Goal: Task Accomplishment & Management: Manage account settings

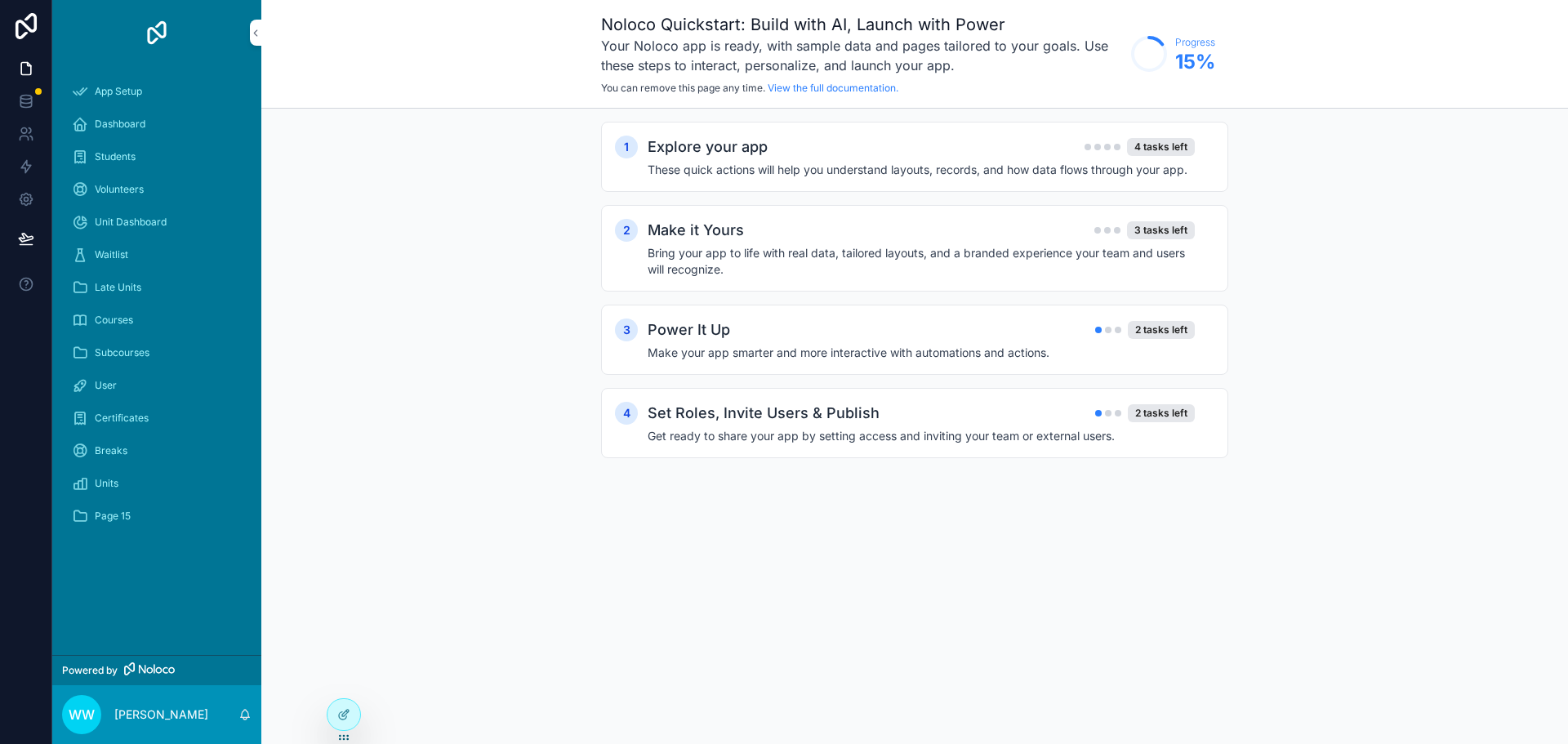
click at [447, 264] on div "1 Explore your app 4 tasks left These quick actions will help you understand la…" at bounding box center [914, 306] width 1306 height 395
click at [138, 123] on span "Dashboard" at bounding box center [120, 124] width 50 height 13
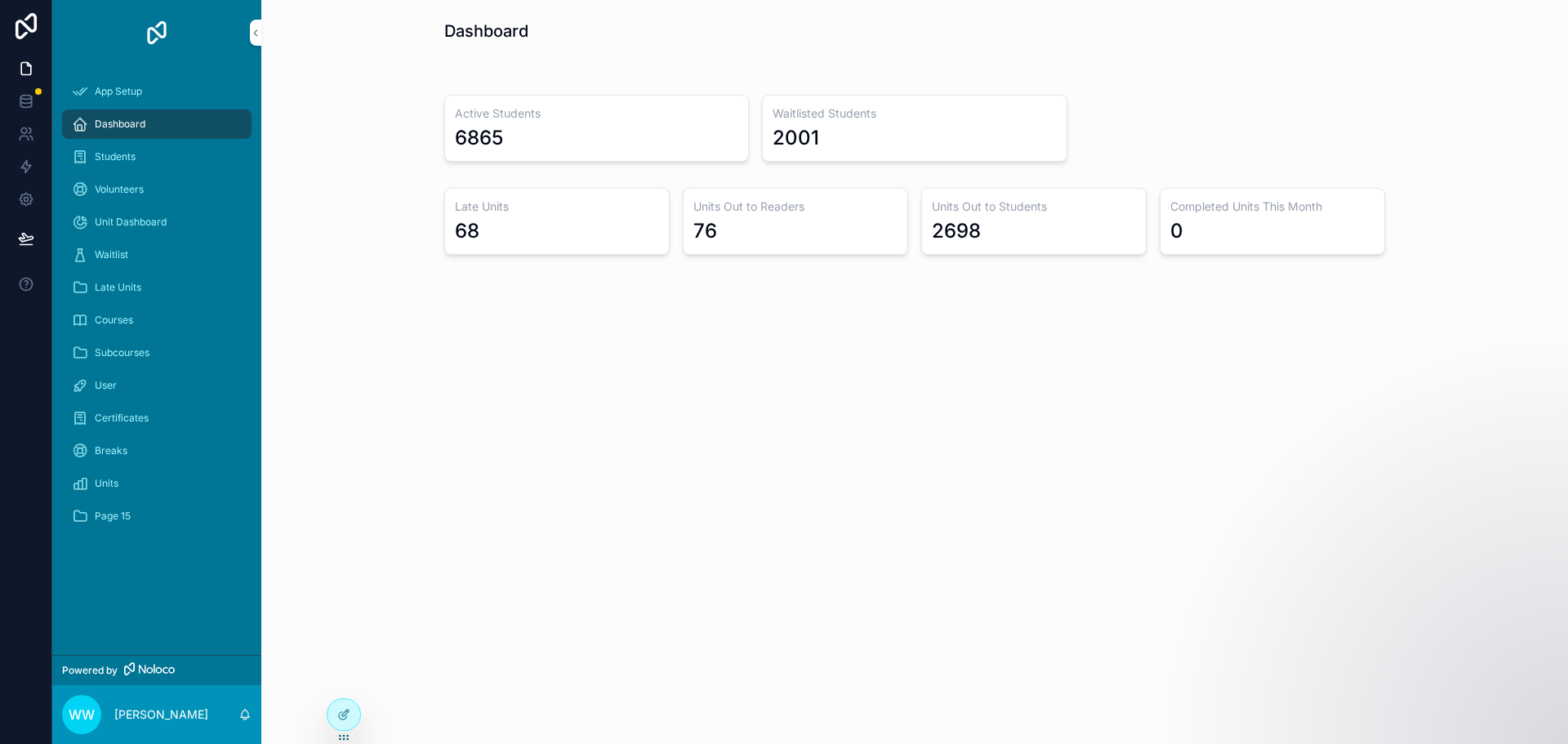
click at [129, 127] on span "Dashboard" at bounding box center [120, 124] width 50 height 13
click at [124, 96] on span "App Setup" at bounding box center [119, 91] width 47 height 13
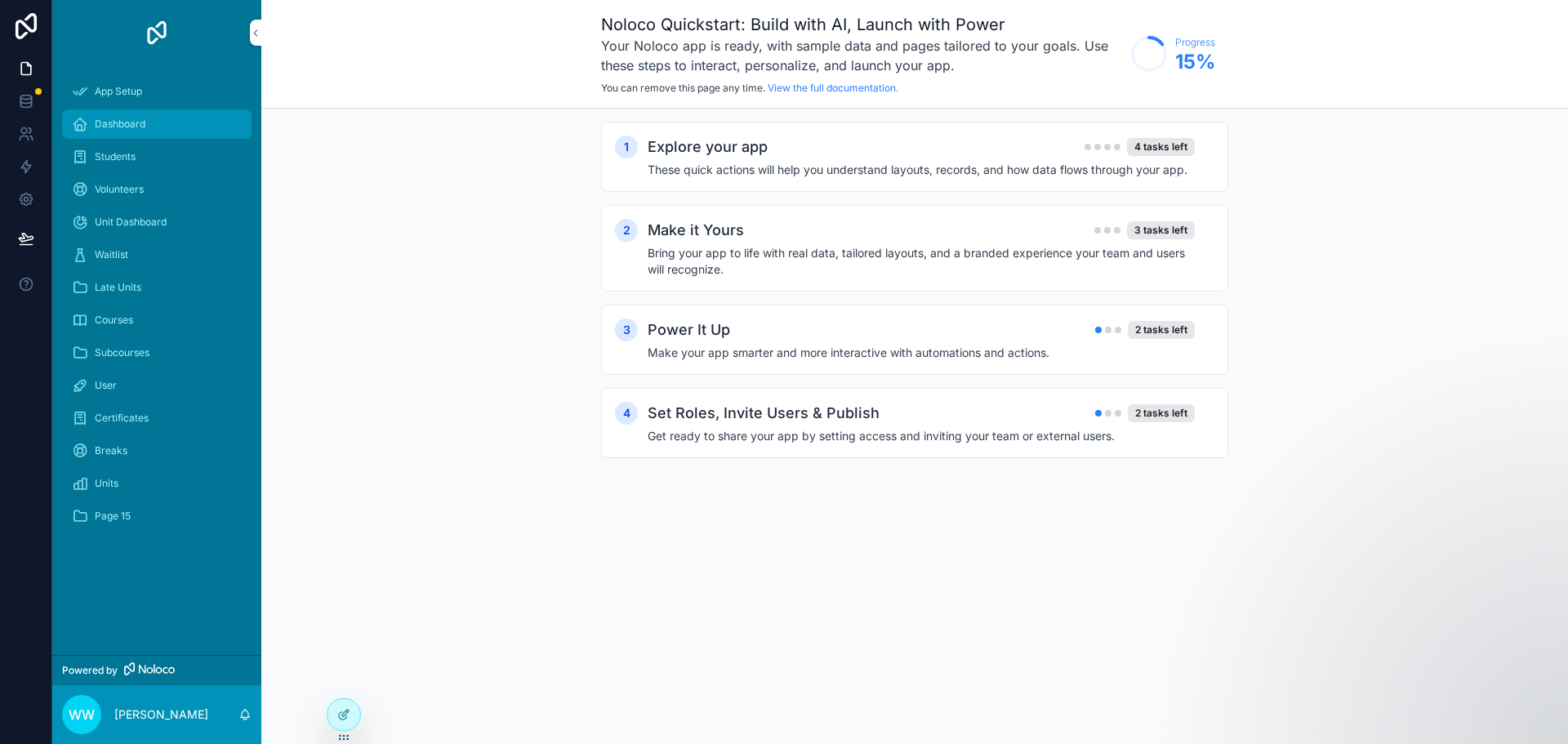
click at [129, 125] on span "Dashboard" at bounding box center [120, 124] width 50 height 13
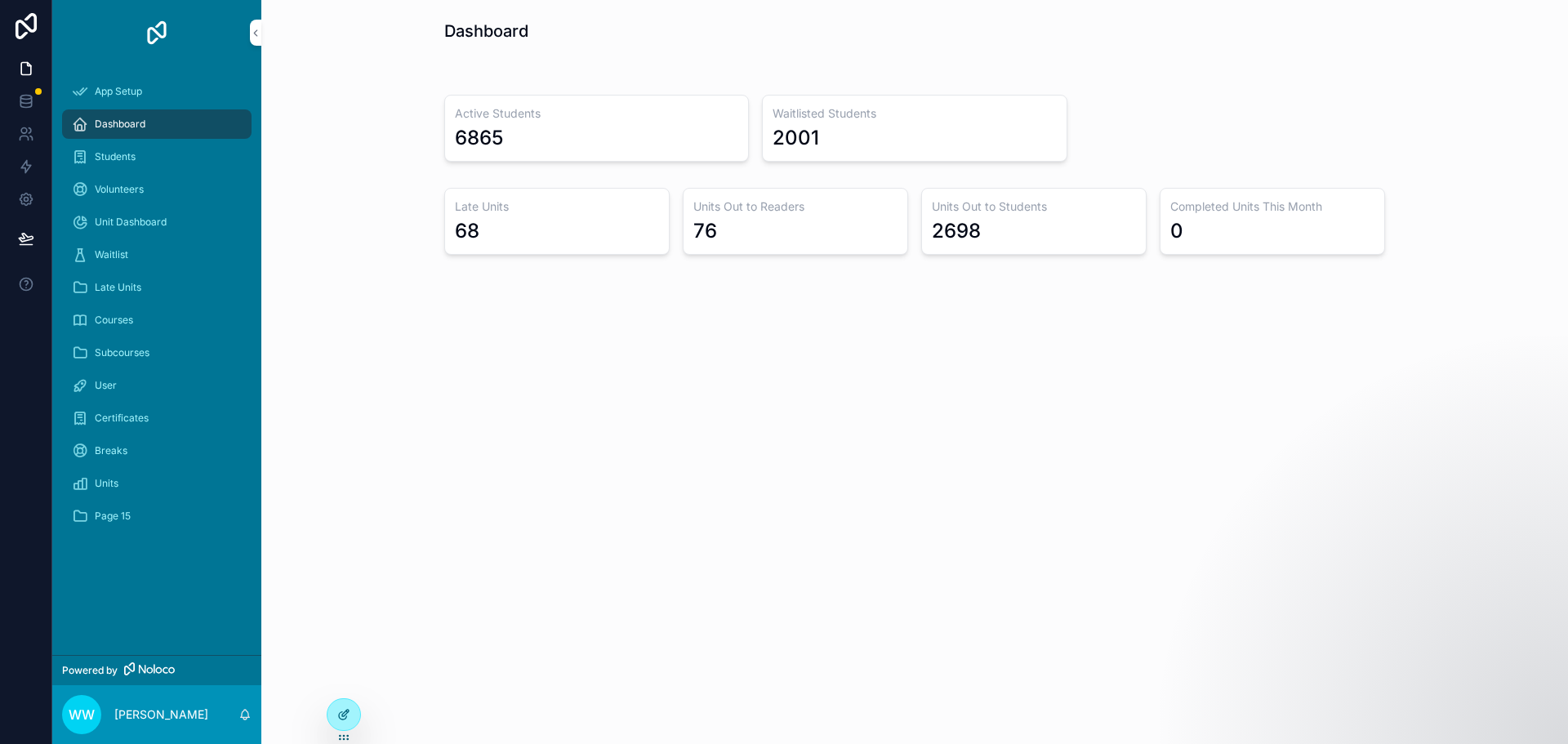
click at [351, 707] on div at bounding box center [343, 713] width 33 height 31
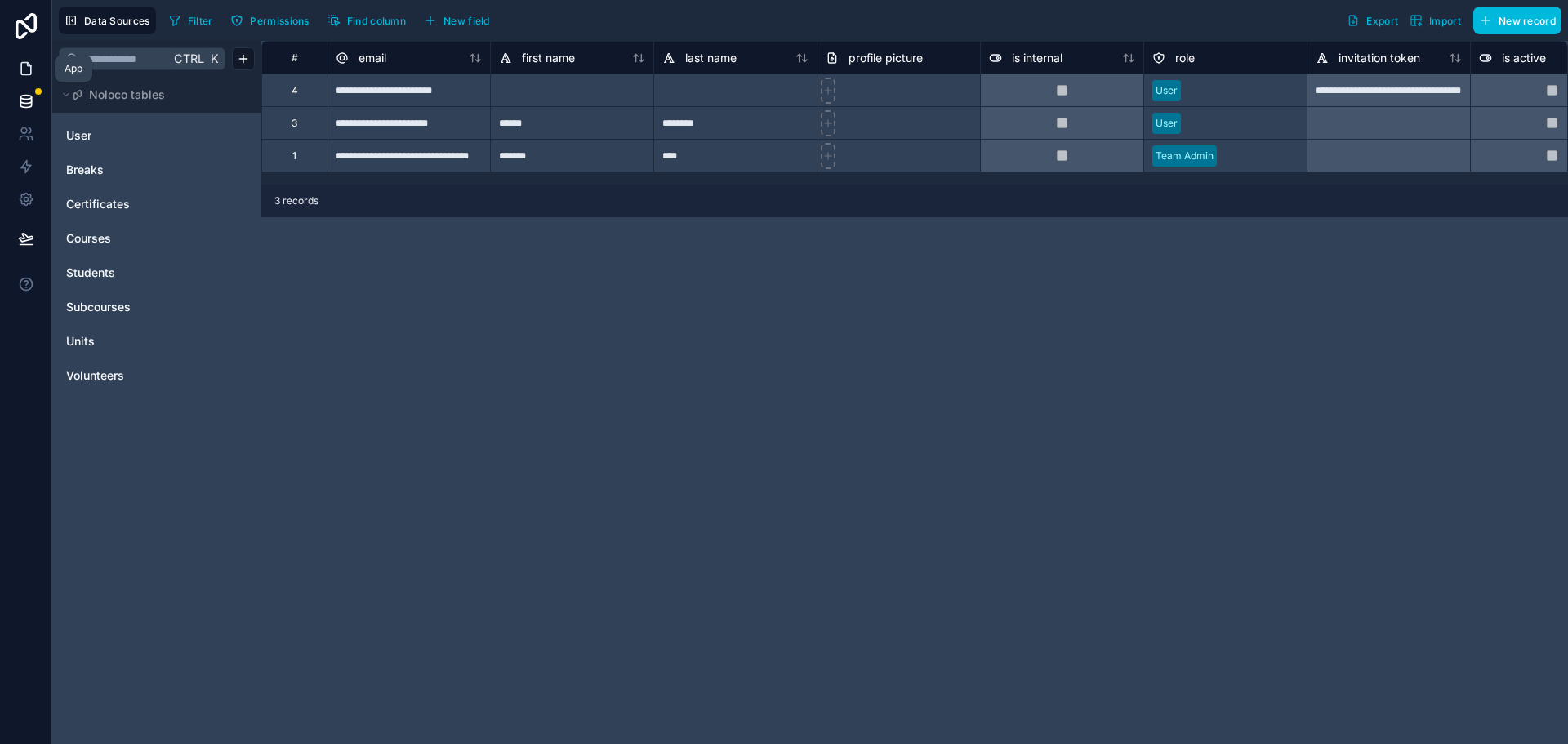
click at [21, 64] on icon at bounding box center [26, 69] width 10 height 12
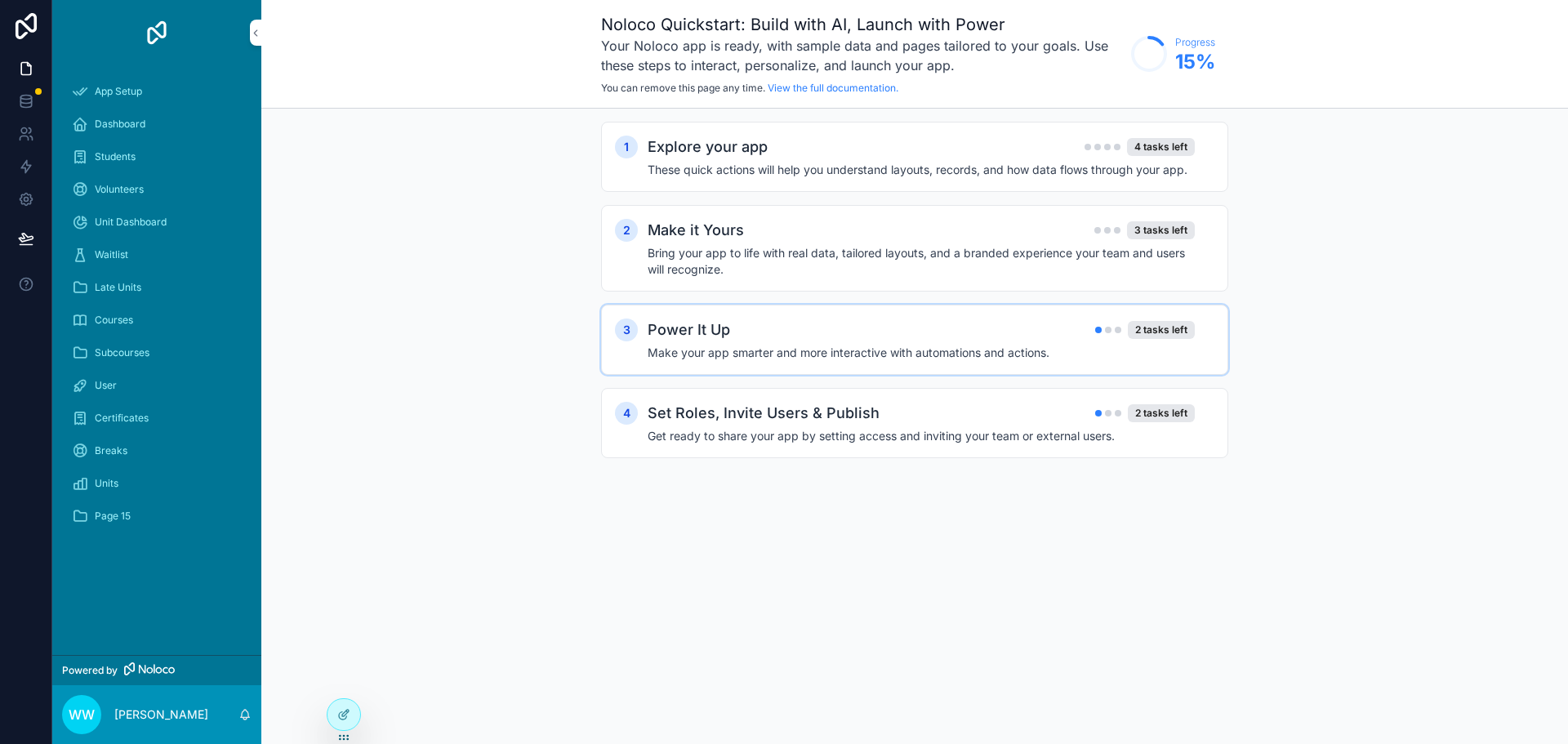
click at [756, 352] on h4 "Make your app smarter and more interactive with automations and actions." at bounding box center [921, 353] width 547 height 17
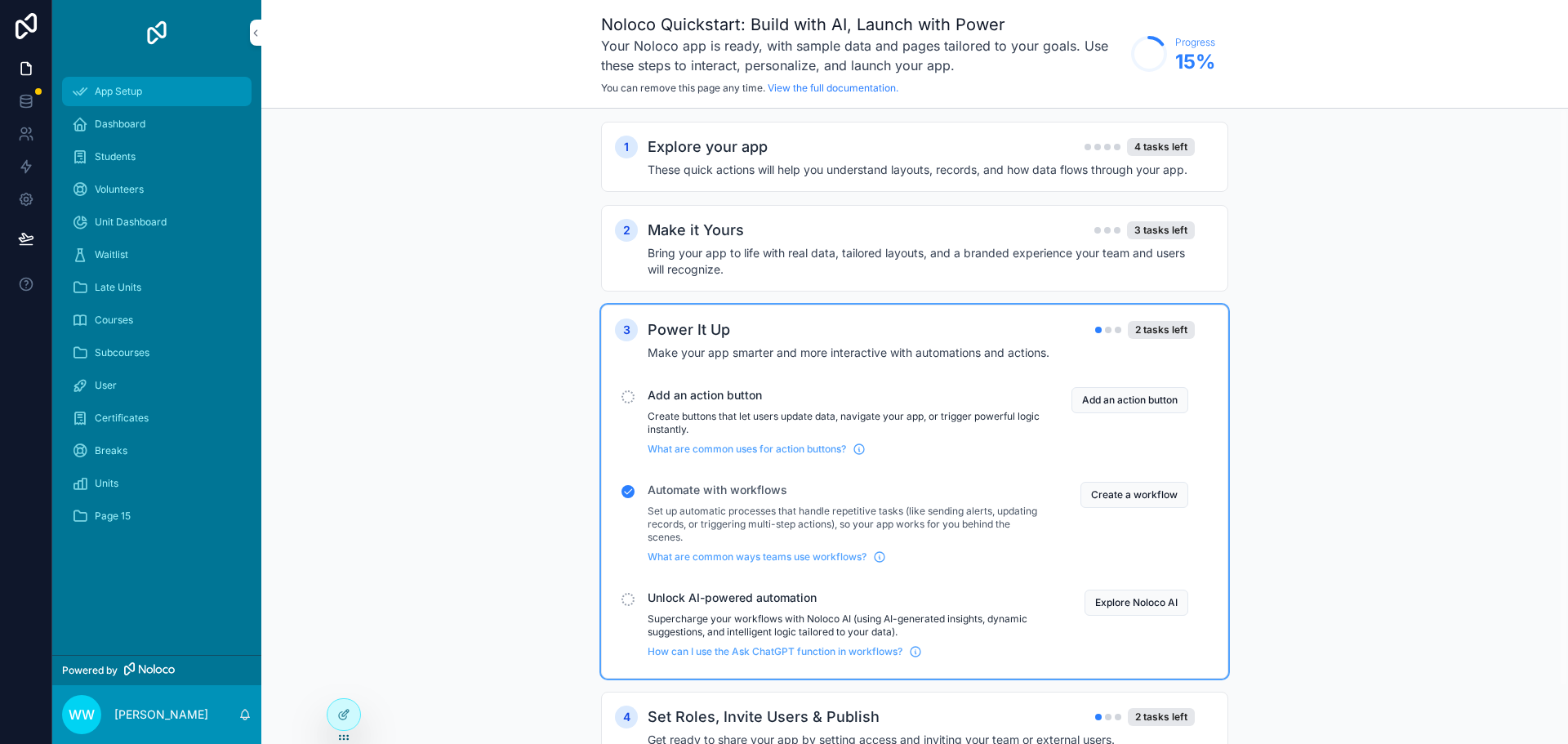
click at [124, 92] on span "App Setup" at bounding box center [119, 91] width 47 height 13
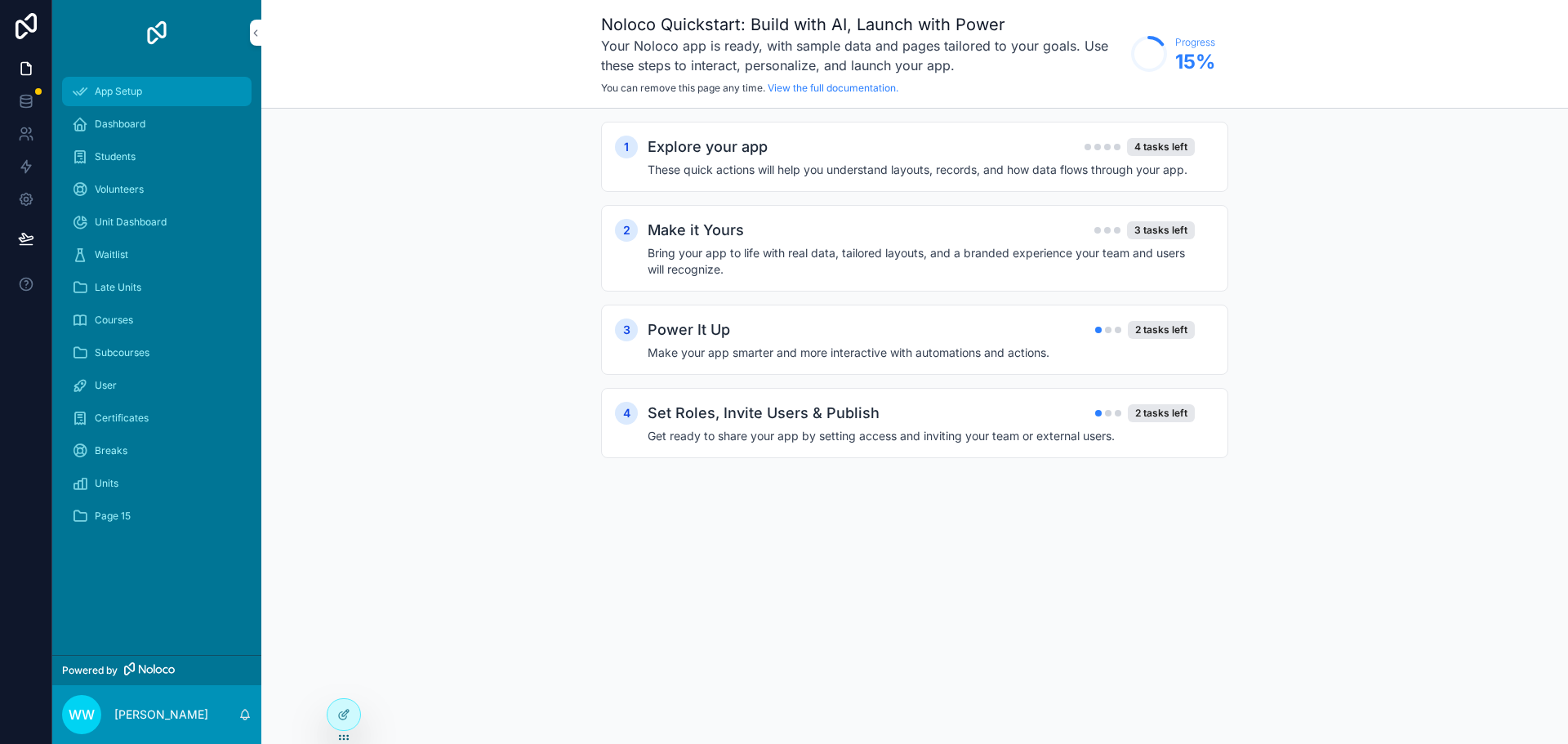
drag, startPoint x: 234, startPoint y: 91, endPoint x: 92, endPoint y: 94, distance: 142.0
click at [92, 94] on div "App Setup" at bounding box center [157, 91] width 170 height 26
click at [102, 127] on span "Dashboard" at bounding box center [120, 124] width 50 height 13
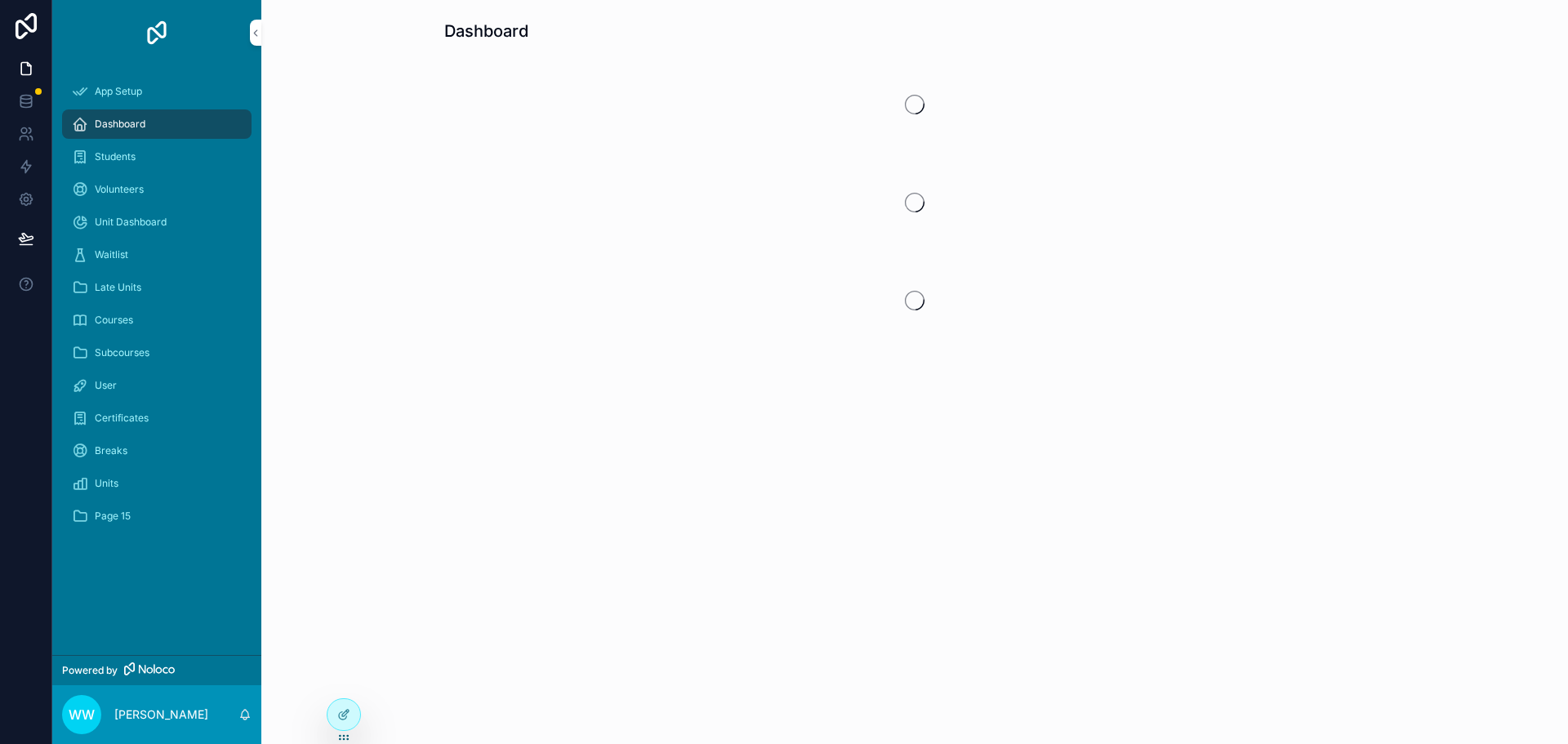
click at [235, 128] on div "Dashboard" at bounding box center [157, 124] width 170 height 26
click at [229, 97] on div "App Setup" at bounding box center [157, 91] width 170 height 26
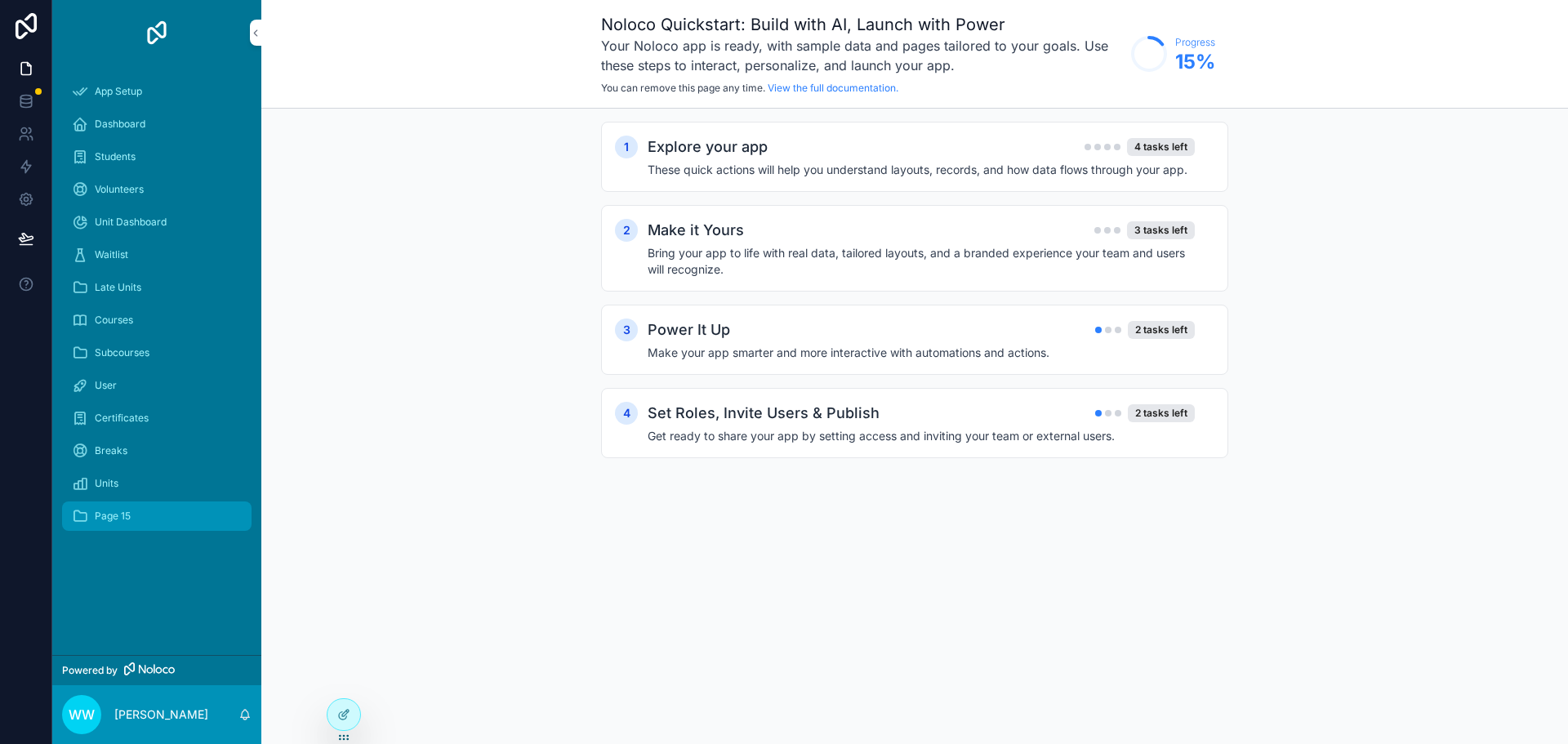
click at [131, 513] on div "Page 15" at bounding box center [157, 516] width 170 height 26
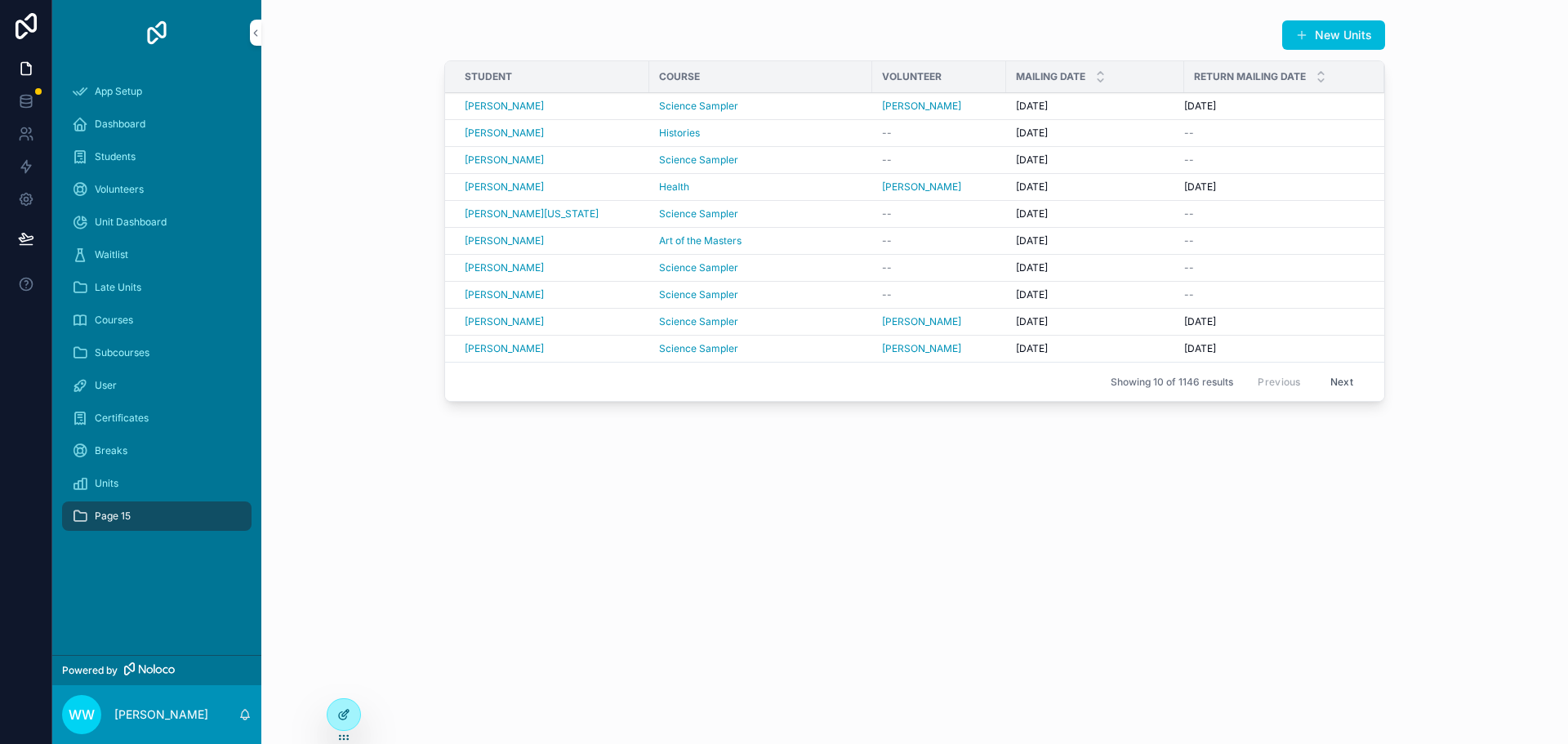
click at [346, 711] on icon at bounding box center [347, 711] width 2 height 2
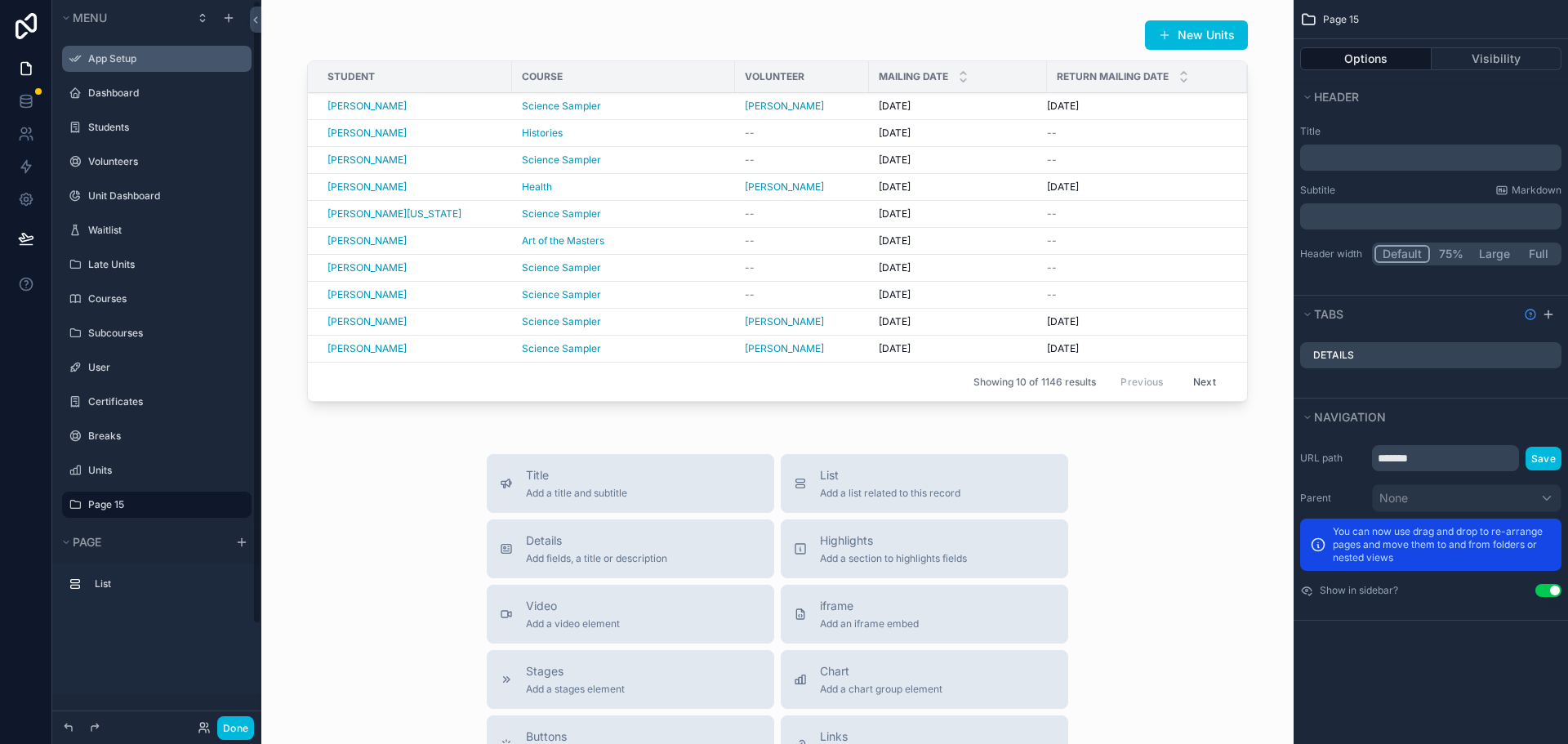
click at [111, 52] on div "App Setup" at bounding box center [168, 58] width 160 height 13
click at [0, 0] on icon "scrollable content" at bounding box center [0, 0] width 0 height 0
click at [297, 68] on span "Remove" at bounding box center [312, 70] width 43 height 17
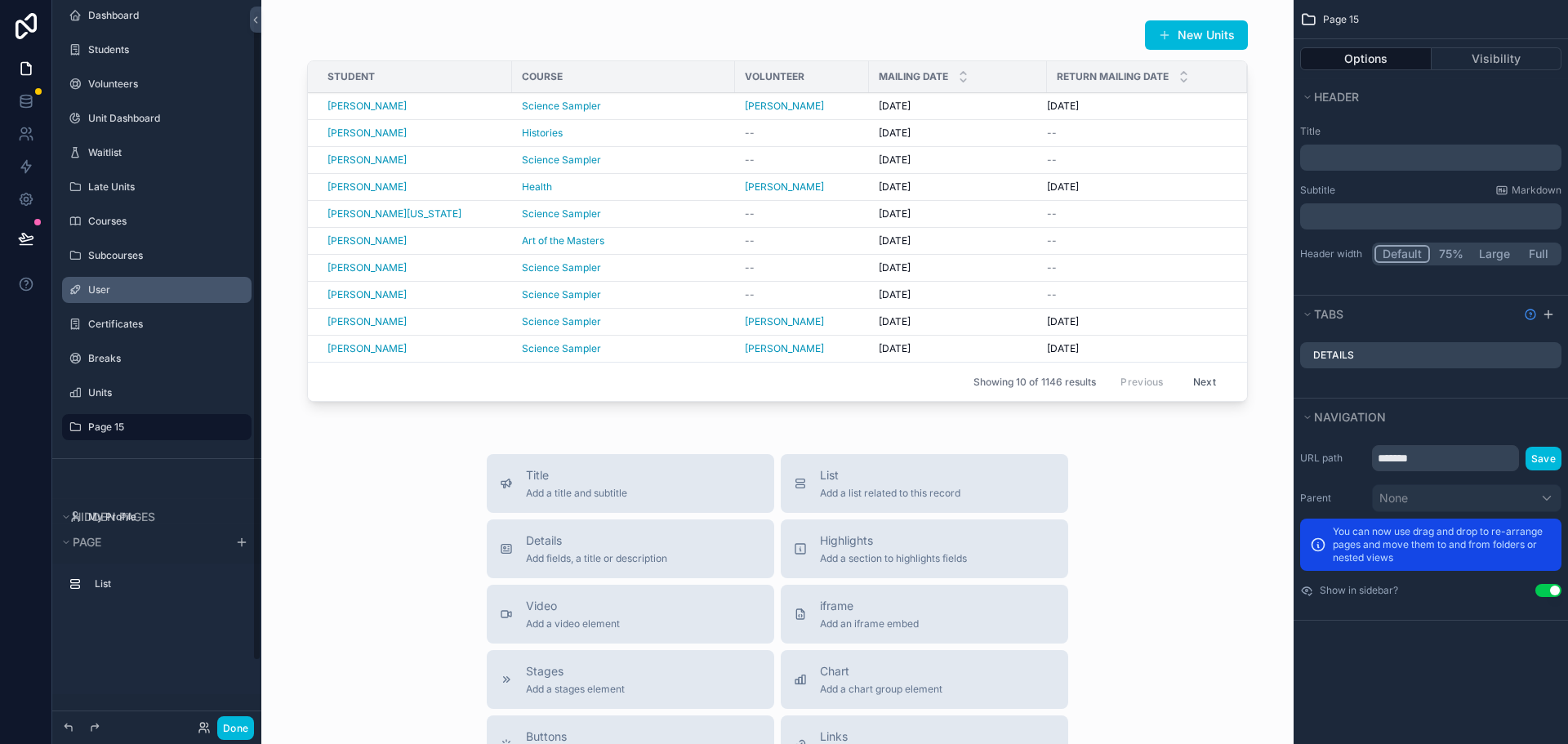
scroll to position [82, 0]
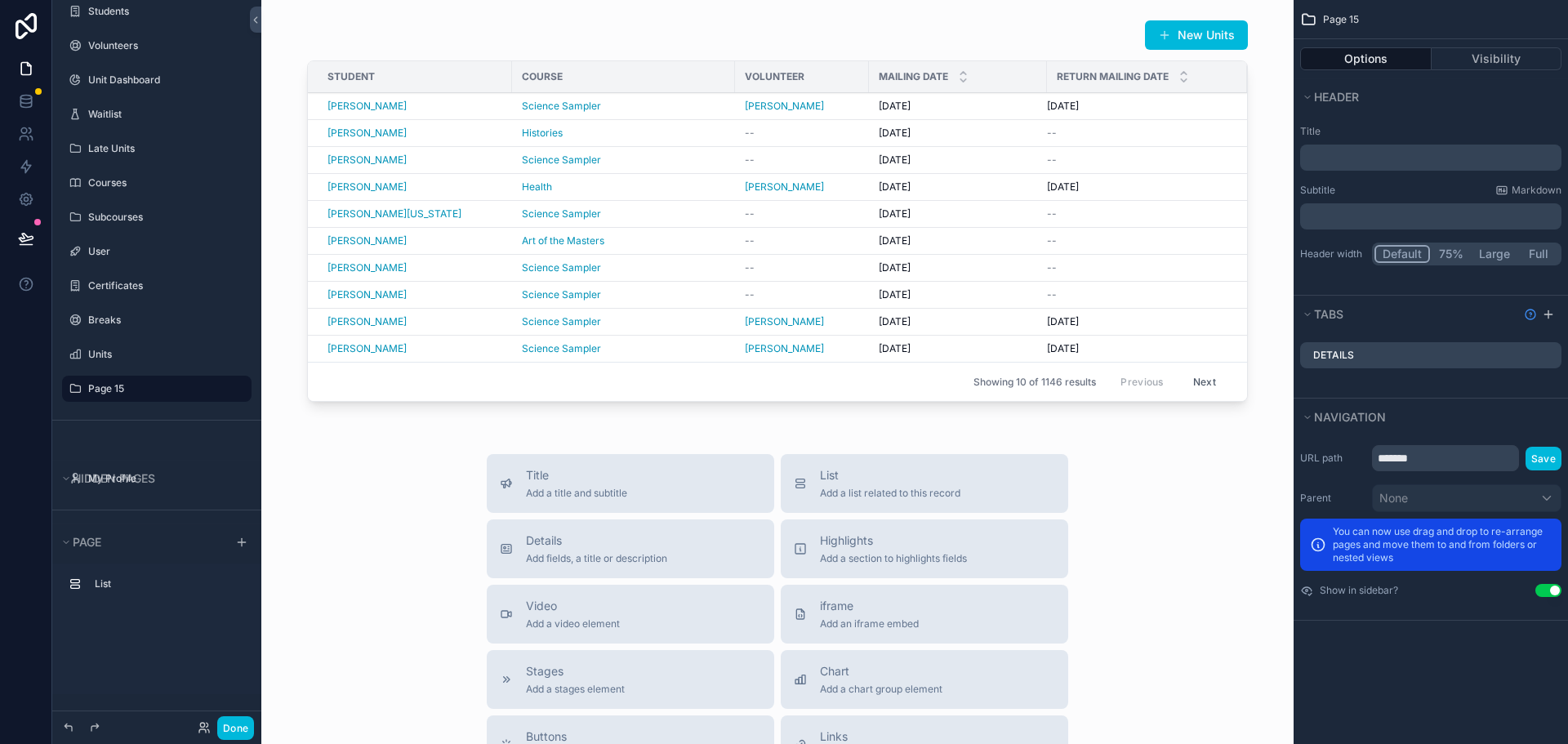
click at [106, 383] on label "Page 15" at bounding box center [164, 388] width 153 height 13
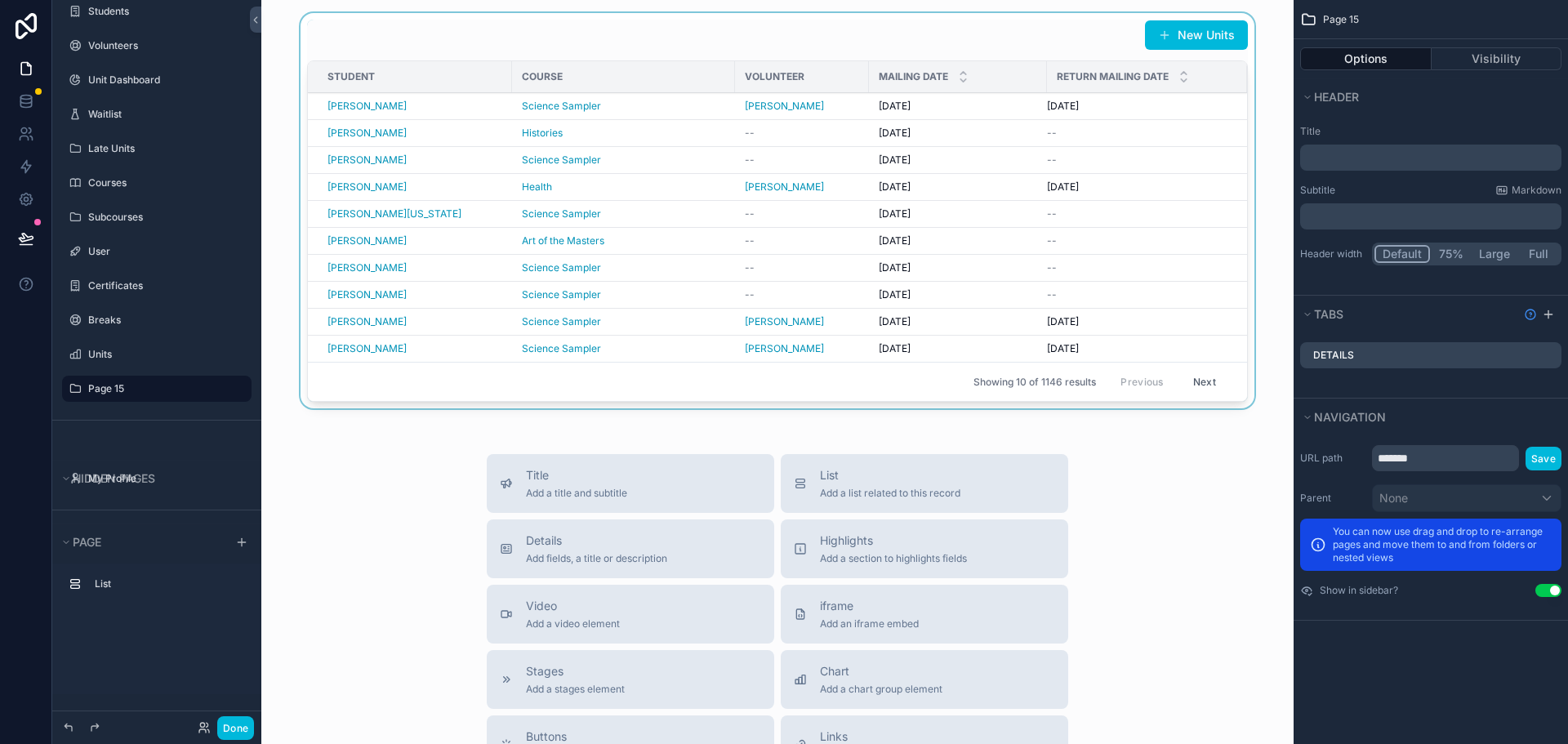
click at [697, 41] on div "scrollable content" at bounding box center [778, 213] width 1006 height 402
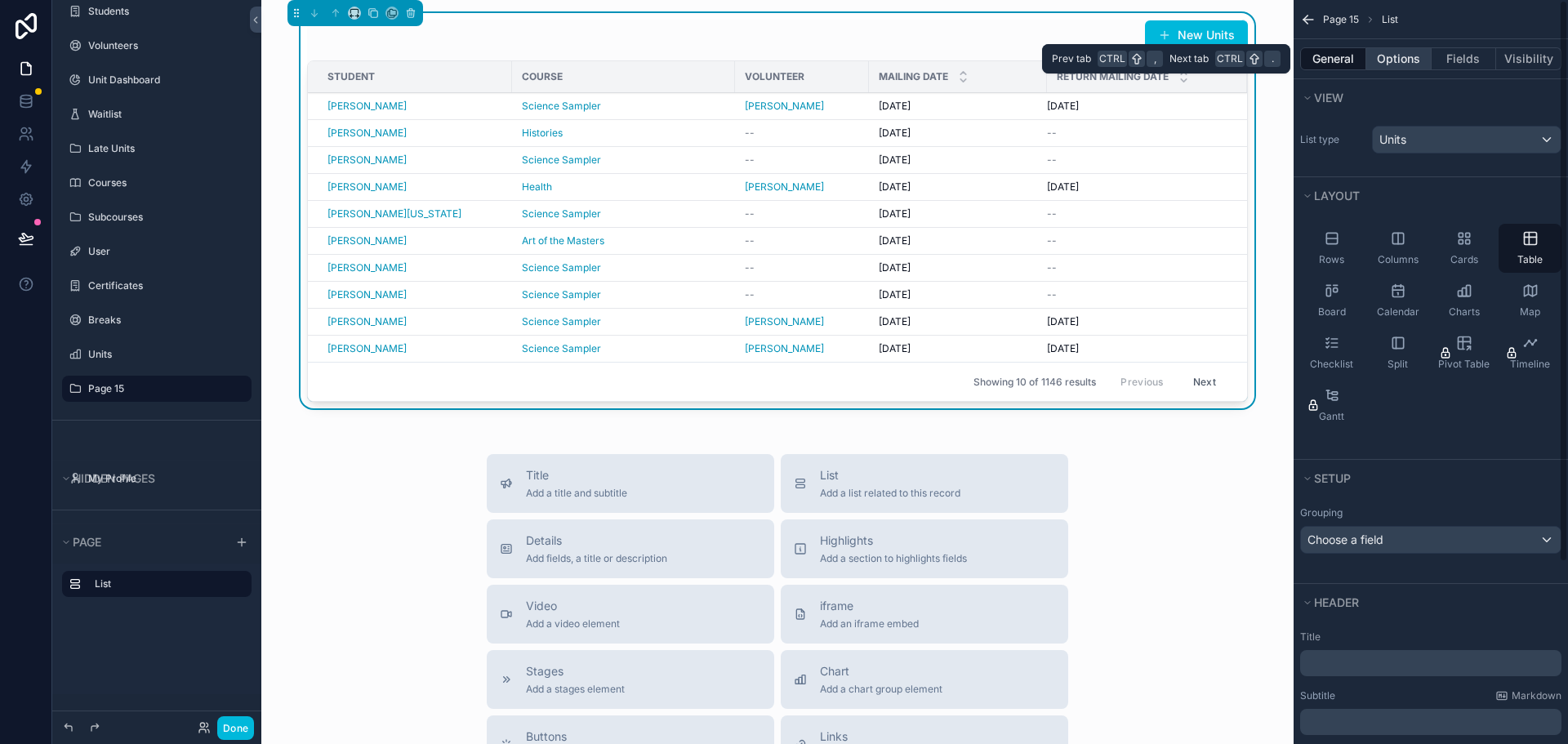
click at [1388, 64] on button "Options" at bounding box center [1399, 58] width 65 height 23
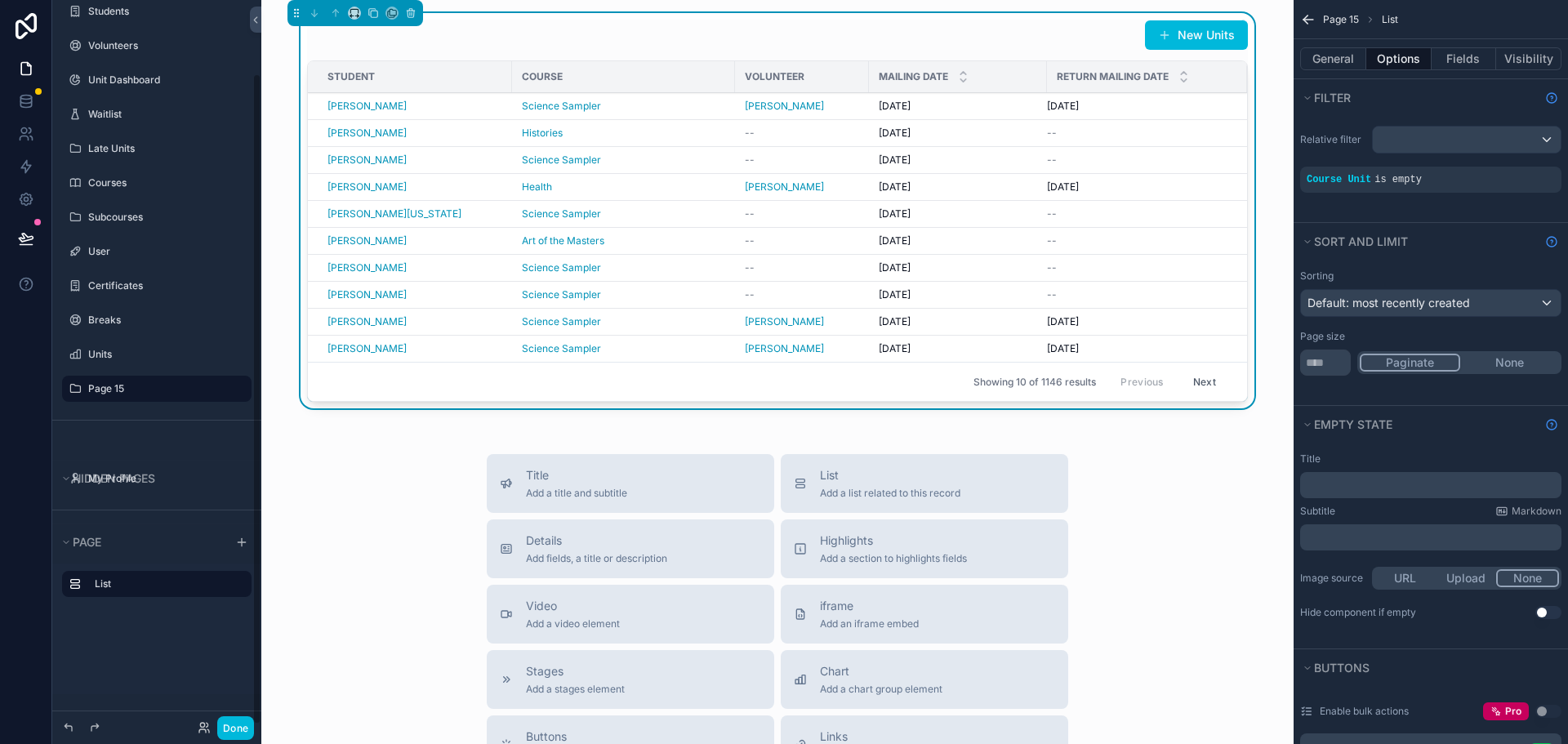
click at [0, 0] on icon "scrollable content" at bounding box center [0, 0] width 0 height 0
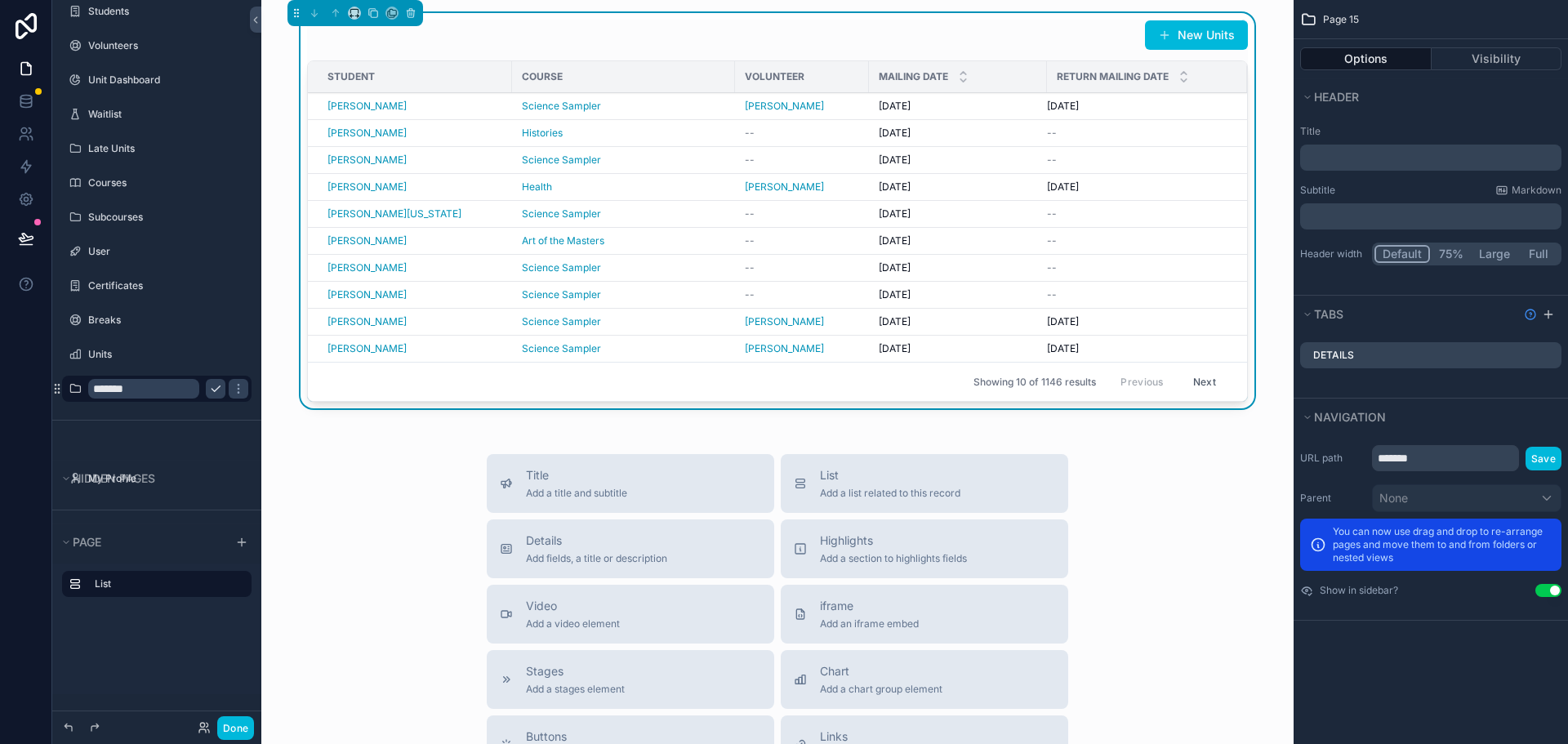
click at [1353, 153] on p "﻿" at bounding box center [1432, 157] width 252 height 17
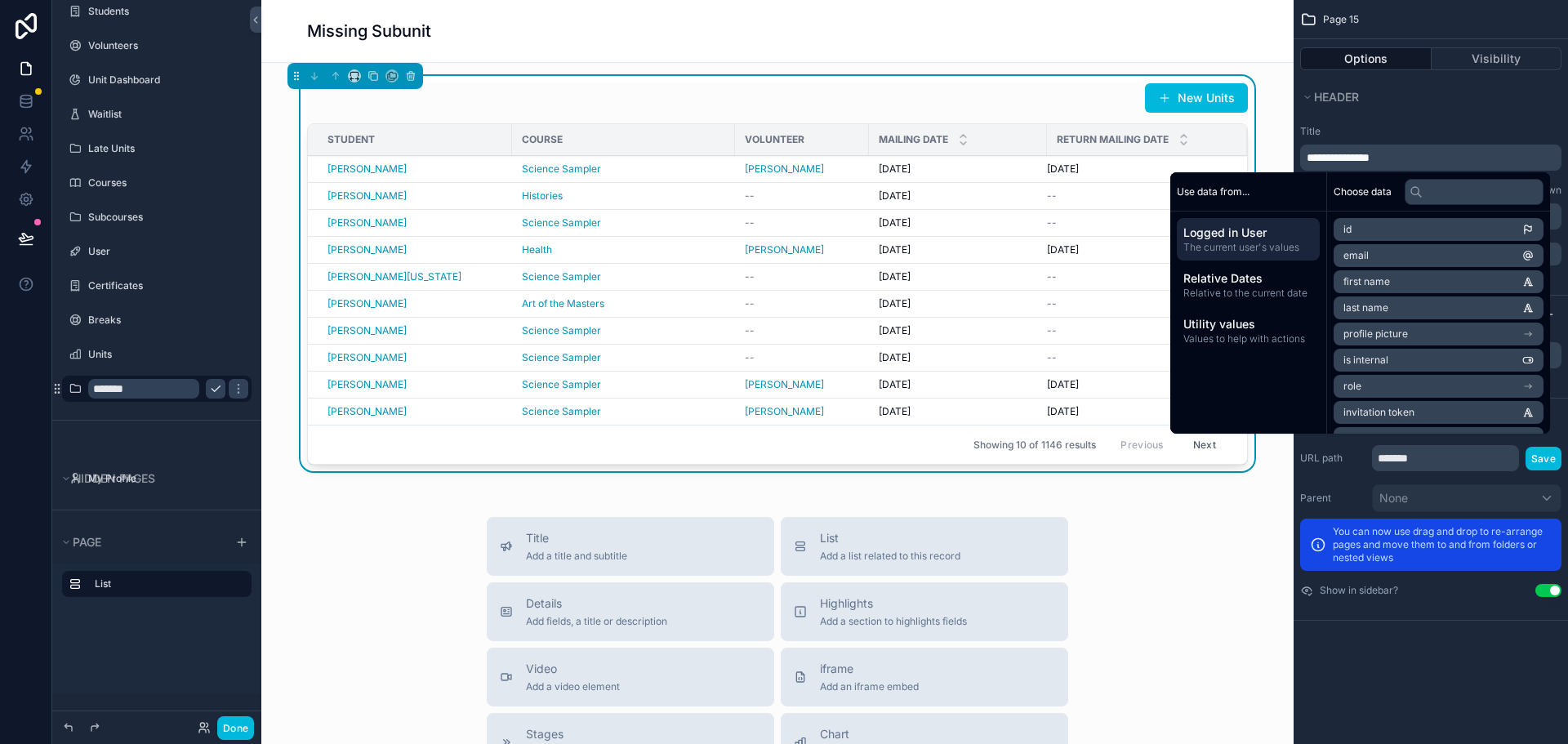
click at [1444, 123] on div "**********" at bounding box center [1431, 195] width 275 height 153
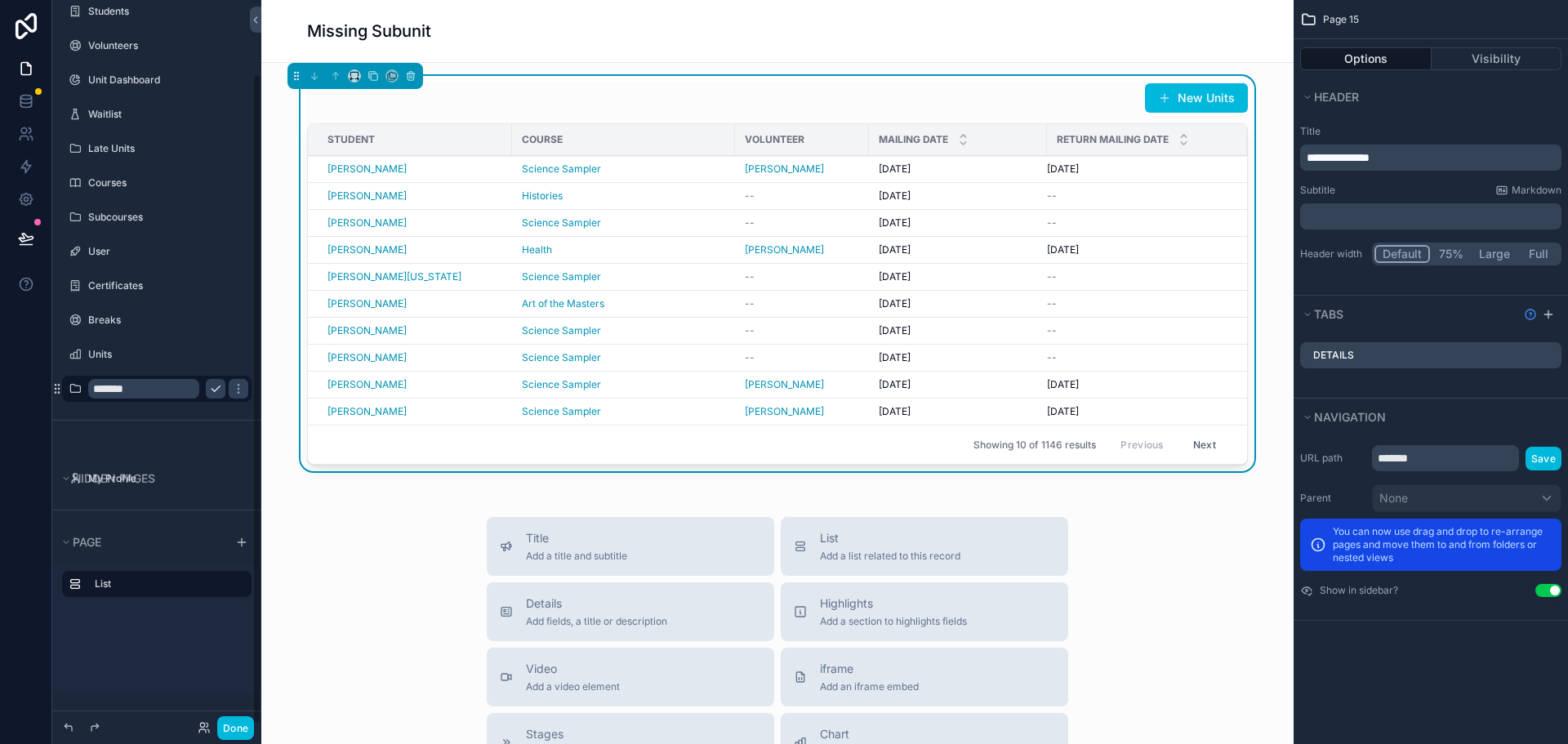
click at [166, 386] on input "*******" at bounding box center [143, 388] width 111 height 20
type input "**********"
click at [212, 391] on icon "scrollable content" at bounding box center [215, 388] width 13 height 13
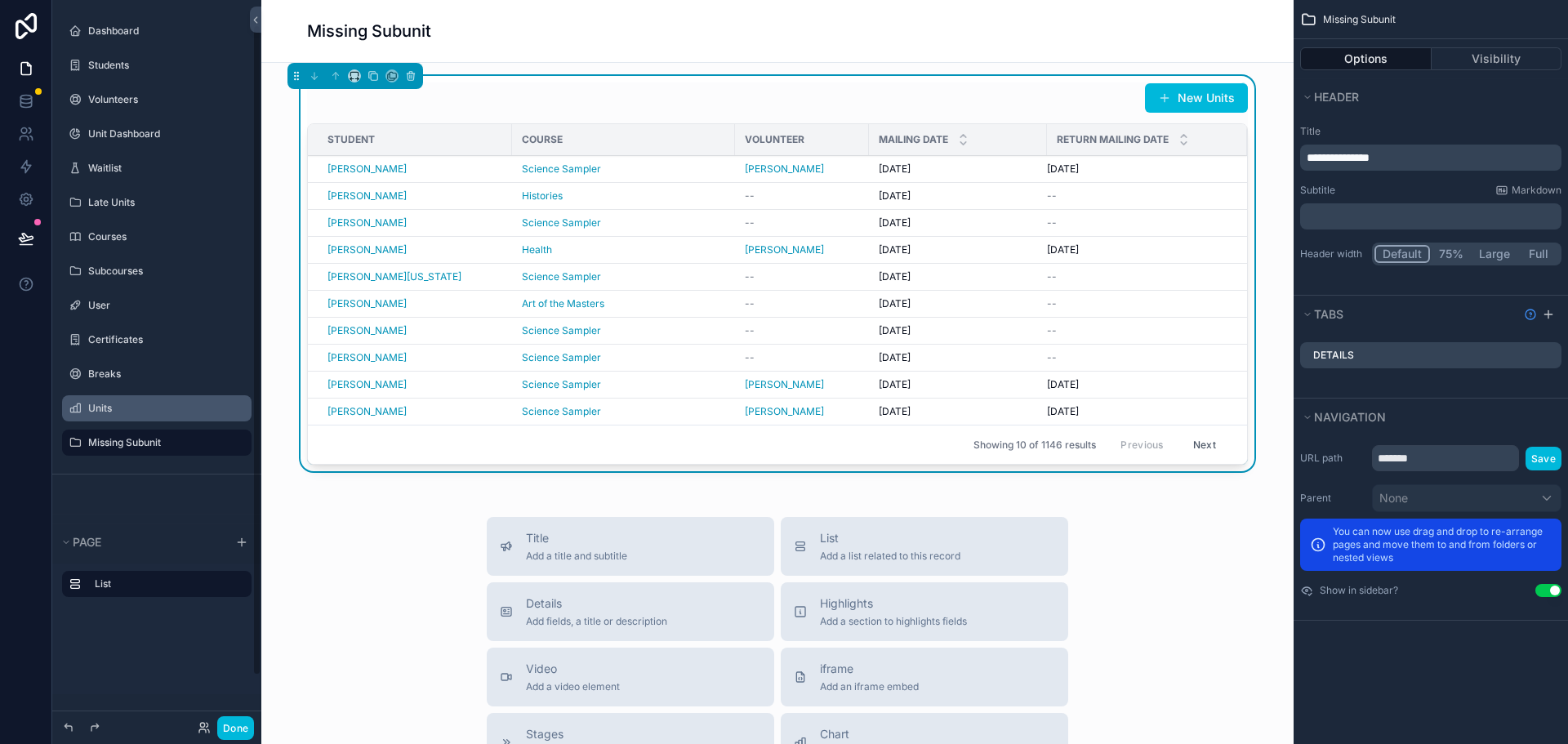
scroll to position [0, 0]
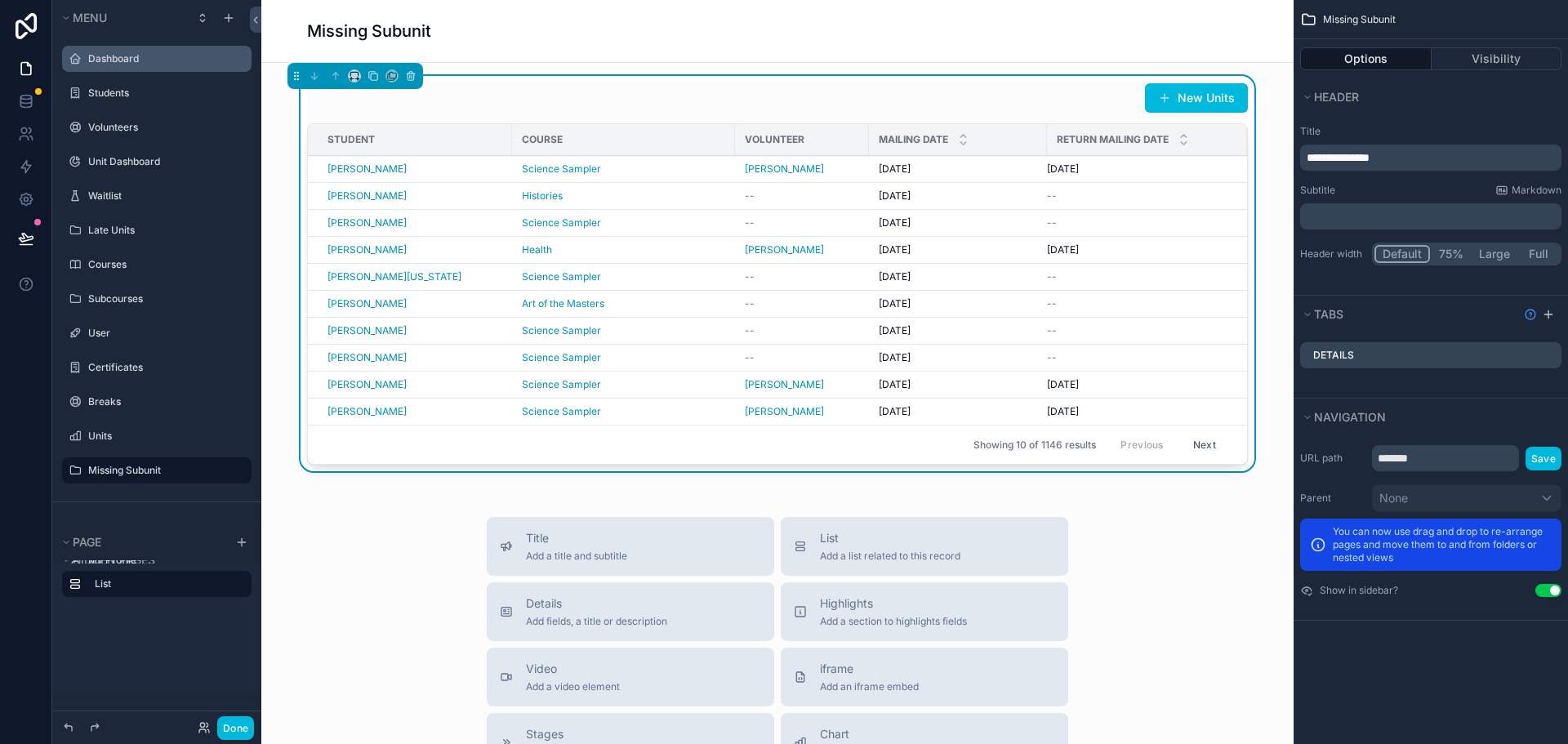
click at [149, 58] on label "Dashboard" at bounding box center [164, 58] width 153 height 13
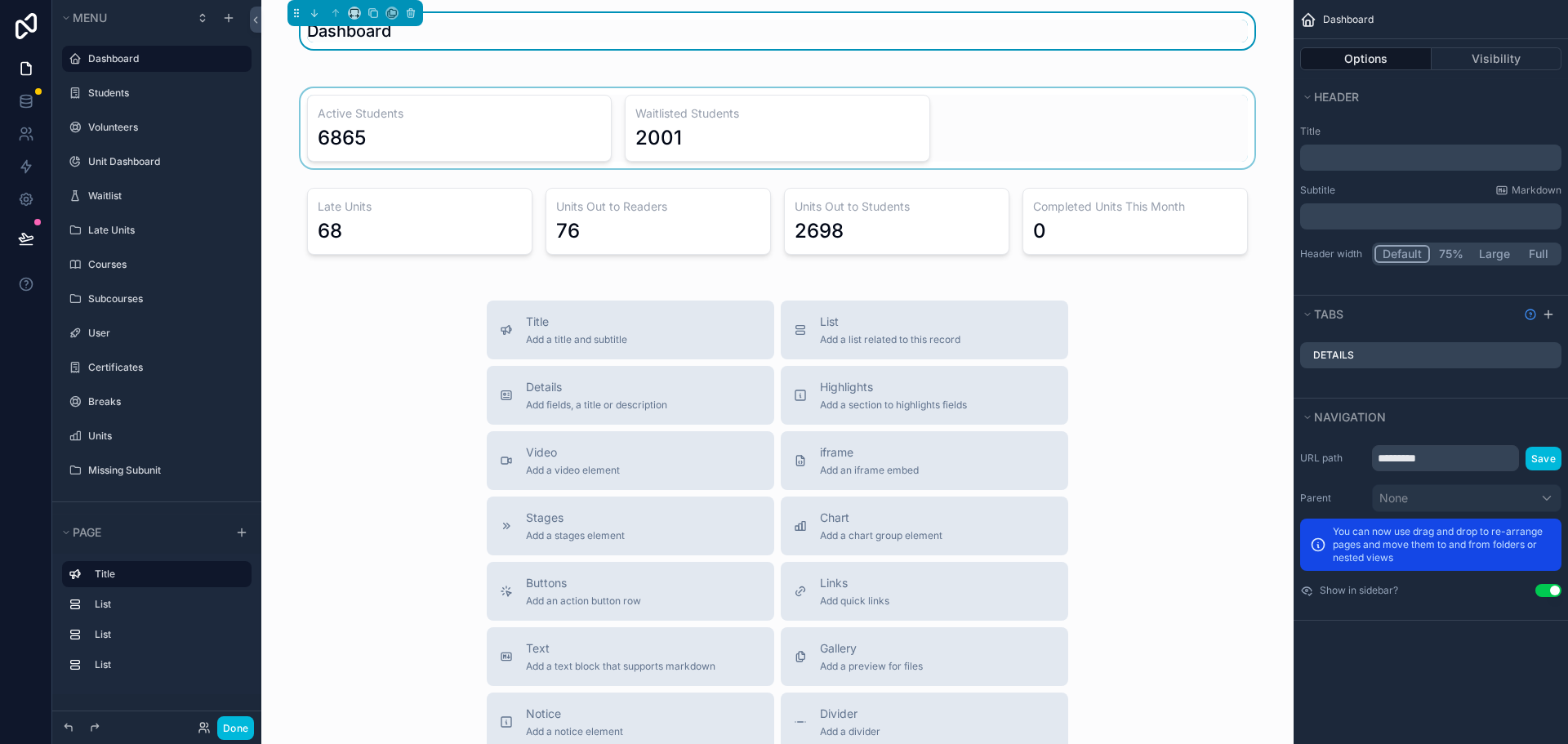
click at [1028, 120] on div "scrollable content" at bounding box center [778, 127] width 1006 height 80
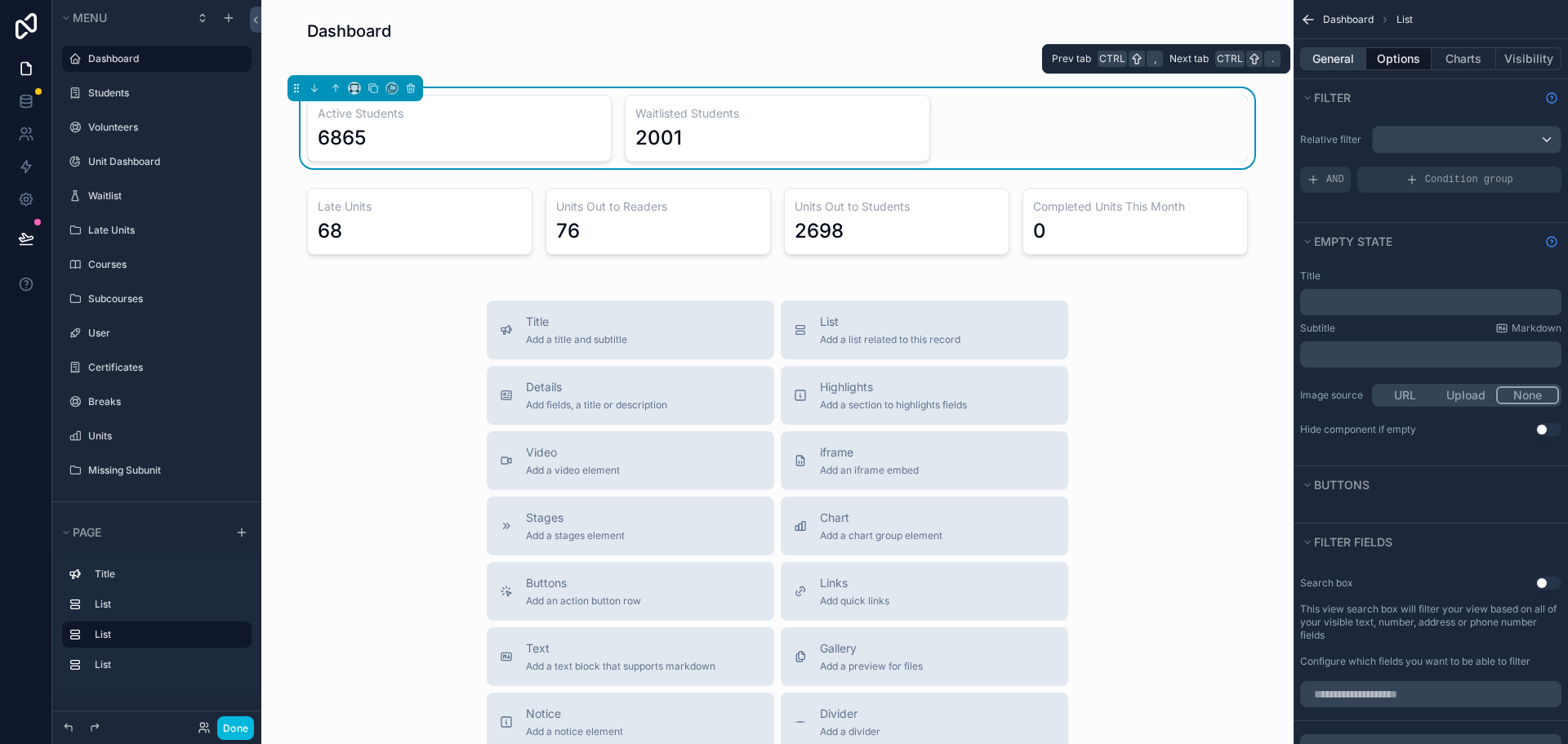
click at [1326, 62] on button "General" at bounding box center [1333, 58] width 66 height 23
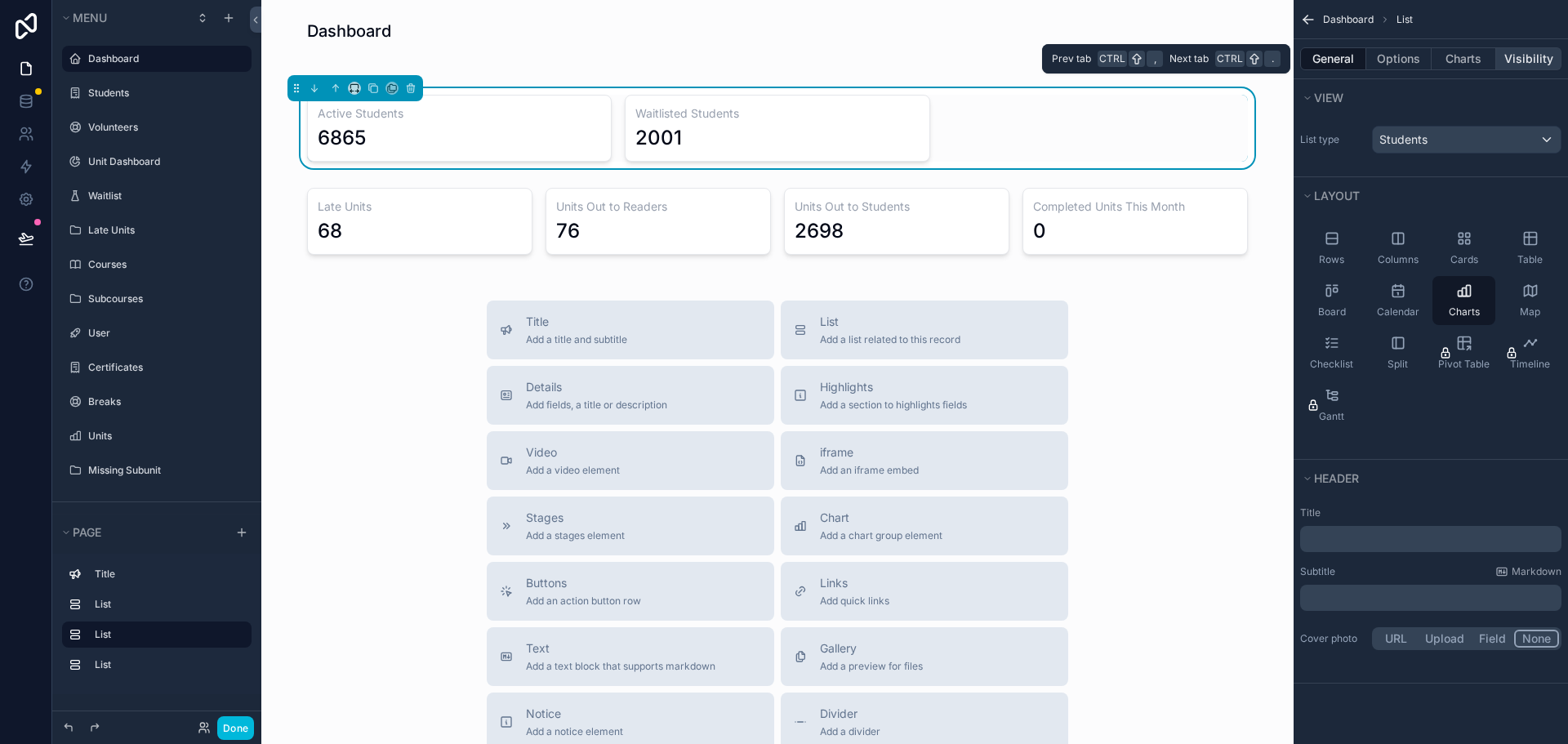
click at [1526, 58] on button "Visibility" at bounding box center [1528, 58] width 65 height 23
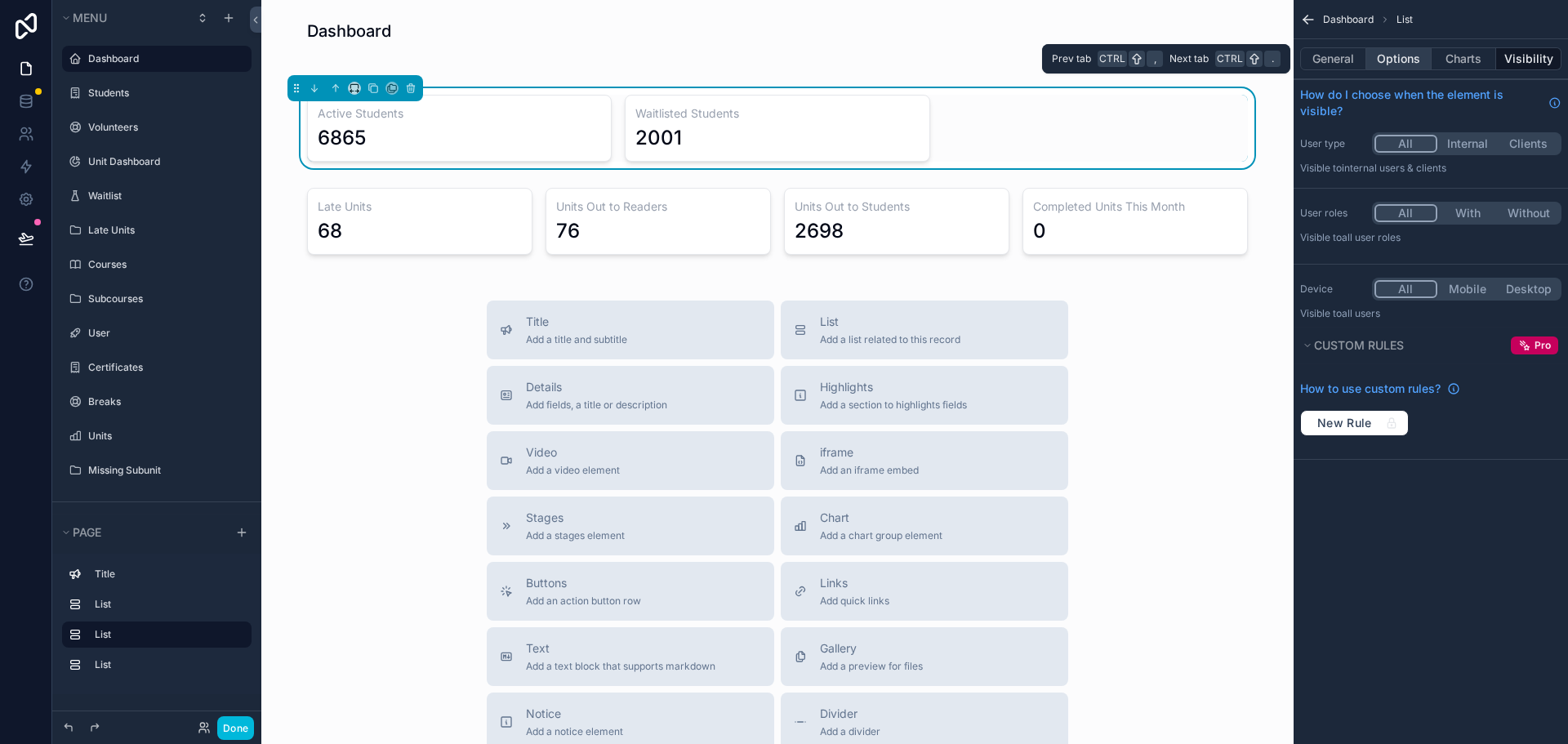
click at [1404, 58] on button "Options" at bounding box center [1399, 58] width 65 height 23
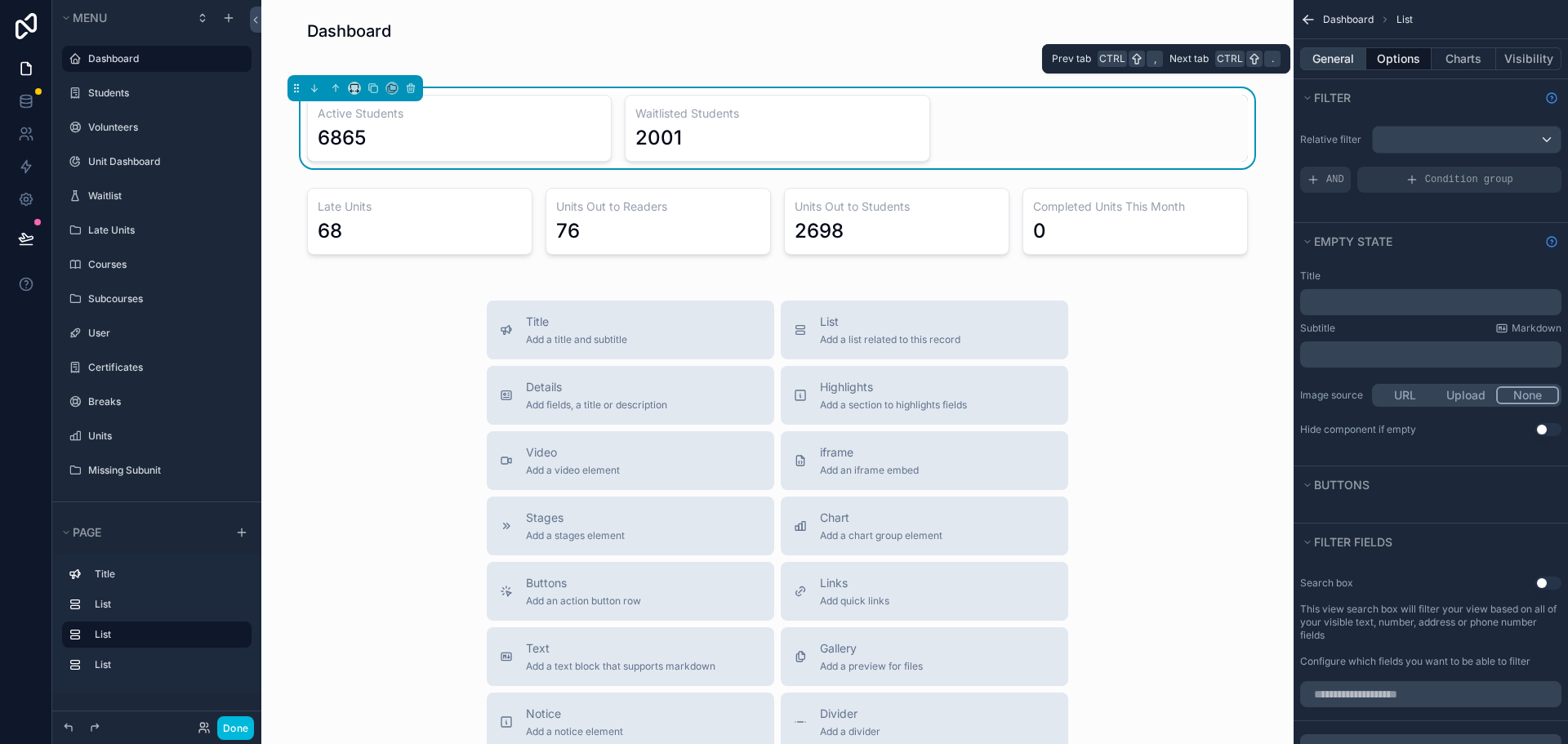
click at [1333, 58] on button "General" at bounding box center [1333, 58] width 66 height 23
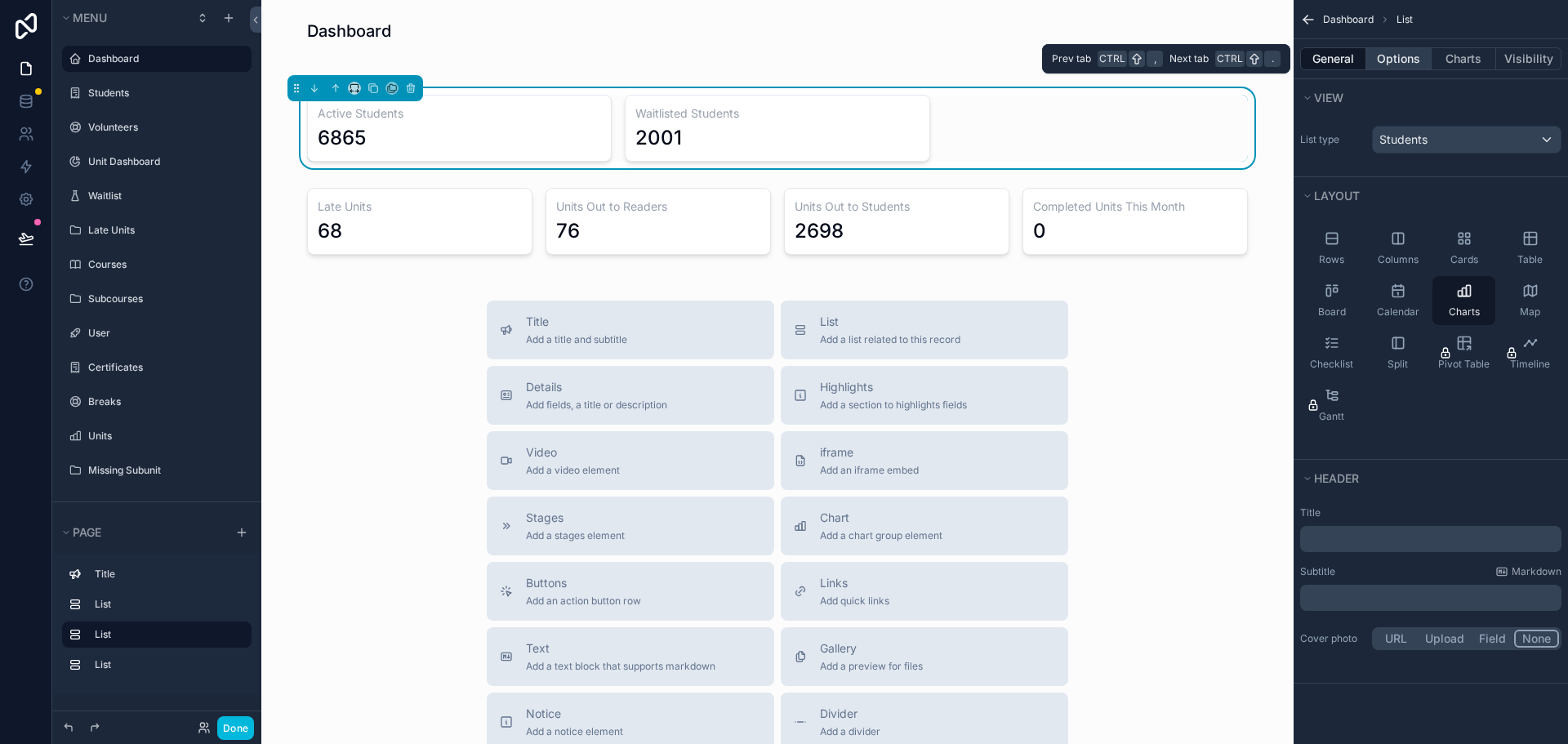
click at [1411, 65] on button "Options" at bounding box center [1399, 58] width 65 height 23
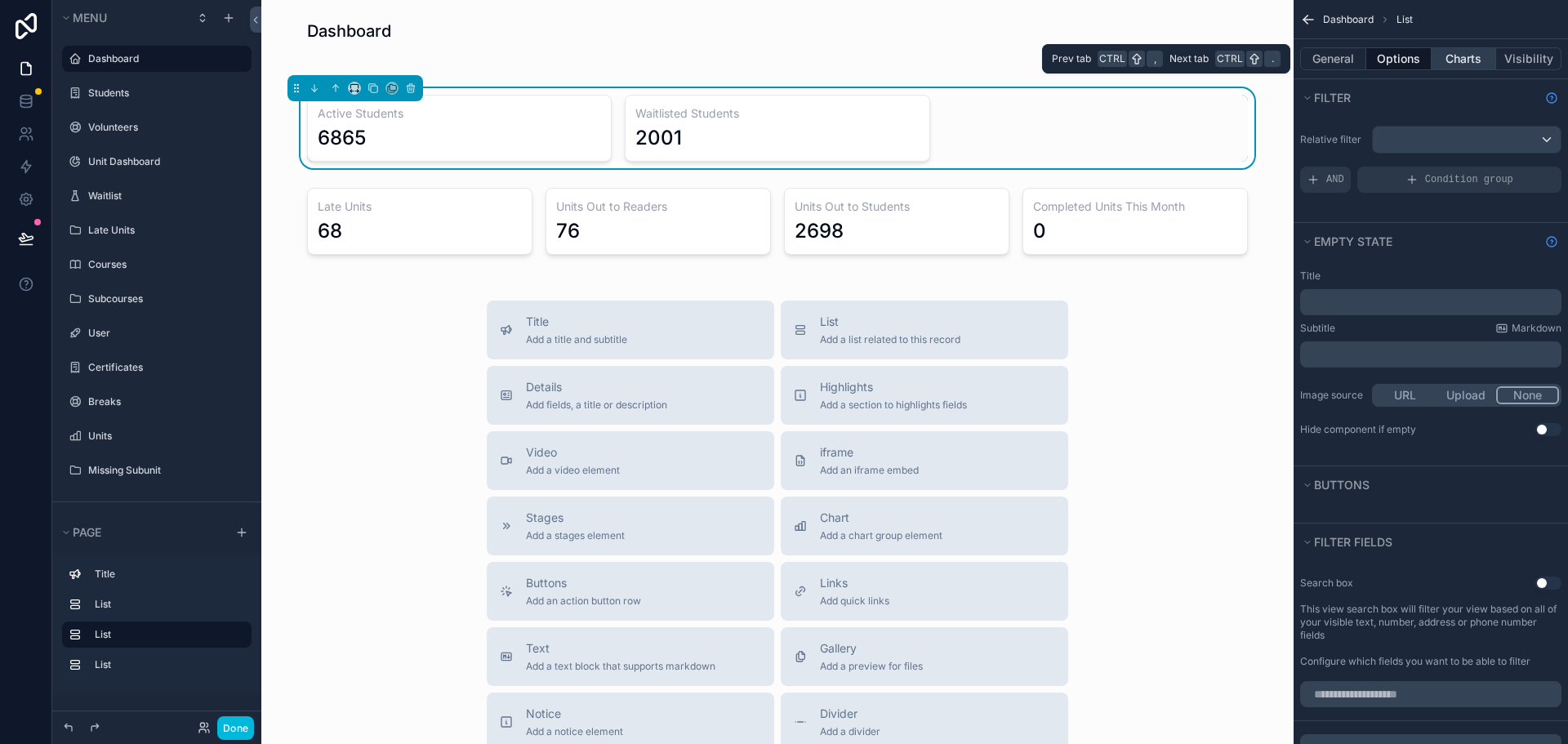
click at [1456, 59] on button "Charts" at bounding box center [1464, 58] width 65 height 23
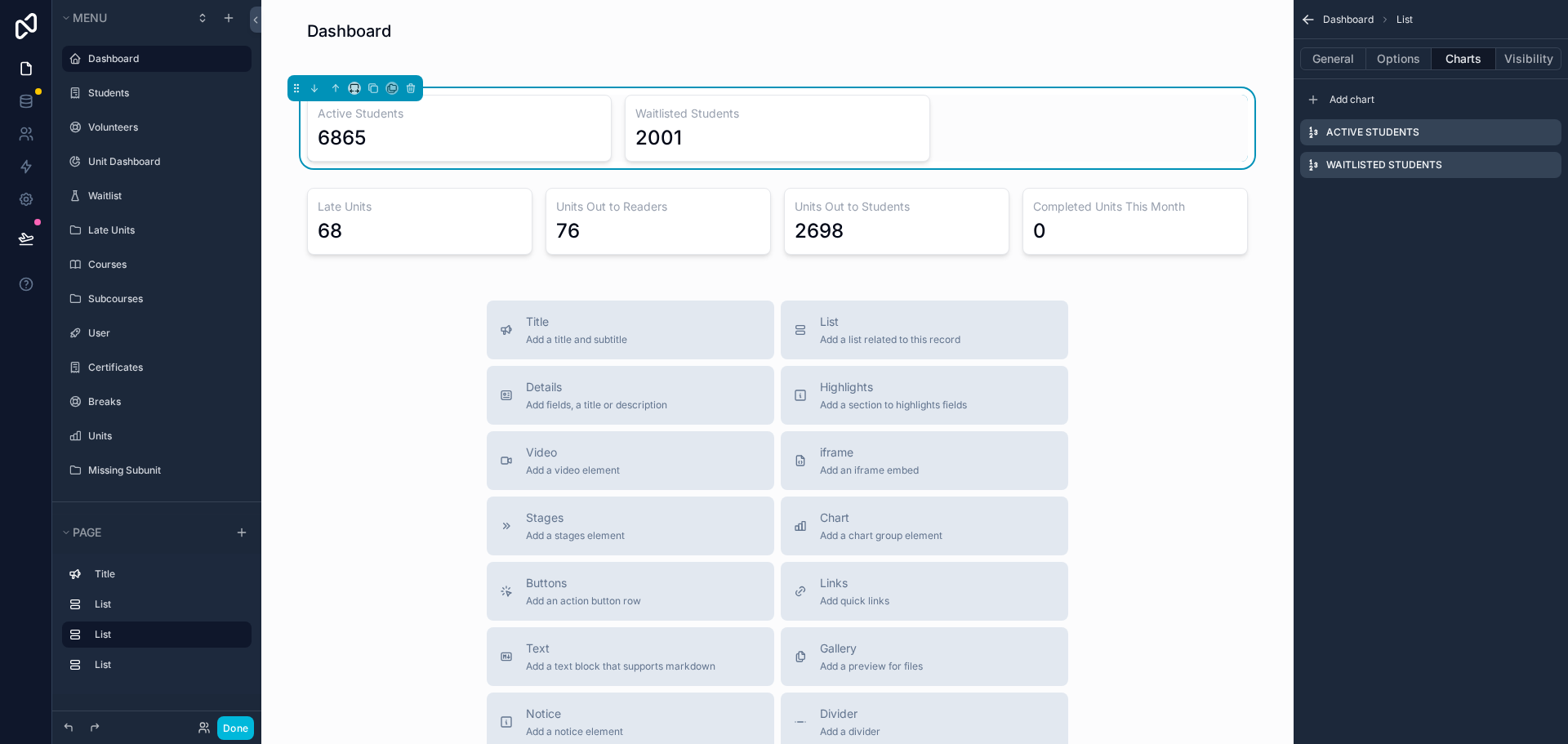
click at [0, 0] on icon "scrollable content" at bounding box center [0, 0] width 0 height 0
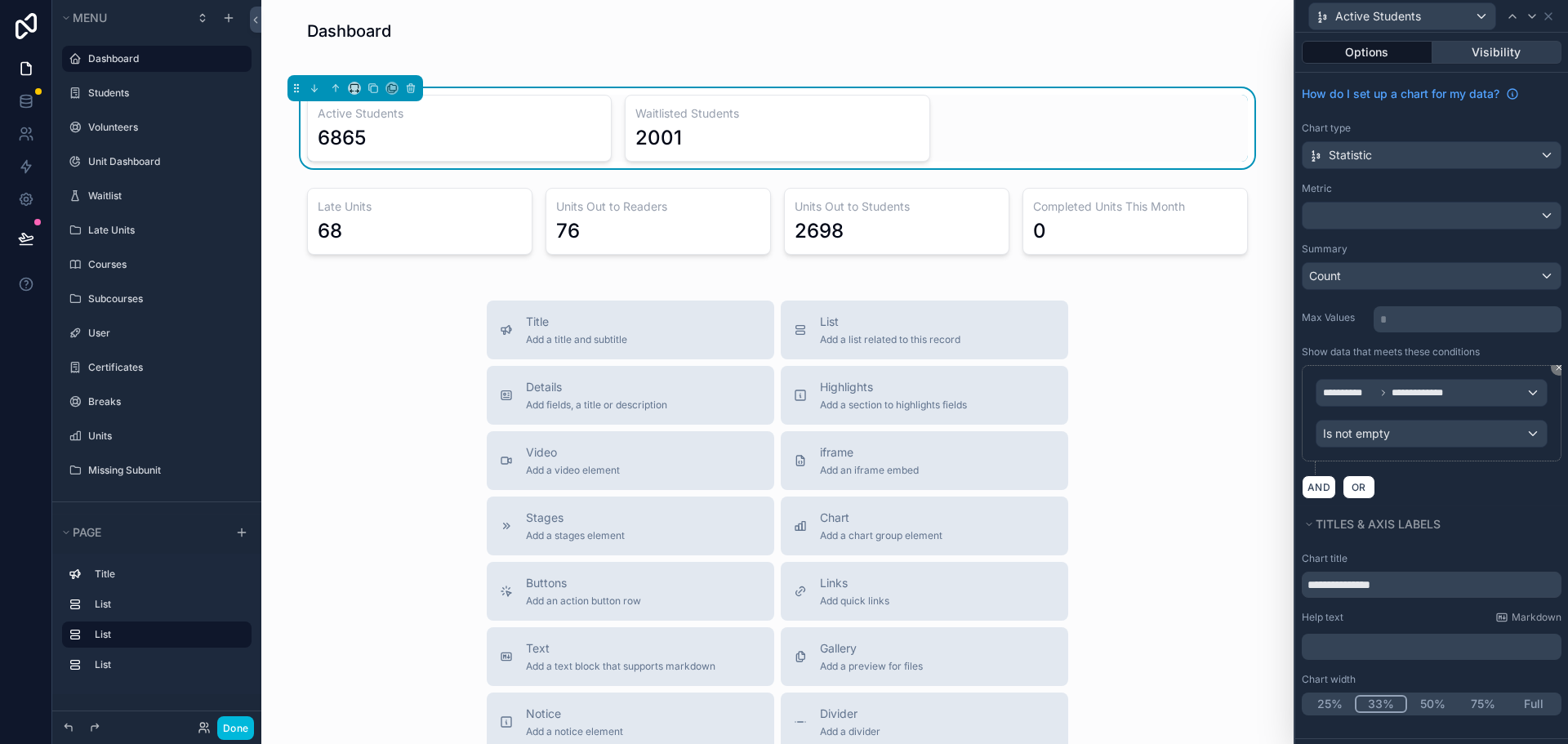
click at [1501, 52] on button "Visibility" at bounding box center [1496, 51] width 129 height 23
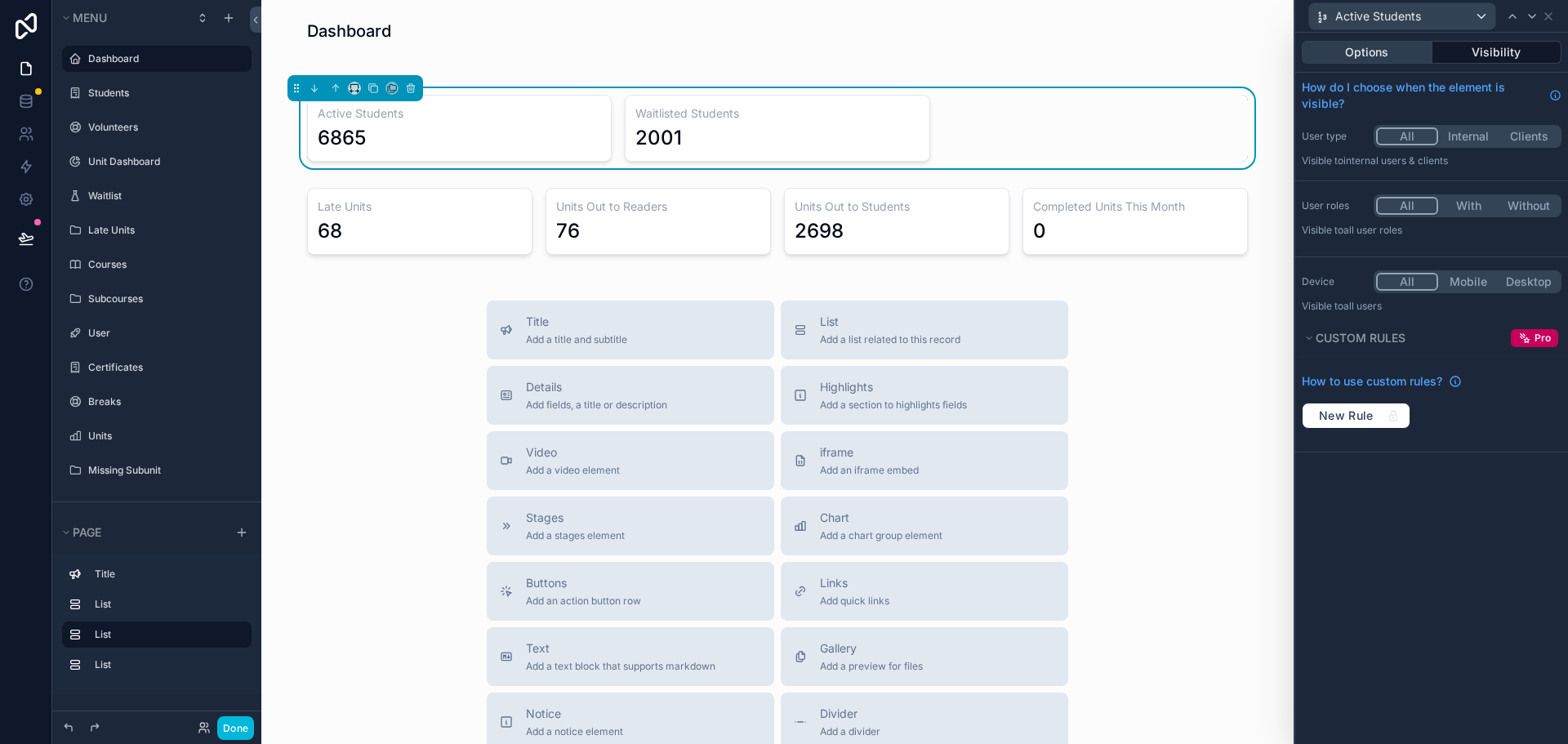
click at [1367, 50] on button "Options" at bounding box center [1366, 51] width 130 height 23
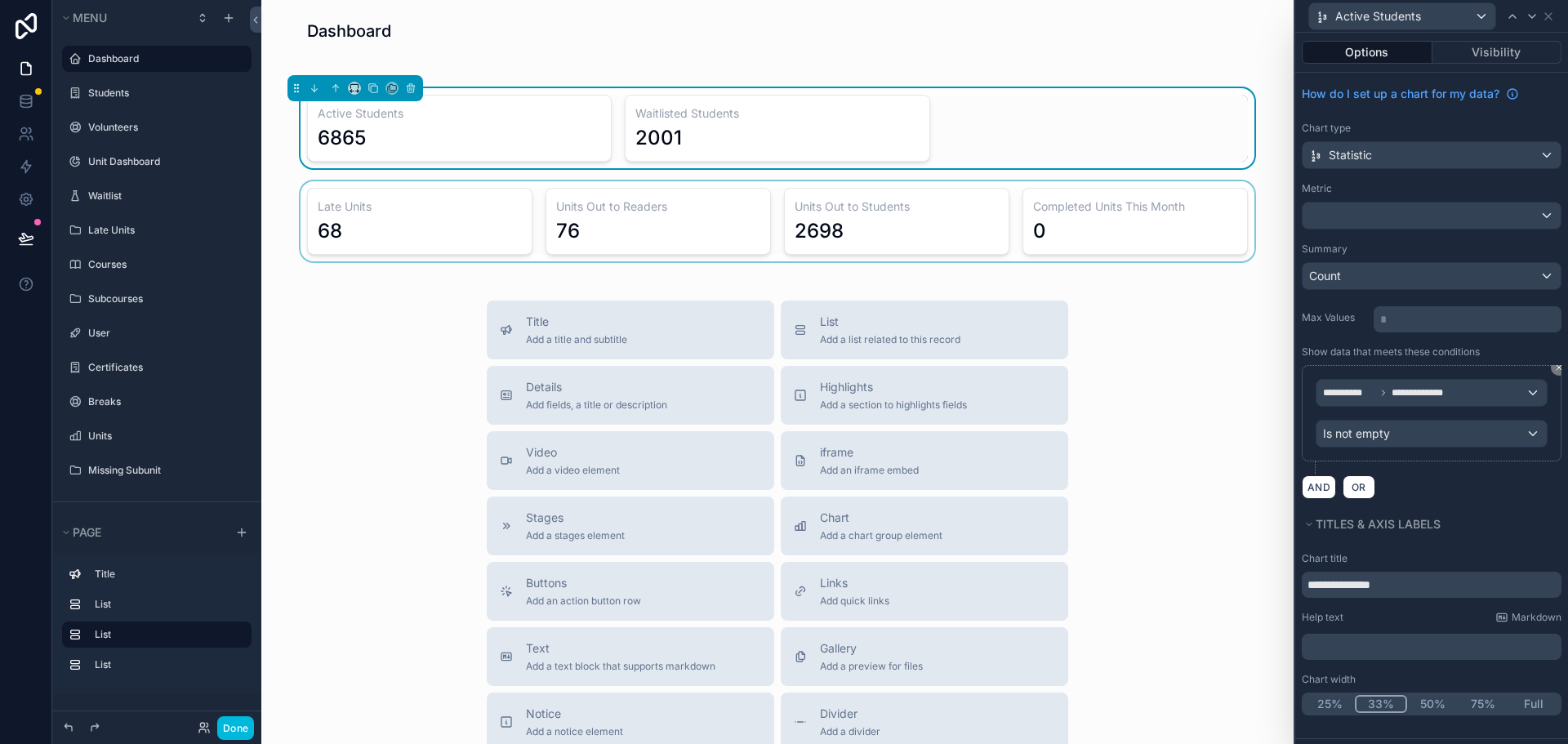
click at [356, 186] on div "scrollable content" at bounding box center [778, 220] width 1006 height 80
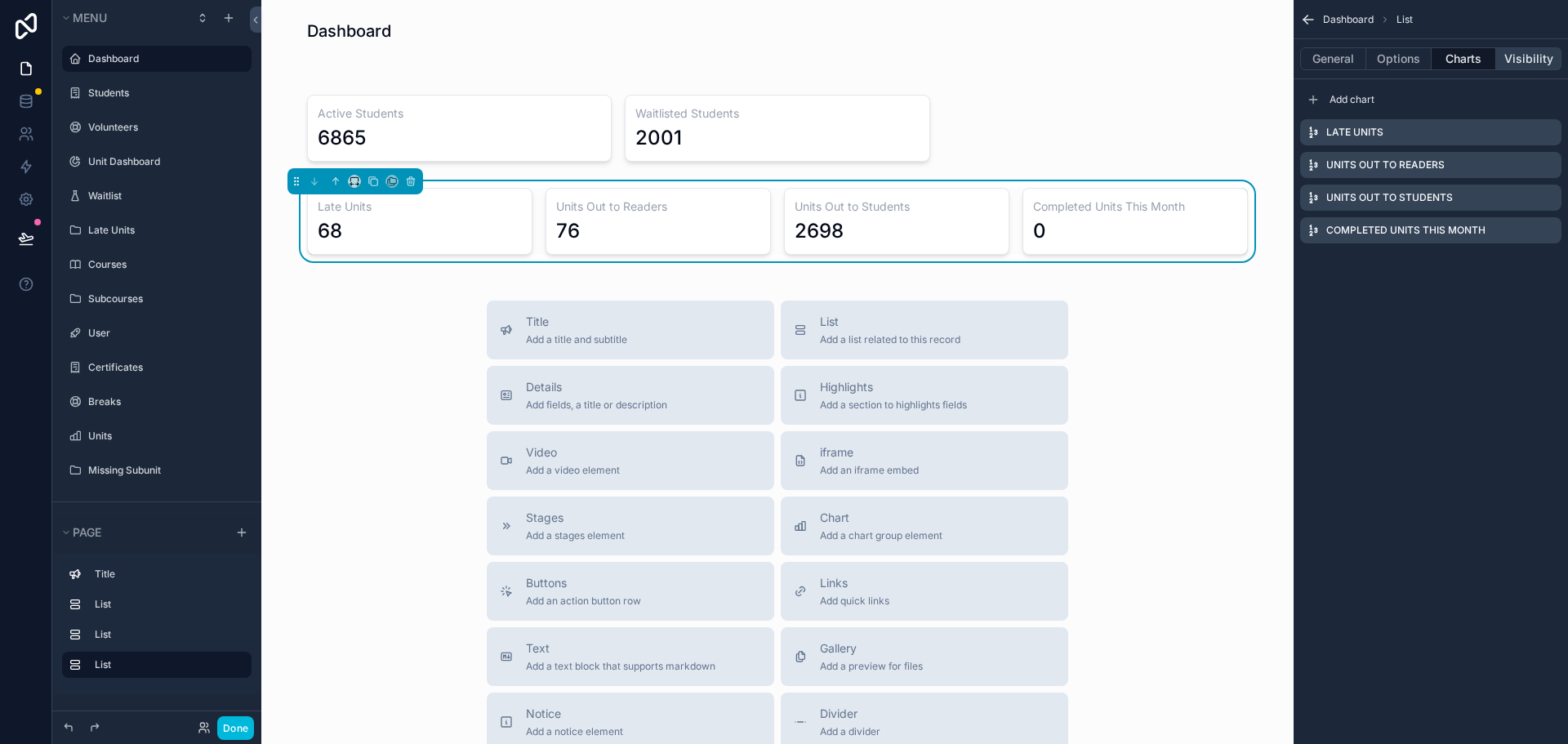
click at [1528, 63] on button "Visibility" at bounding box center [1528, 58] width 65 height 23
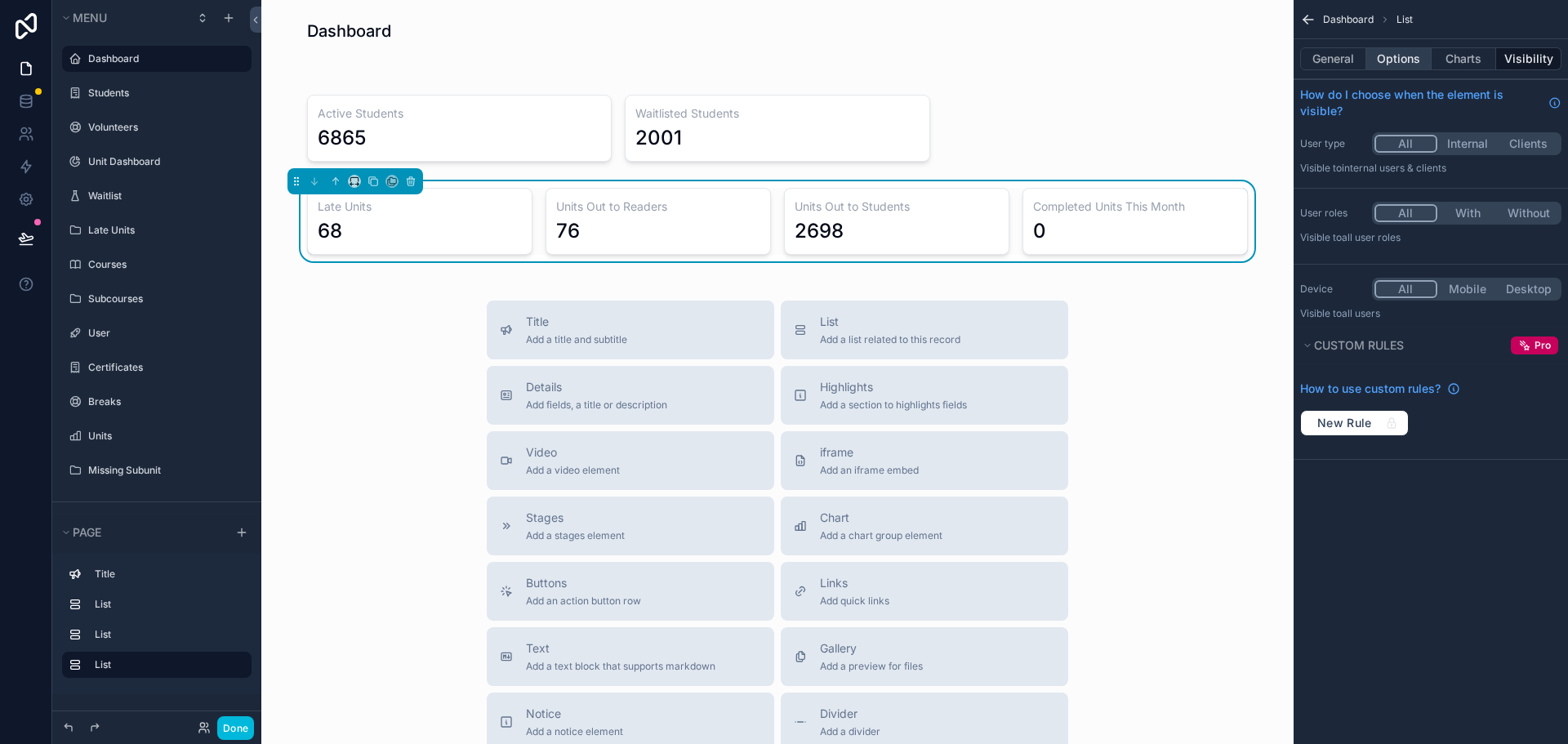
click at [1411, 57] on button "Options" at bounding box center [1399, 58] width 65 height 23
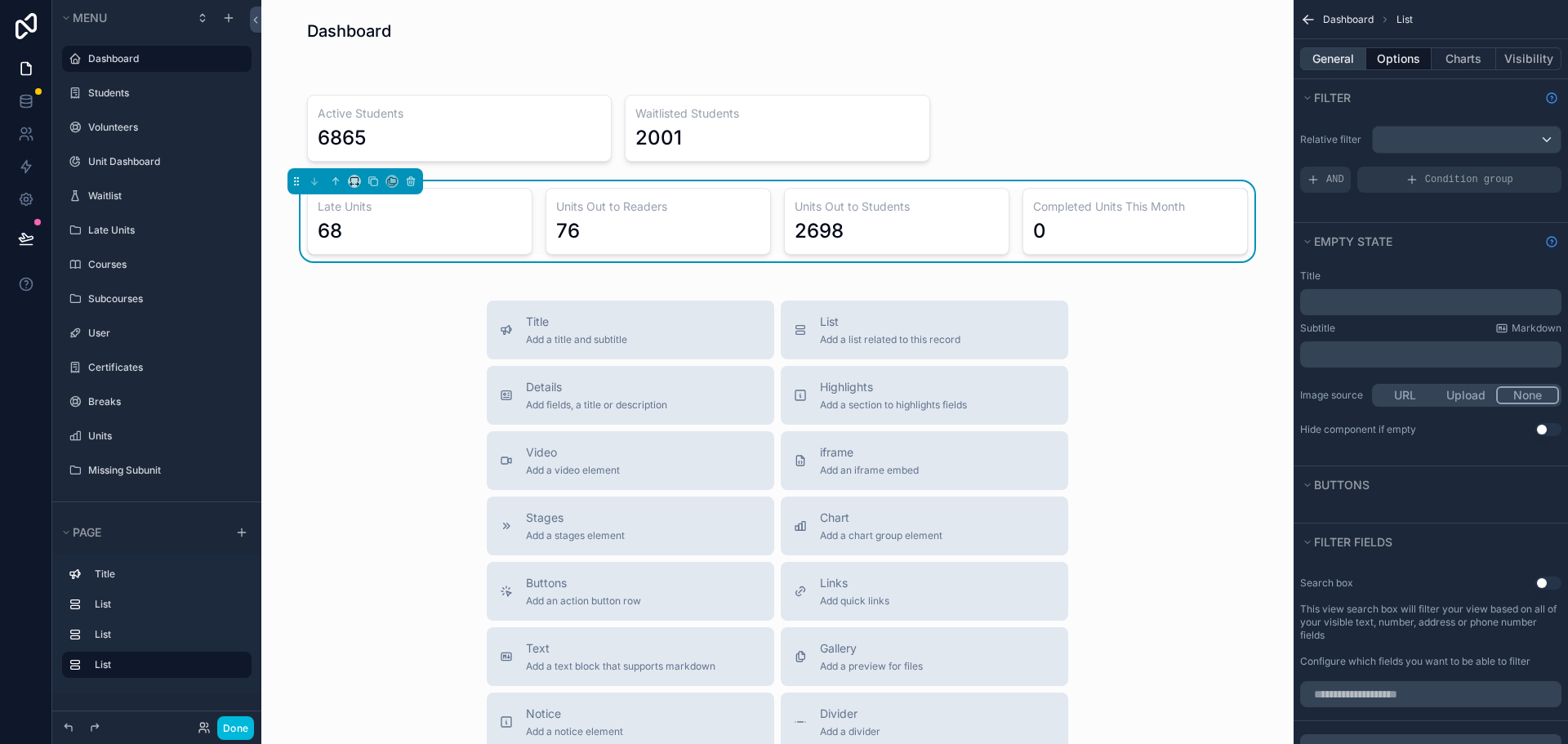
click at [1326, 61] on button "General" at bounding box center [1333, 58] width 66 height 23
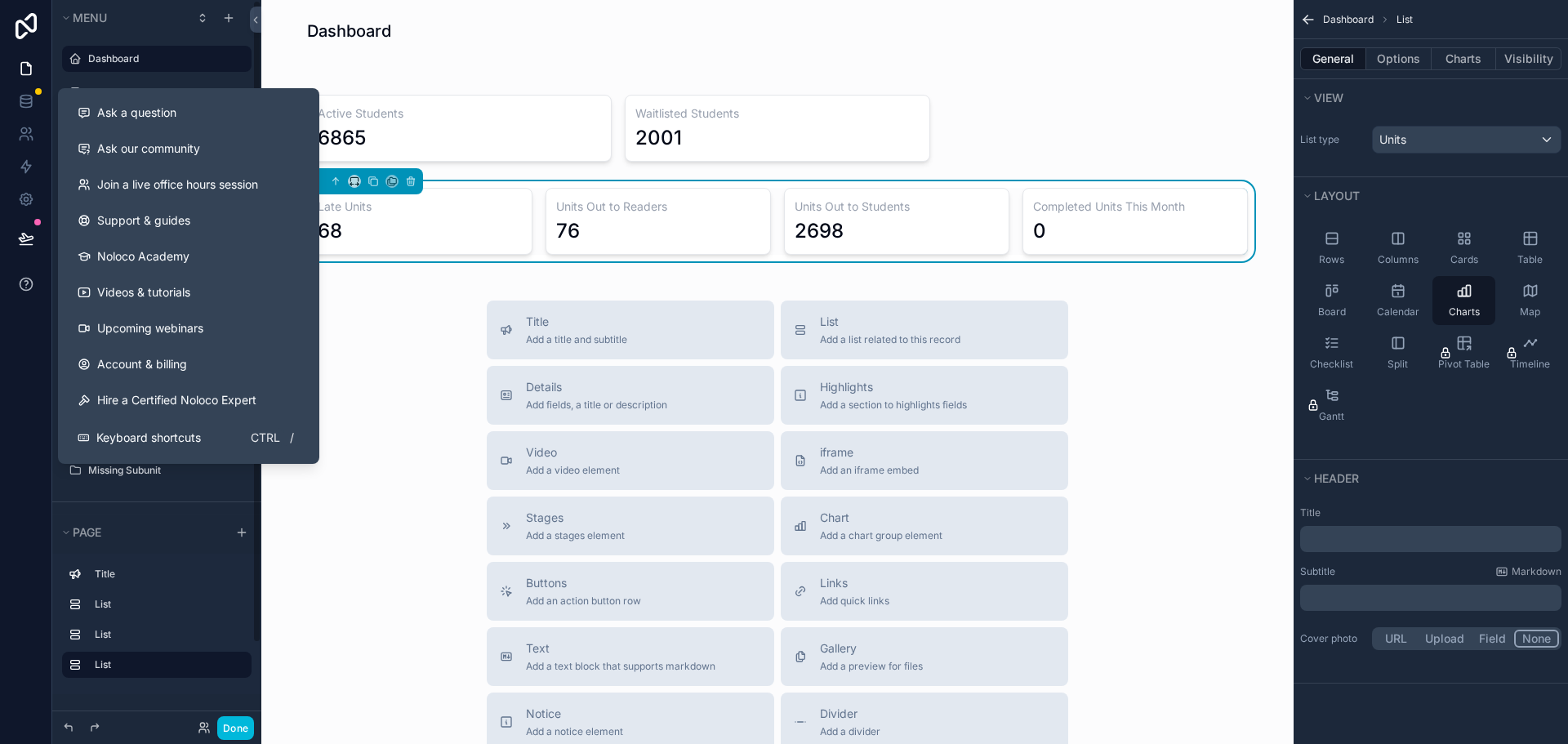
click at [30, 280] on icon at bounding box center [26, 284] width 12 height 12
click at [149, 111] on span "Ask a question" at bounding box center [136, 113] width 79 height 17
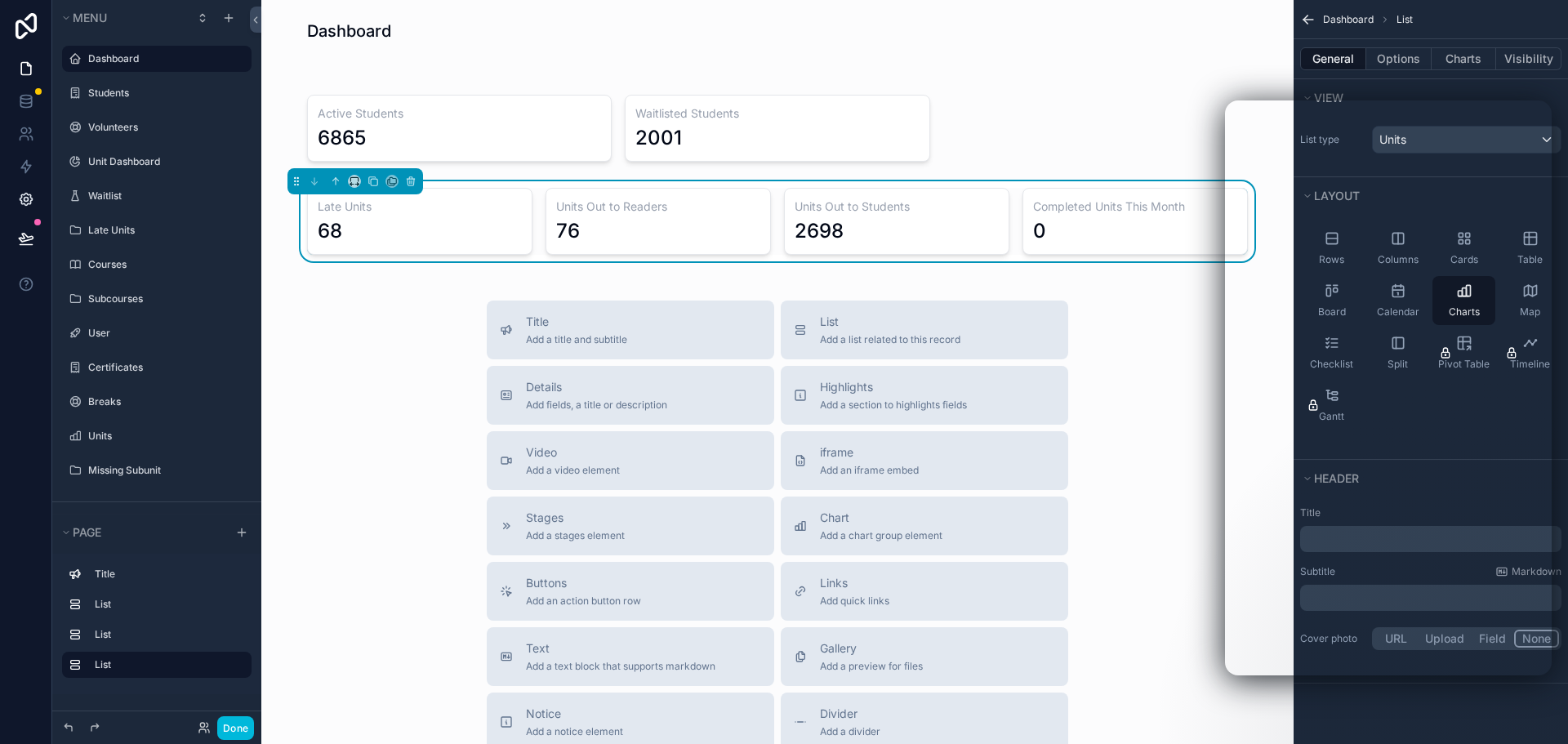
click at [31, 201] on icon at bounding box center [26, 200] width 12 height 12
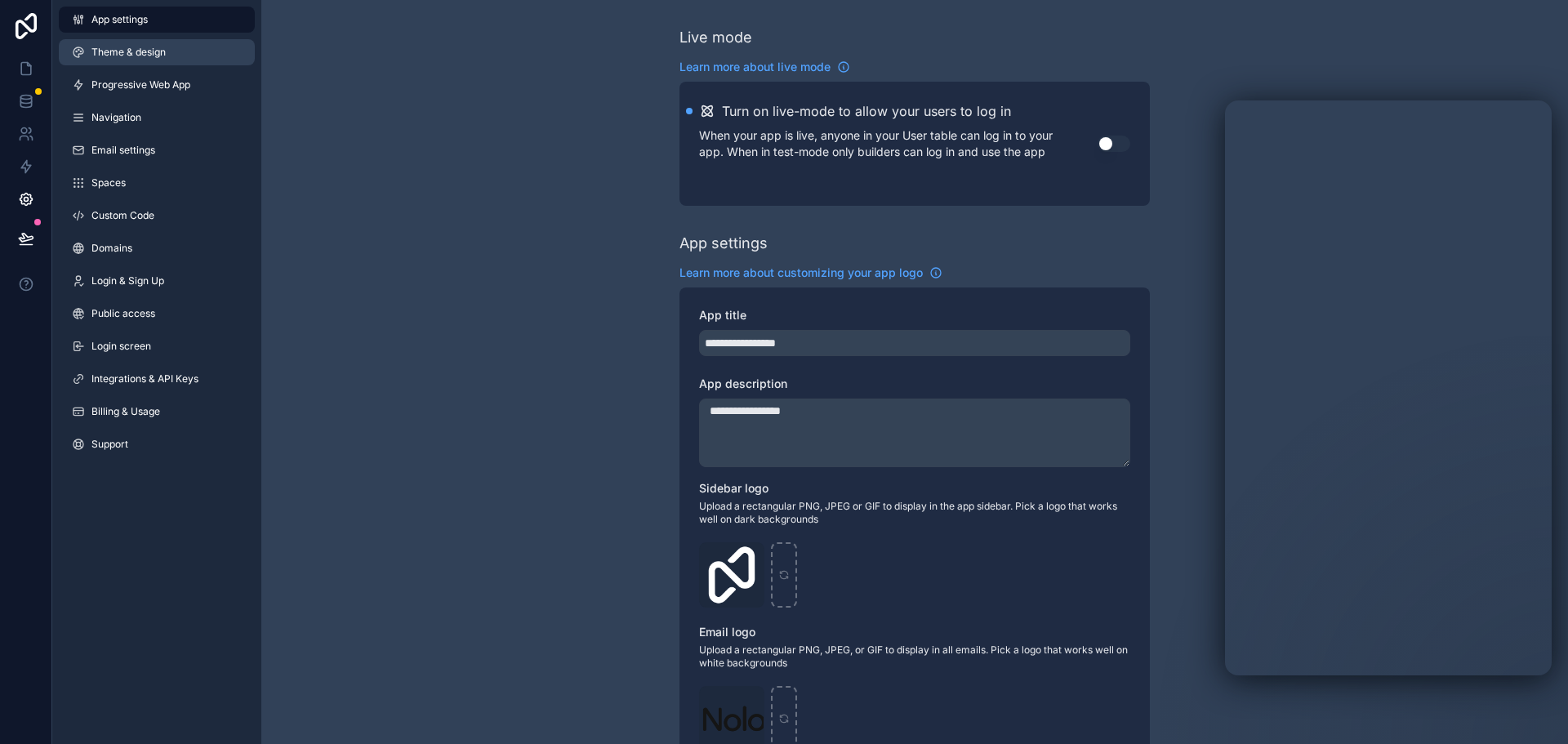
click at [136, 46] on span "Theme & design" at bounding box center [128, 51] width 74 height 13
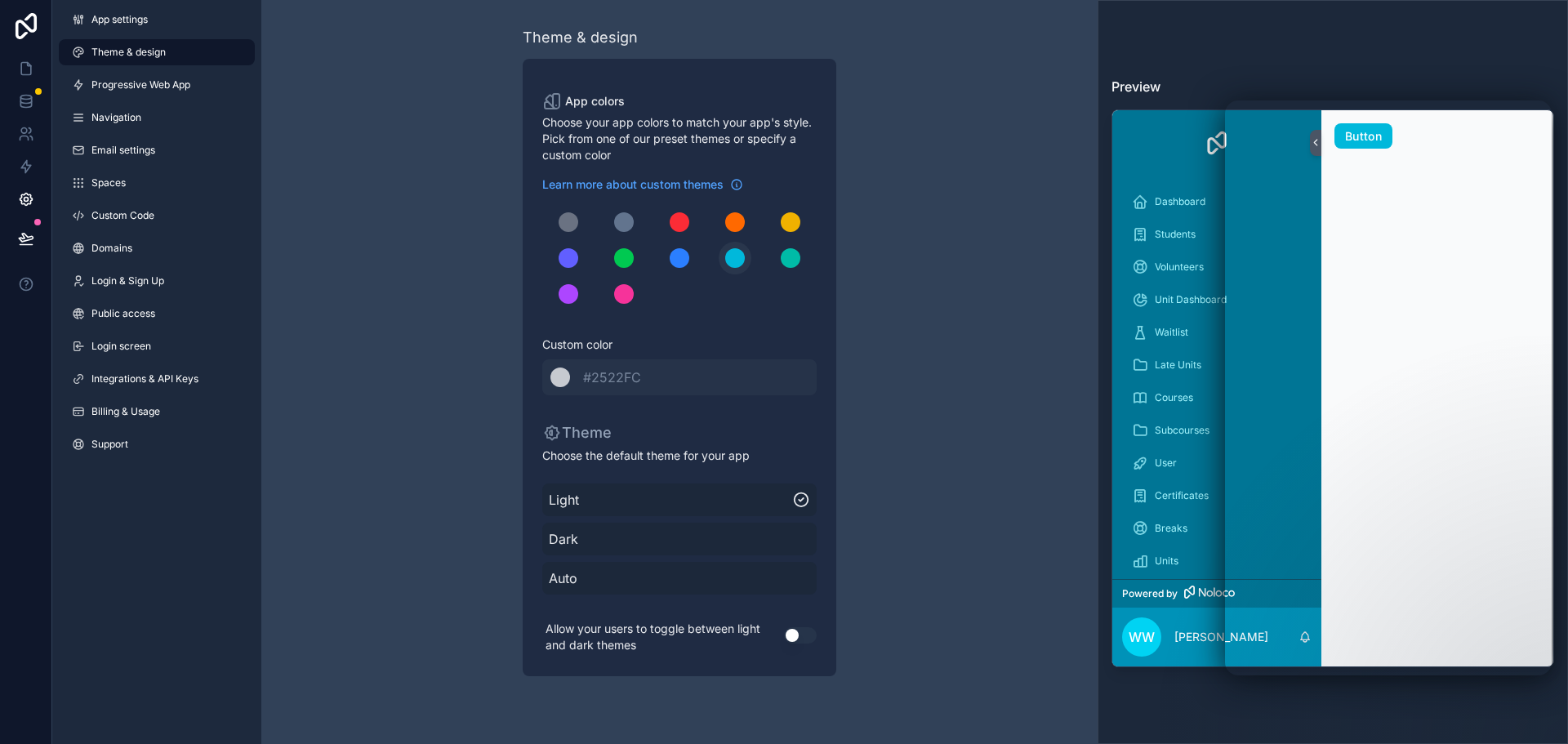
click at [733, 259] on div "scrollable content" at bounding box center [735, 258] width 20 height 20
click at [562, 379] on div "scrollable content" at bounding box center [560, 377] width 20 height 20
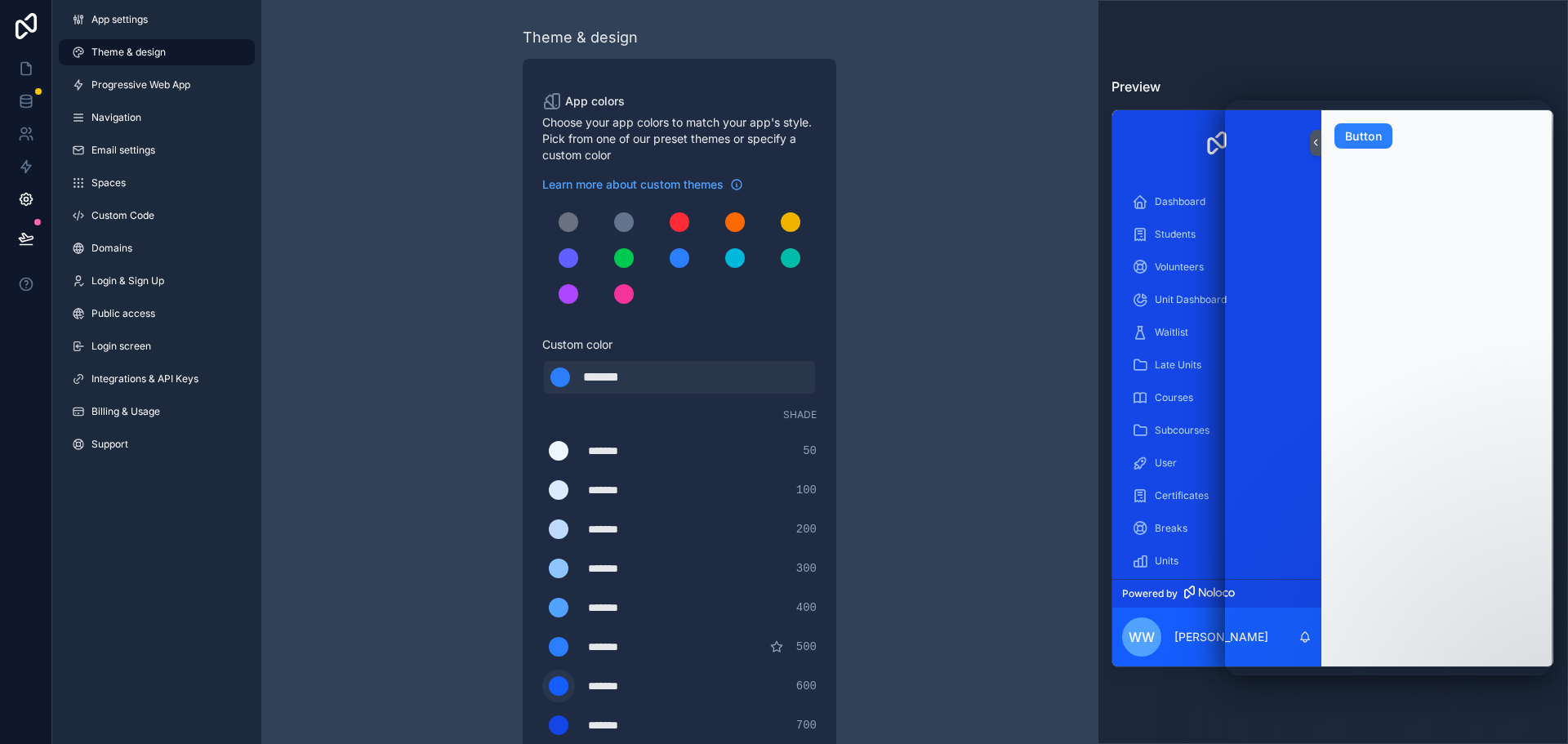
click at [558, 685] on div "scrollable content" at bounding box center [558, 686] width 20 height 20
click at [542, 686] on input "*******" at bounding box center [542, 686] width 0 height 0
click at [967, 487] on div "Theme & design App colors Choose your app colors to match your app's style. Pic…" at bounding box center [679, 583] width 836 height 1166
click at [31, 68] on icon at bounding box center [26, 69] width 10 height 12
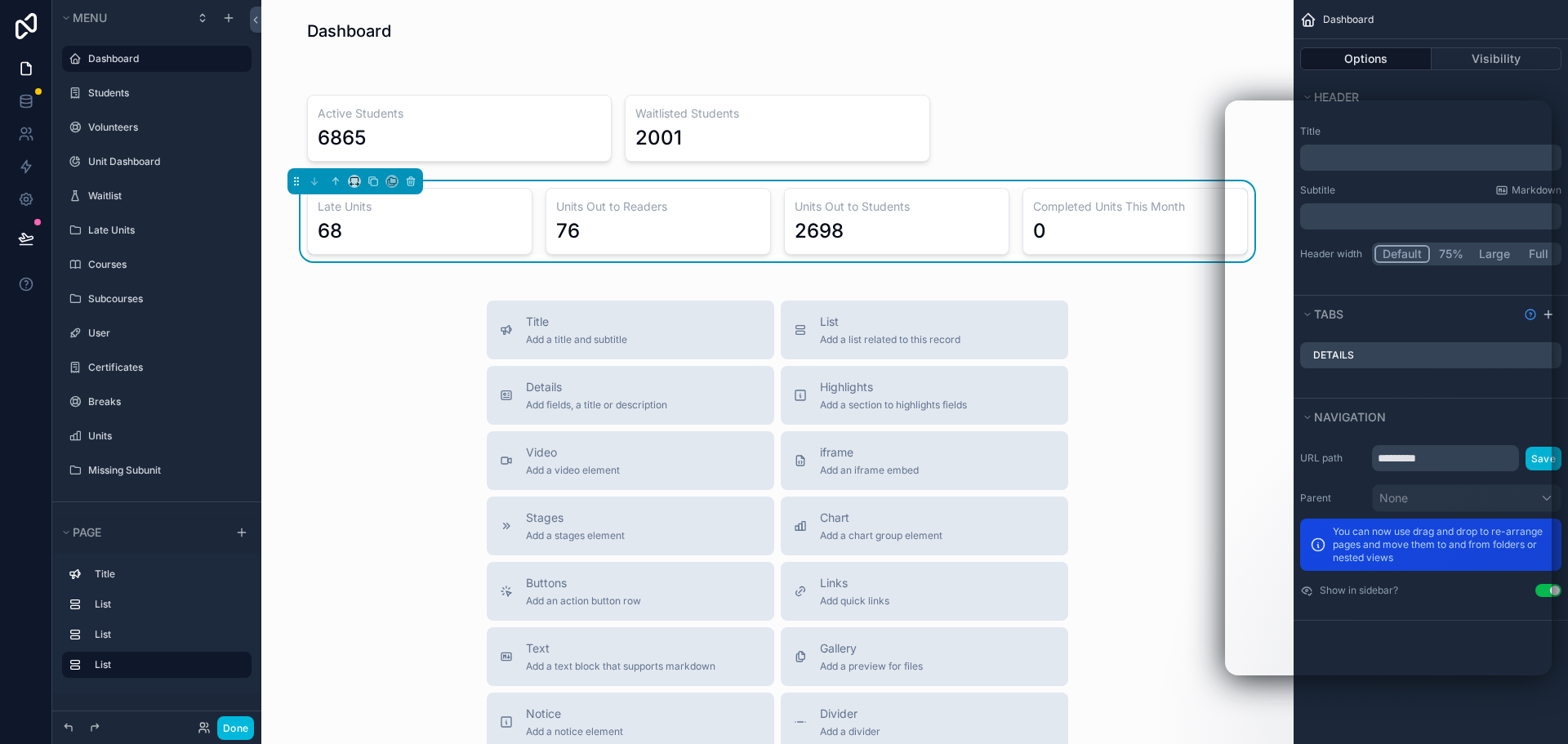
click at [1179, 80] on div "Dashboard Active Students 6865 Waitlisted Students 2001 Late Units 68 Units Out…" at bounding box center [777, 506] width 1032 height 1013
click at [22, 200] on icon at bounding box center [26, 199] width 17 height 17
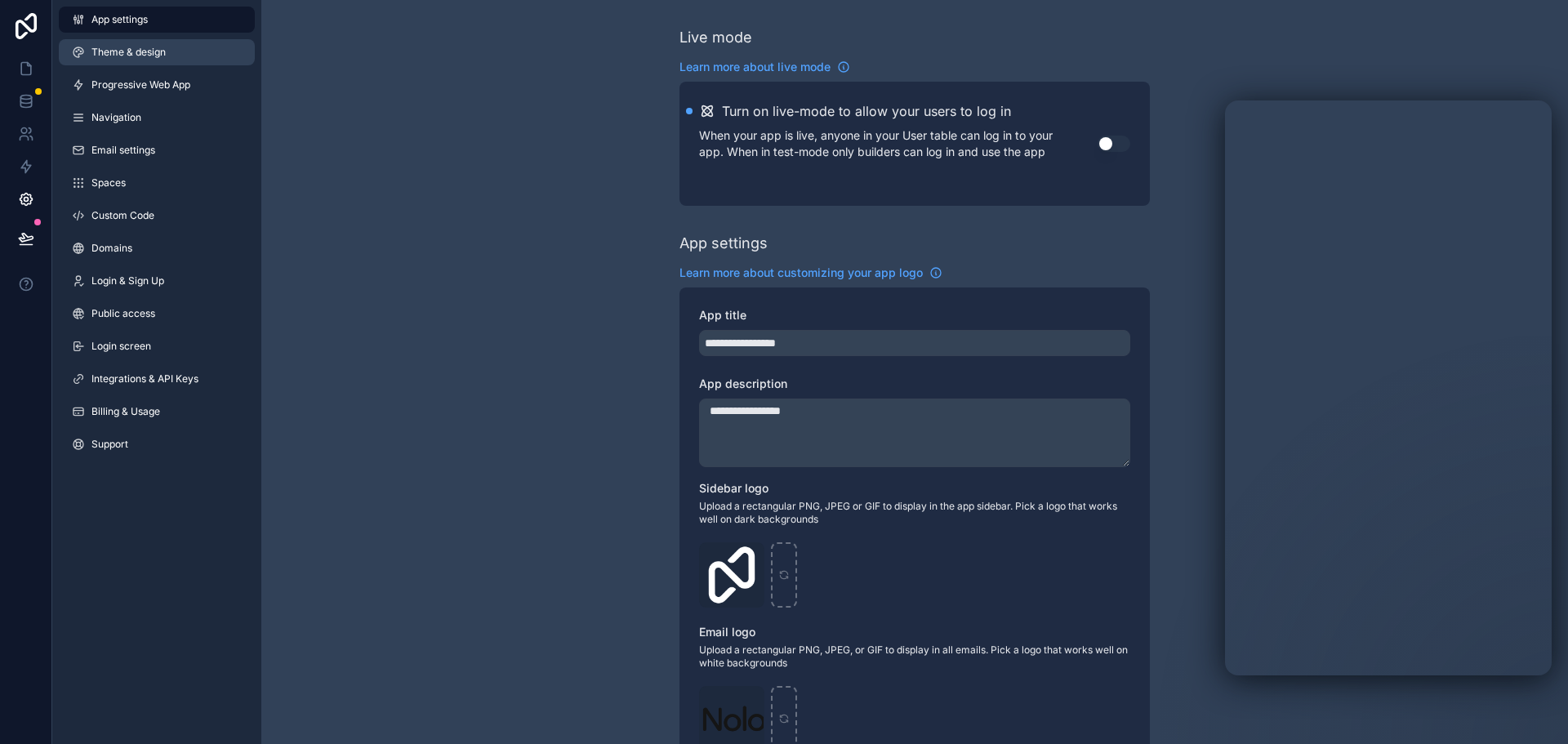
click at [130, 47] on span "Theme & design" at bounding box center [128, 51] width 74 height 13
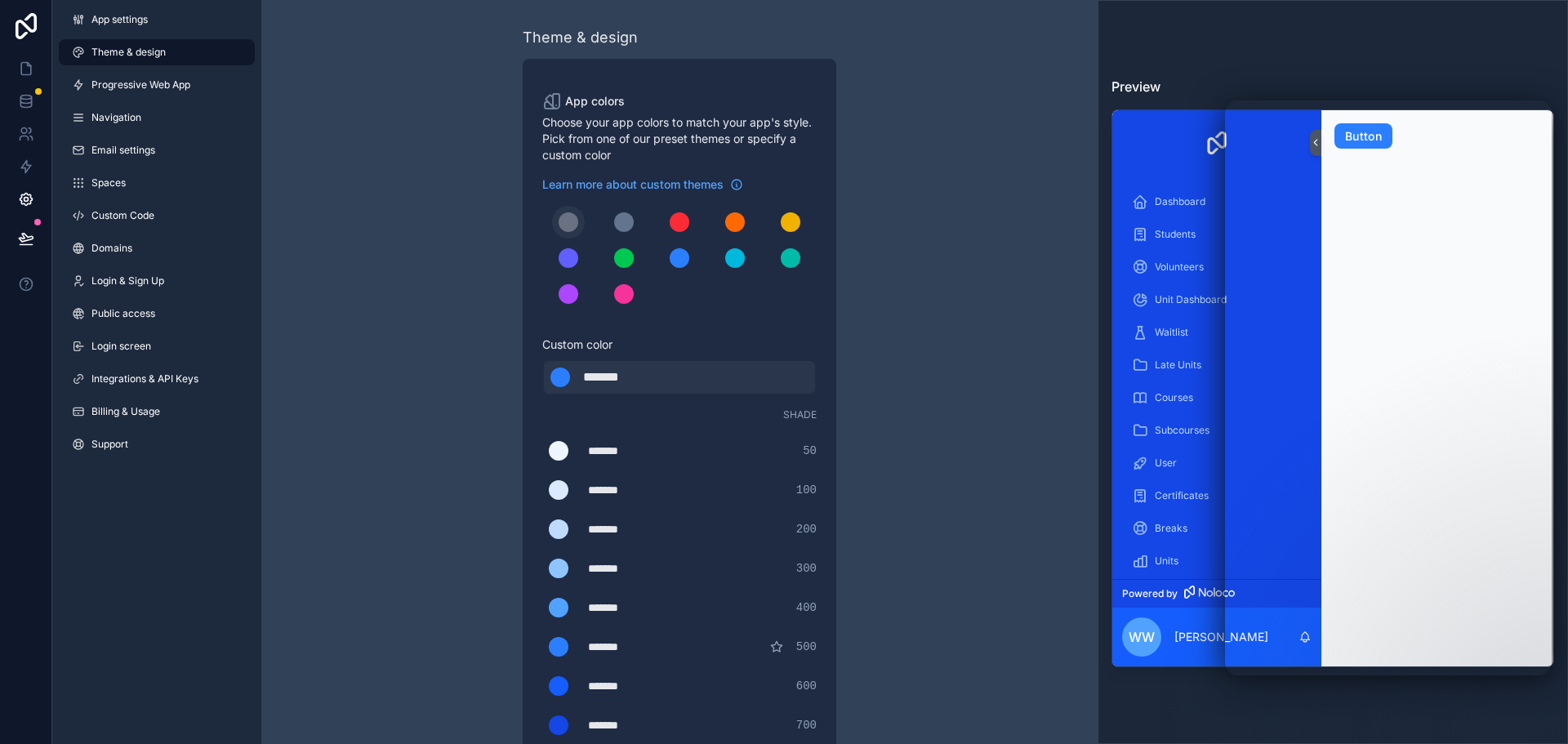
click at [565, 221] on div "scrollable content" at bounding box center [568, 222] width 20 height 20
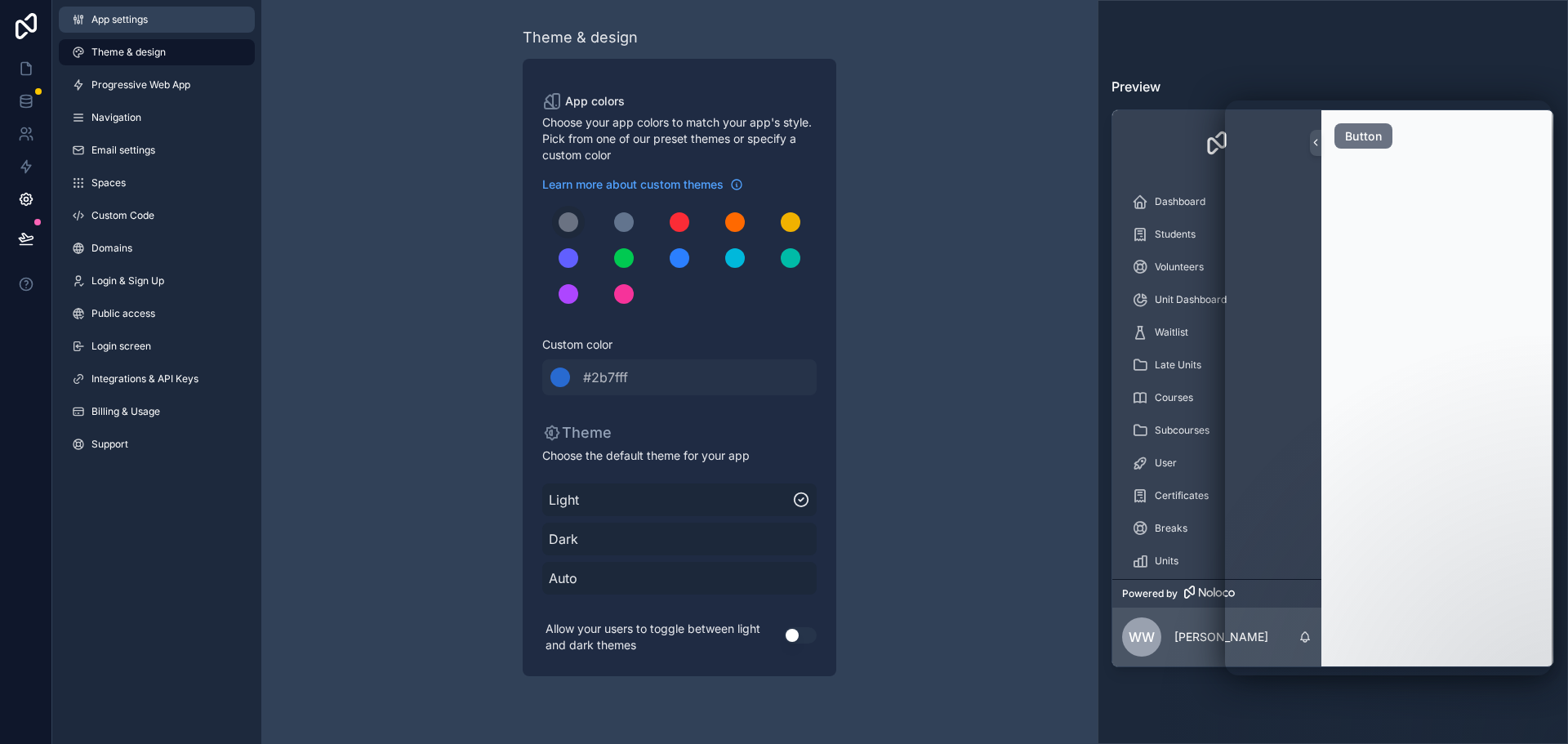
click at [119, 24] on span "App settings" at bounding box center [120, 19] width 56 height 13
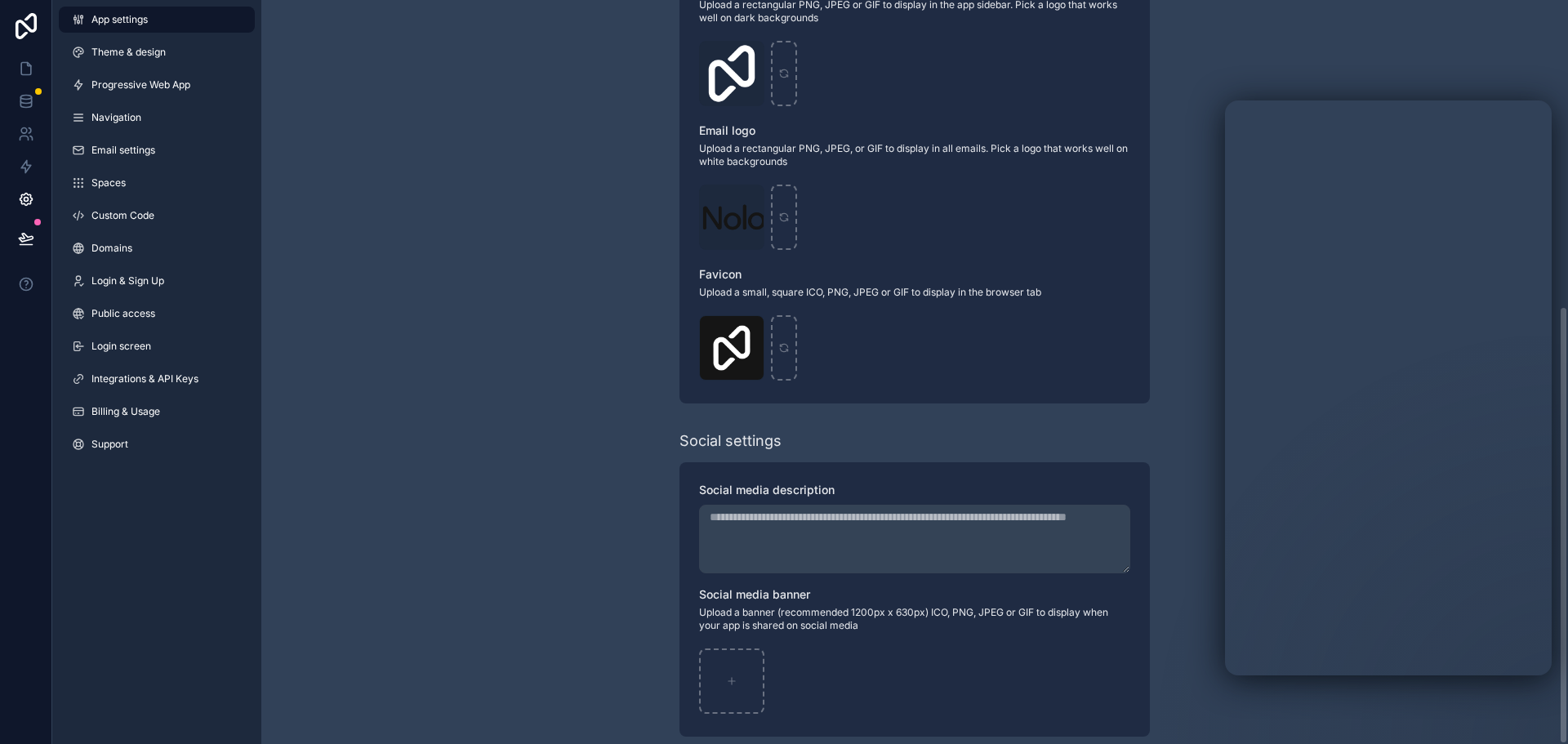
scroll to position [520, 0]
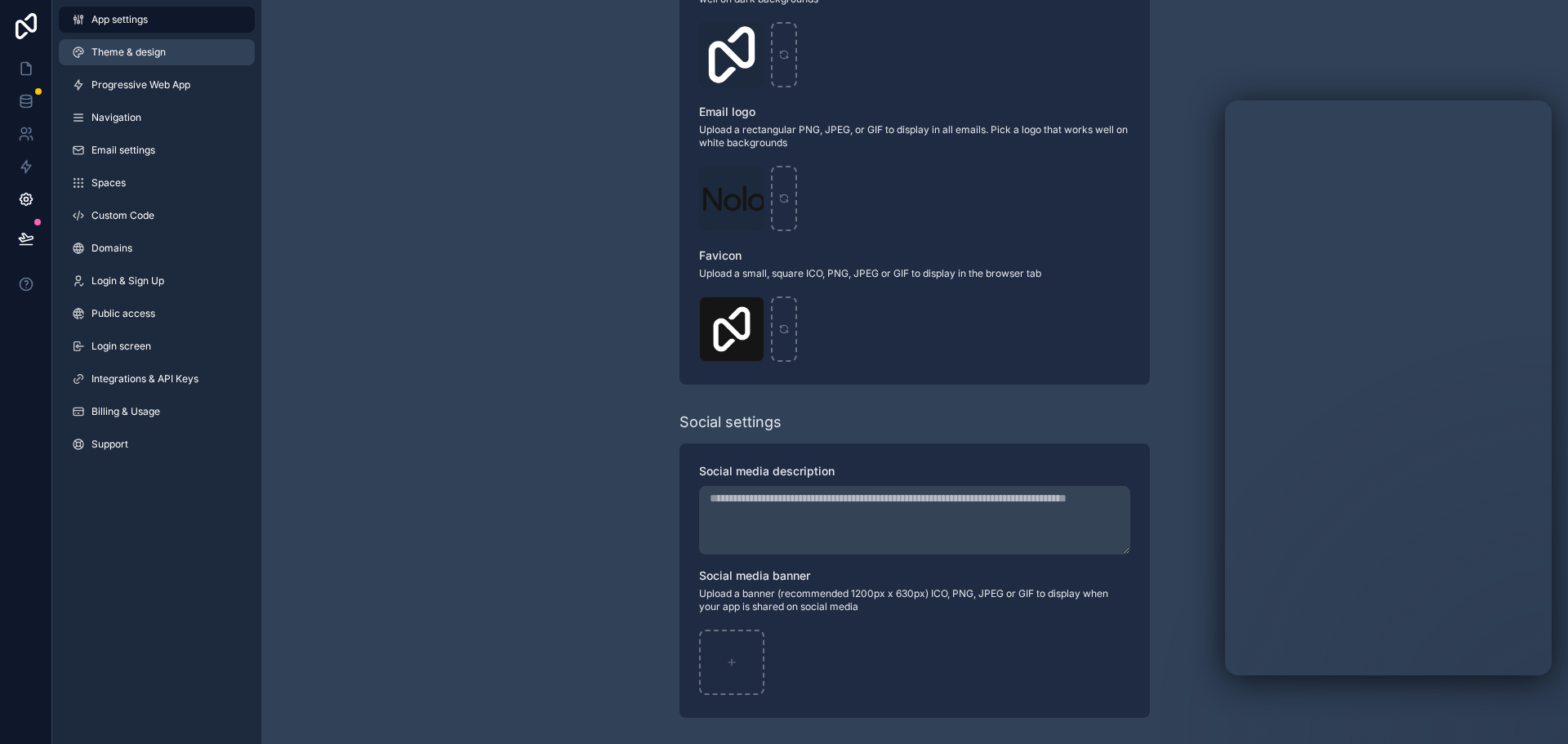
click at [114, 54] on span "Theme & design" at bounding box center [128, 51] width 74 height 13
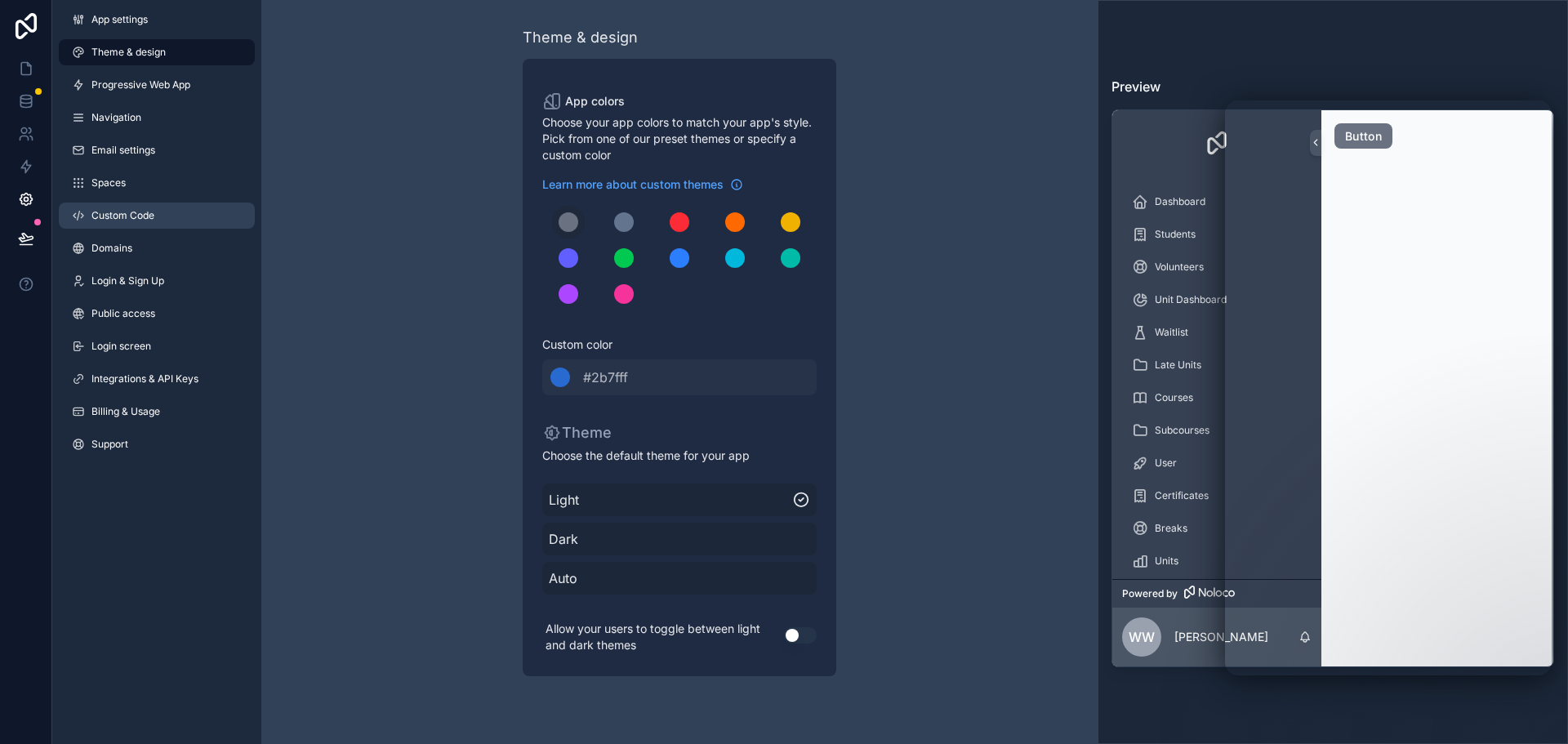
click at [124, 223] on link "Custom Code" at bounding box center [156, 215] width 196 height 26
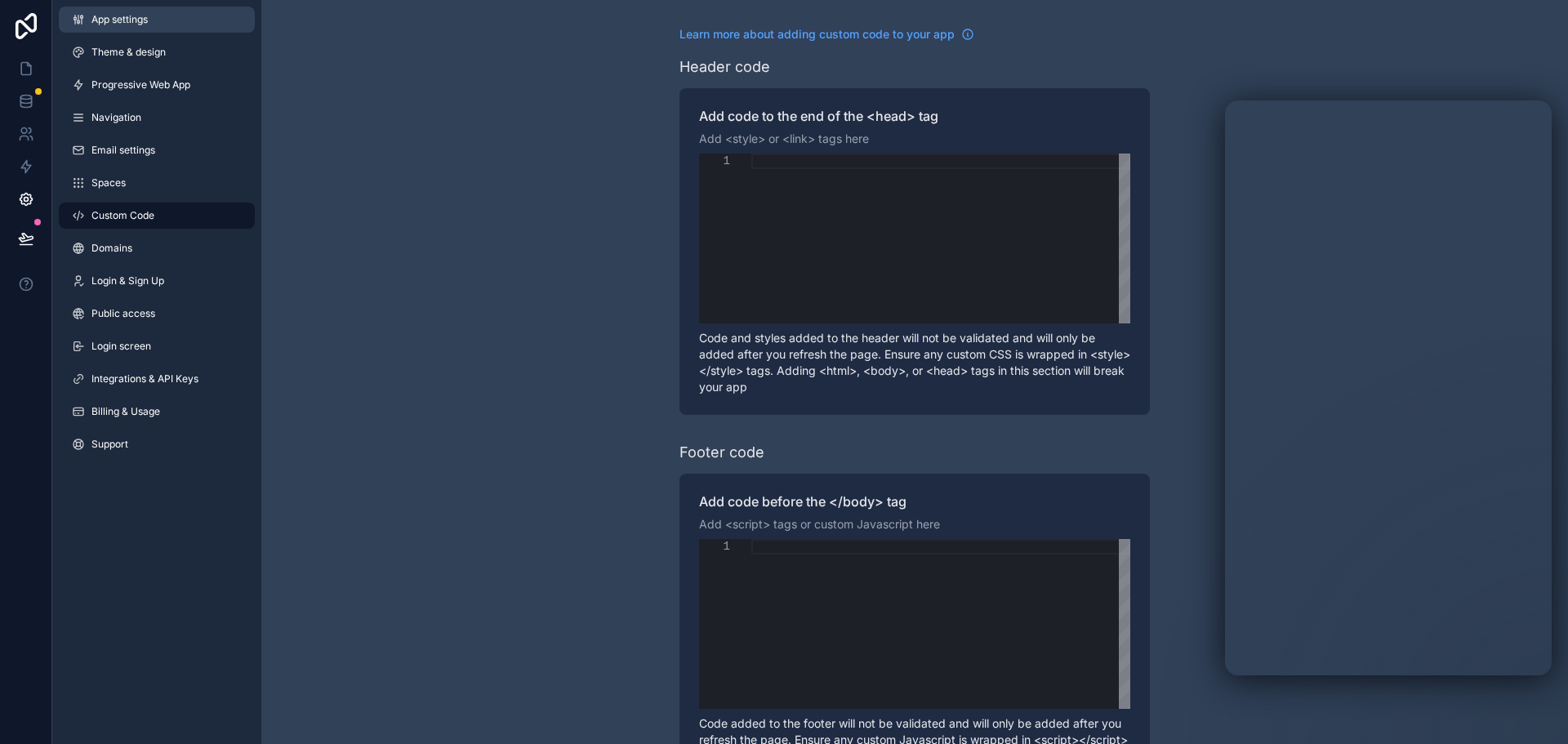
click at [126, 21] on span "App settings" at bounding box center [120, 19] width 56 height 13
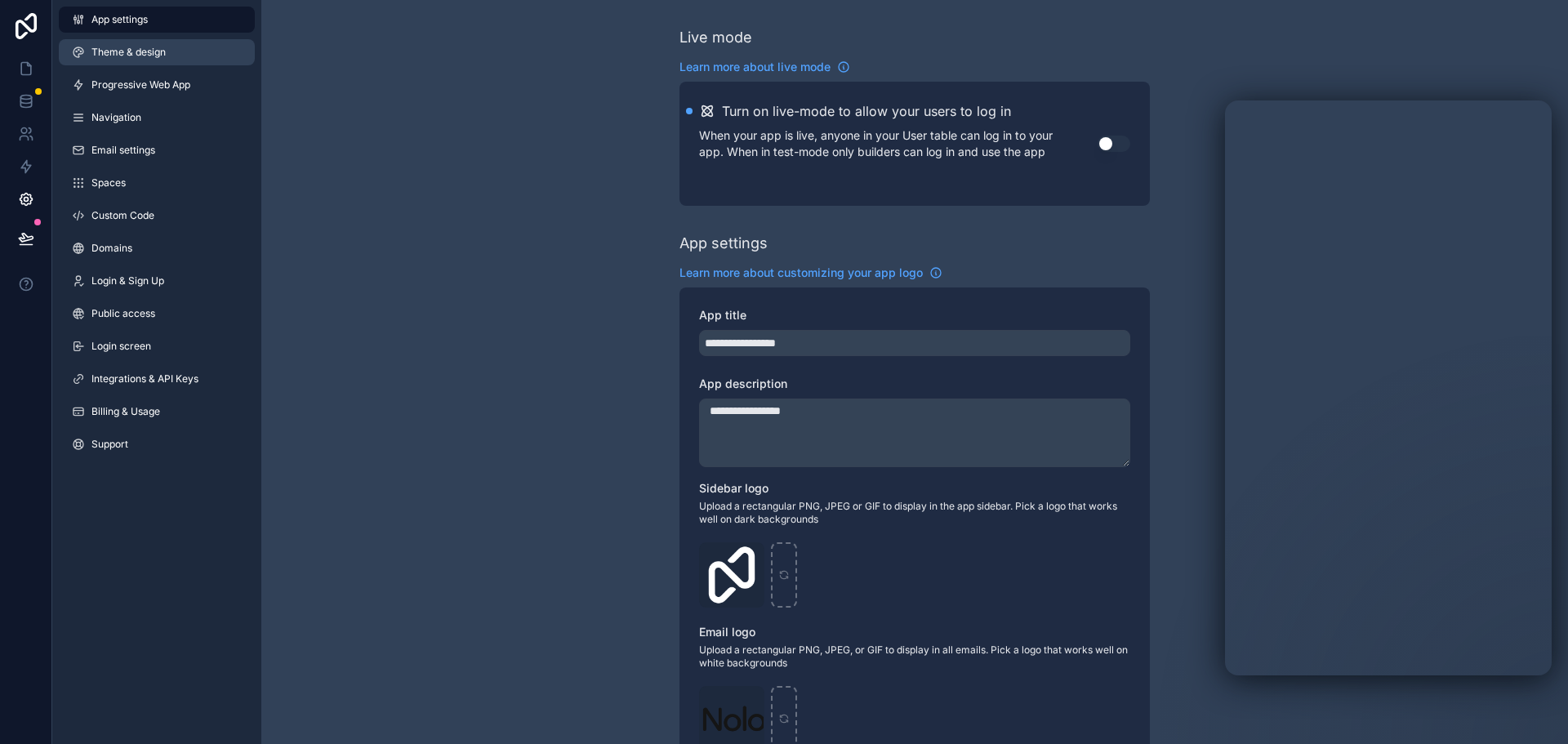
click at [139, 47] on span "Theme & design" at bounding box center [128, 51] width 74 height 13
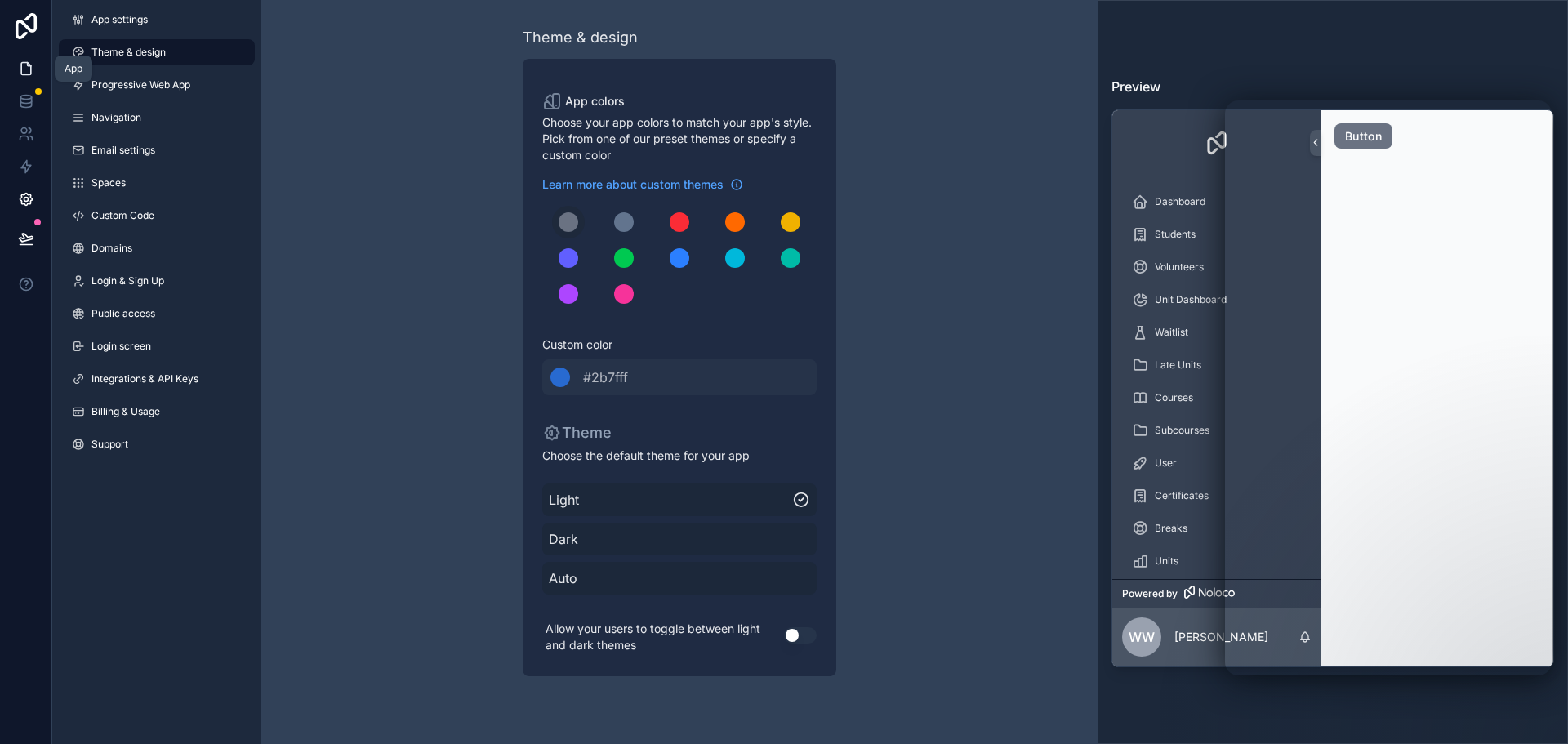
click at [30, 65] on icon at bounding box center [26, 69] width 10 height 12
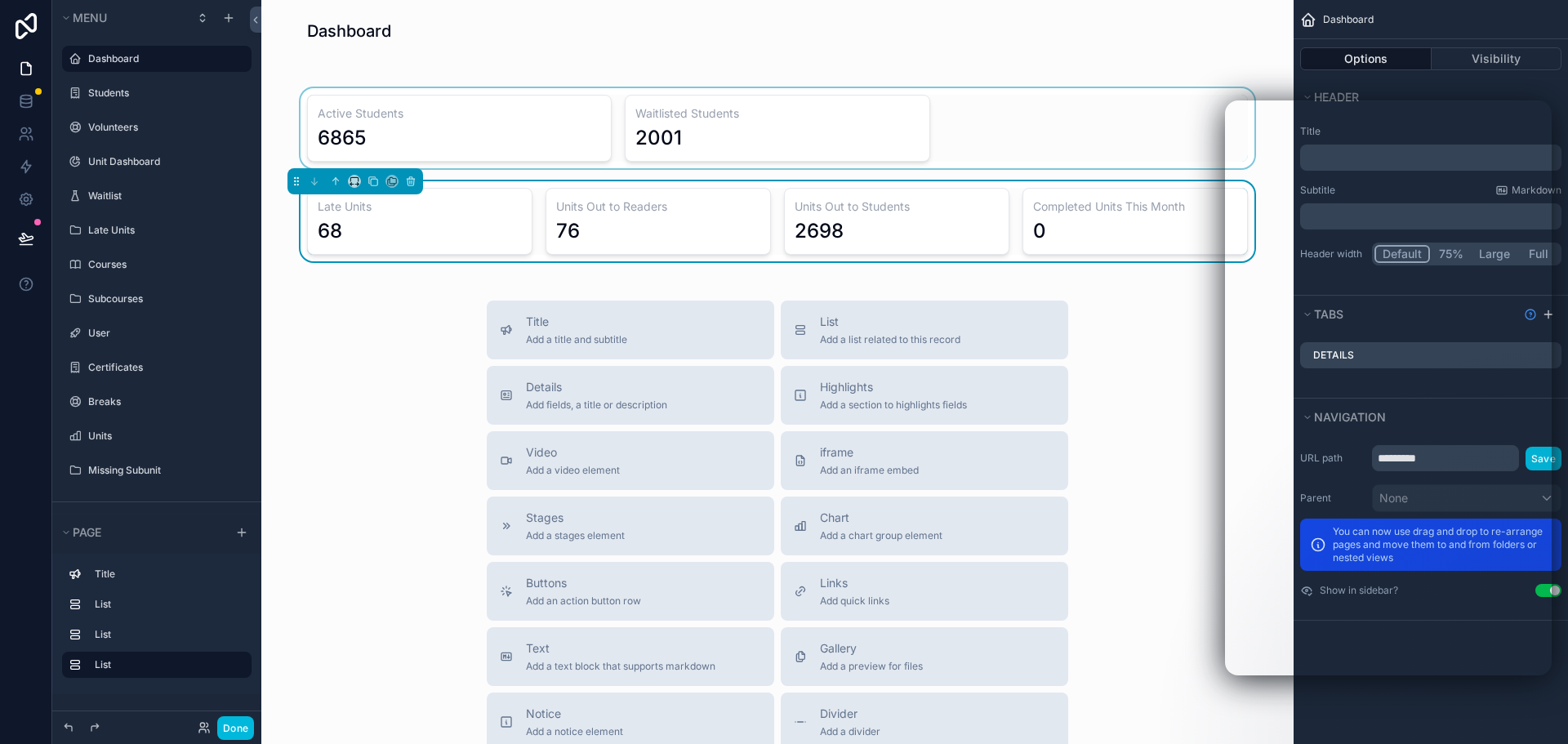
click at [473, 135] on div "scrollable content" at bounding box center [778, 127] width 1006 height 80
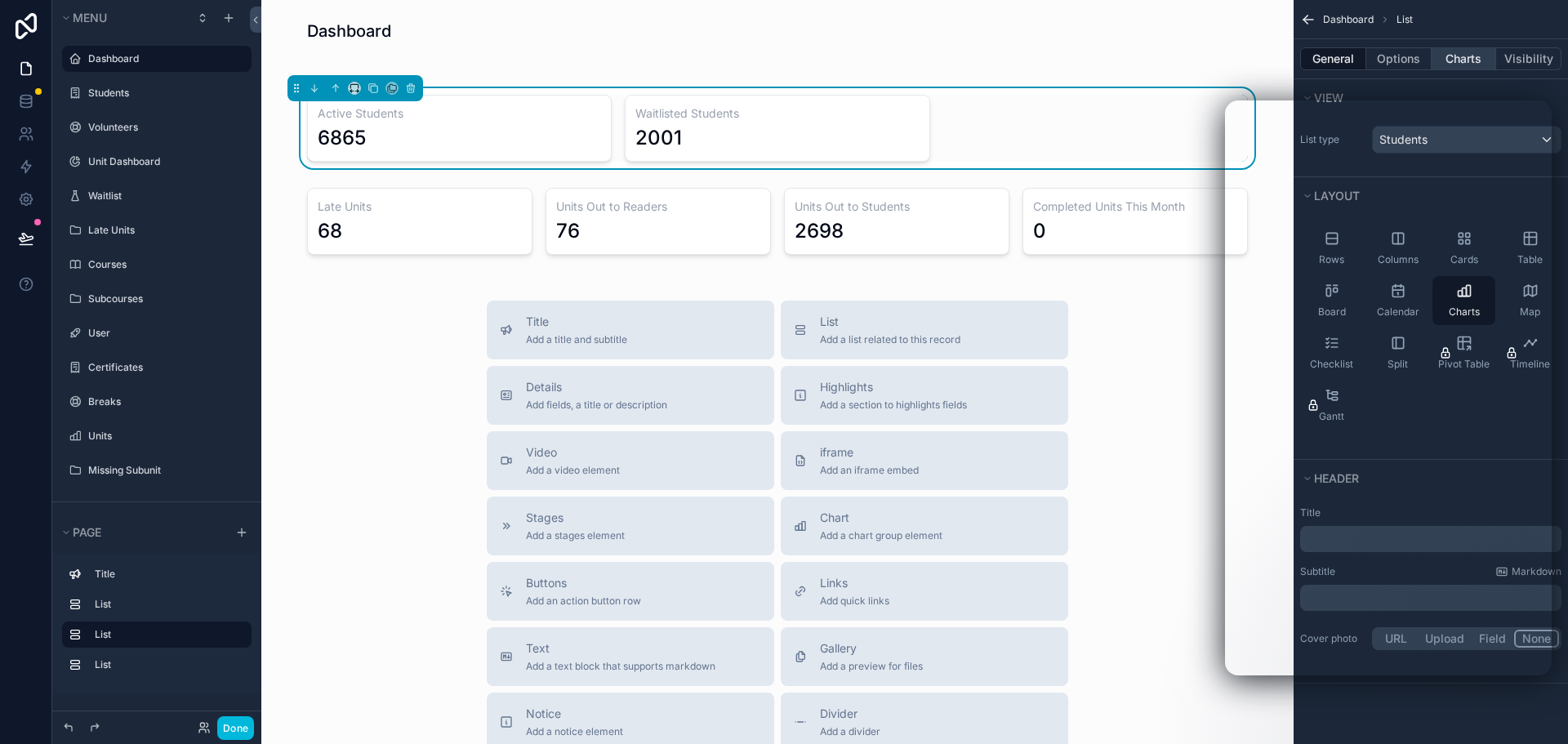
click at [1450, 57] on button "Charts" at bounding box center [1464, 58] width 65 height 23
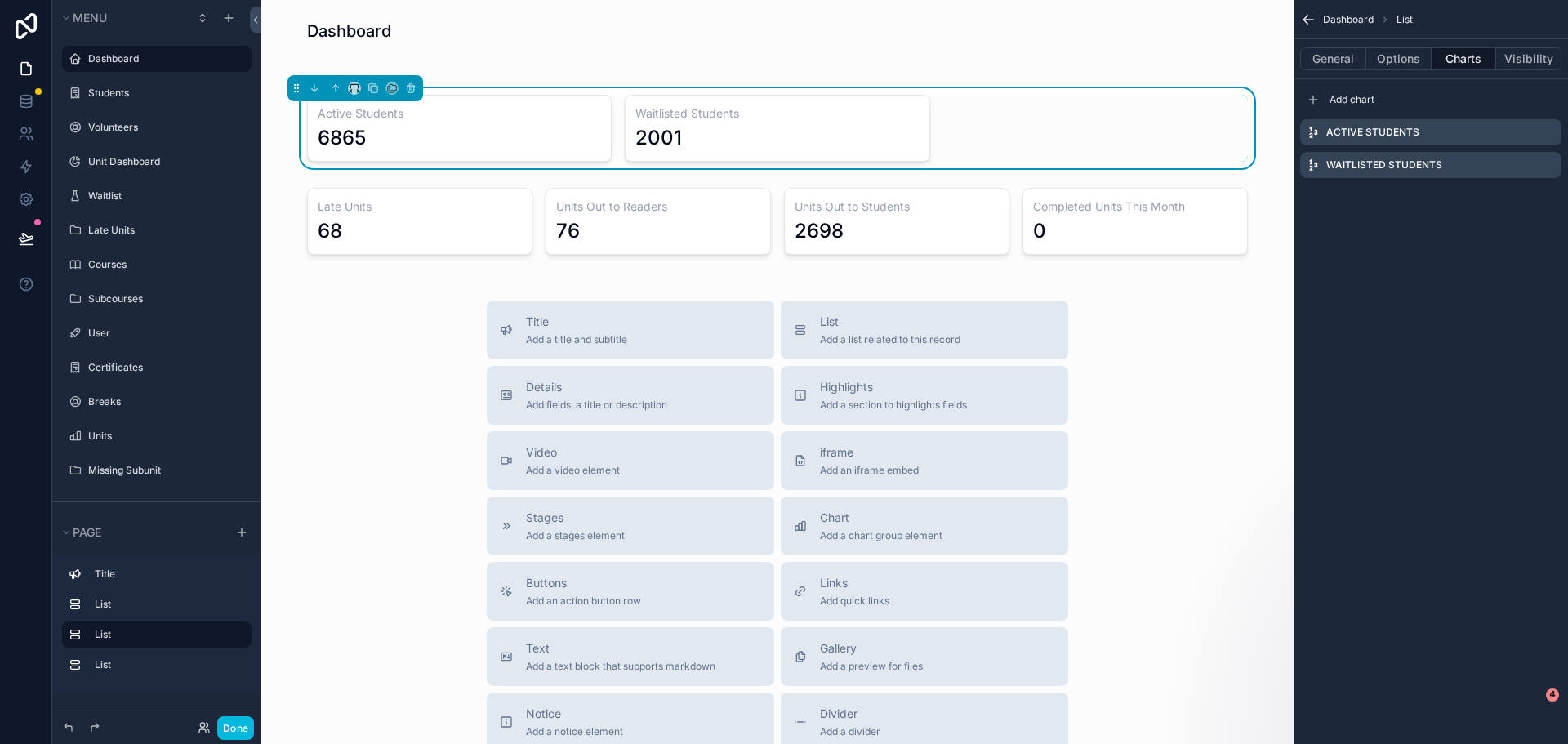
click at [0, 0] on icon "scrollable content" at bounding box center [0, 0] width 0 height 0
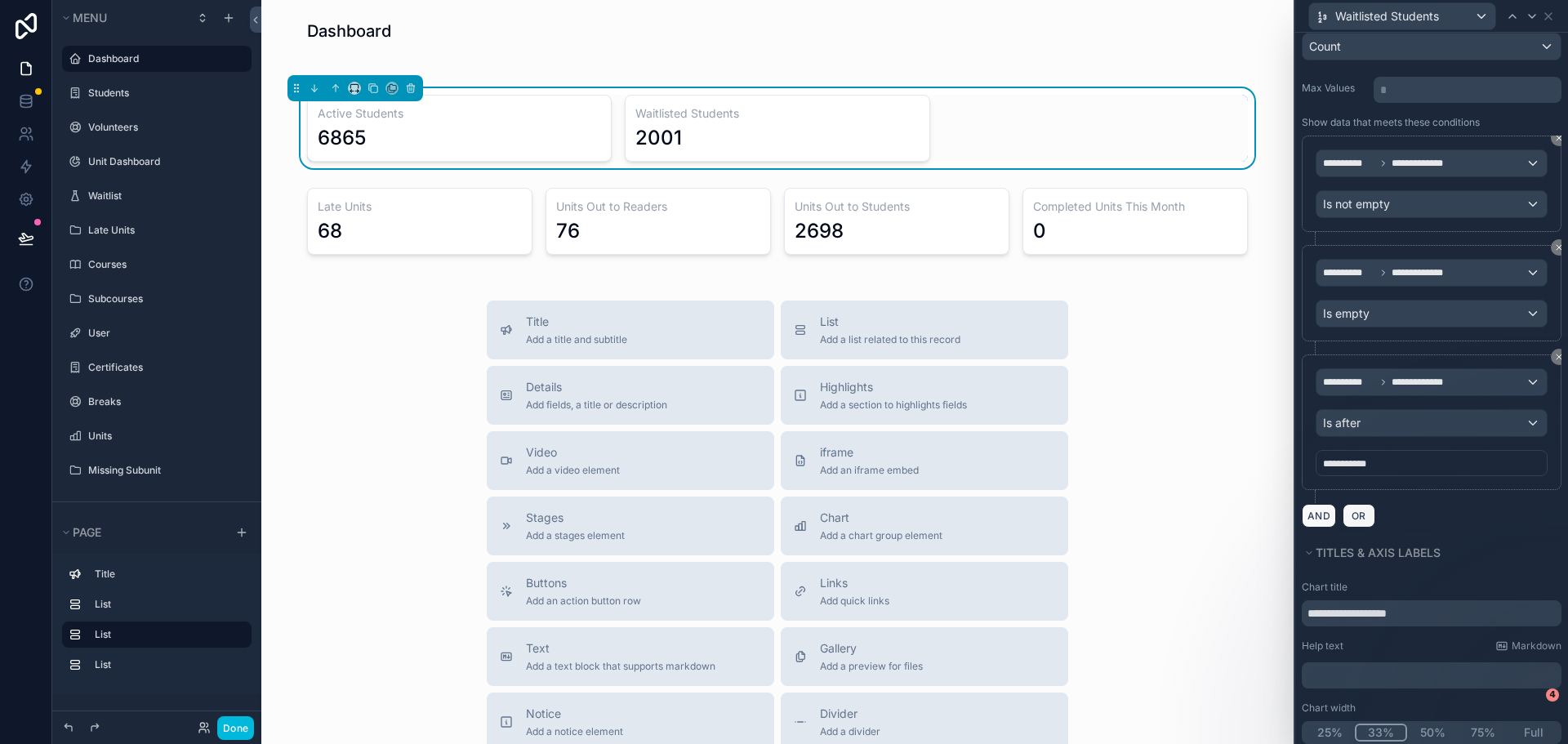
scroll to position [253, 0]
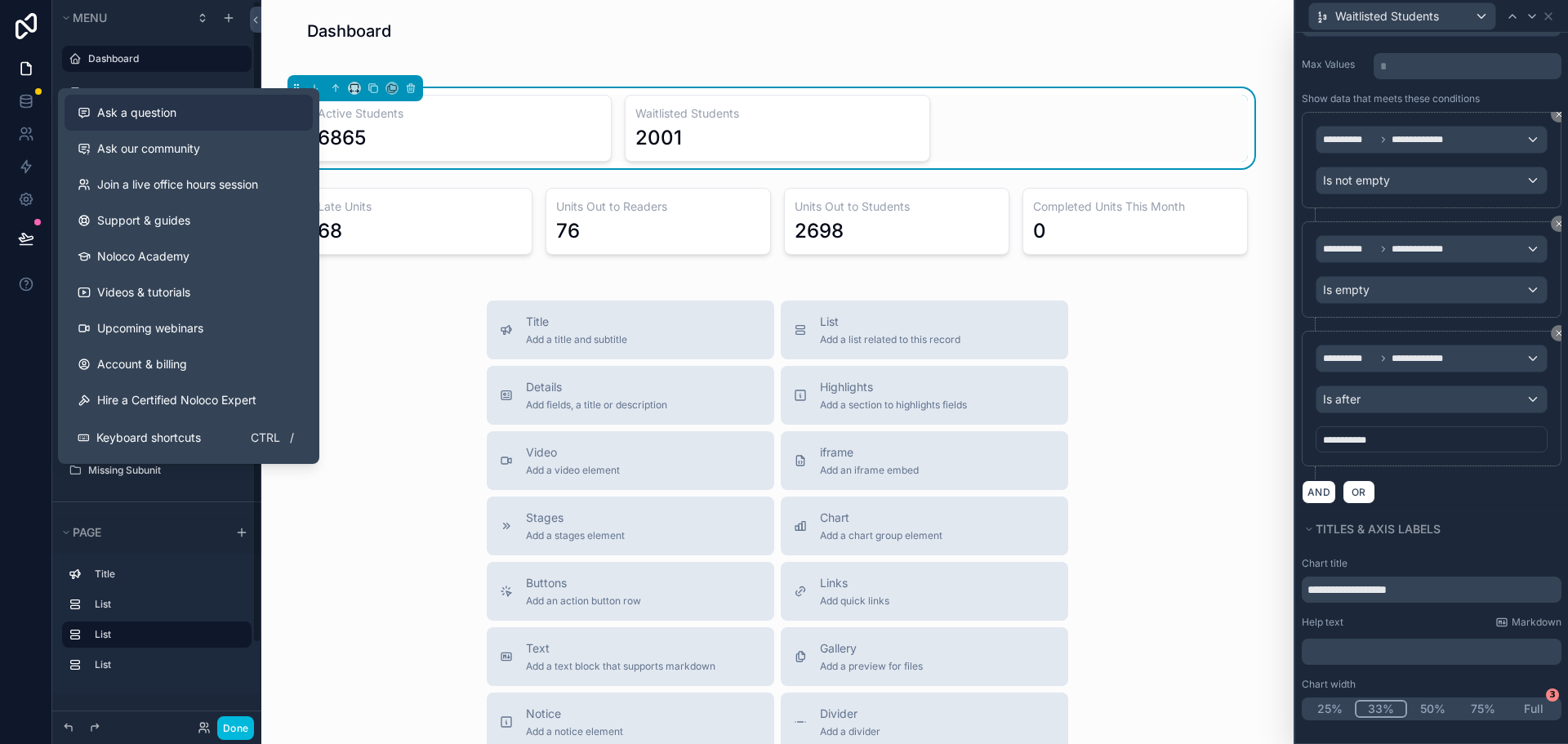
click at [144, 112] on span "Ask a question" at bounding box center [136, 113] width 79 height 17
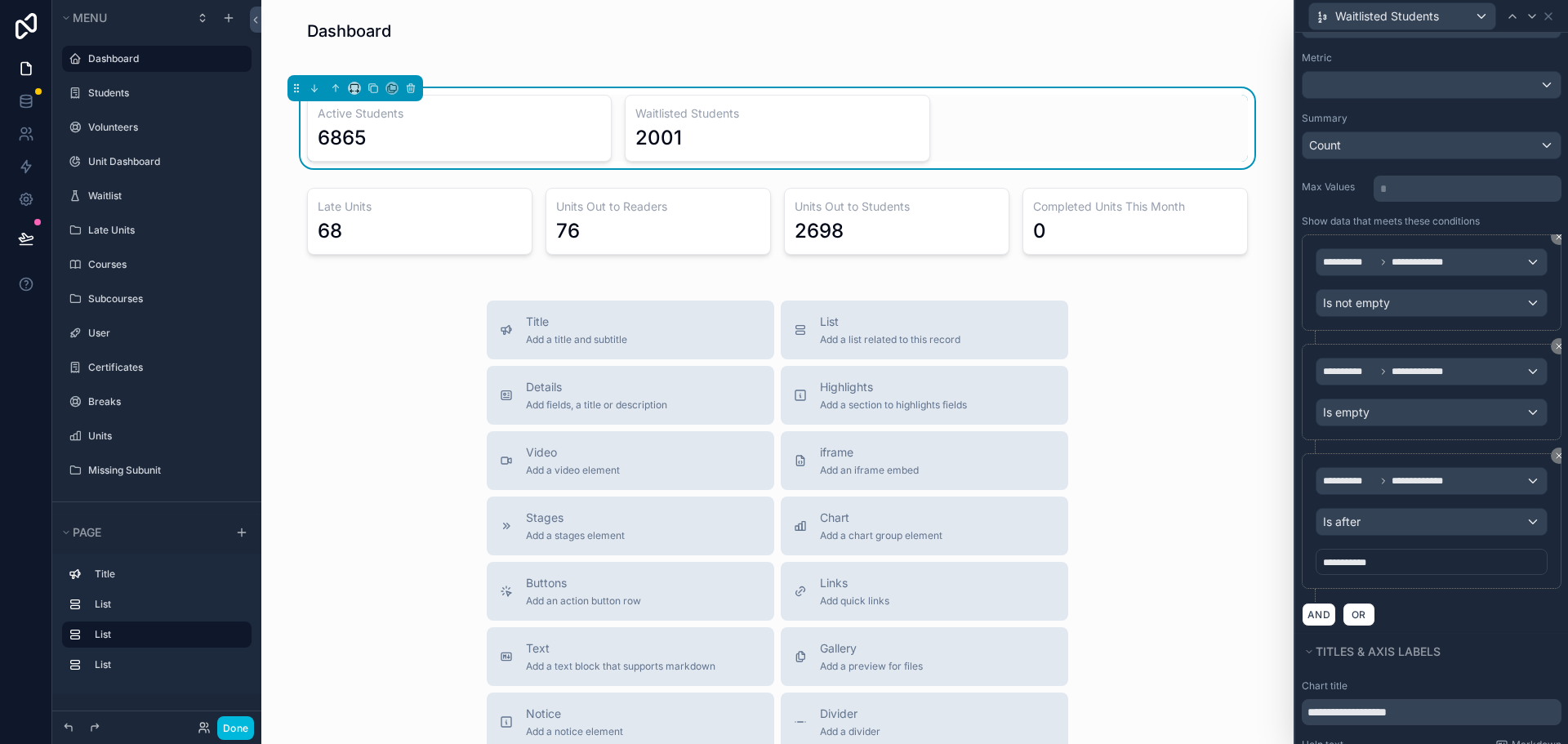
scroll to position [0, 0]
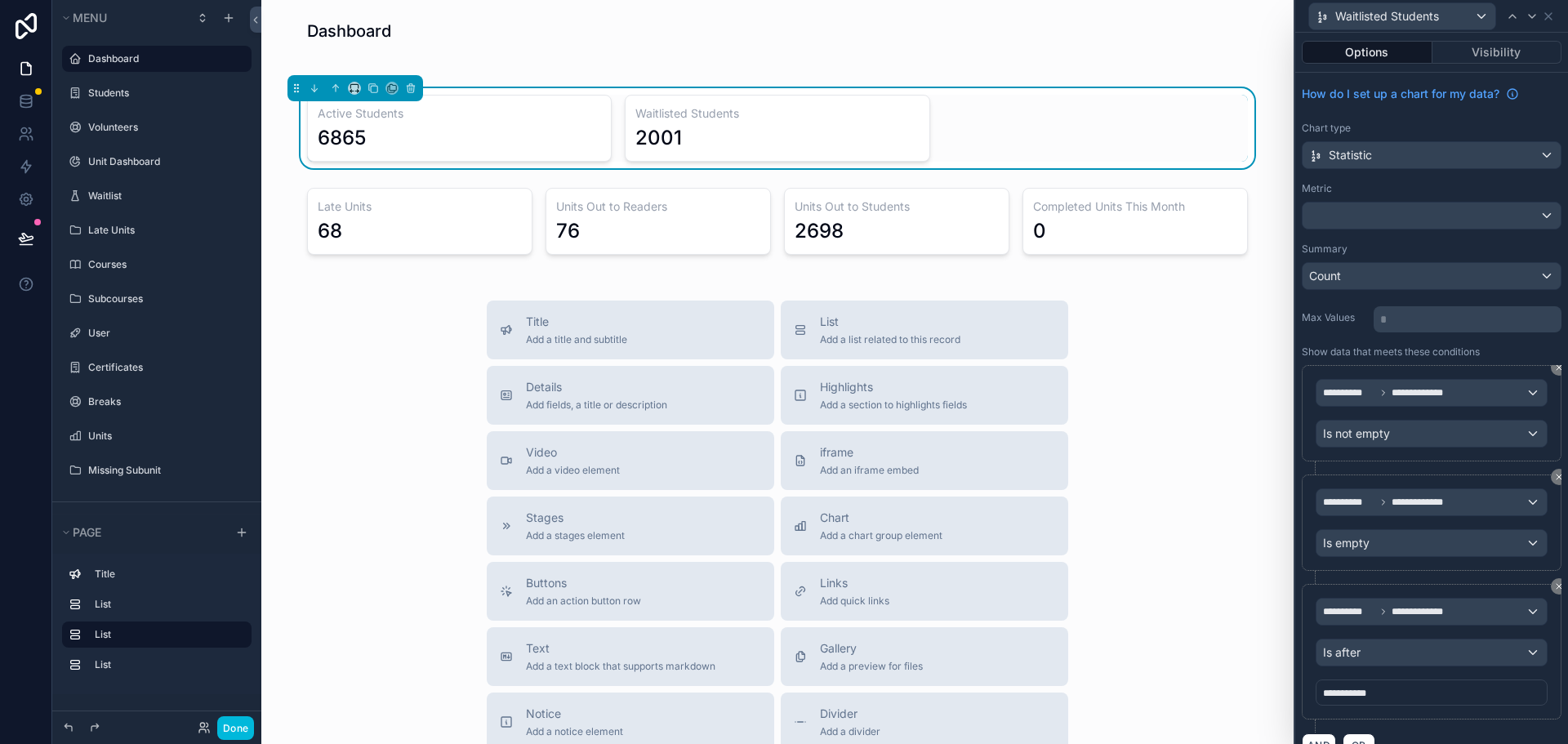
click at [1151, 121] on div "Active Students 6865 Waitlisted Students 2001" at bounding box center [778, 128] width 941 height 67
click at [769, 142] on div "2001" at bounding box center [777, 137] width 284 height 26
click at [1500, 58] on button "Visibility" at bounding box center [1496, 51] width 129 height 23
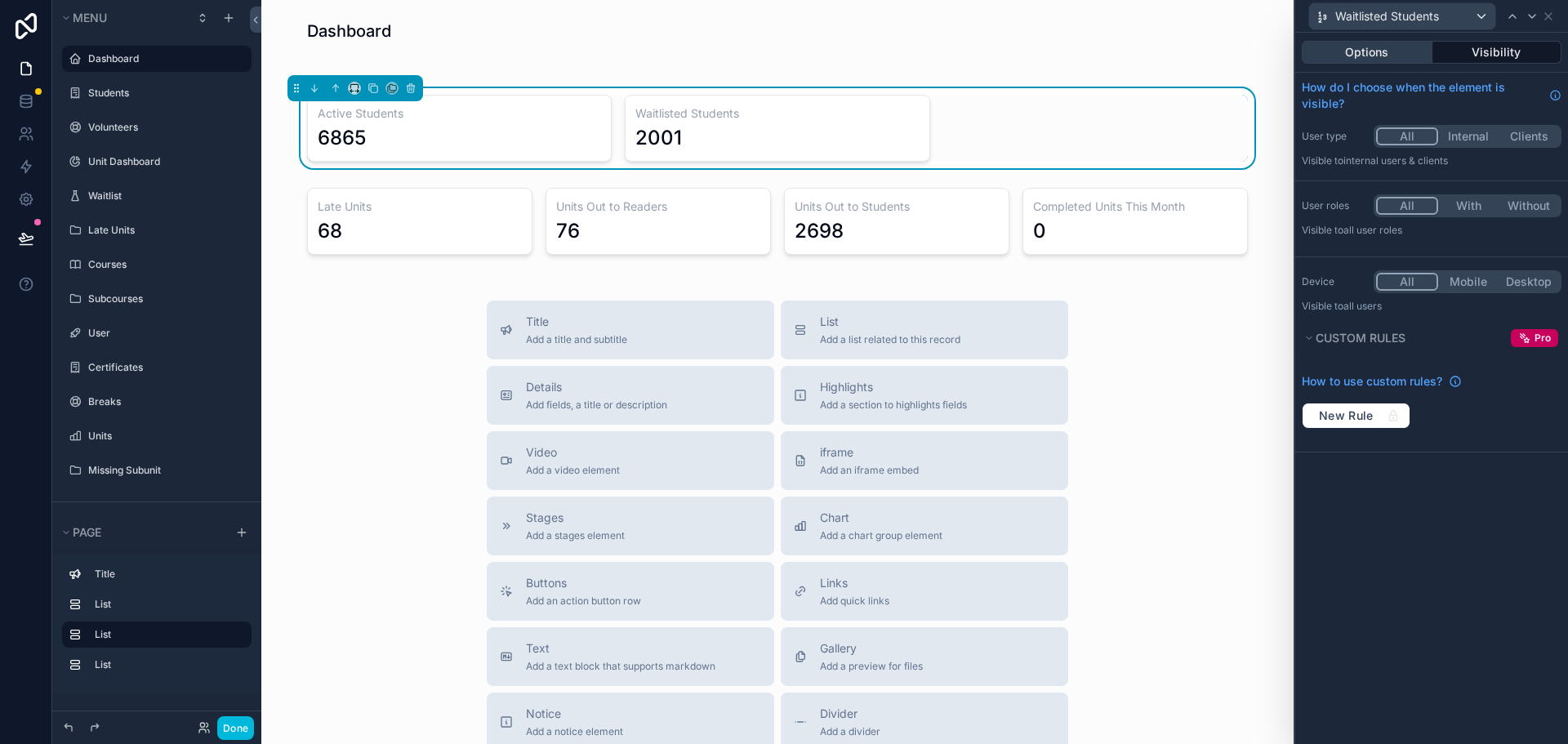
click at [1376, 47] on button "Options" at bounding box center [1366, 51] width 130 height 23
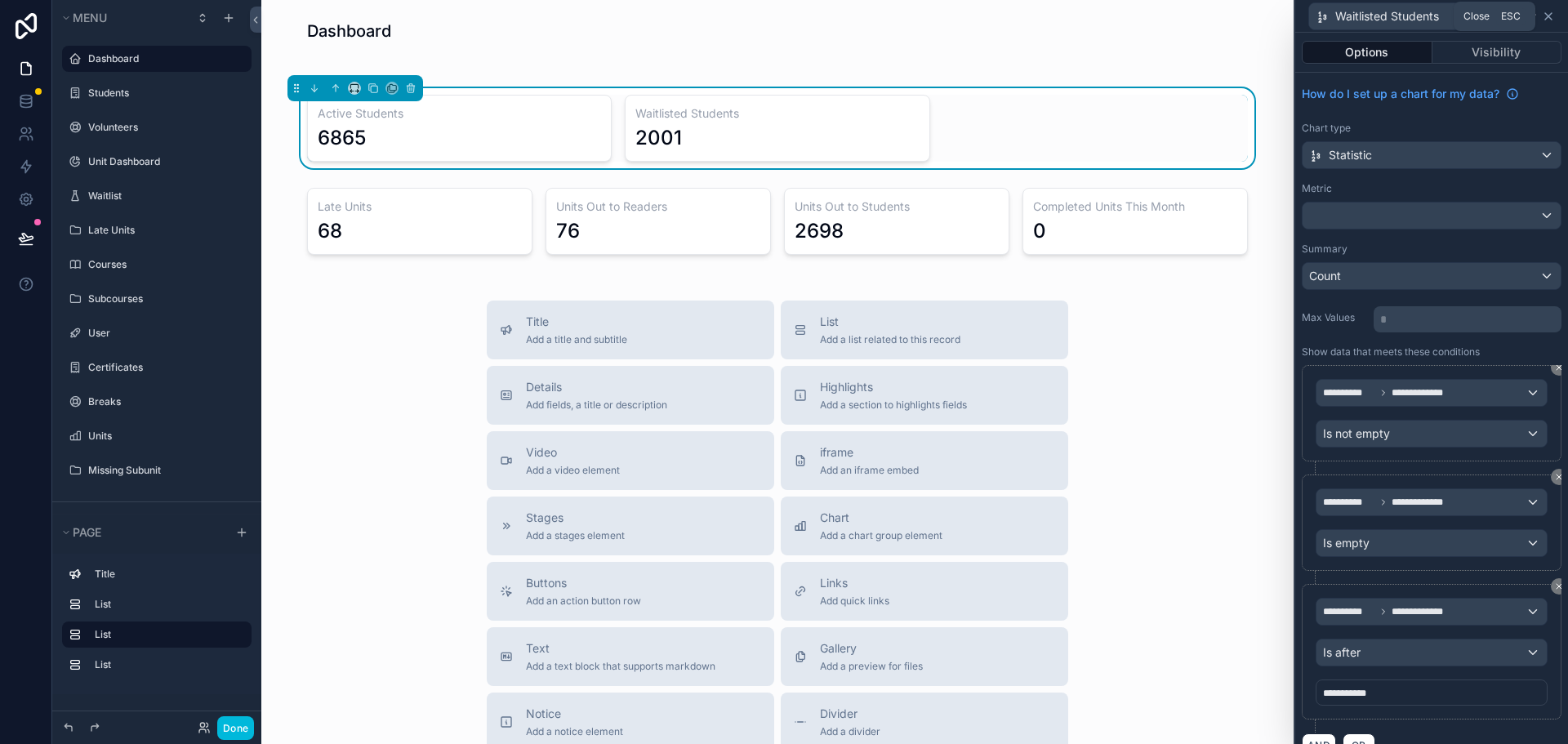
click at [1545, 21] on icon at bounding box center [1547, 16] width 13 height 13
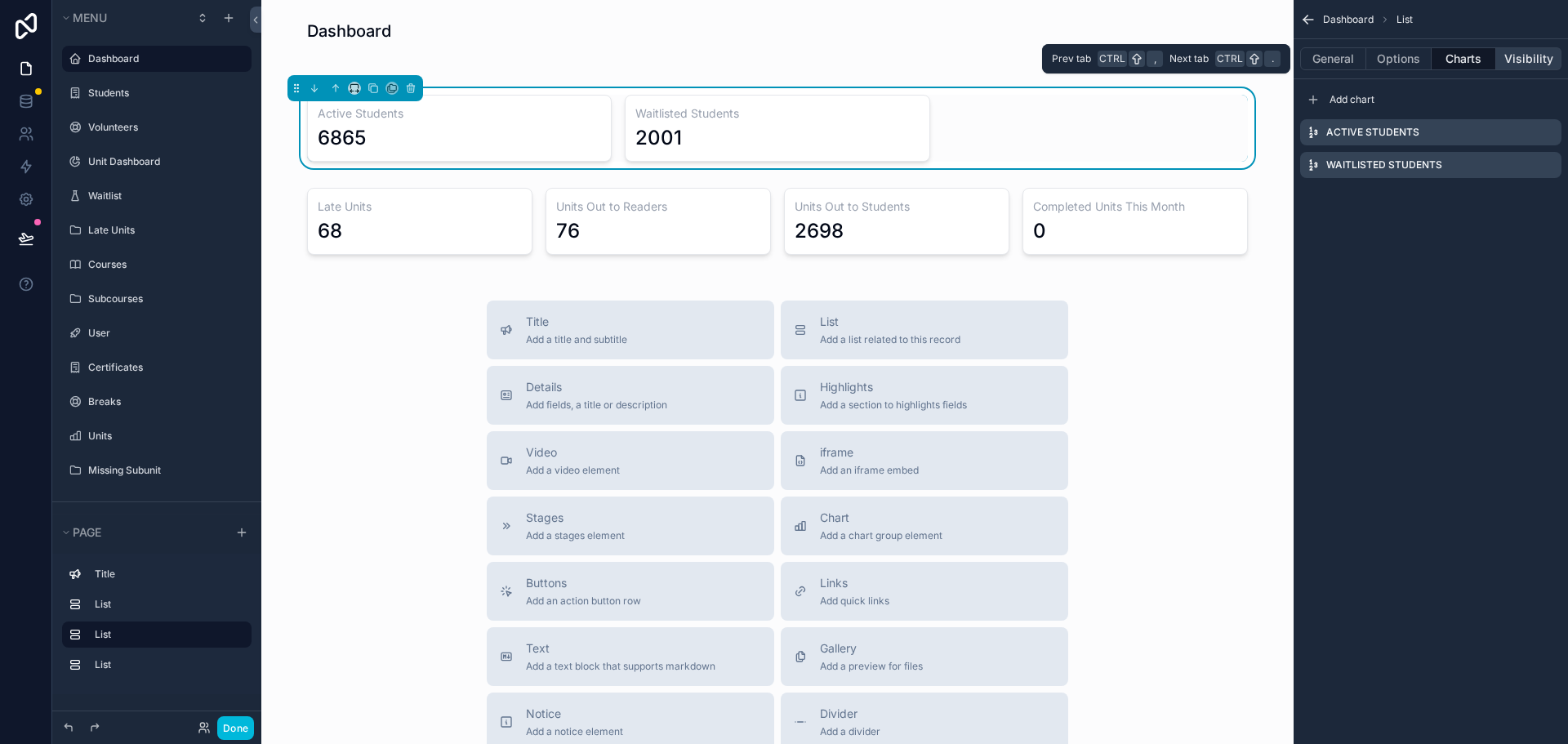
click at [1522, 58] on button "Visibility" at bounding box center [1528, 58] width 65 height 23
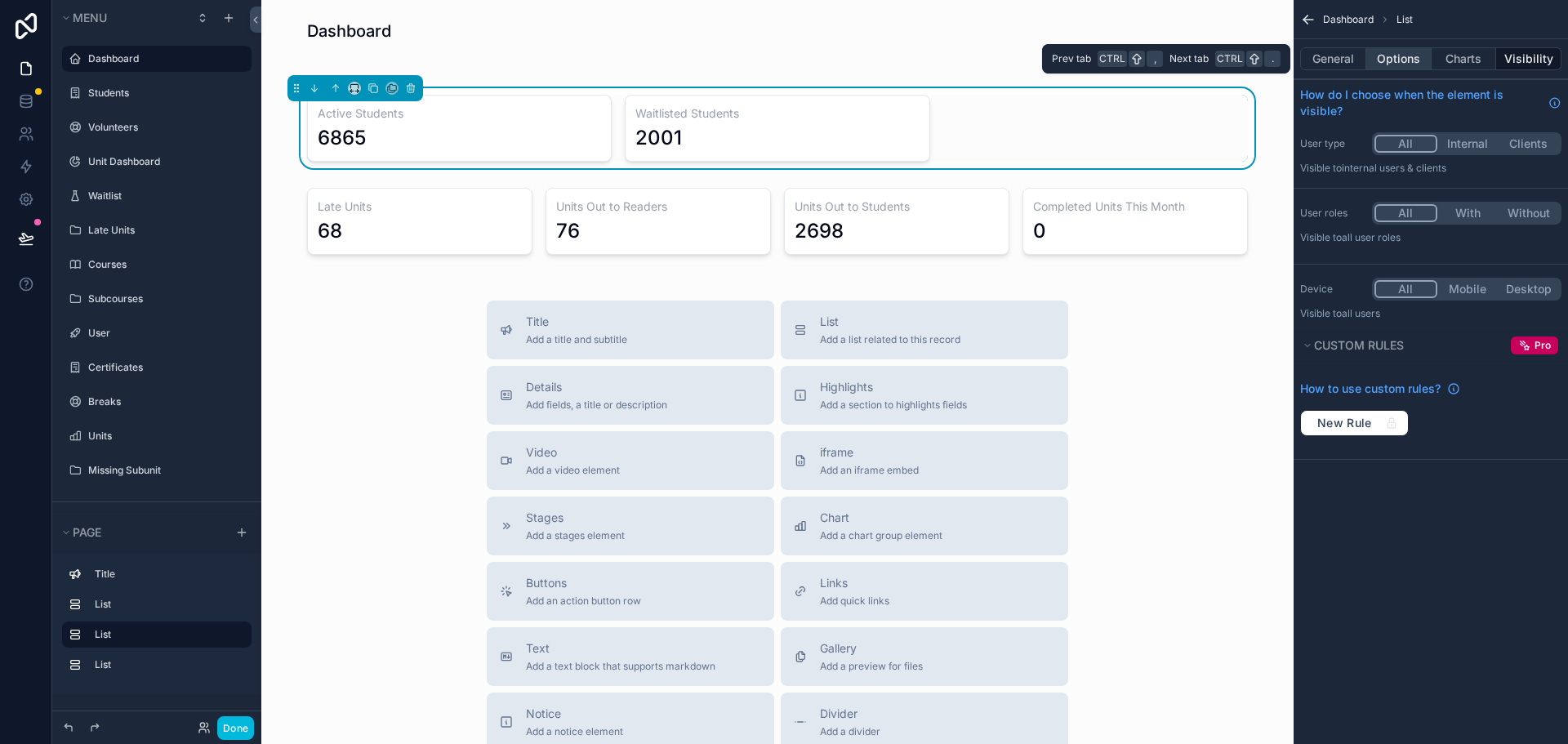
click at [1368, 63] on button "Options" at bounding box center [1399, 58] width 65 height 23
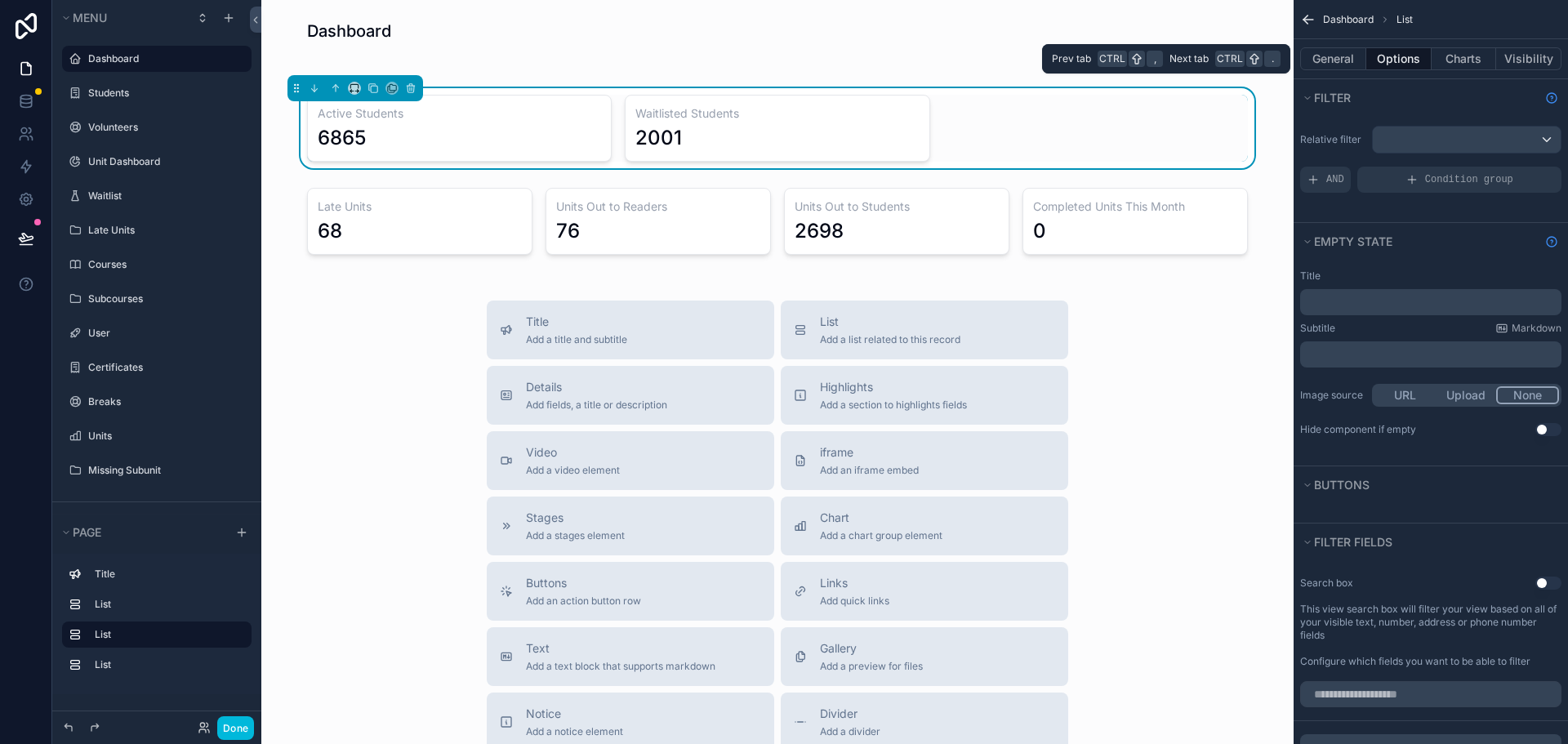
click at [1397, 59] on button "Options" at bounding box center [1399, 58] width 65 height 23
click at [1336, 60] on button "General" at bounding box center [1333, 58] width 66 height 23
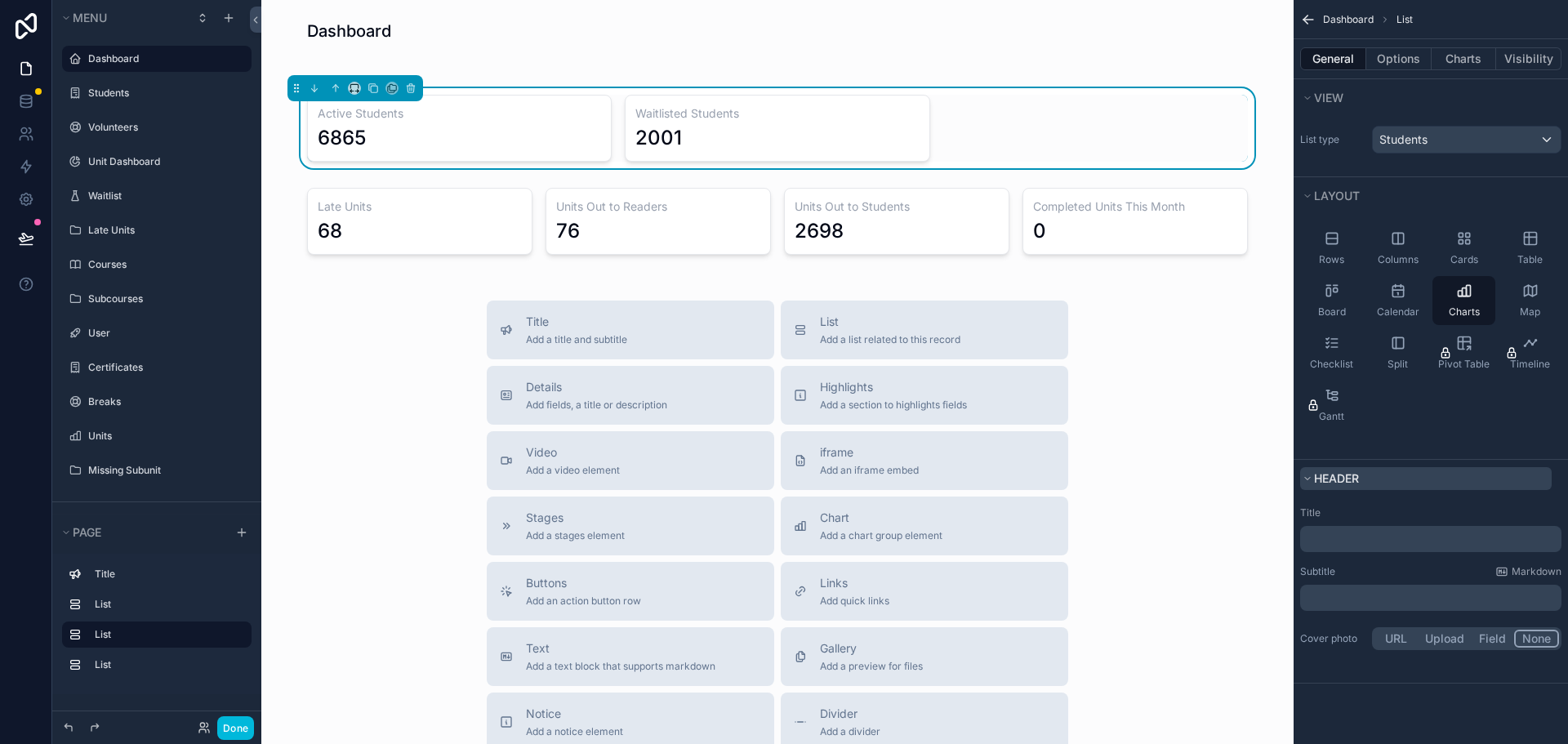
click at [1377, 473] on button "Header" at bounding box center [1426, 478] width 252 height 23
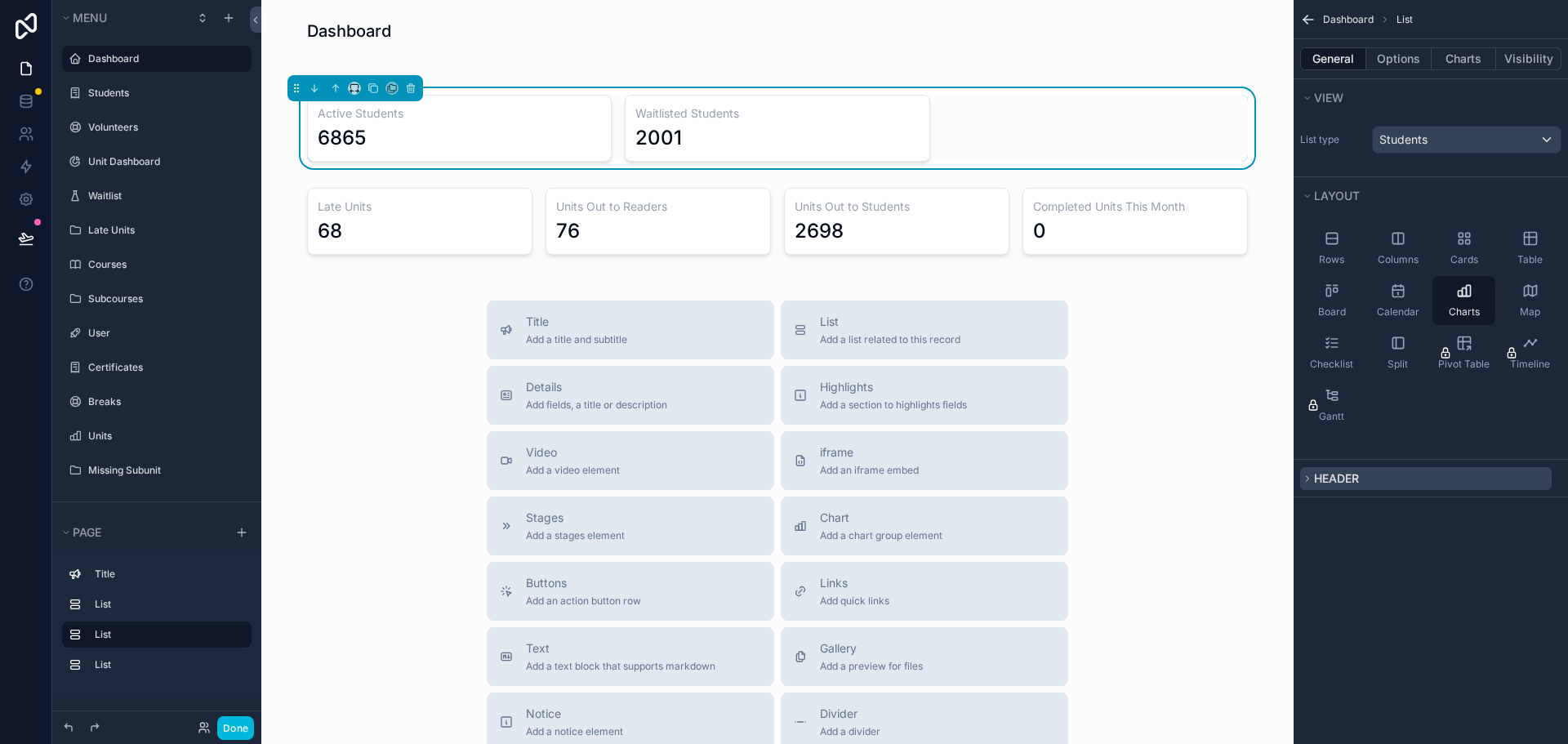
click at [1377, 473] on button "Header" at bounding box center [1426, 478] width 252 height 23
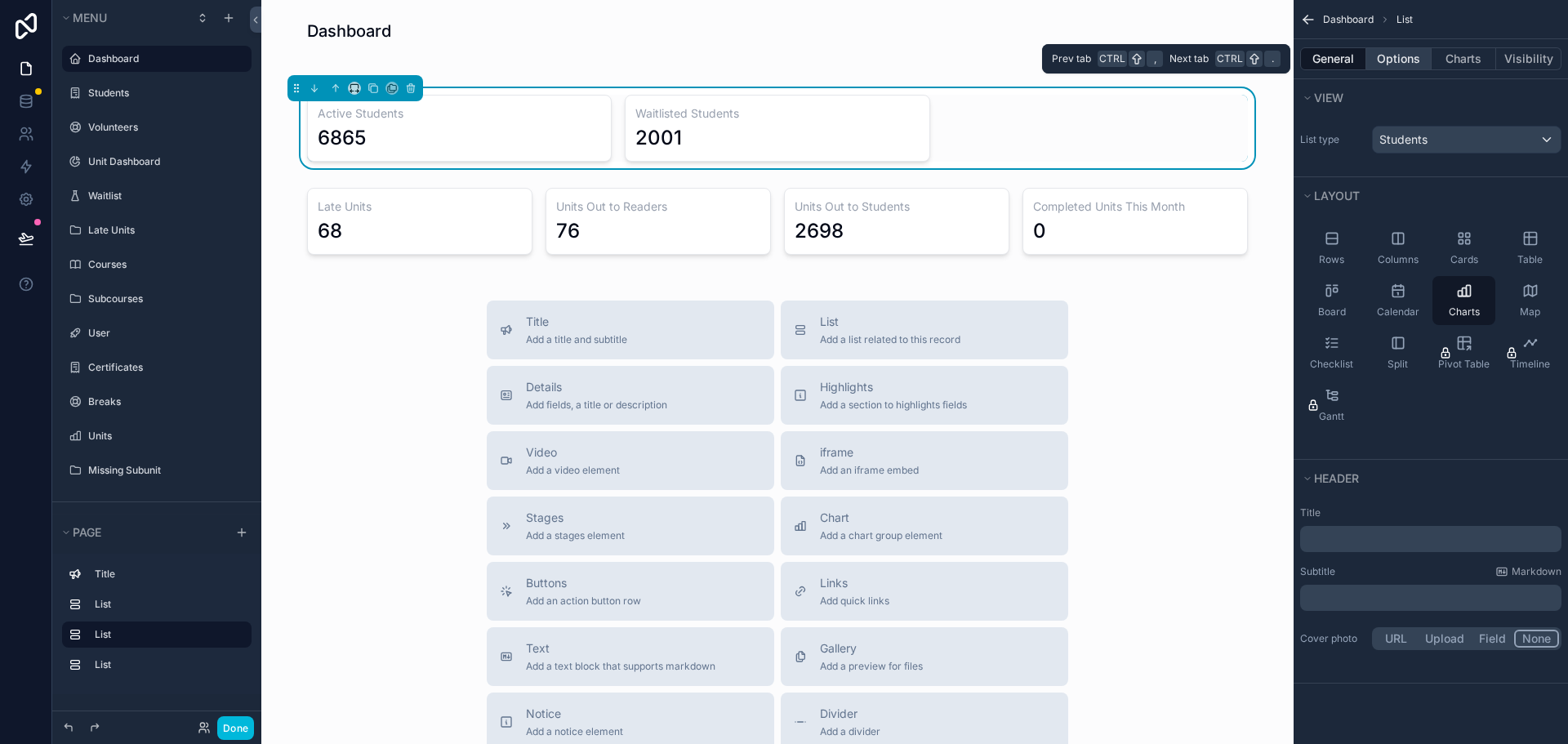
click at [1406, 55] on button "Options" at bounding box center [1399, 58] width 65 height 23
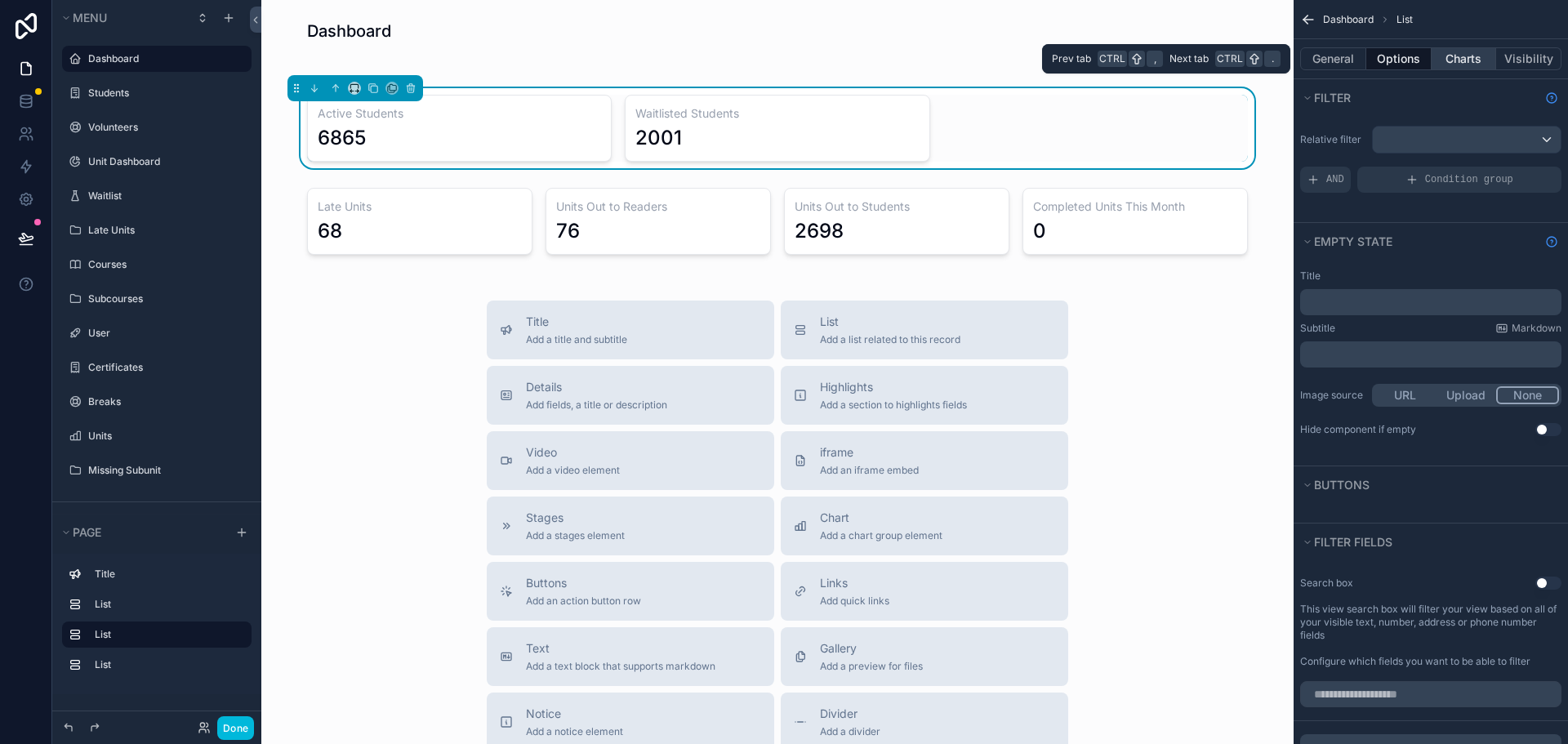
click at [1448, 59] on button "Charts" at bounding box center [1464, 58] width 65 height 23
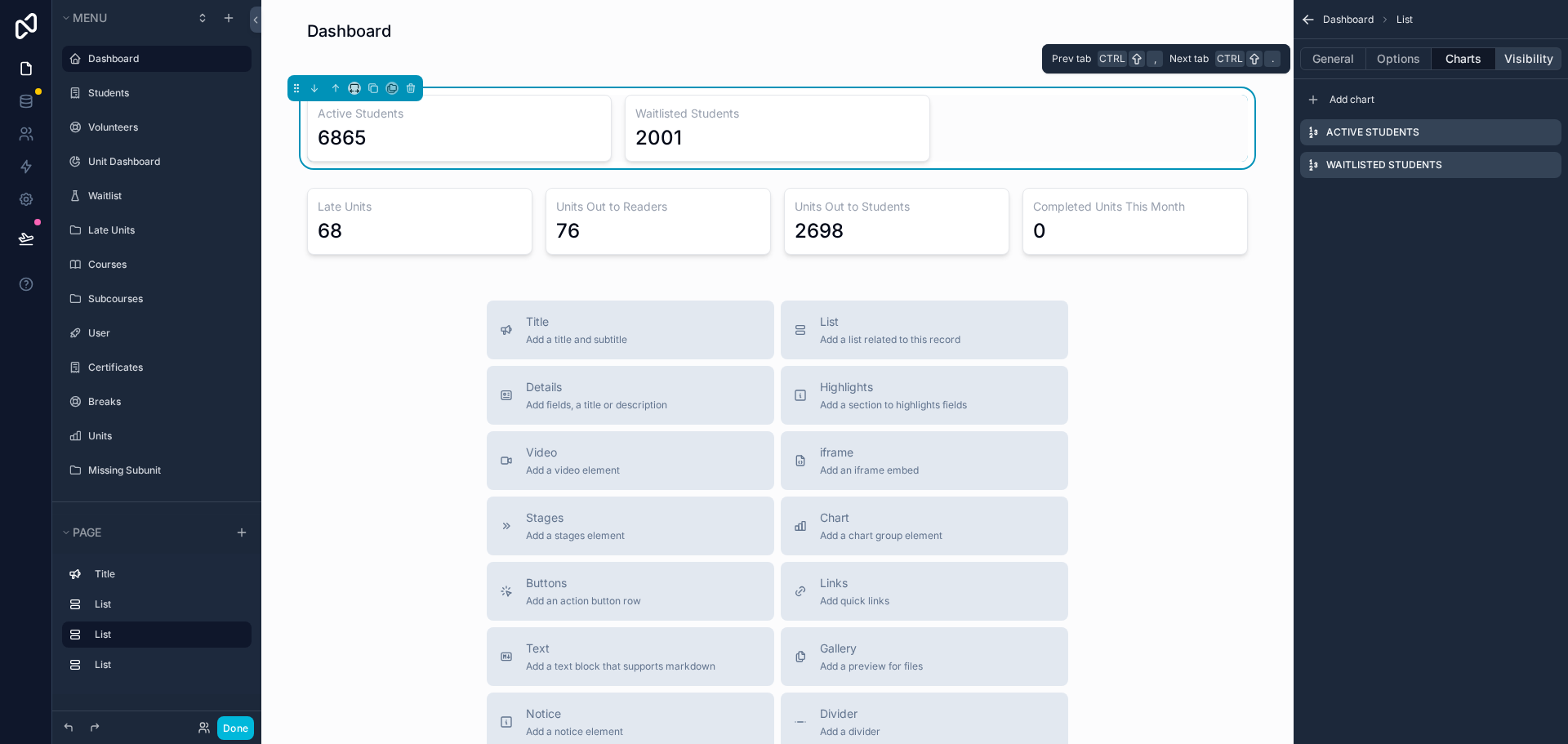
click at [1513, 56] on button "Visibility" at bounding box center [1528, 58] width 65 height 23
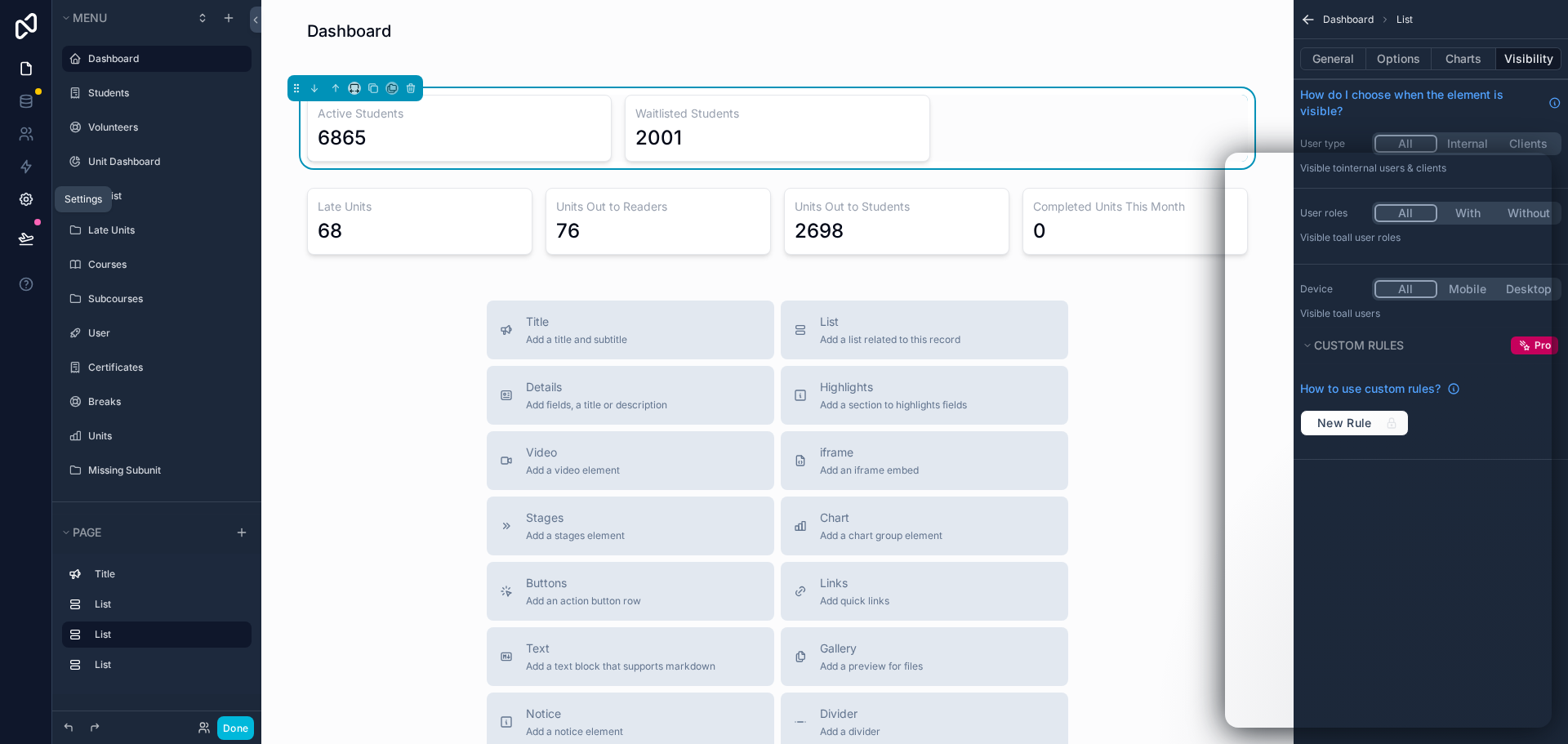
click at [22, 198] on icon at bounding box center [26, 199] width 17 height 17
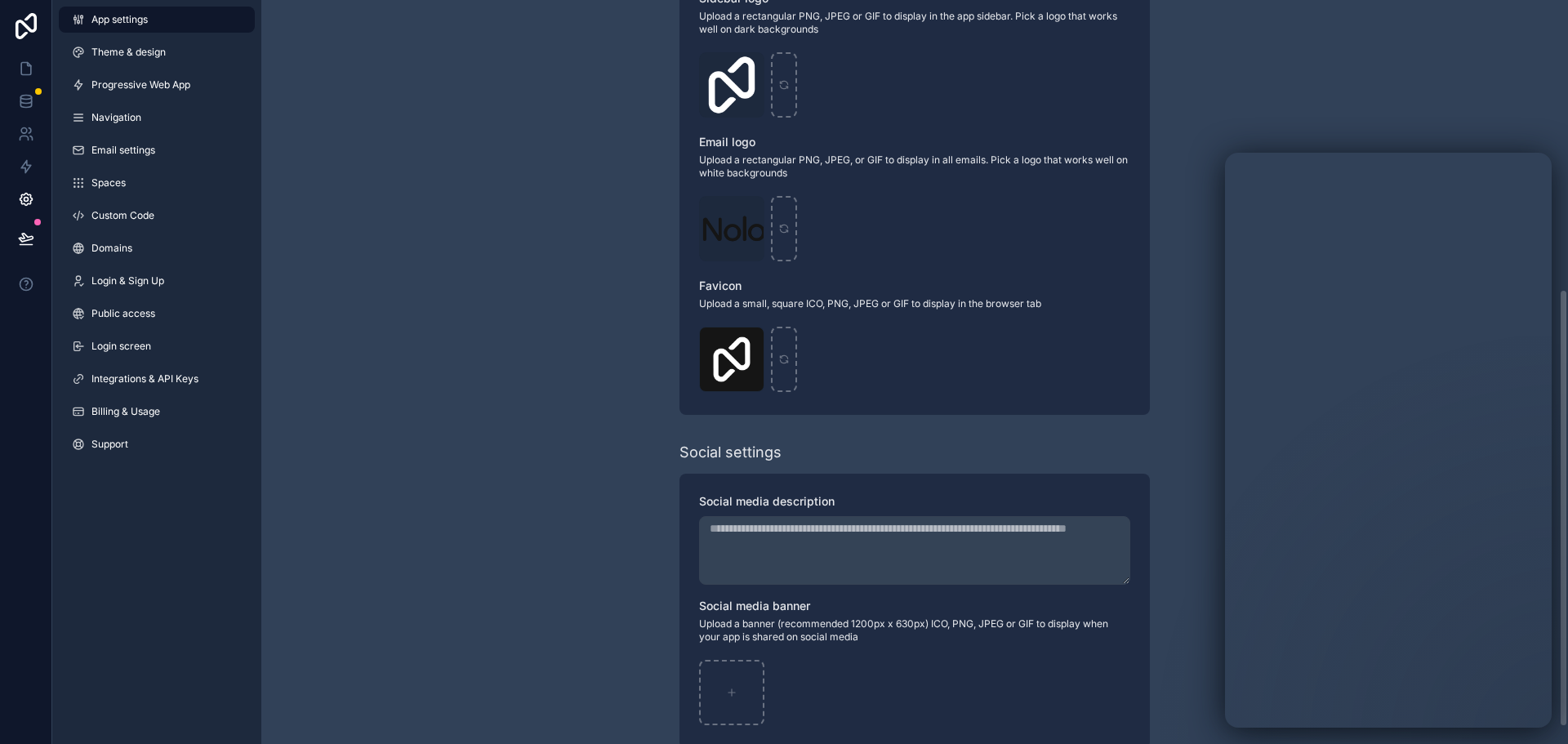
scroll to position [520, 0]
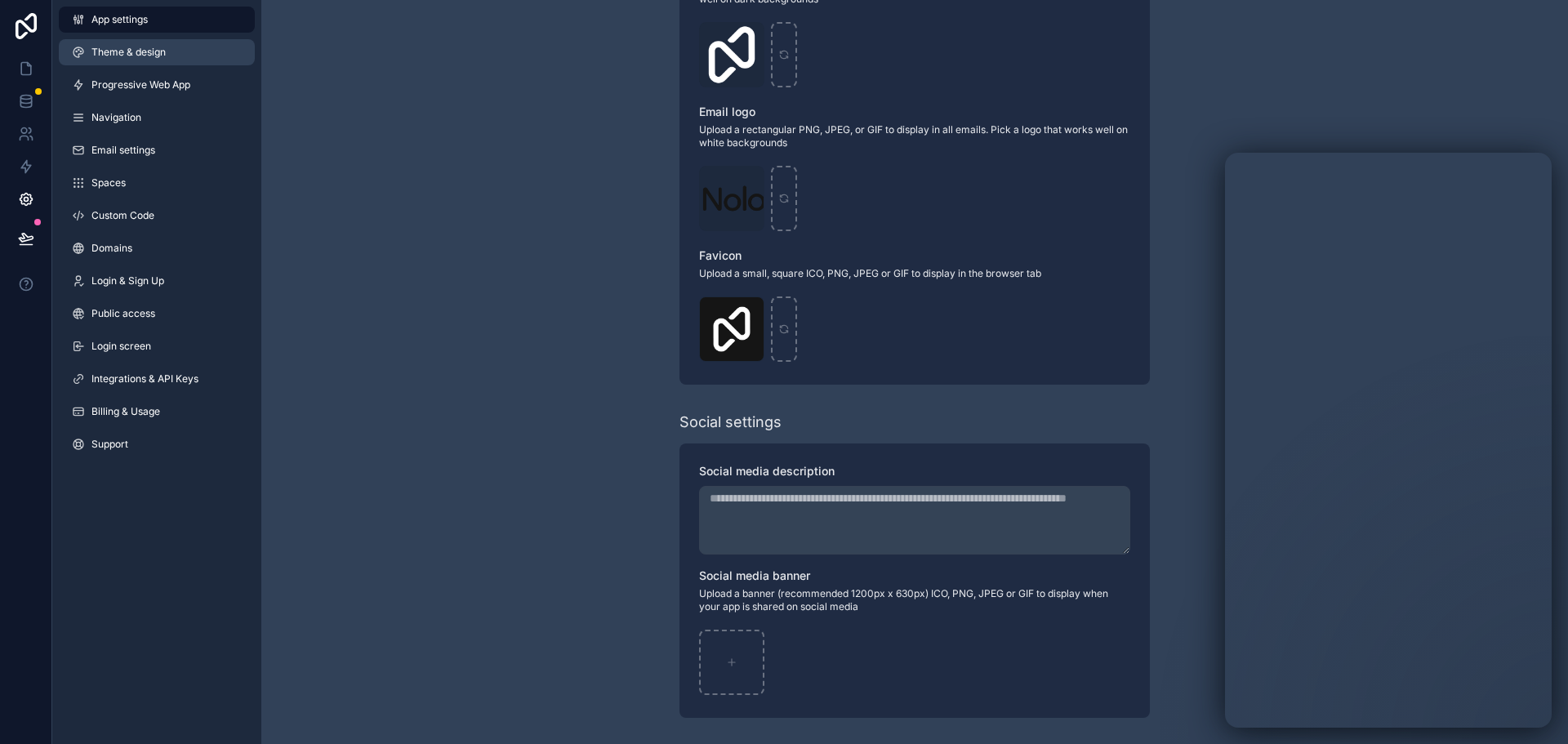
click at [131, 54] on span "Theme & design" at bounding box center [128, 51] width 74 height 13
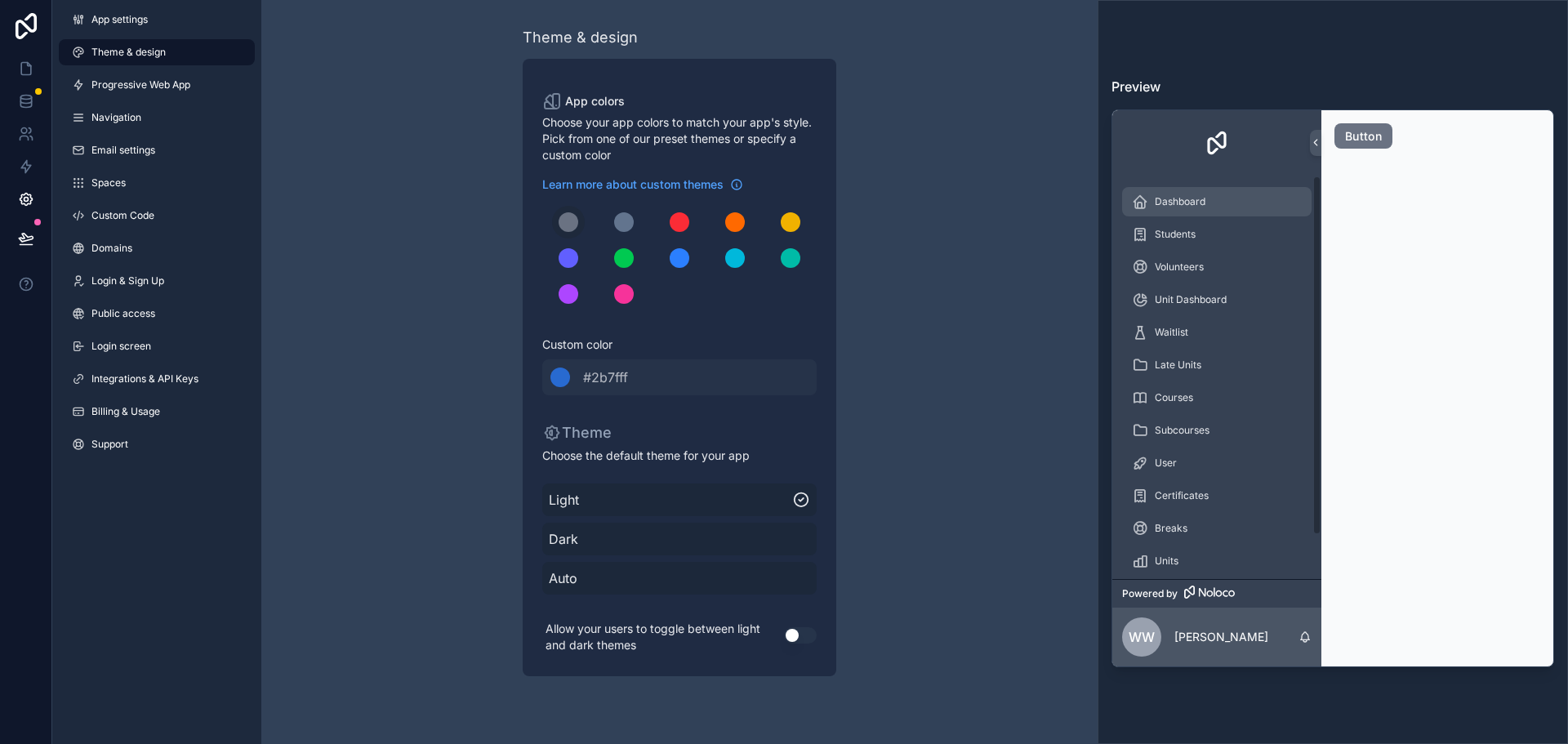
click at [1225, 203] on div "Dashboard" at bounding box center [1216, 202] width 170 height 26
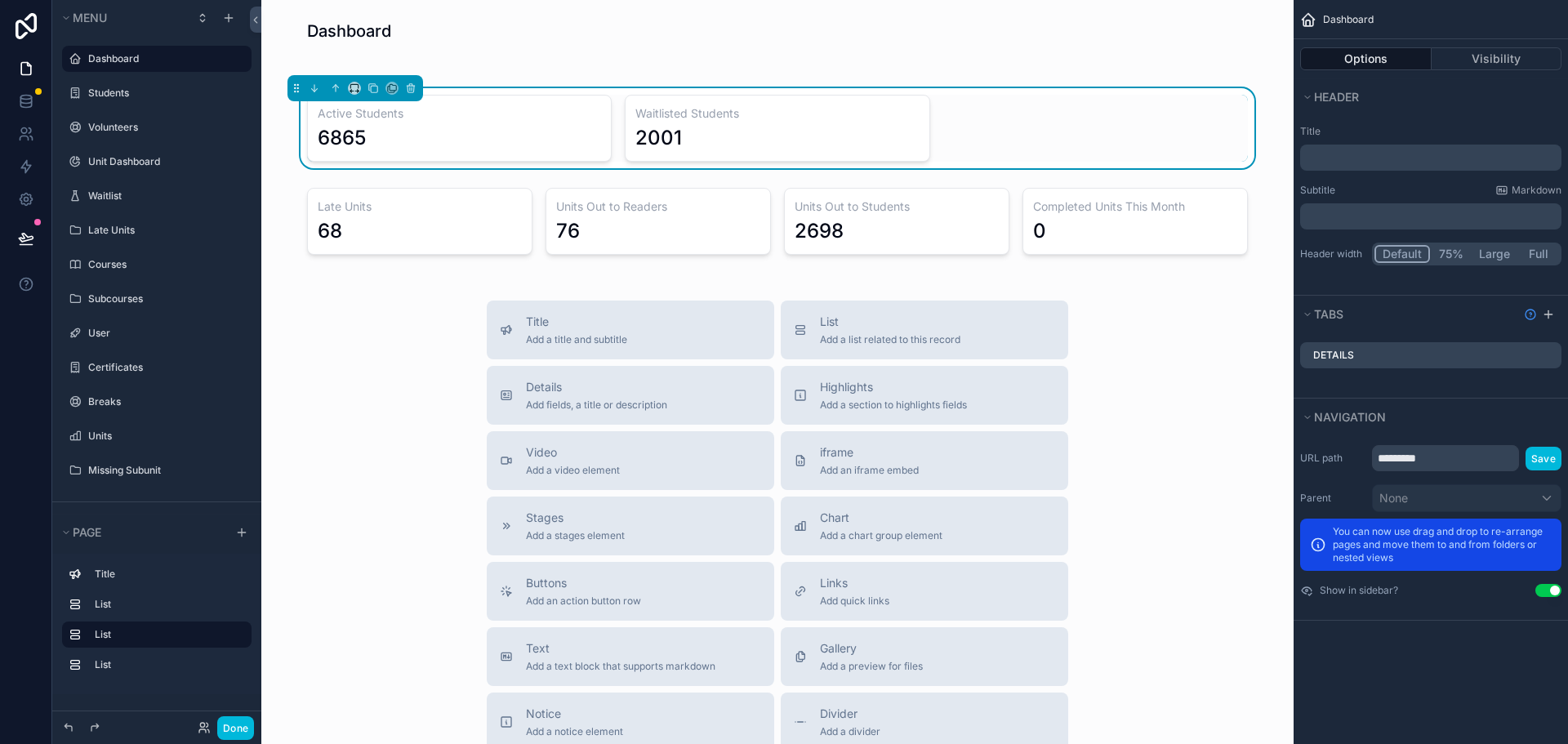
click at [1065, 126] on div "Active Students 6865 Waitlisted Students 2001" at bounding box center [778, 128] width 941 height 67
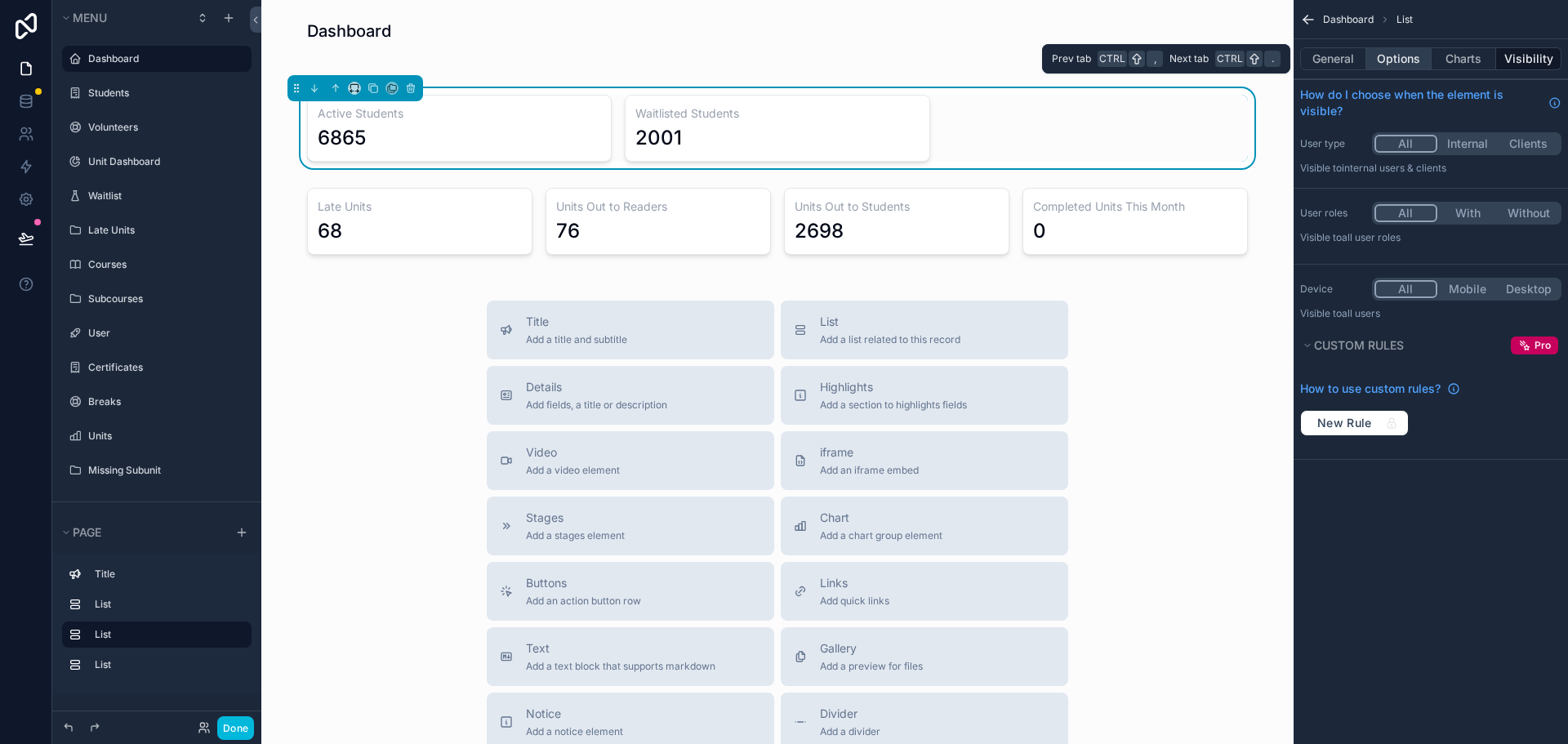
click at [1413, 59] on button "Options" at bounding box center [1399, 58] width 65 height 23
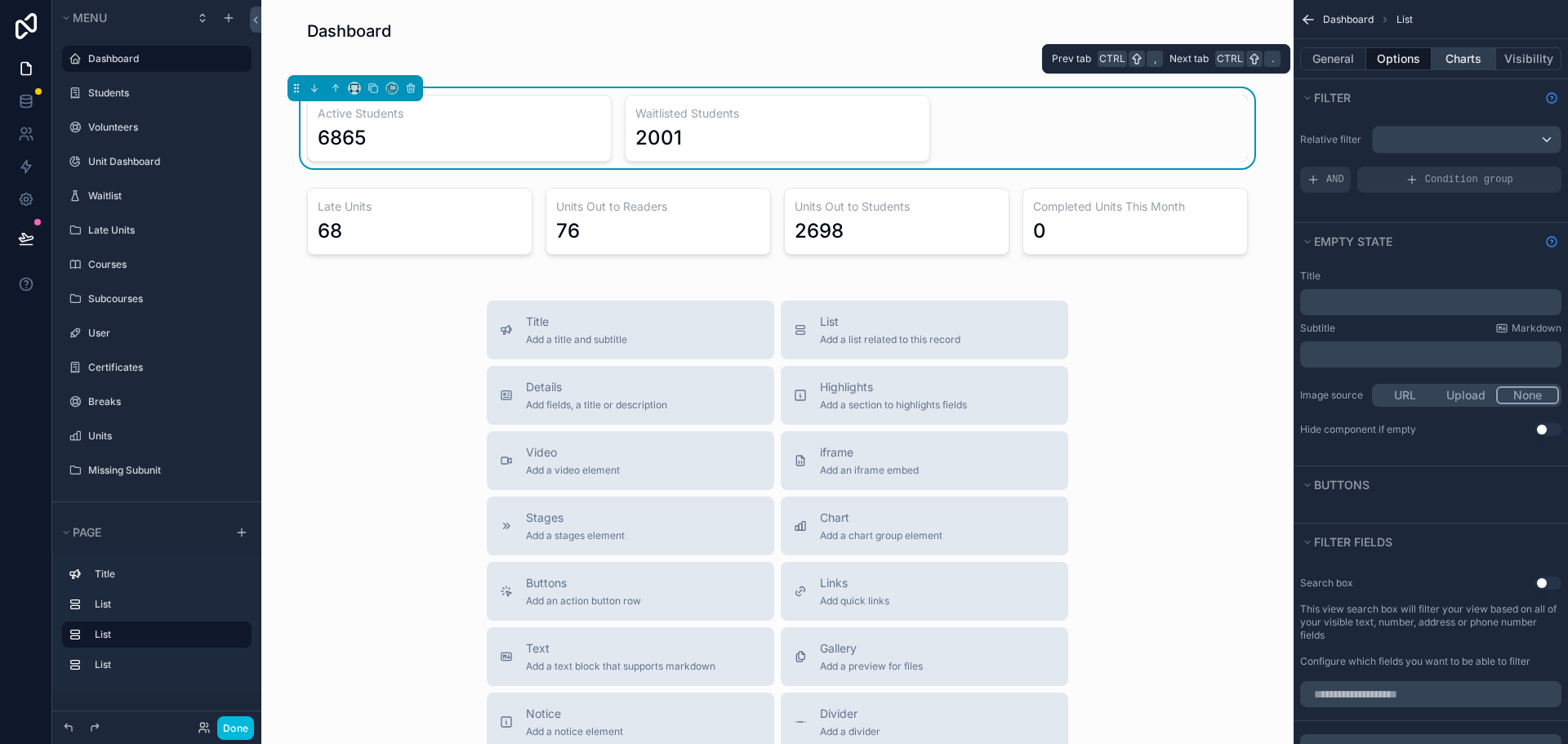
click at [1448, 60] on button "Charts" at bounding box center [1464, 58] width 65 height 23
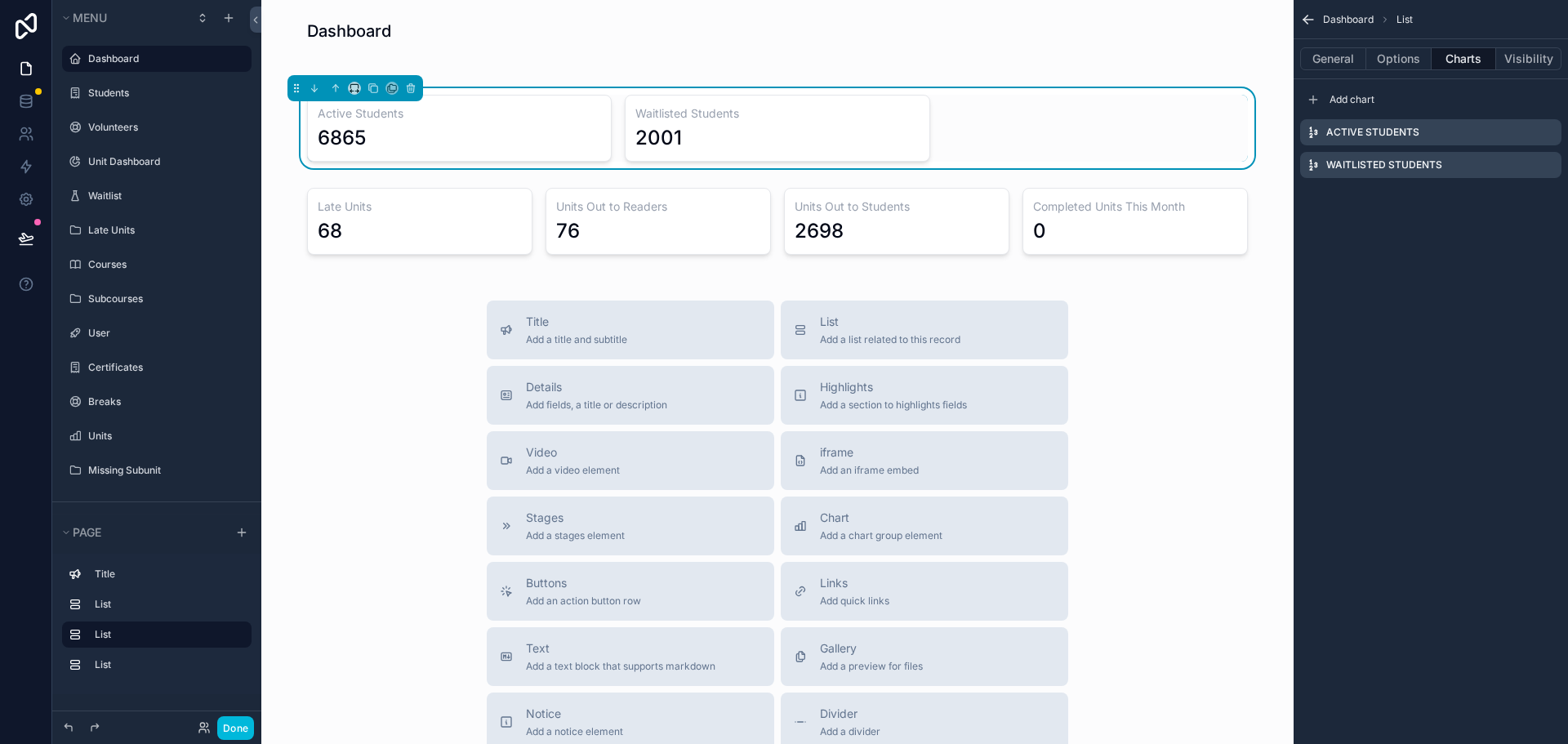
click at [0, 0] on icon "scrollable content" at bounding box center [0, 0] width 0 height 0
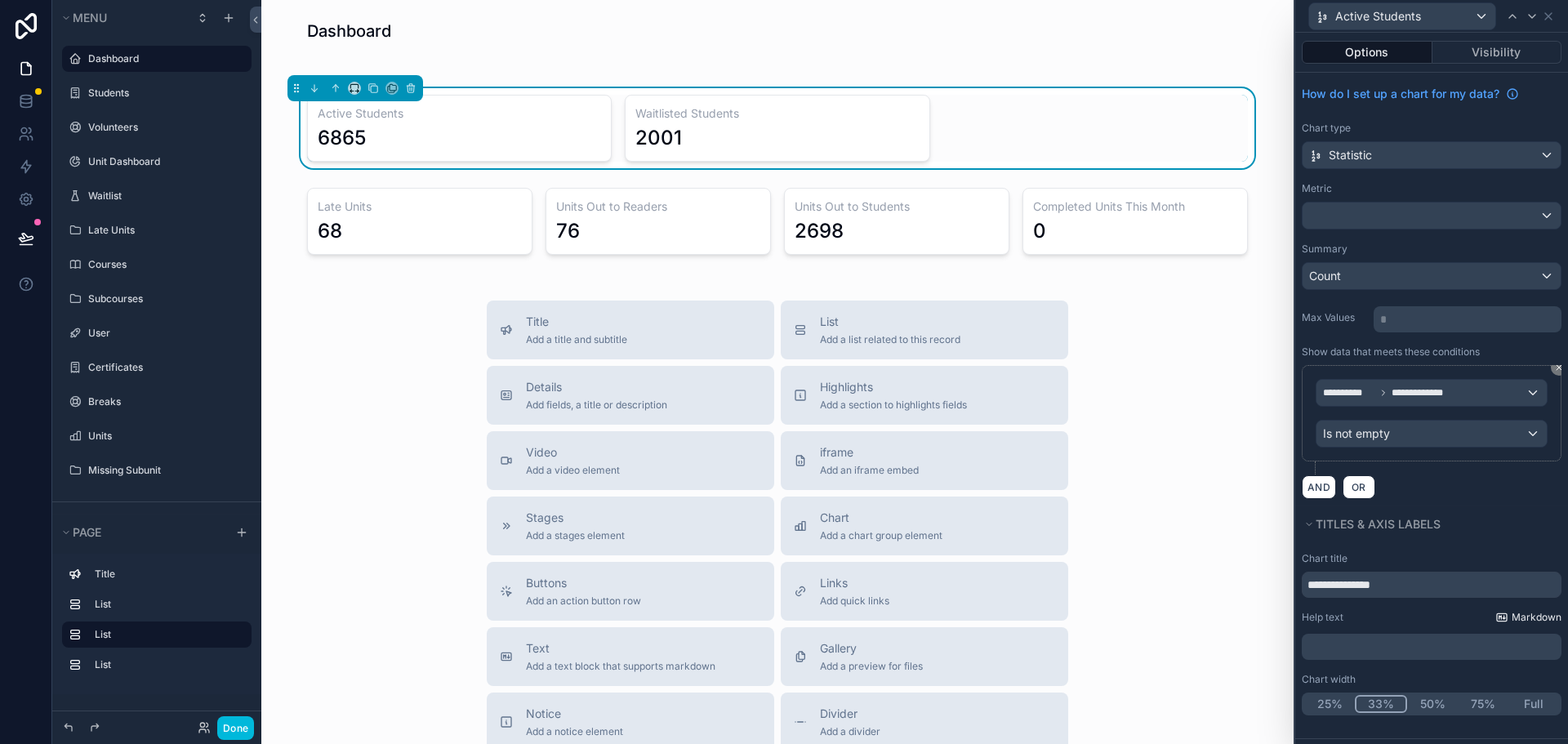
click at [1543, 617] on span "Markdown" at bounding box center [1536, 617] width 49 height 13
click at [26, 109] on icon at bounding box center [26, 101] width 17 height 17
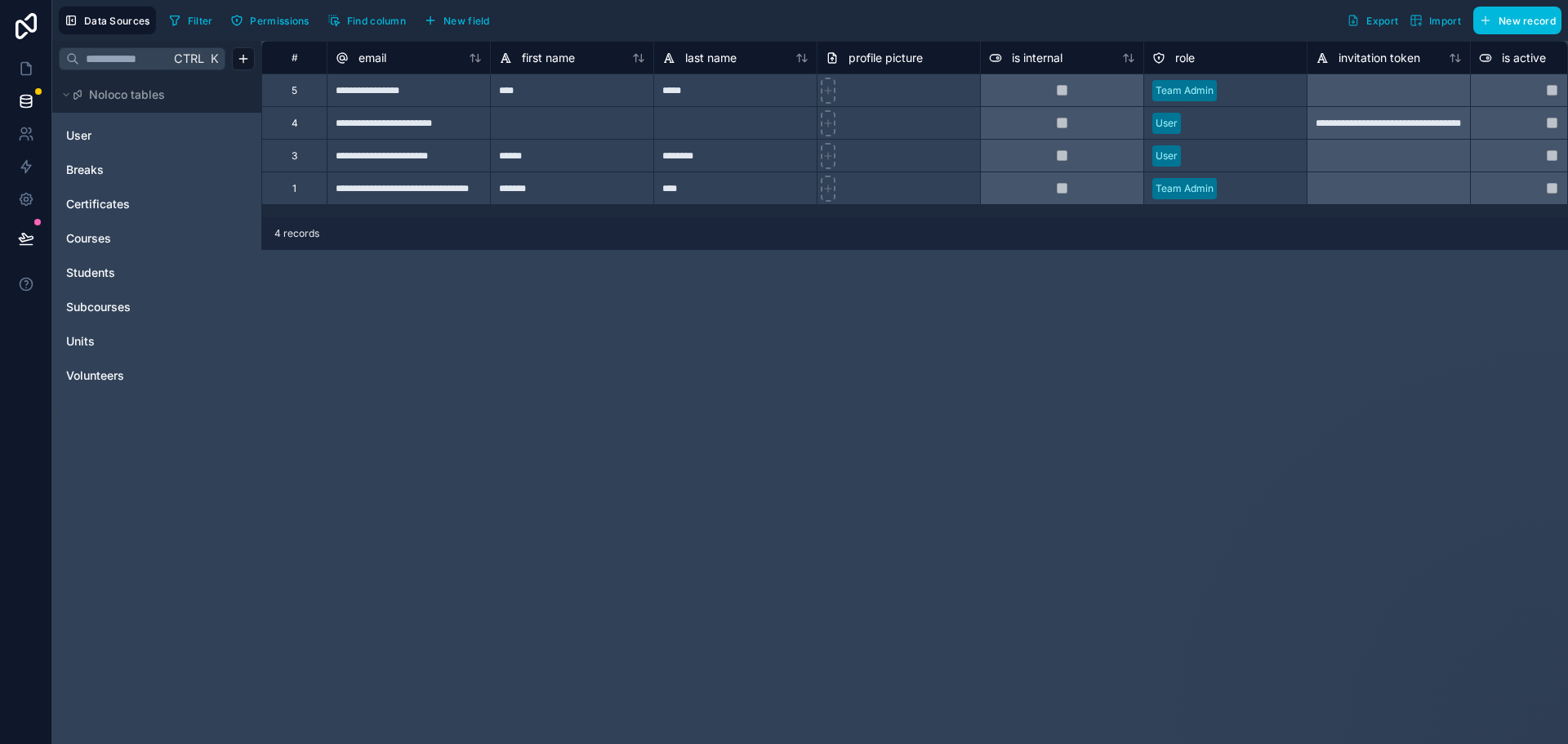
click at [293, 87] on div "5" at bounding box center [294, 90] width 6 height 13
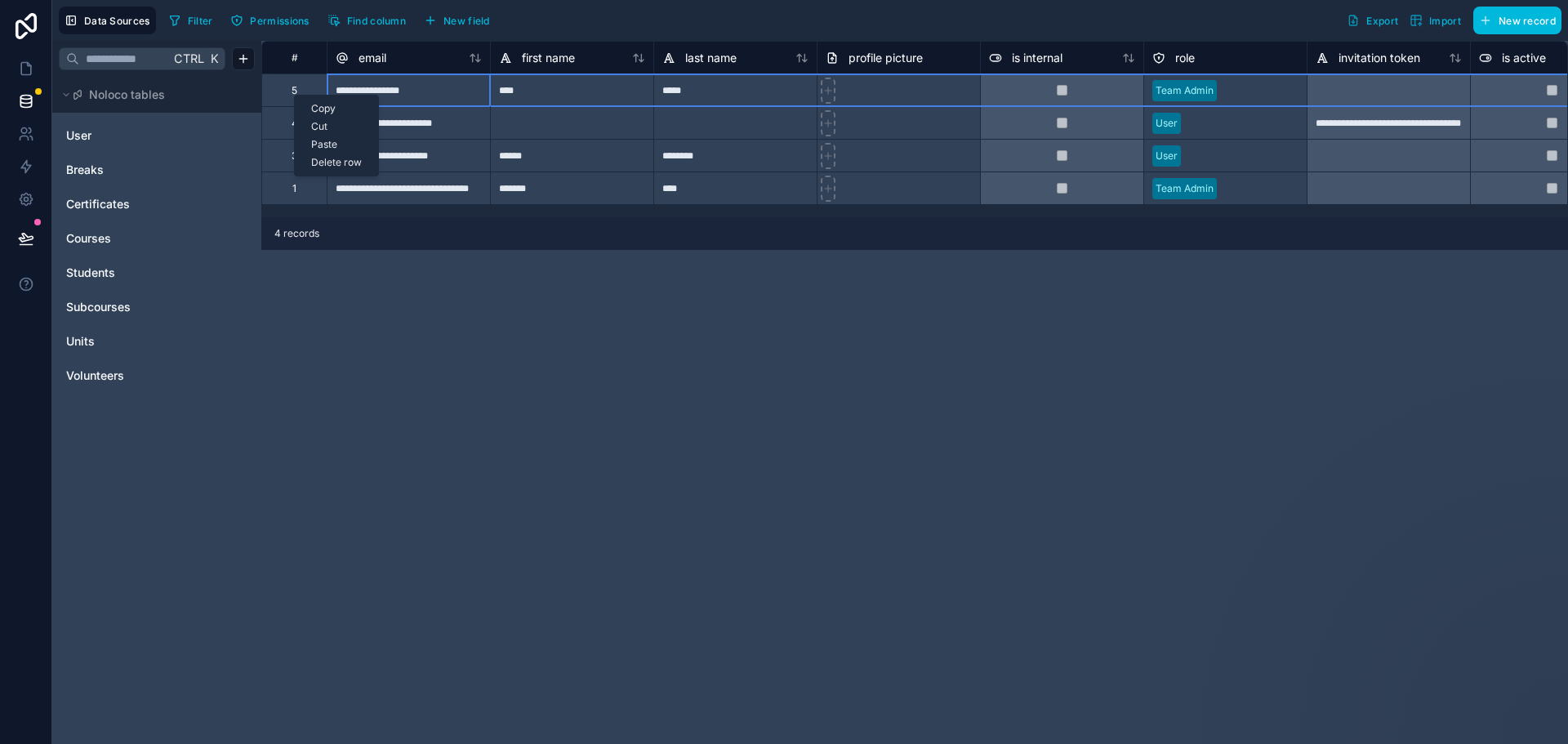
click at [326, 160] on div "Delete row" at bounding box center [336, 162] width 83 height 18
type input "**********"
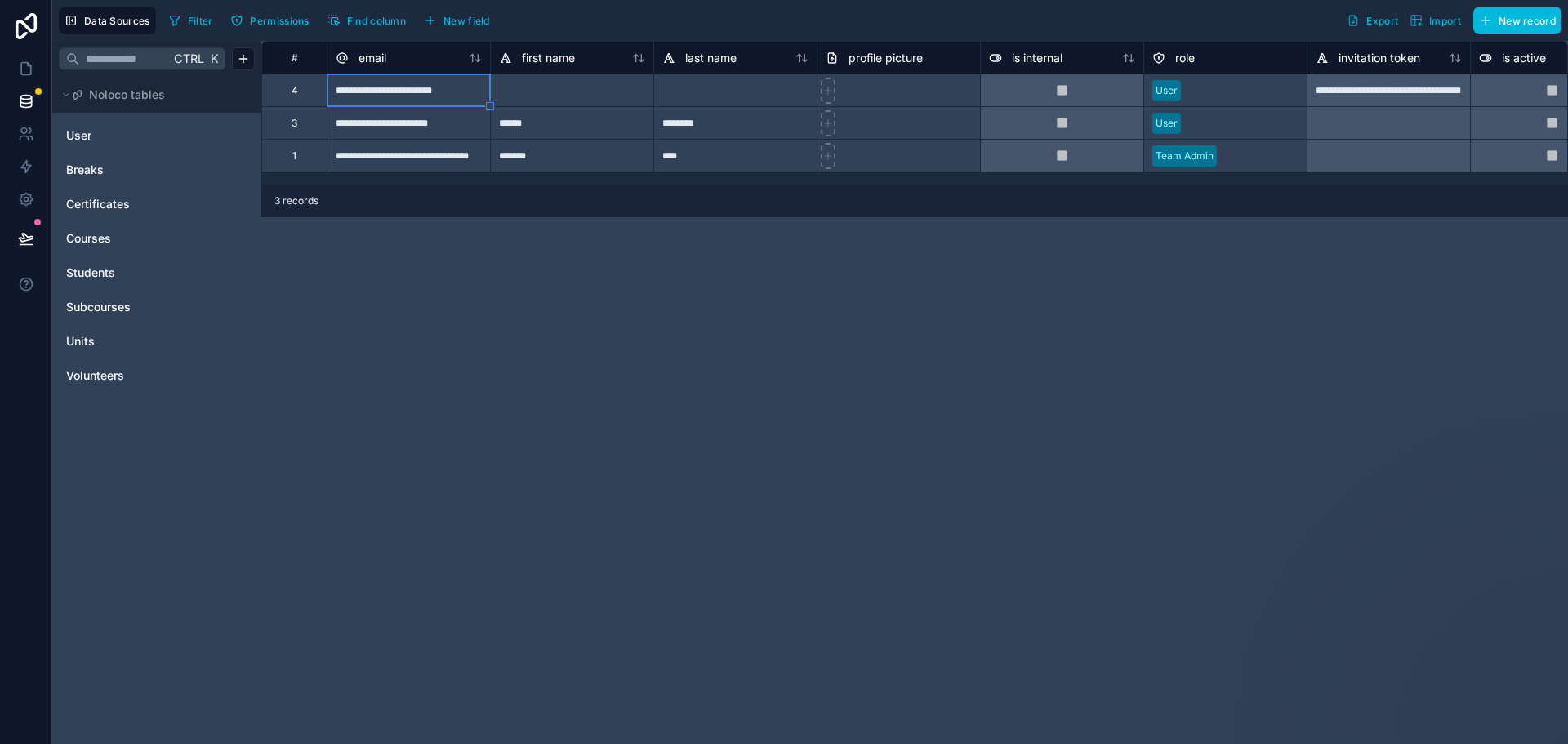
click at [653, 373] on div "**********" at bounding box center [914, 391] width 1306 height 703
click at [79, 138] on span "User" at bounding box center [79, 135] width 26 height 17
click at [92, 169] on span "Breaks" at bounding box center [85, 170] width 38 height 17
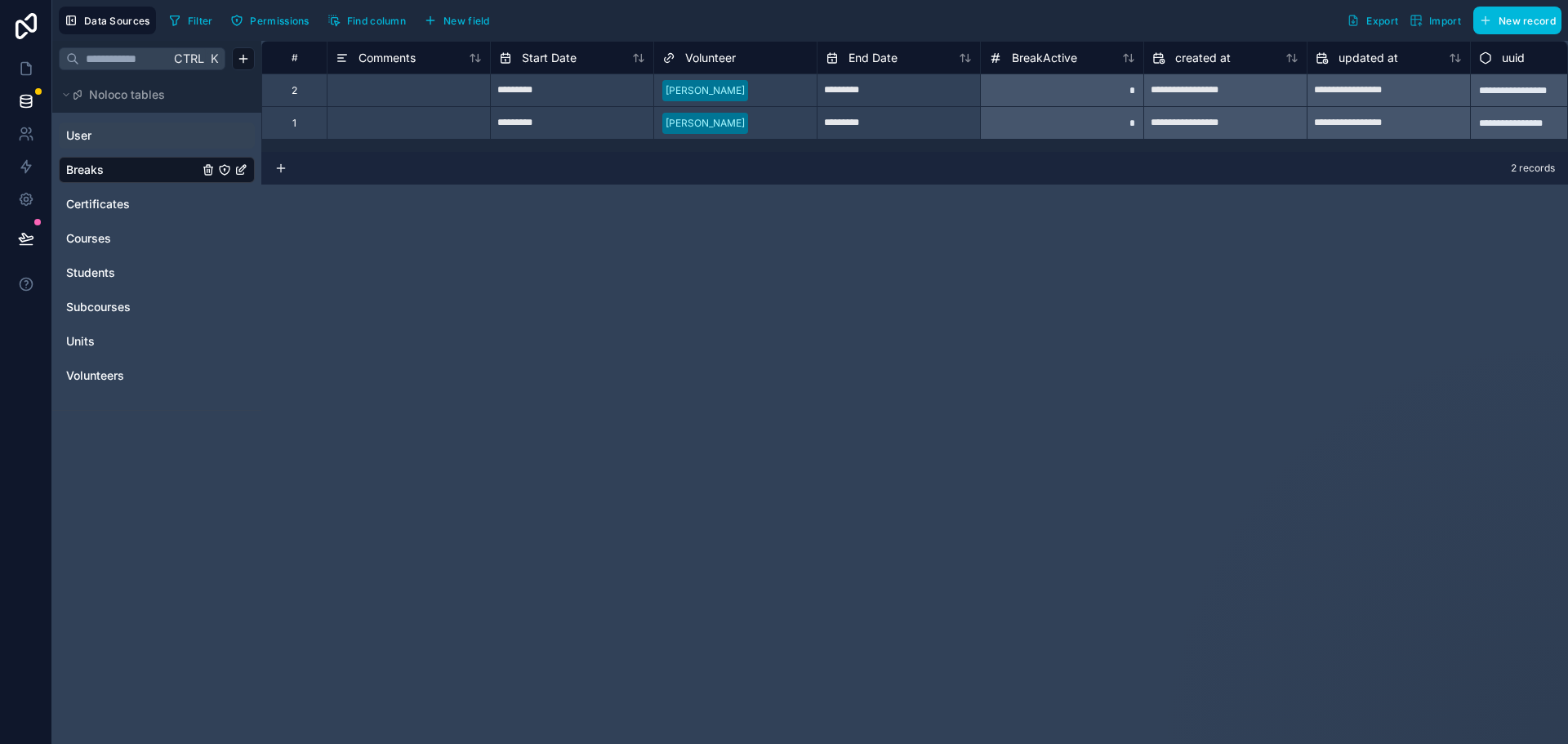
click at [98, 135] on link "User" at bounding box center [132, 135] width 132 height 17
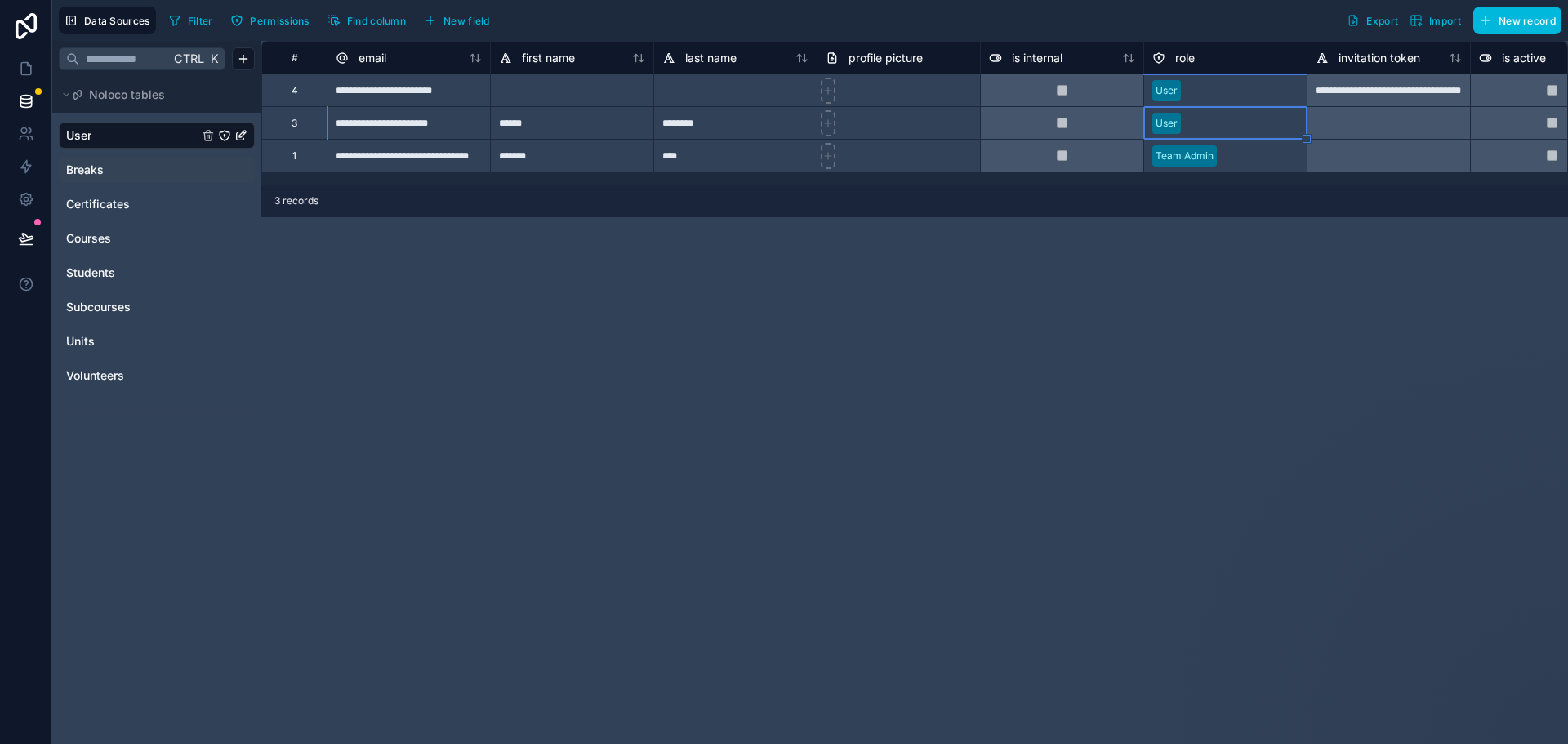
click at [1207, 124] on div at bounding box center [1243, 124] width 111 height 17
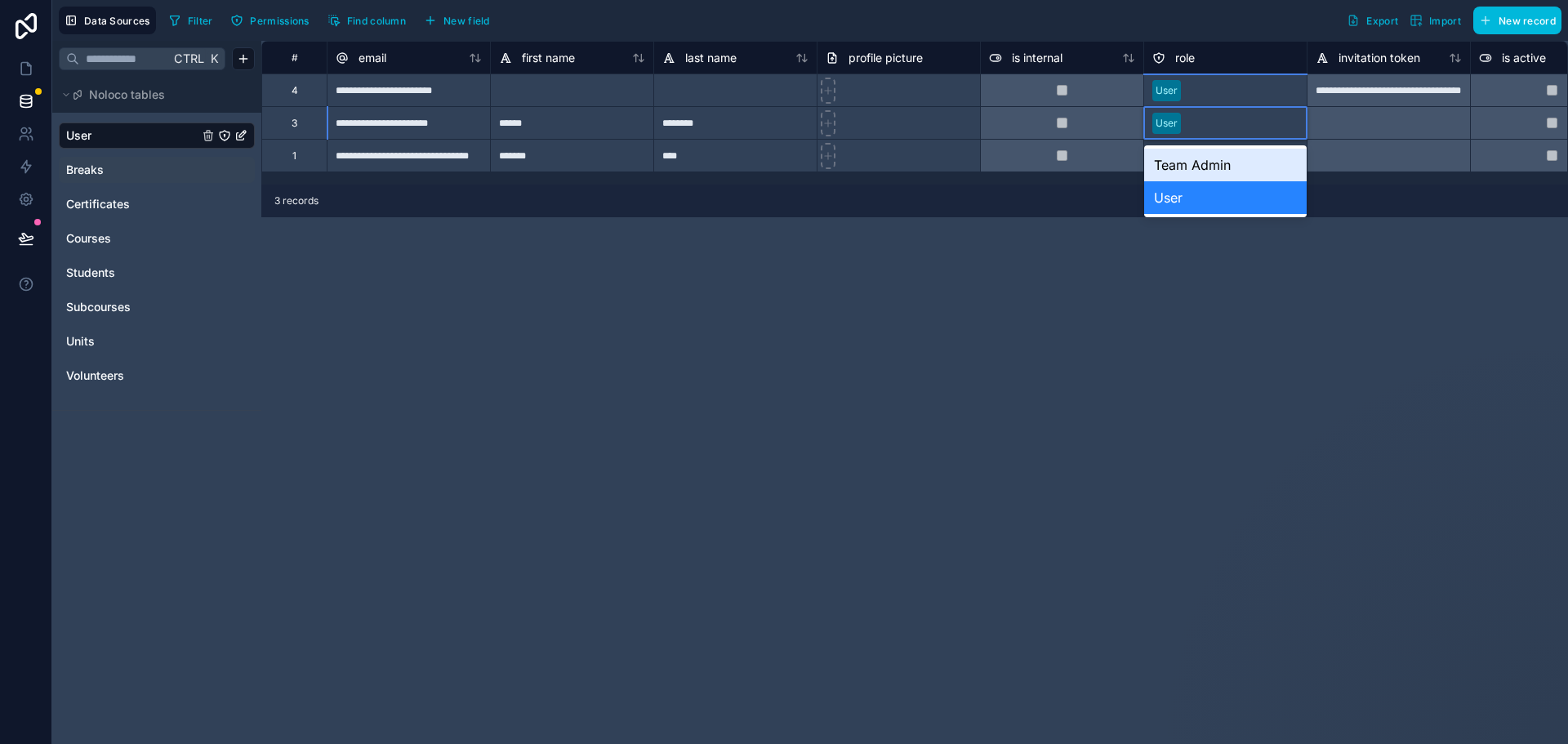
click at [1199, 168] on div "Team Admin" at bounding box center [1225, 164] width 162 height 33
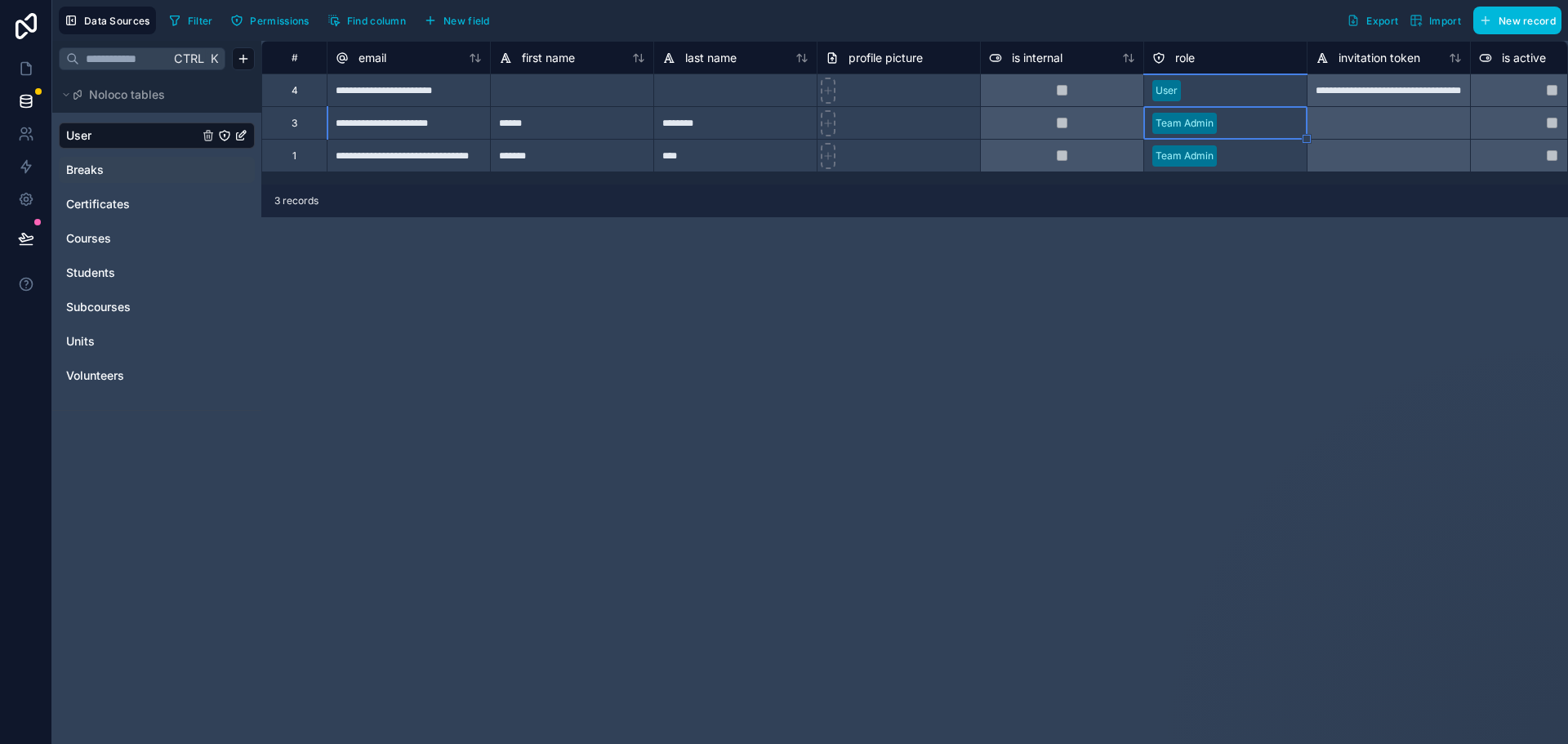
click at [1198, 93] on div at bounding box center [1243, 90] width 111 height 17
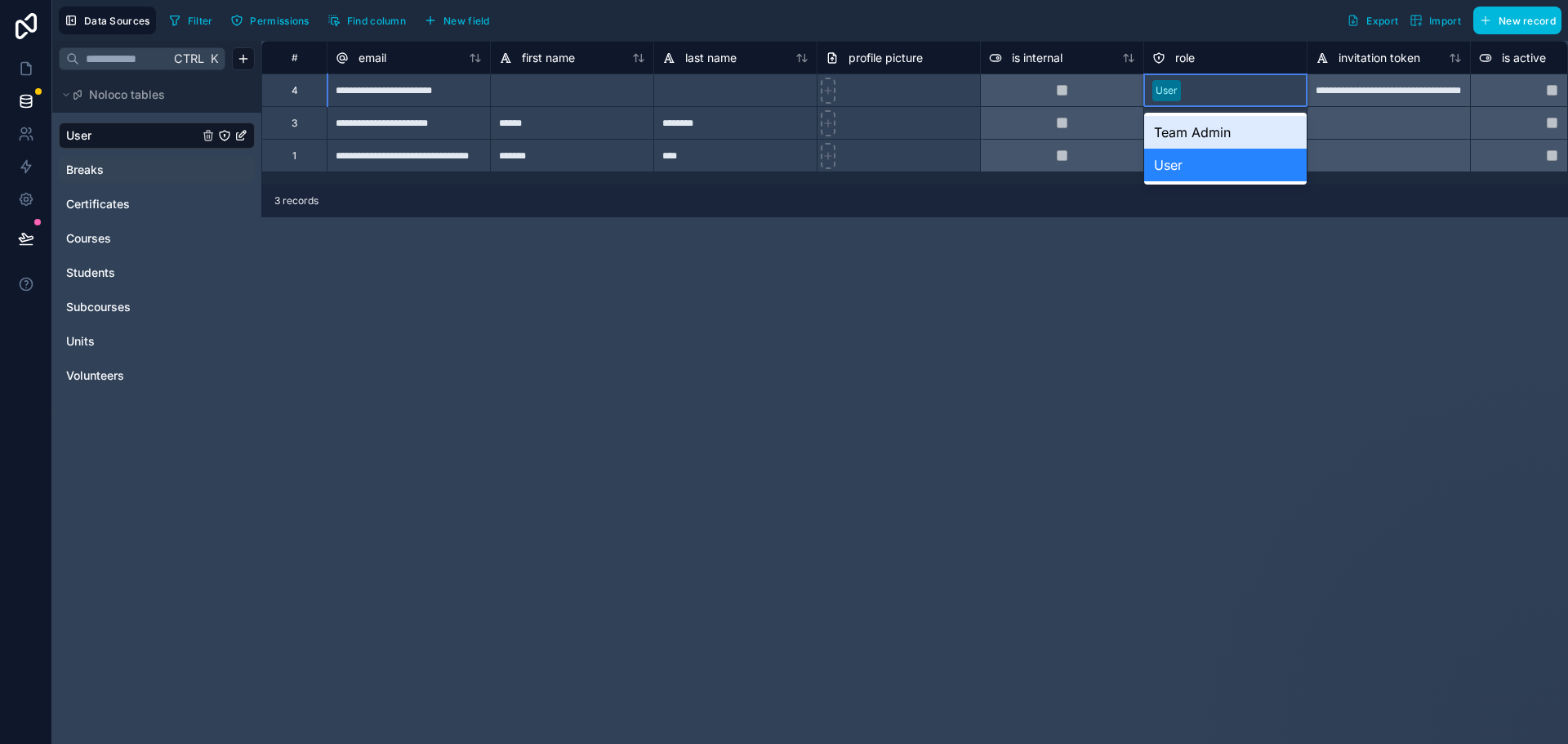
click at [1176, 122] on div "Team Admin" at bounding box center [1225, 131] width 162 height 33
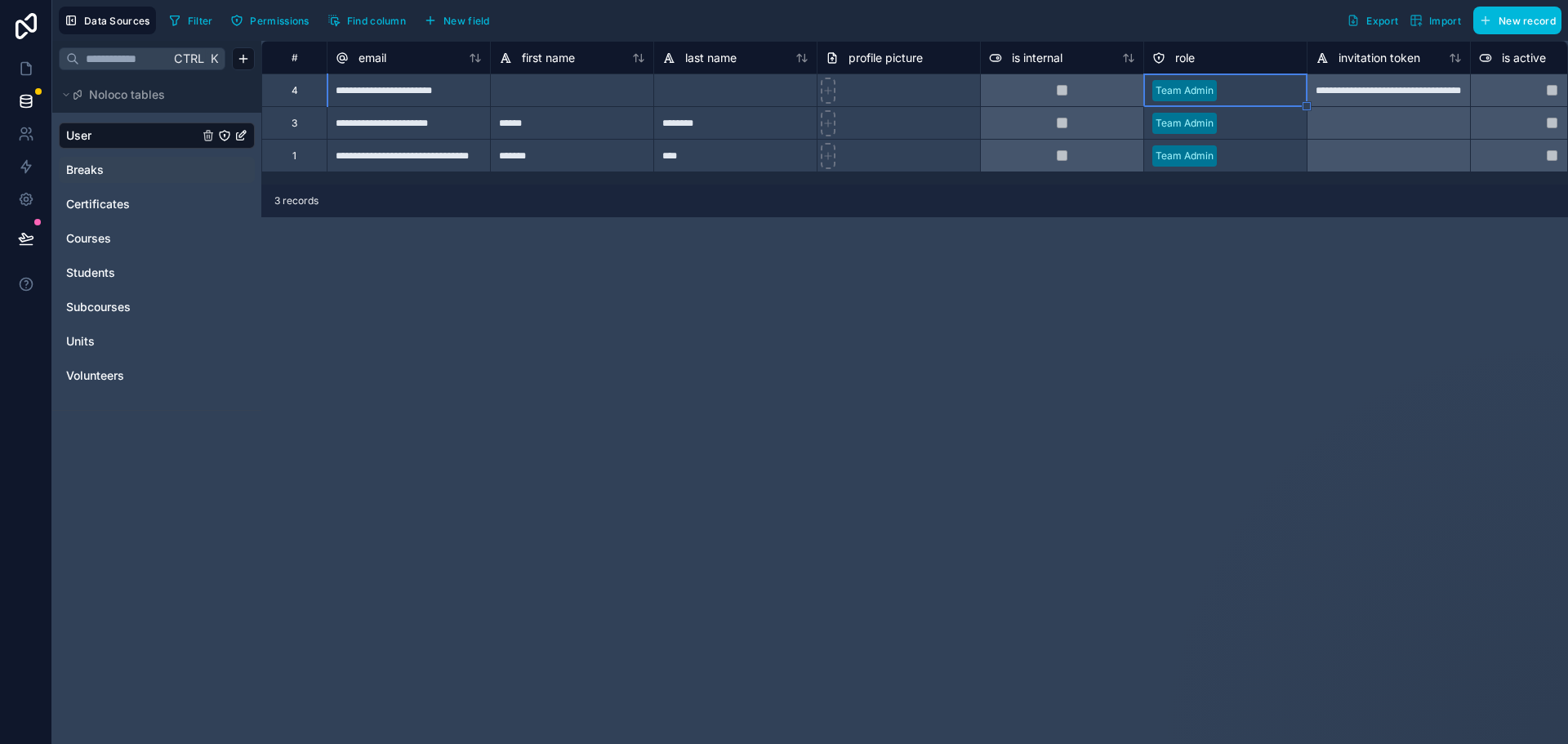
click at [1229, 283] on div "**********" at bounding box center [914, 391] width 1306 height 703
click at [985, 373] on div "**********" at bounding box center [914, 391] width 1306 height 703
click at [726, 381] on div "**********" at bounding box center [914, 391] width 1306 height 703
click at [623, 377] on div "**********" at bounding box center [914, 391] width 1306 height 703
click at [26, 231] on icon at bounding box center [26, 238] width 17 height 17
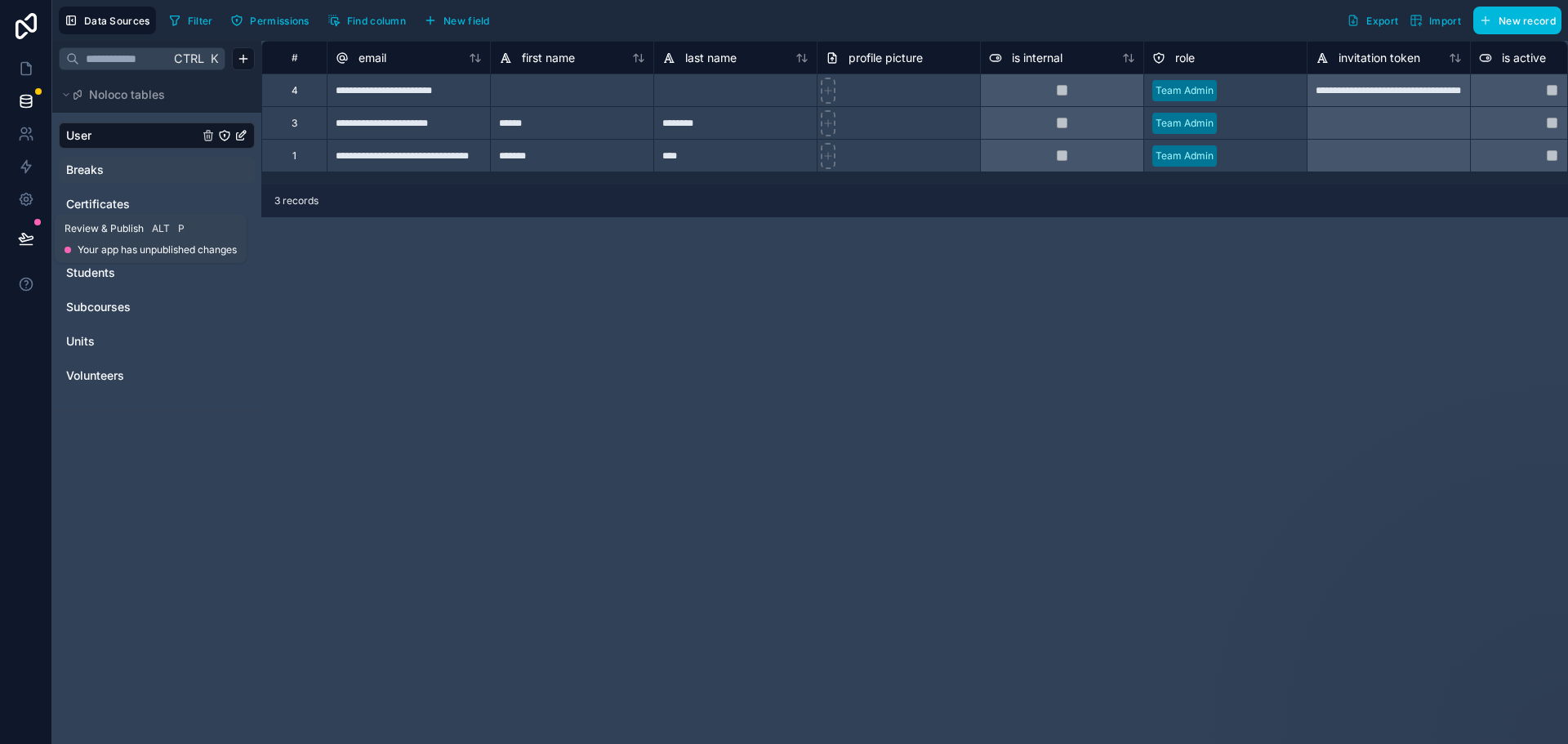
click at [27, 237] on icon at bounding box center [26, 237] width 14 height 8
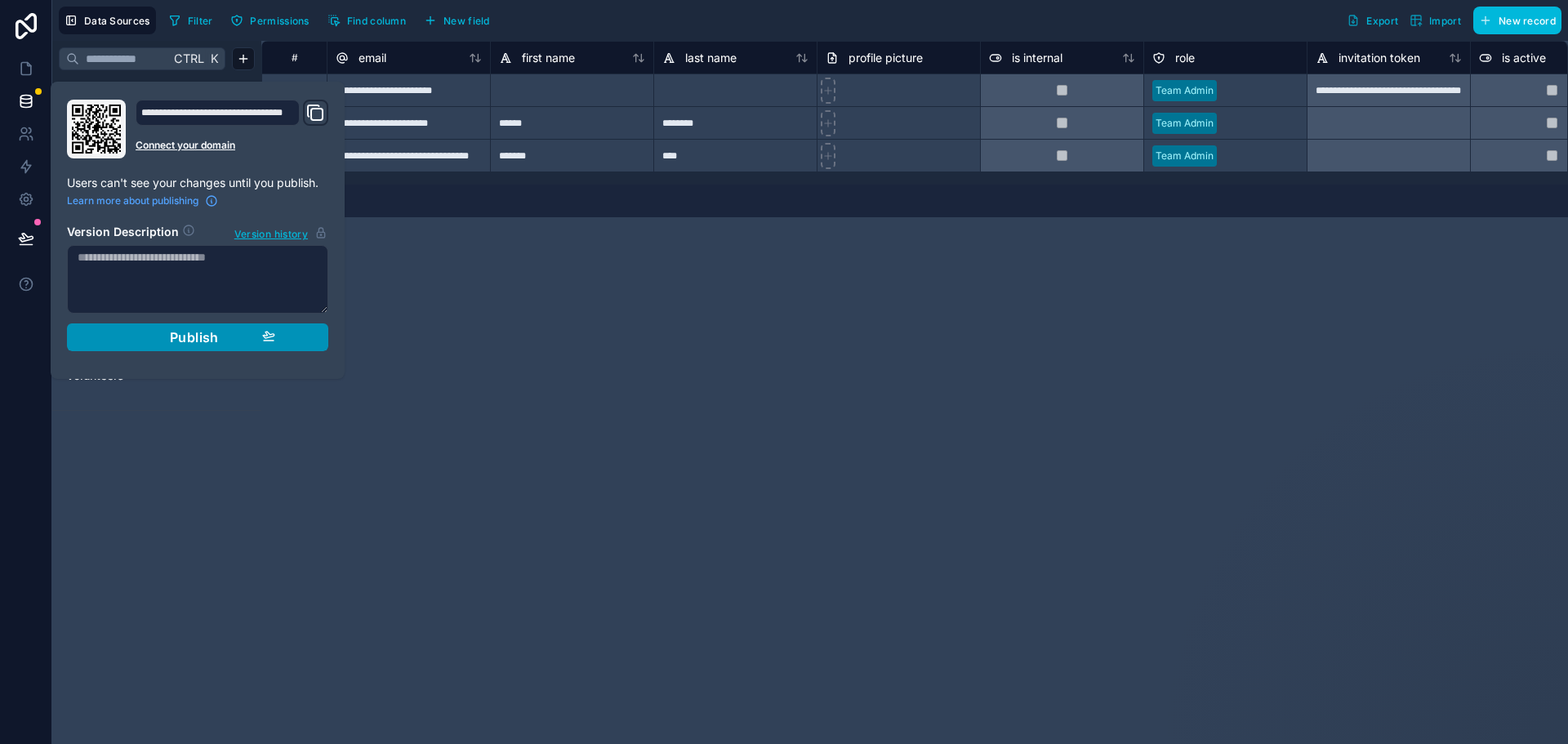
click at [185, 333] on span "Publish" at bounding box center [195, 337] width 49 height 17
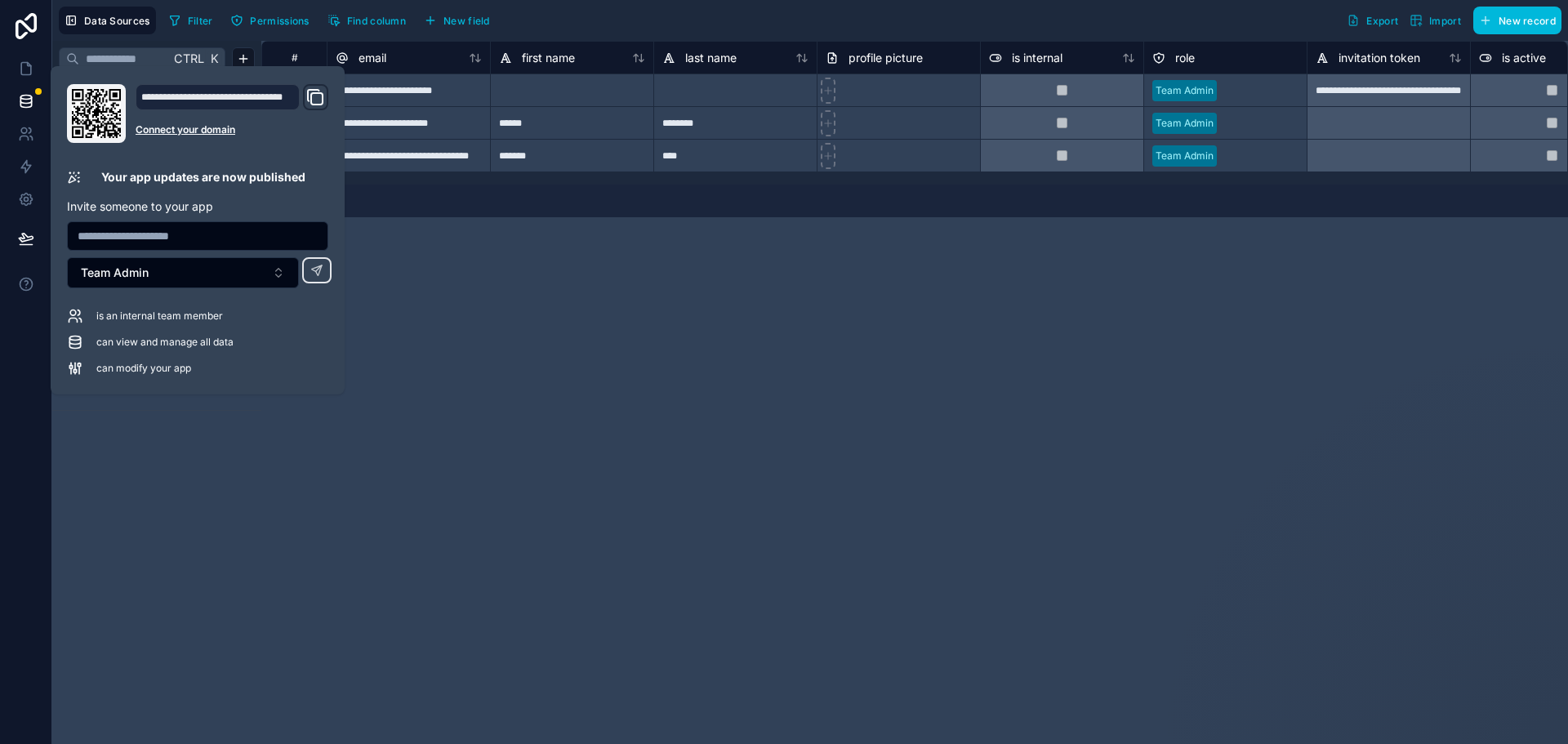
click at [603, 378] on div "**********" at bounding box center [914, 391] width 1306 height 703
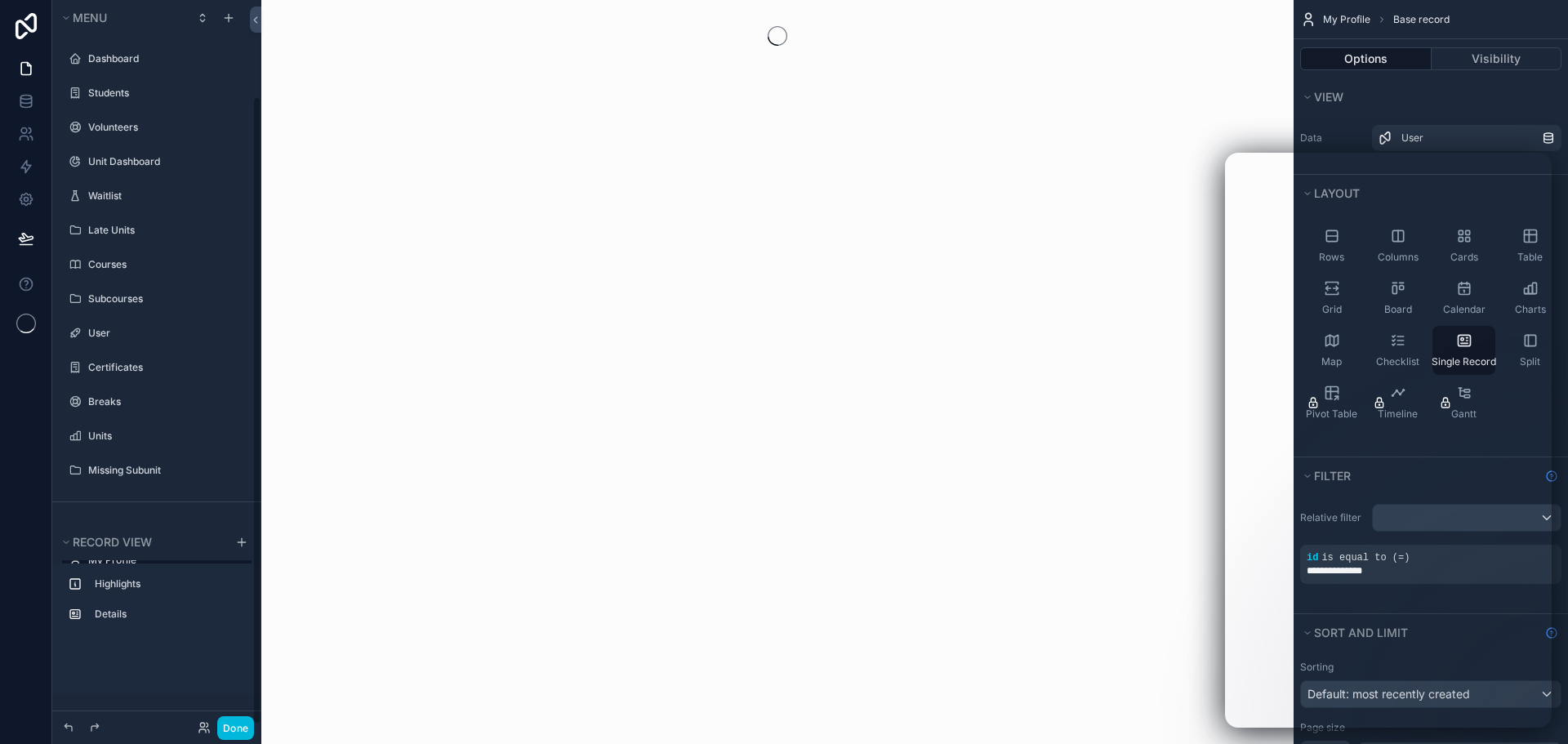
scroll to position [111, 0]
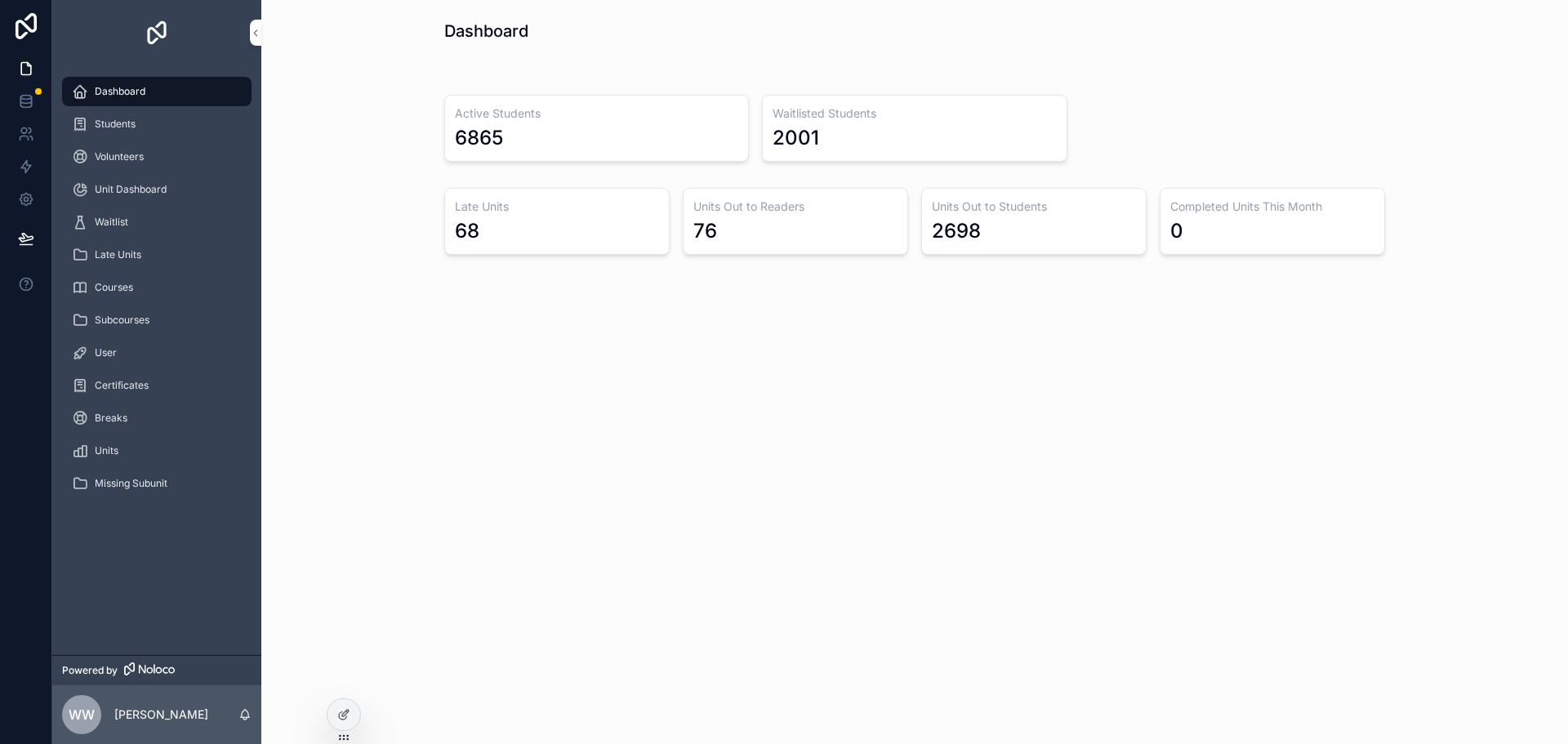
click at [732, 465] on div "Dashboard Active Students 6865 Waitlisted Students 2001 Late Units 68 Units Out…" at bounding box center [914, 372] width 1306 height 744
click at [116, 153] on span "Volunteers" at bounding box center [120, 156] width 49 height 13
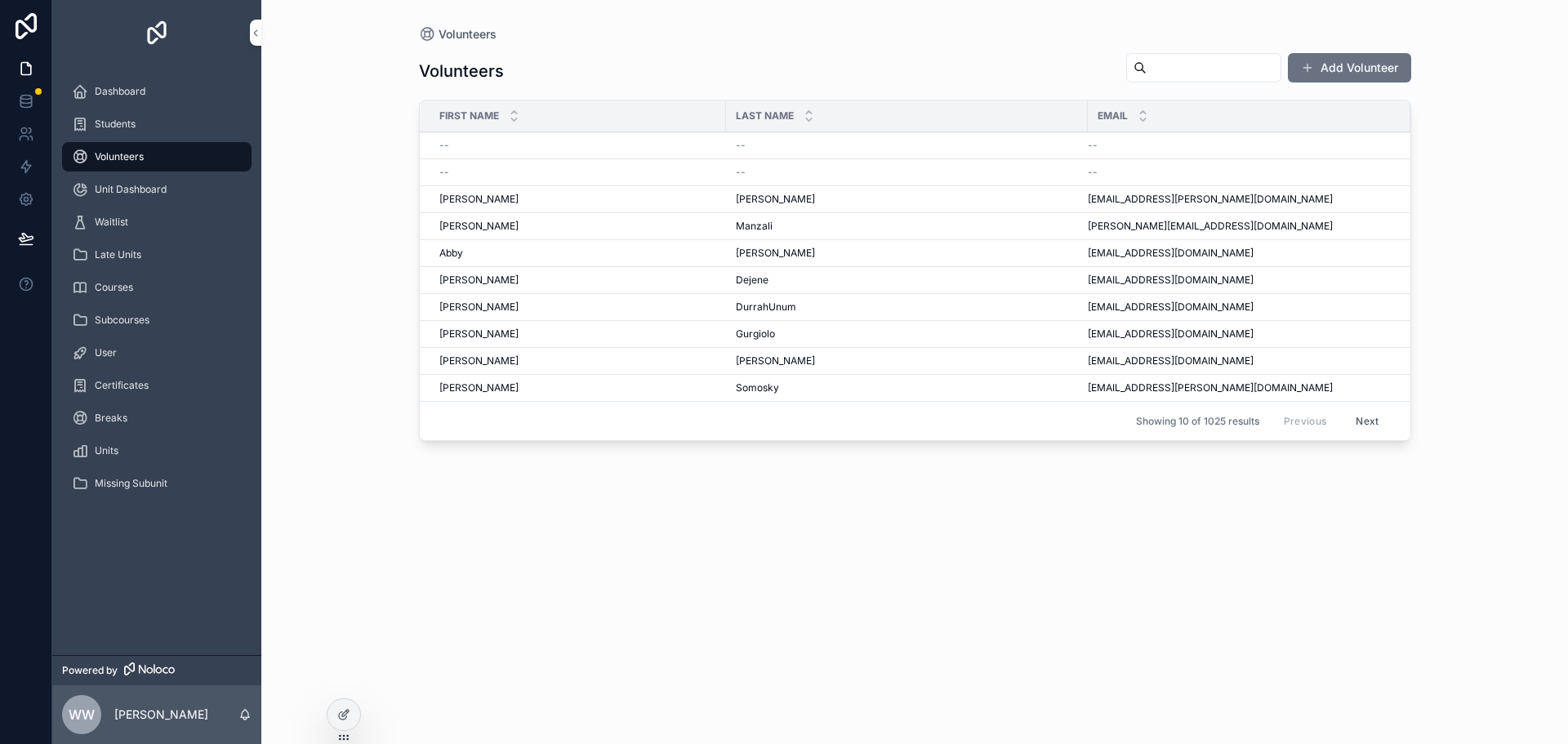
click at [1164, 72] on input "scrollable content" at bounding box center [1213, 67] width 134 height 23
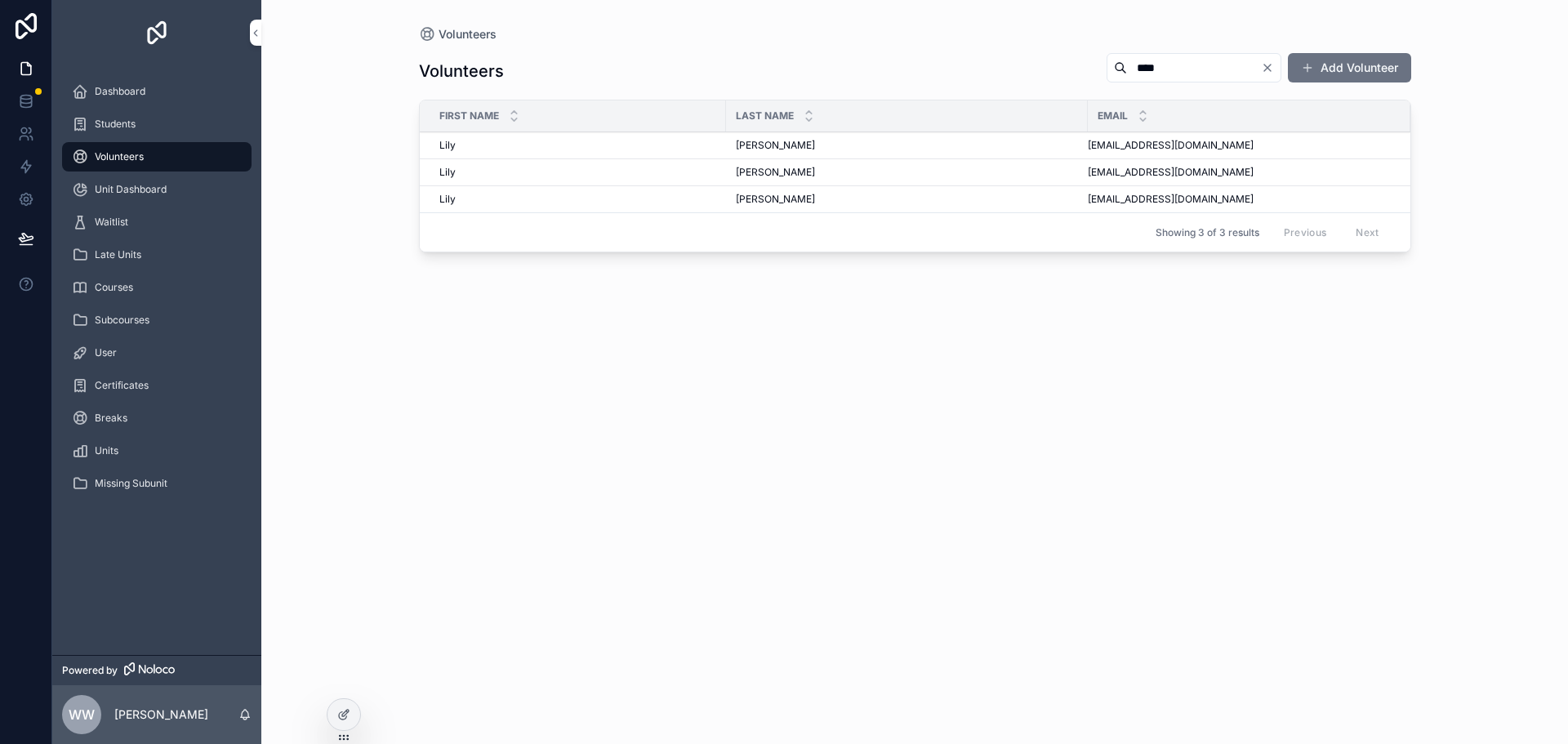
type input "****"
click at [765, 144] on span "Bernhard" at bounding box center [776, 144] width 79 height 13
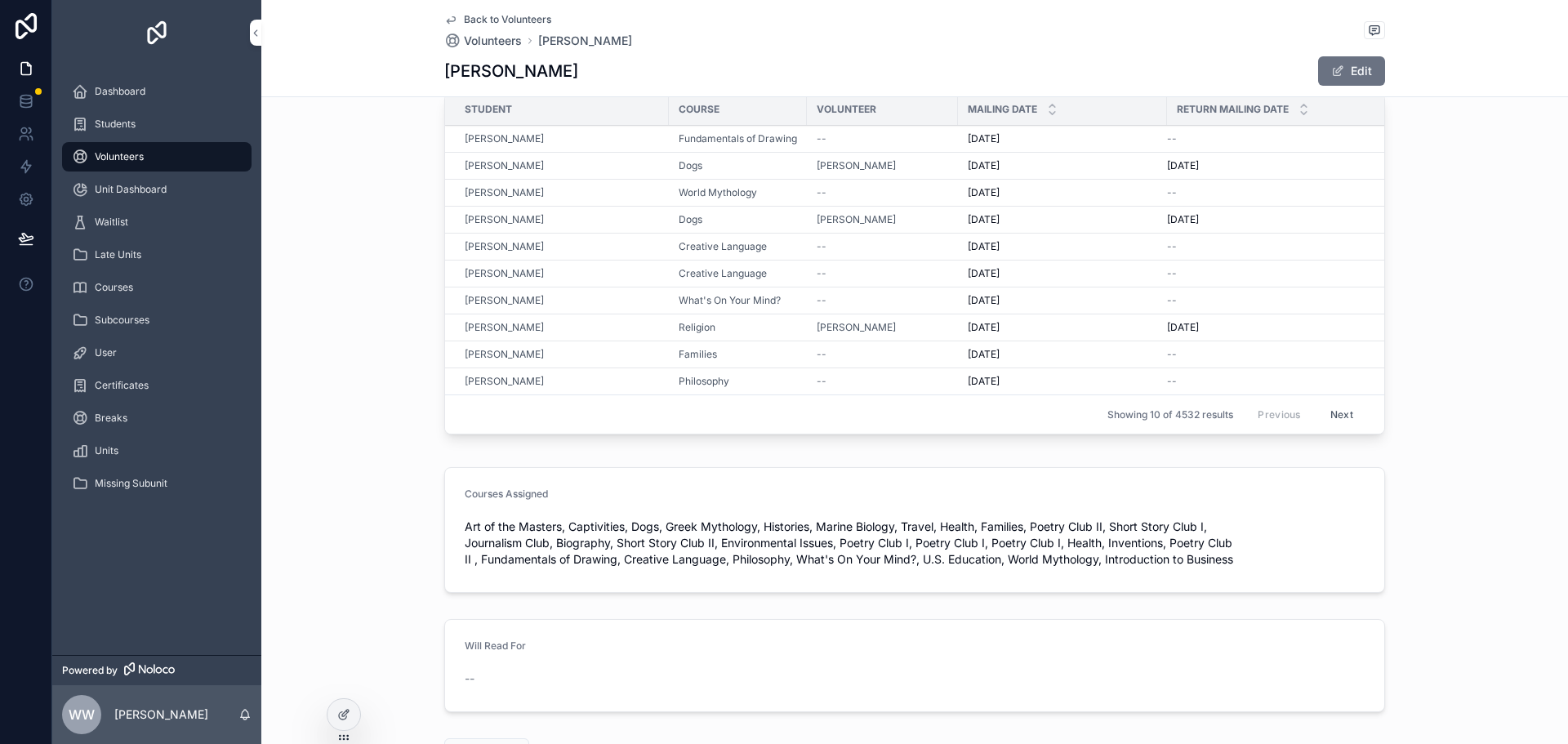
scroll to position [82, 0]
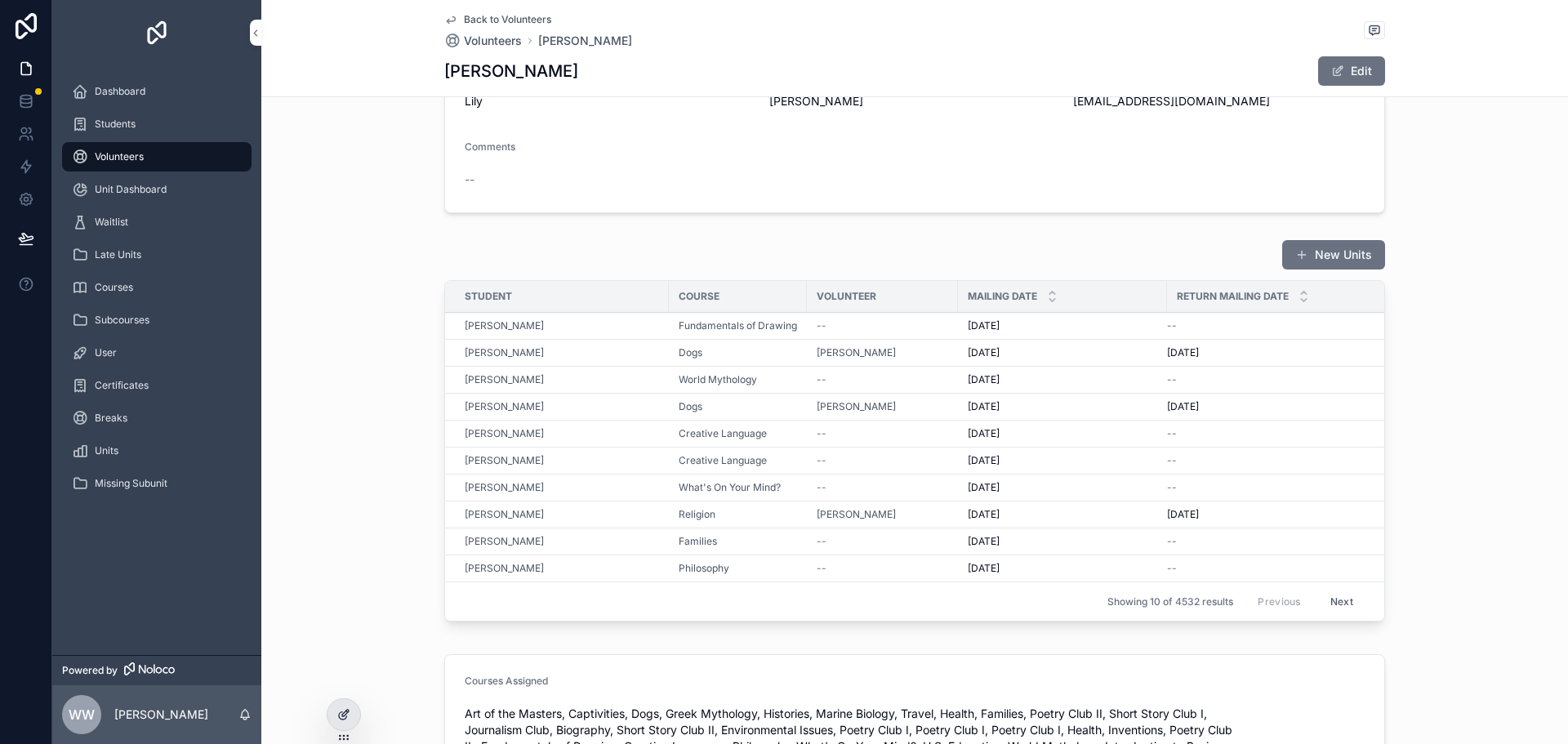
click at [340, 709] on icon at bounding box center [343, 713] width 13 height 13
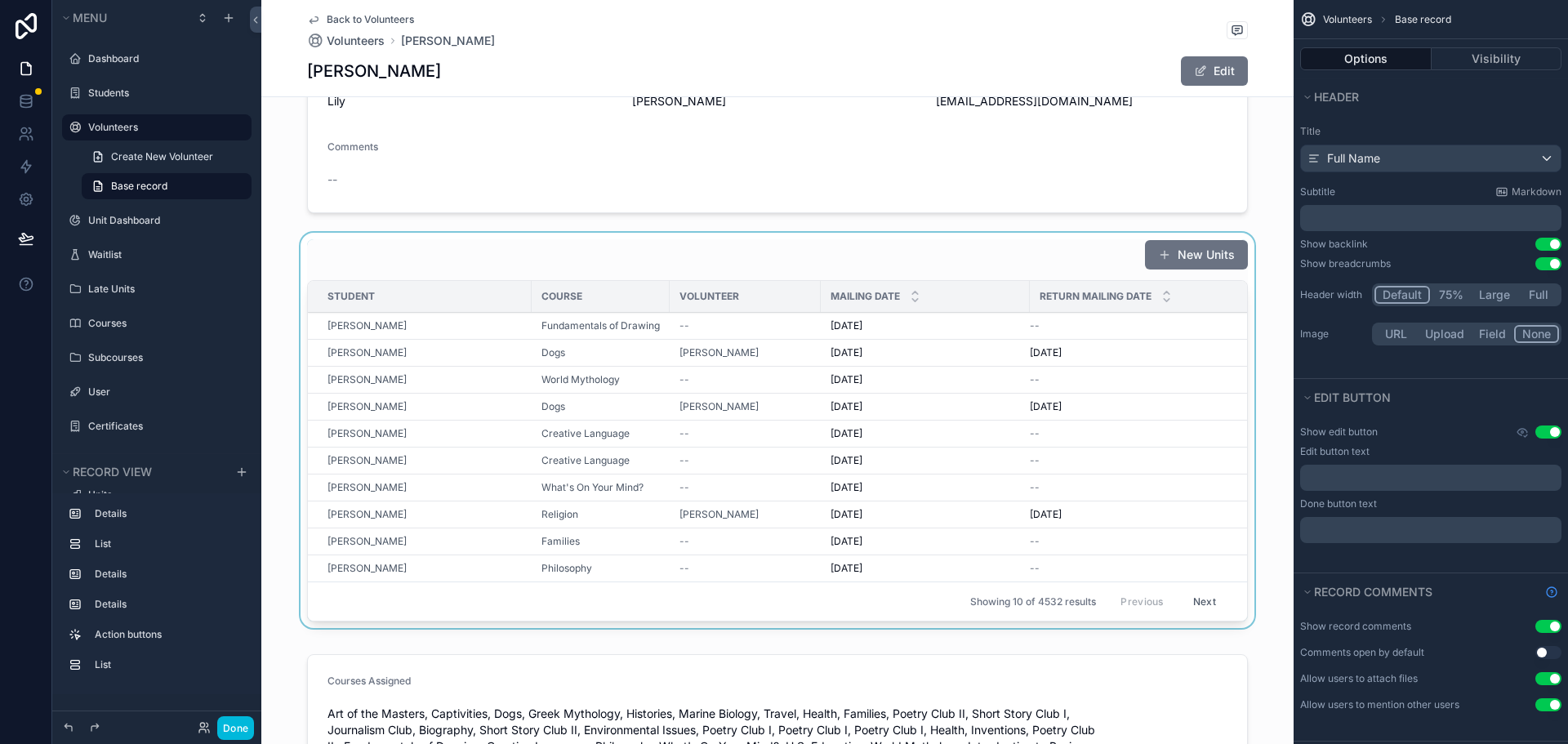
click at [1015, 264] on div "scrollable content" at bounding box center [777, 434] width 1032 height 402
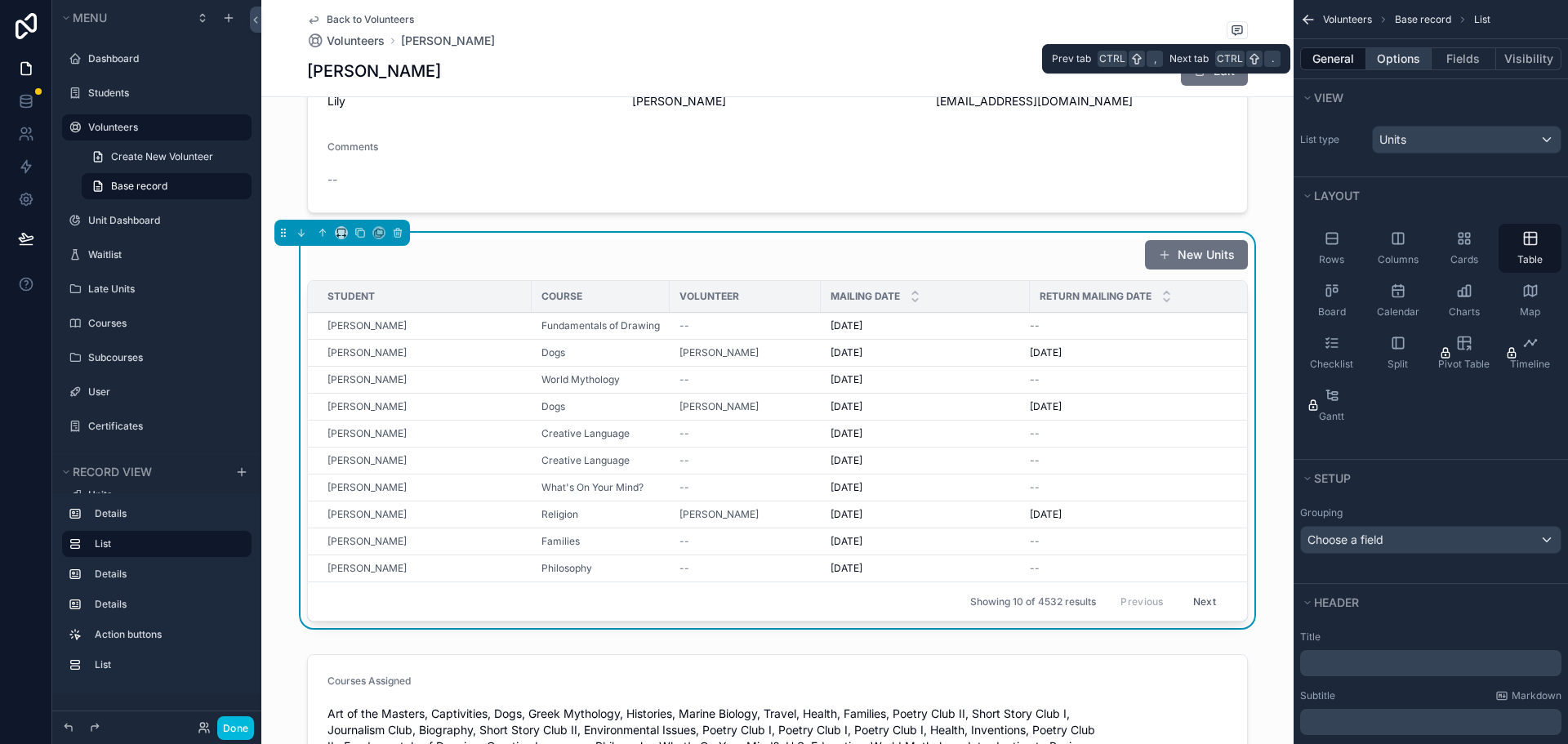
click at [1417, 57] on button "Options" at bounding box center [1399, 58] width 65 height 23
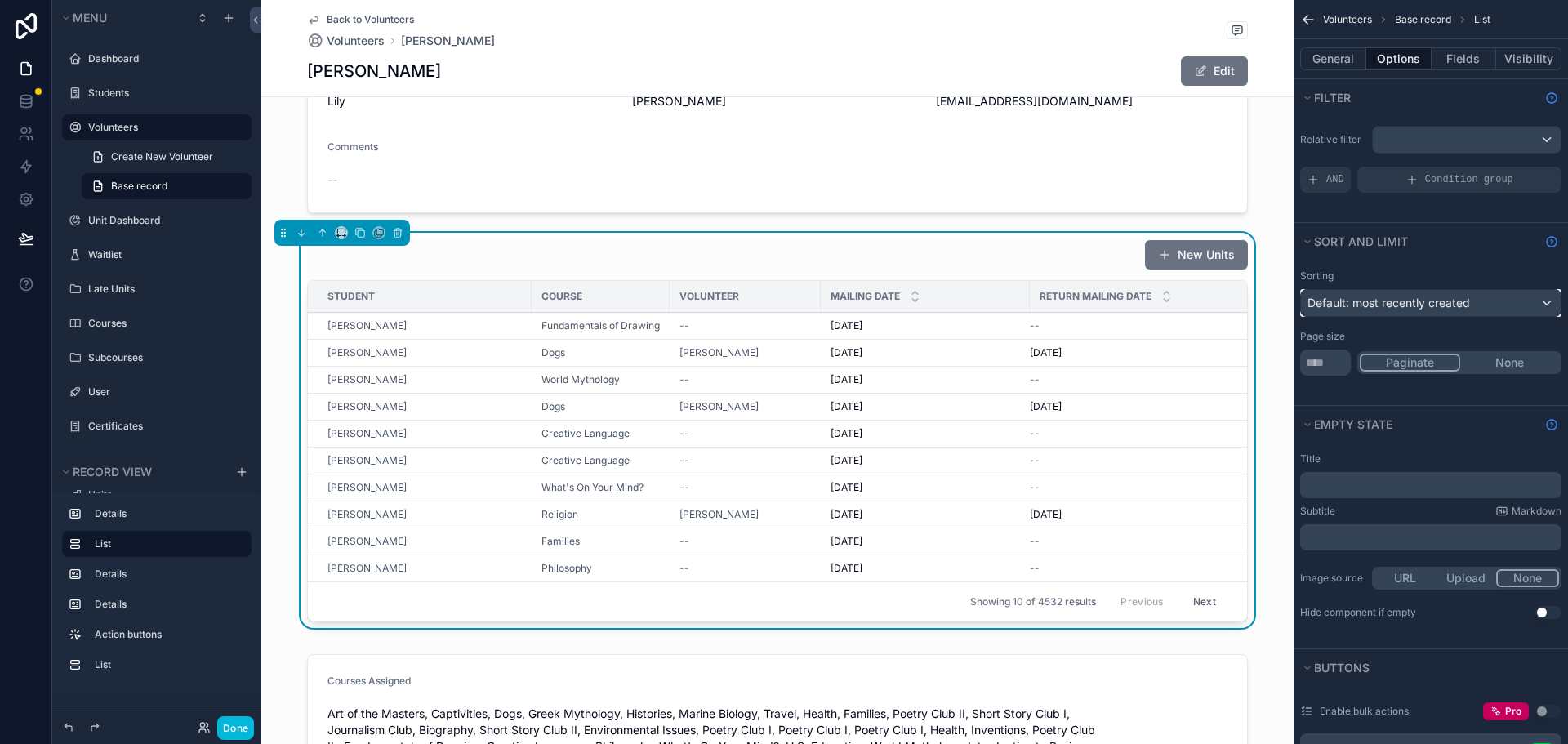
click at [1402, 303] on span "Default: most recently created" at bounding box center [1388, 302] width 162 height 14
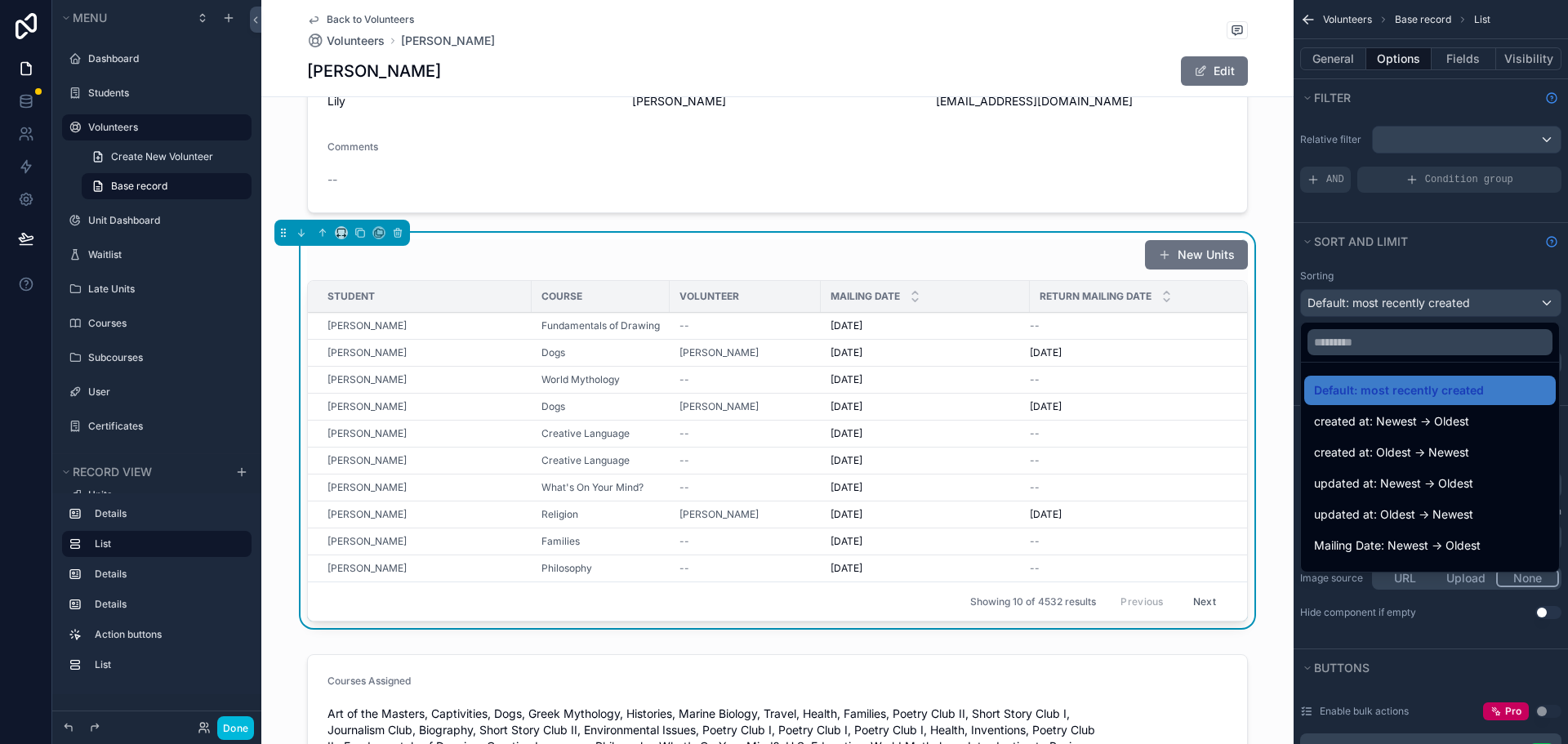
click at [1402, 303] on div "scrollable content" at bounding box center [784, 372] width 1568 height 744
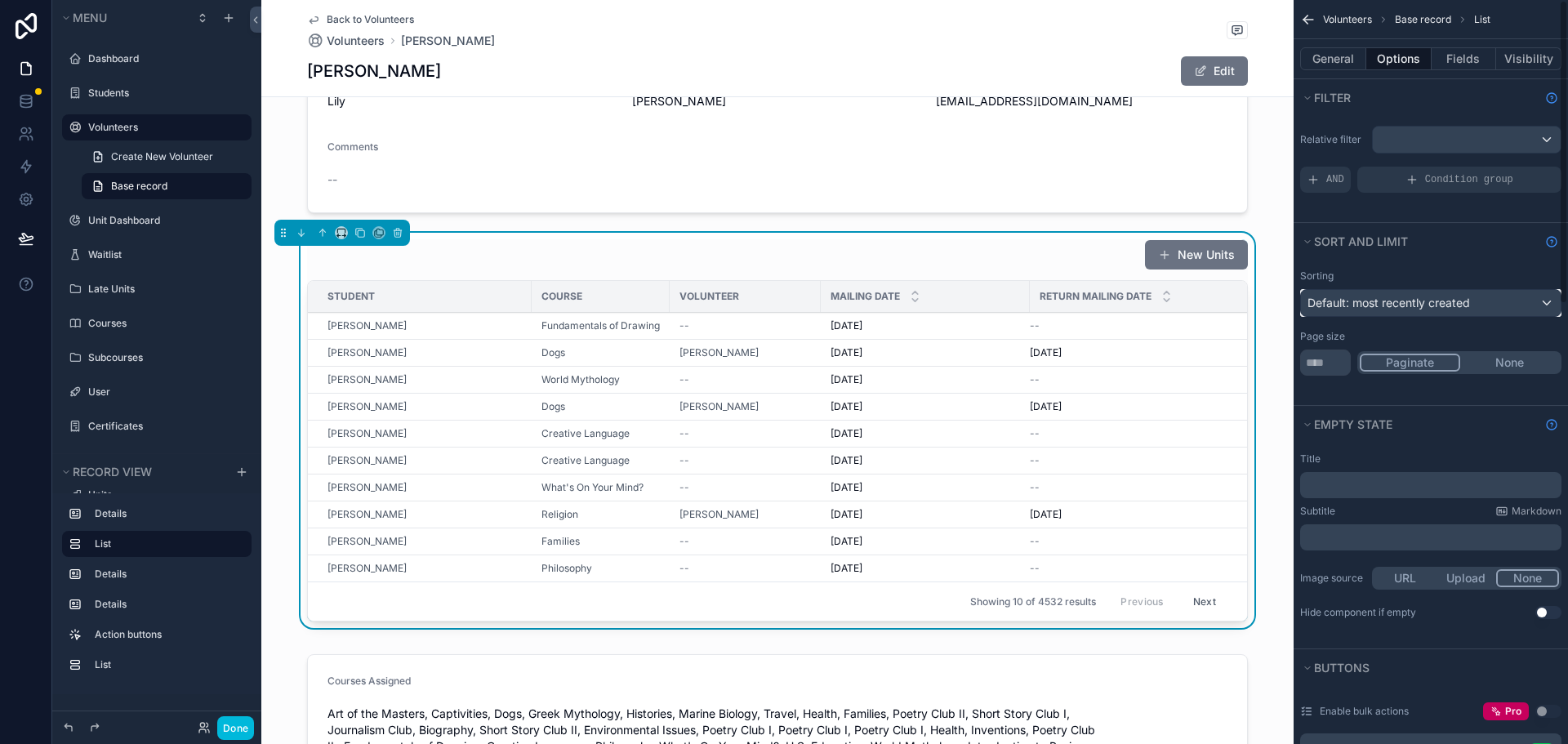
click at [1409, 312] on div "Default: most recently created" at bounding box center [1430, 302] width 260 height 26
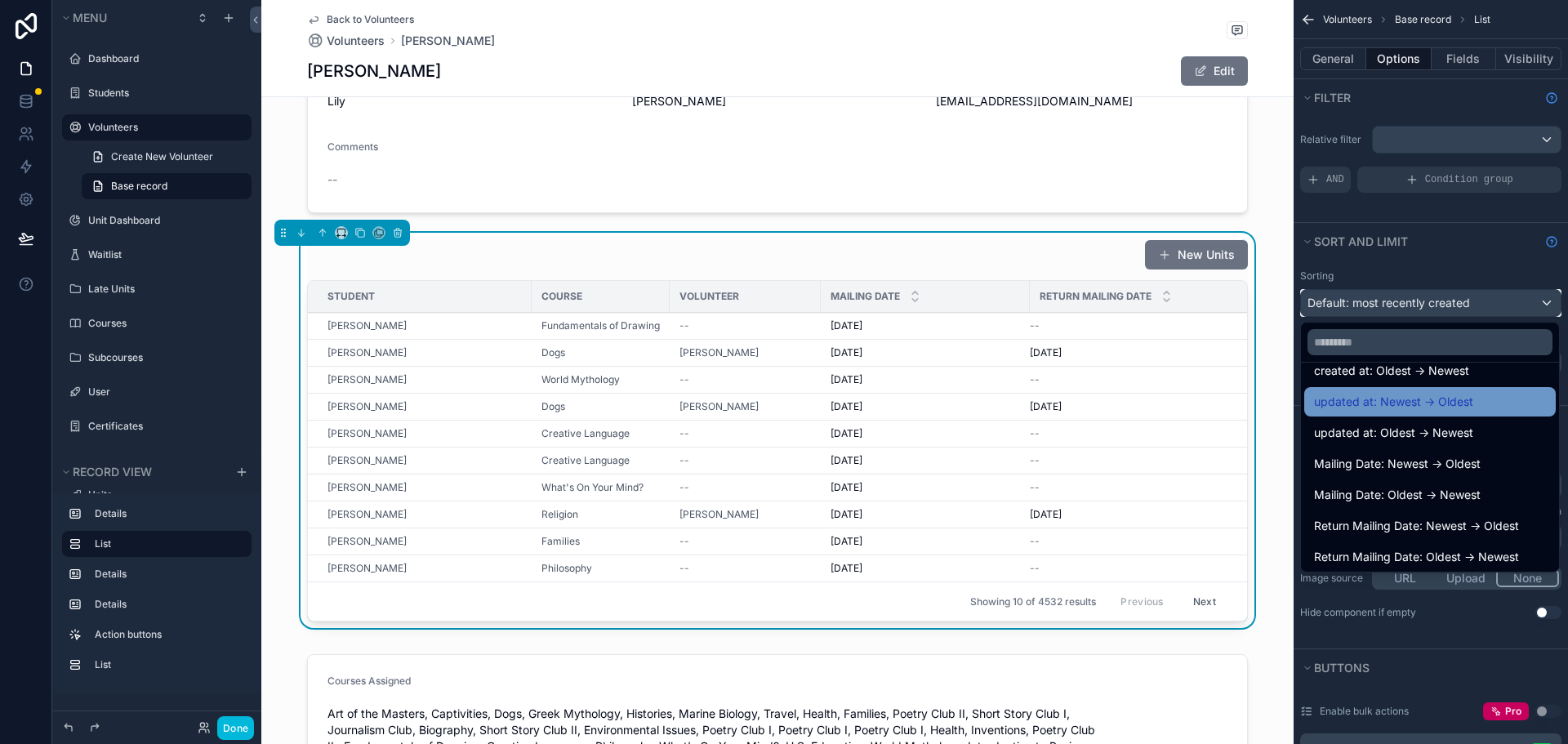
scroll to position [0, 0]
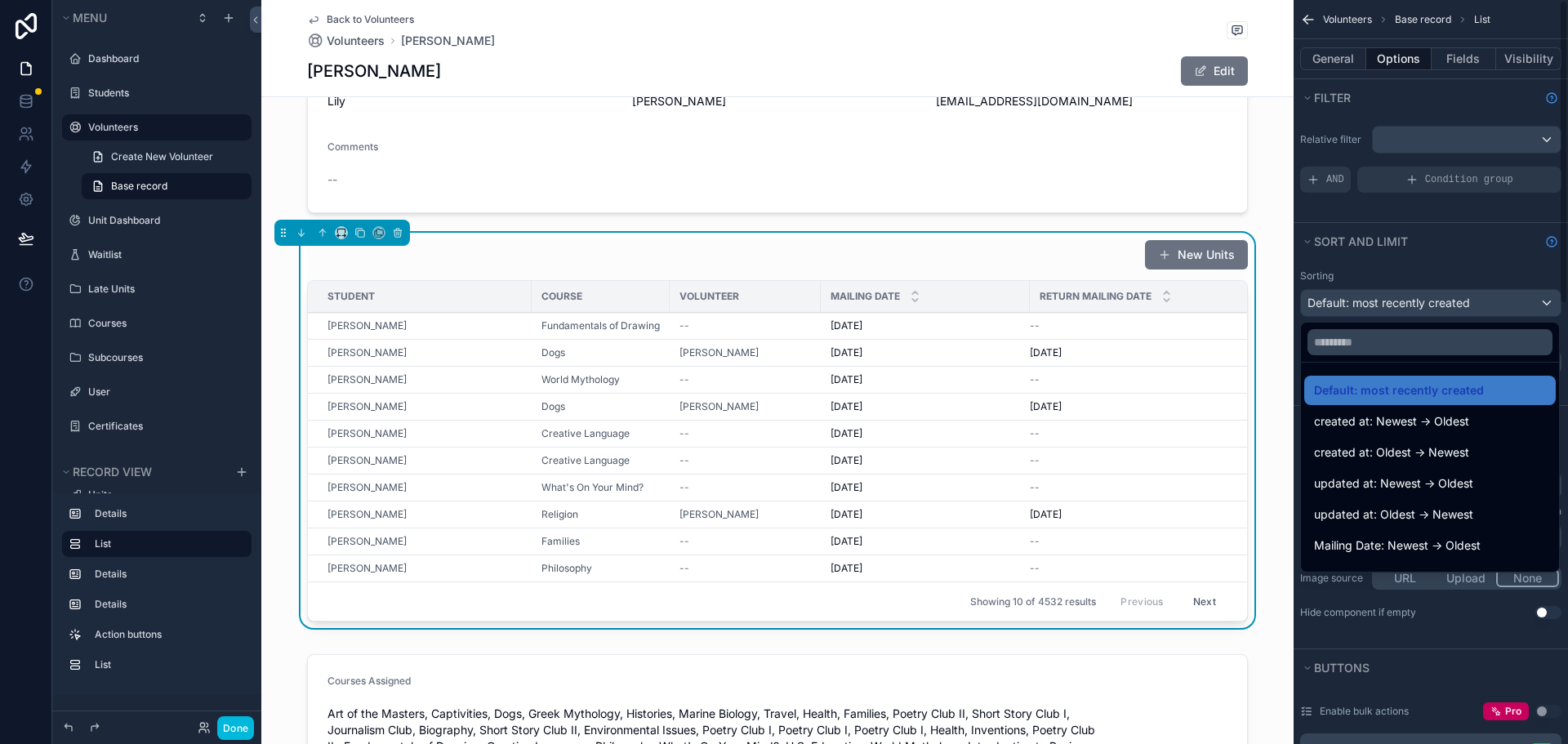
click at [1448, 261] on div "scrollable content" at bounding box center [784, 372] width 1568 height 744
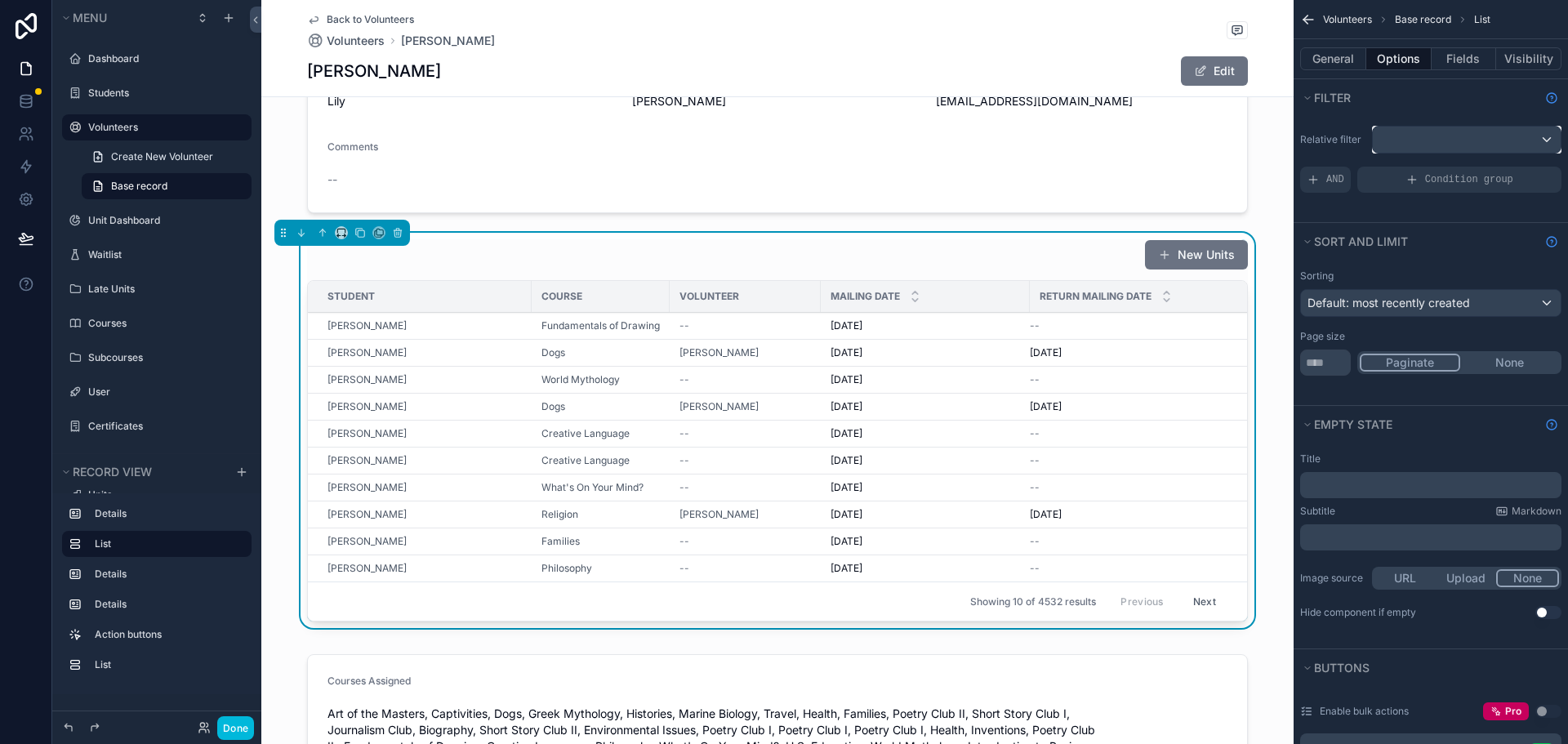
click at [1420, 148] on div "scrollable content" at bounding box center [1466, 139] width 188 height 26
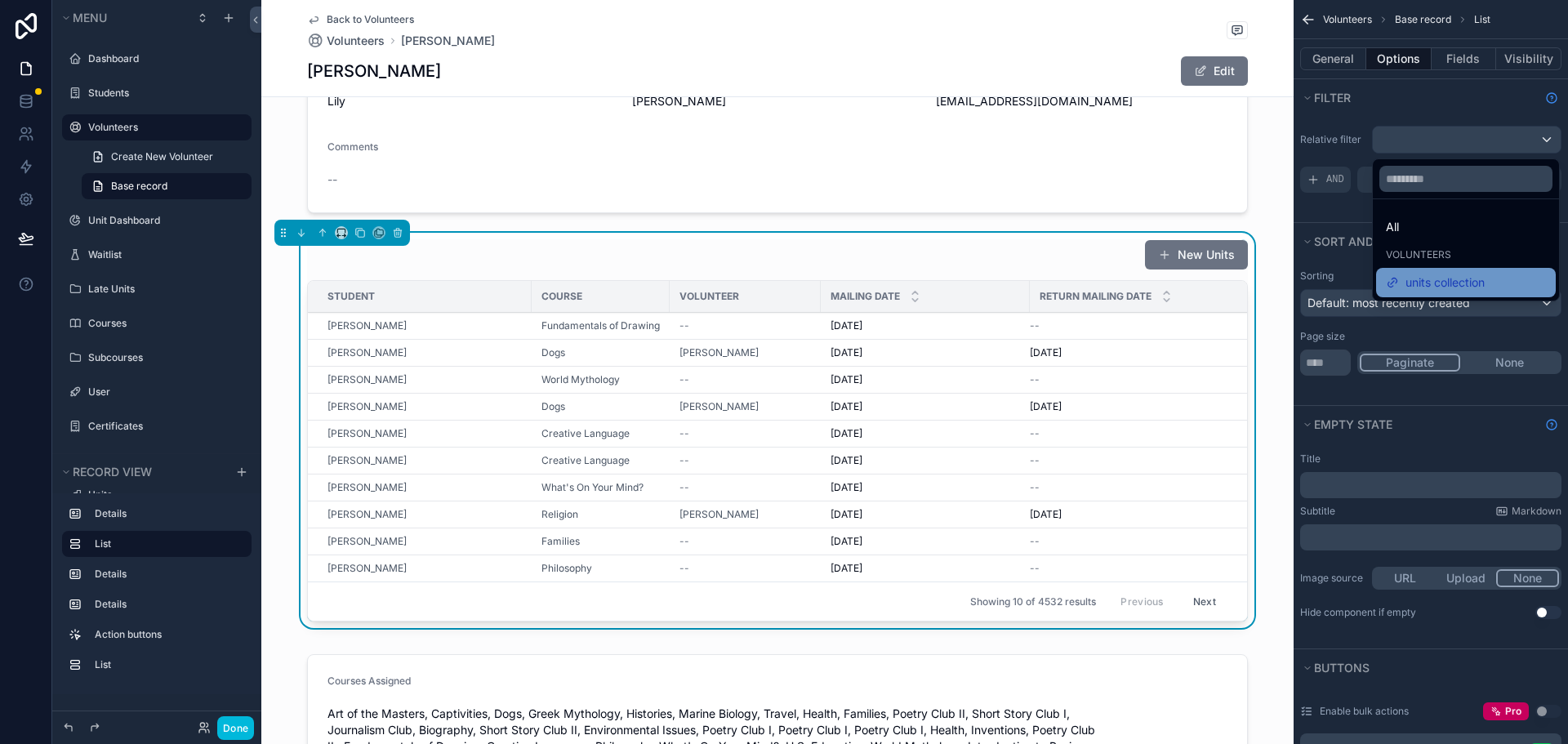
click at [1433, 281] on span "units collection" at bounding box center [1444, 283] width 79 height 20
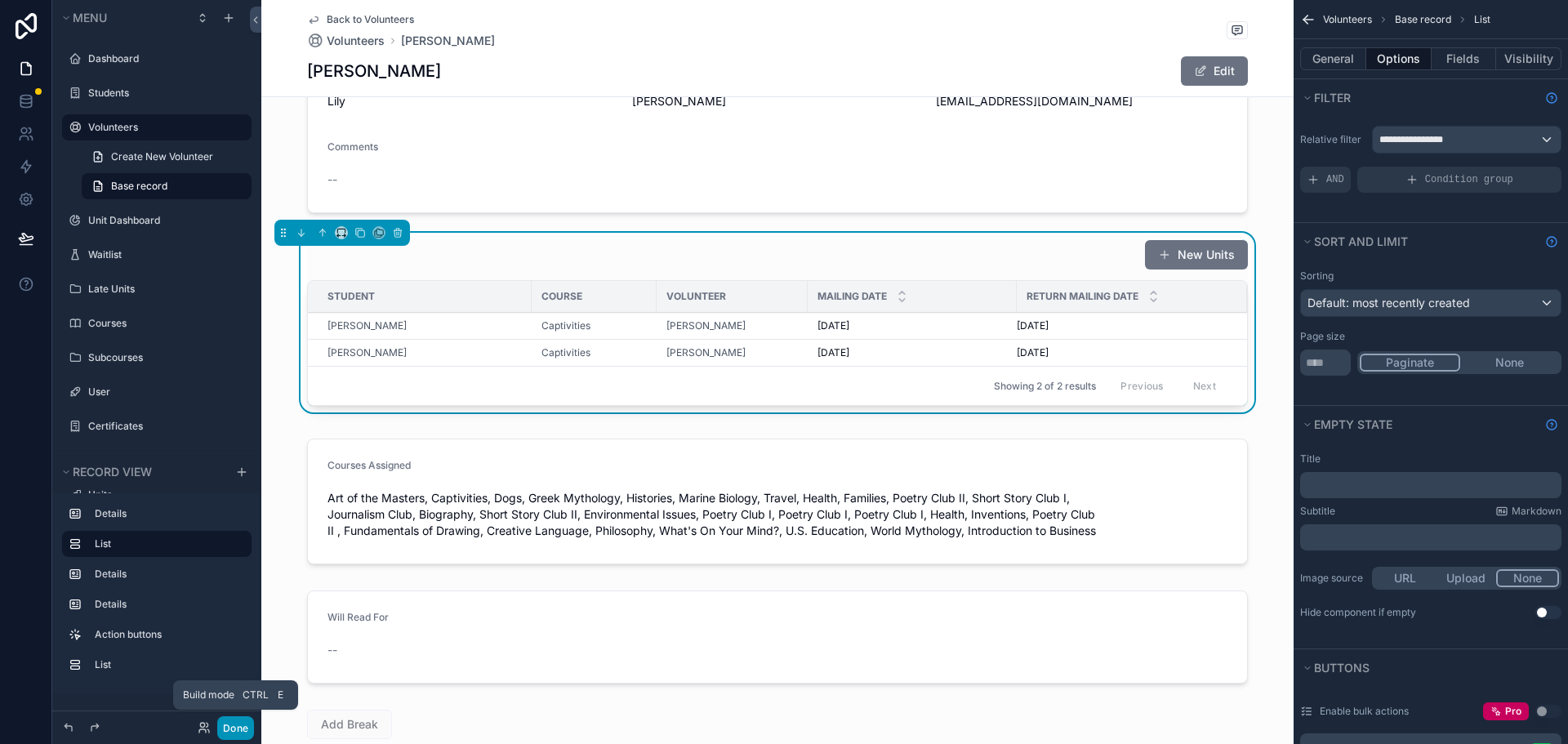
click at [242, 726] on button "Done" at bounding box center [235, 728] width 37 height 24
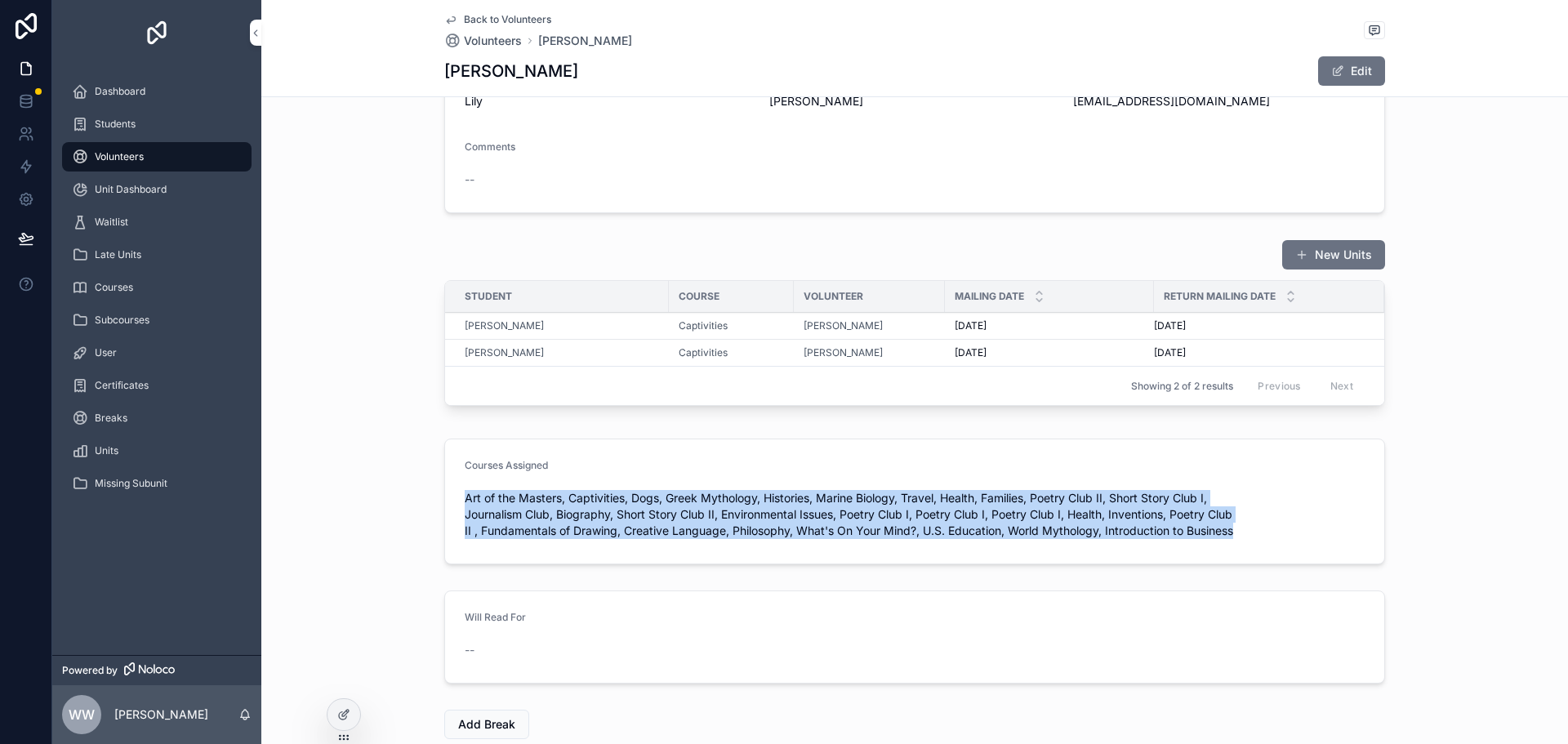
drag, startPoint x: 1201, startPoint y: 534, endPoint x: 405, endPoint y: 501, distance: 796.7
click at [405, 501] on div "Courses Assigned Art of the Masters, Captivities, Dogs, Greek Mythology, Histor…" at bounding box center [914, 501] width 1306 height 138
click at [103, 284] on span "Courses" at bounding box center [114, 287] width 39 height 13
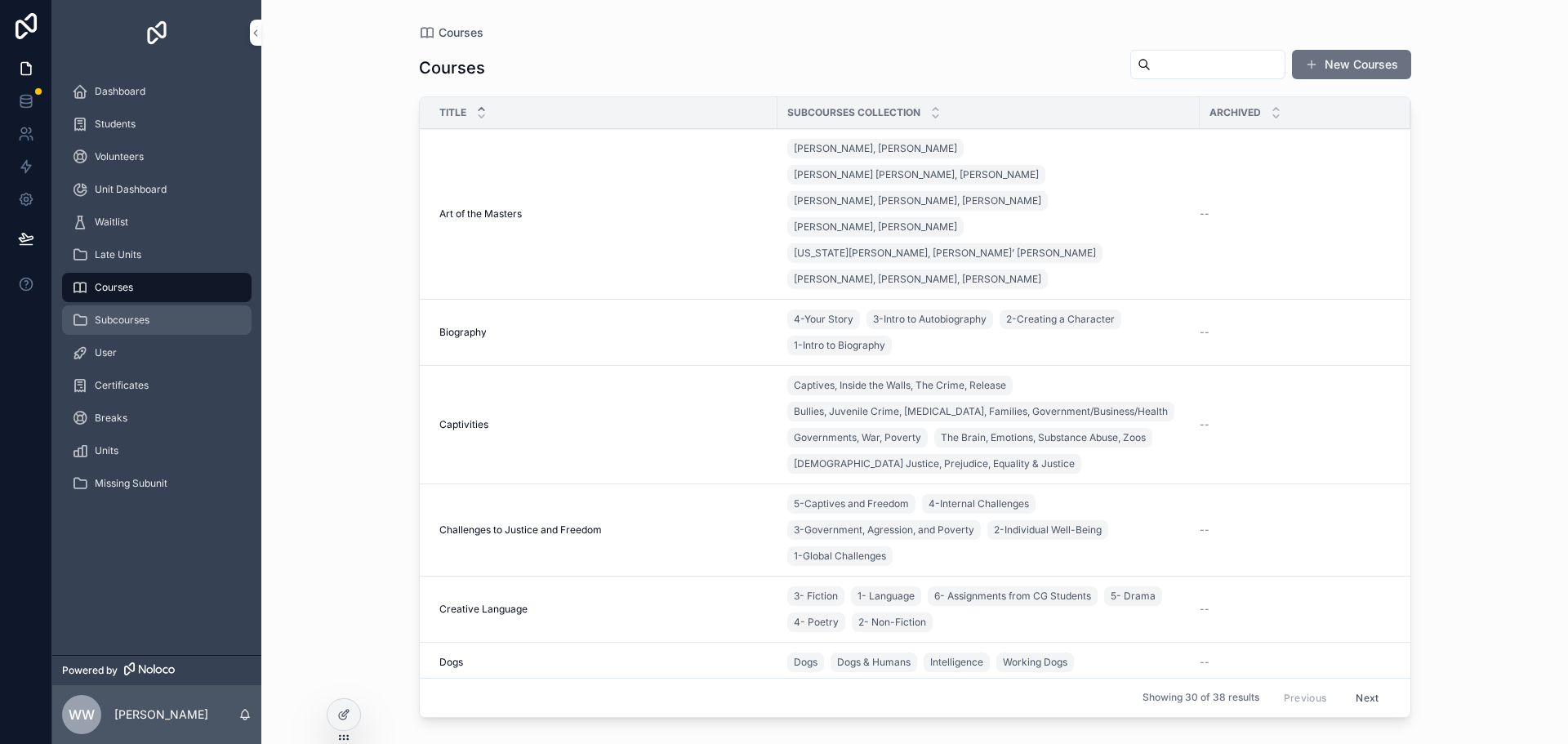
click at [124, 322] on span "Subcourses" at bounding box center [122, 319] width 54 height 13
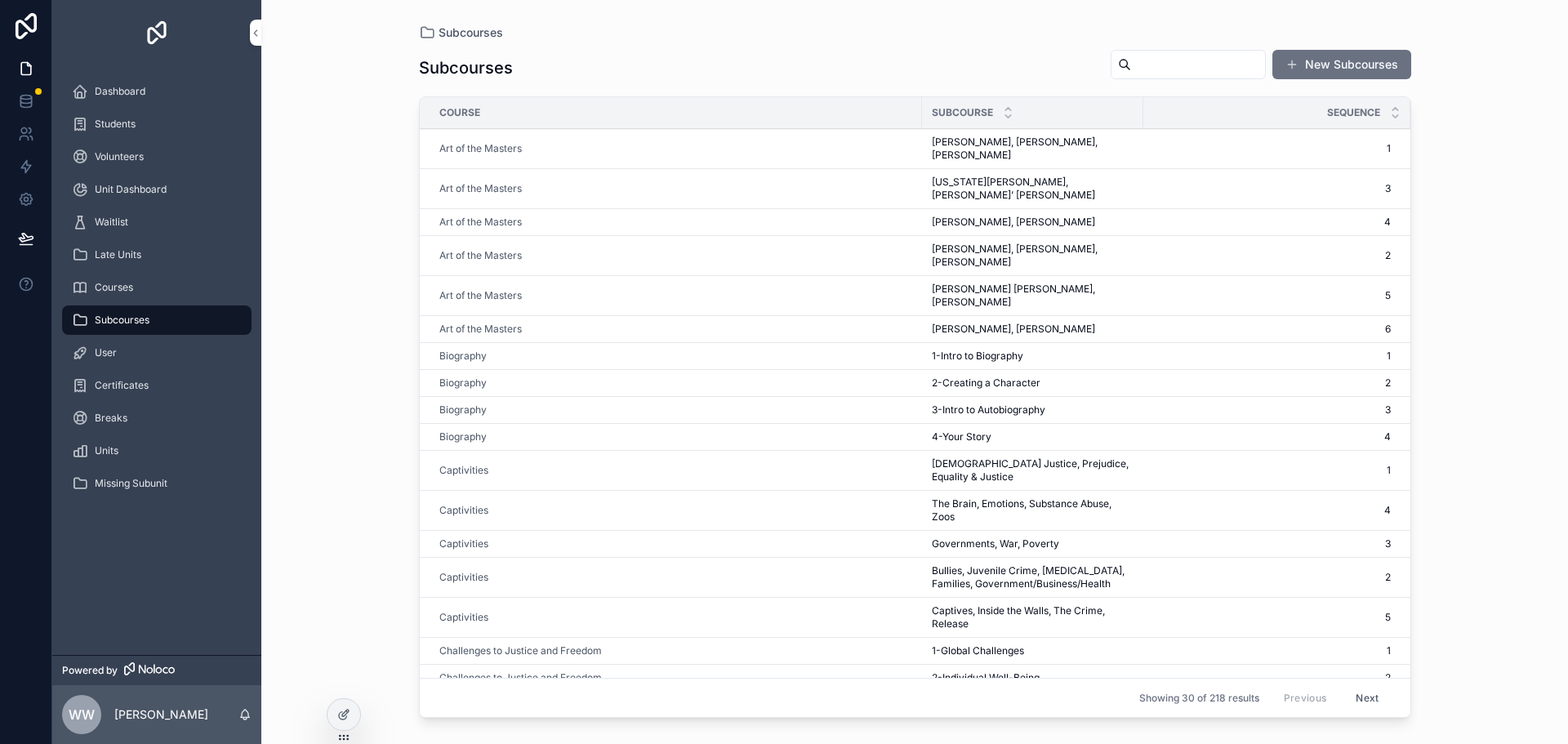
click at [1023, 151] on span "Michelangelo, Leonardo da Vinci, Sandro Botticelli" at bounding box center [1032, 148] width 202 height 26
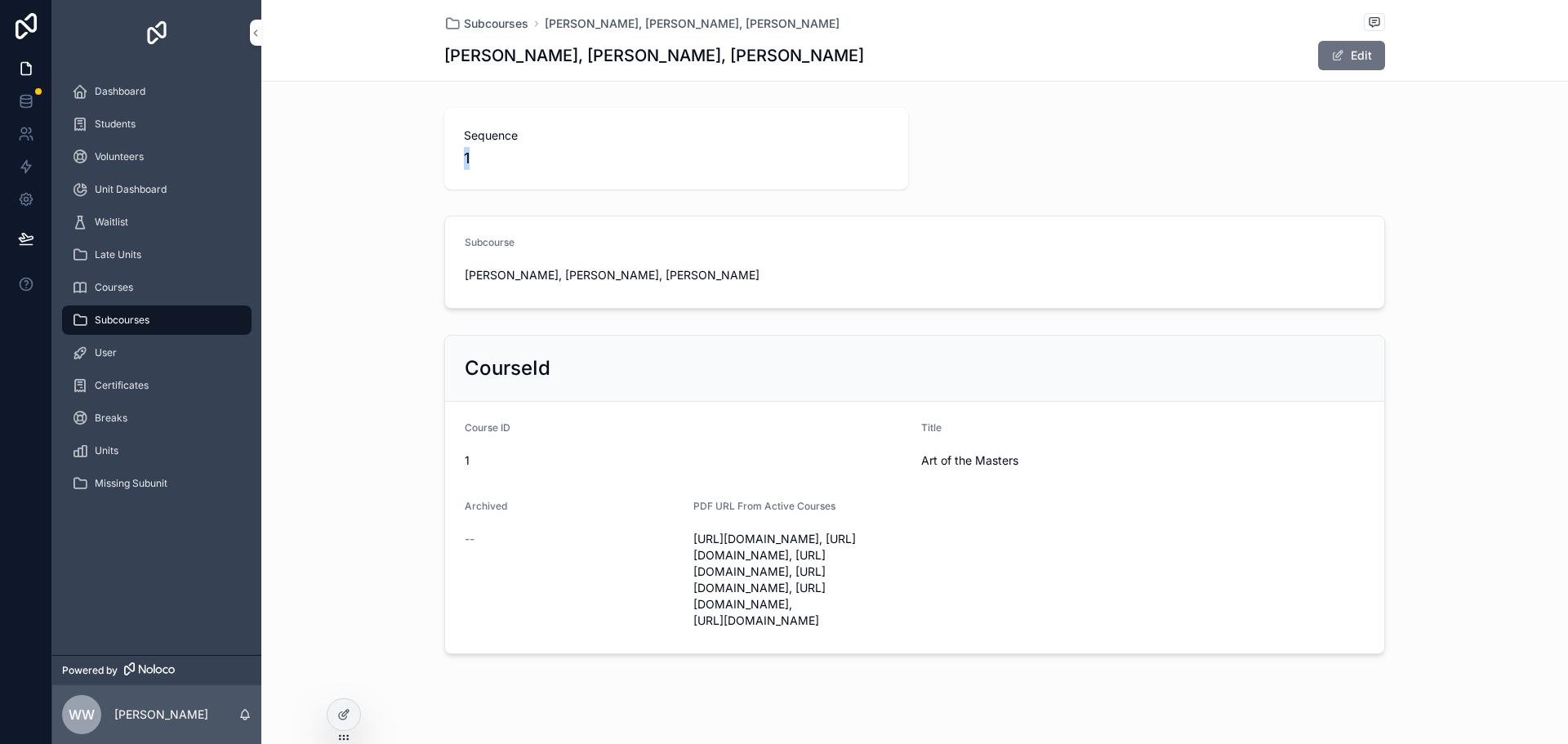
drag, startPoint x: 468, startPoint y: 155, endPoint x: 445, endPoint y: 157, distance: 23.1
click at [445, 157] on div "Sequence 1" at bounding box center [676, 148] width 463 height 82
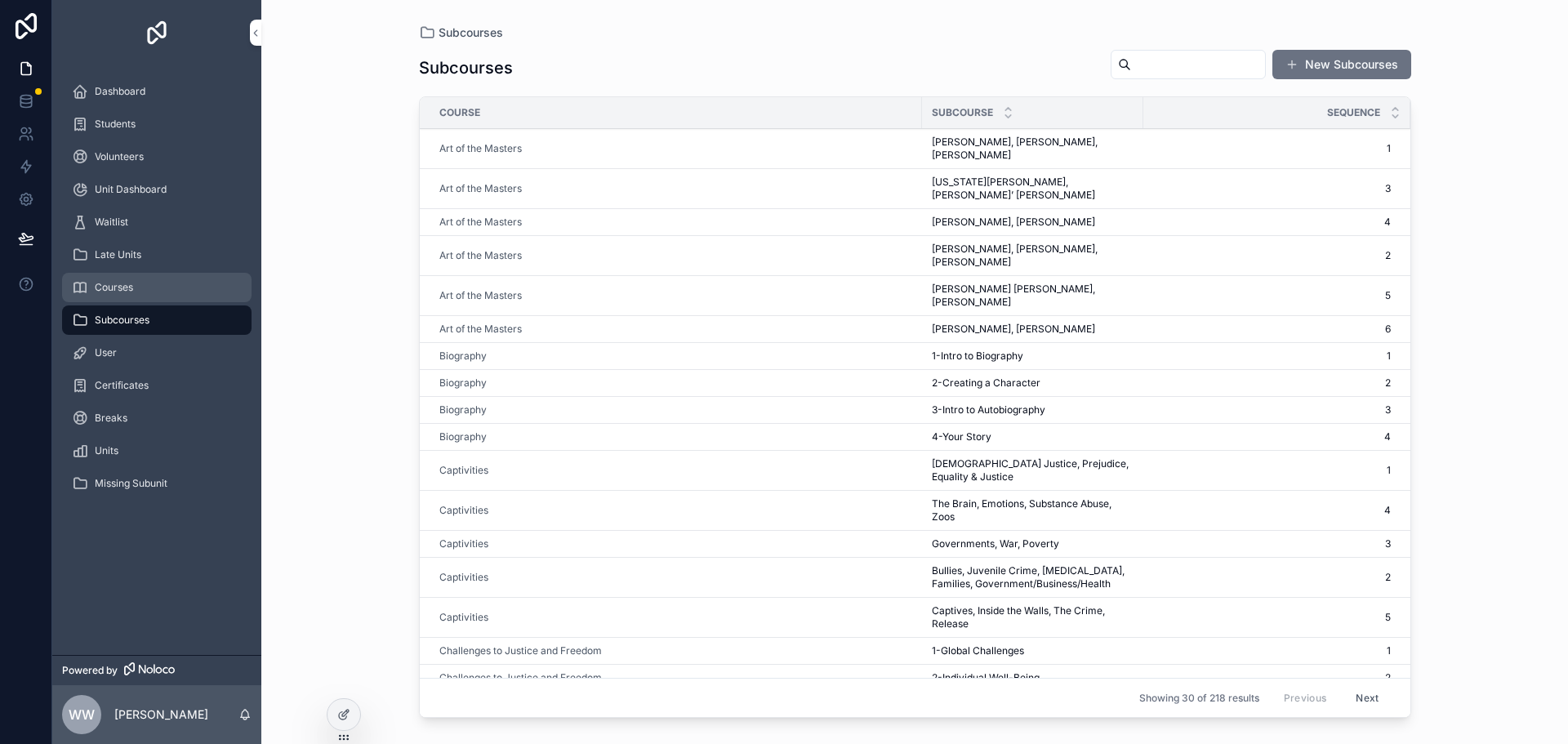
click at [111, 289] on span "Courses" at bounding box center [114, 287] width 39 height 13
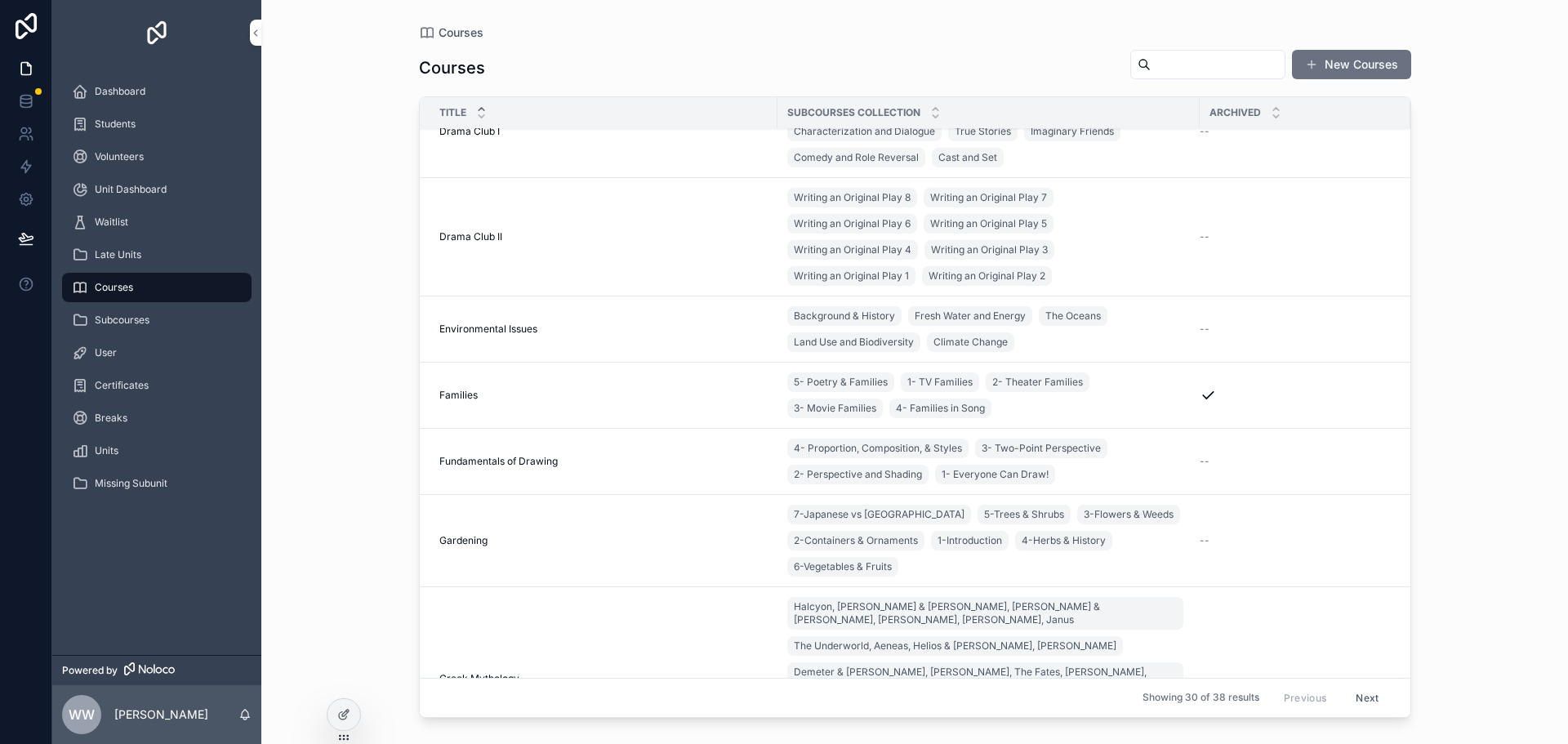
scroll to position [653, 0]
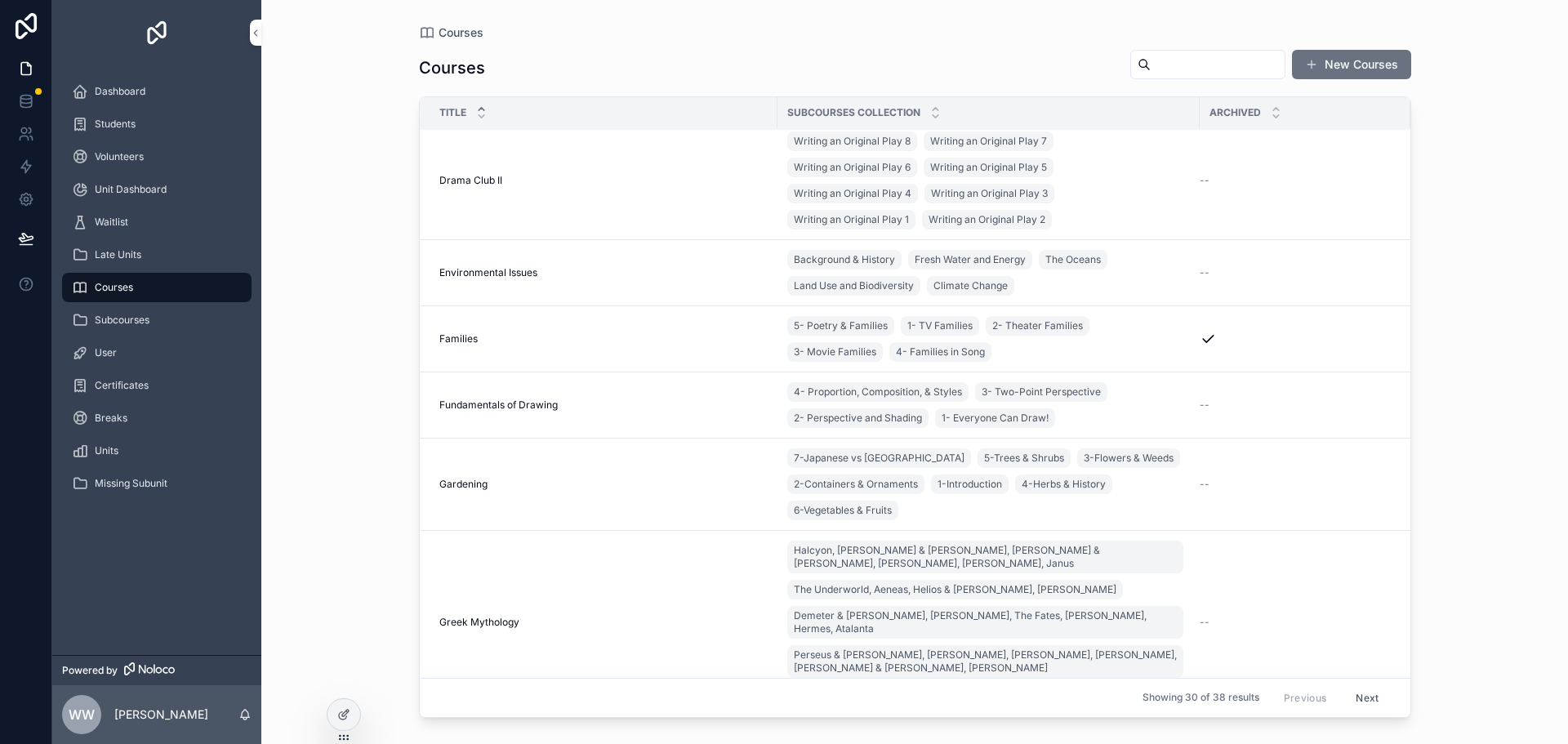
click at [642, 332] on div "Families Families" at bounding box center [604, 338] width 328 height 13
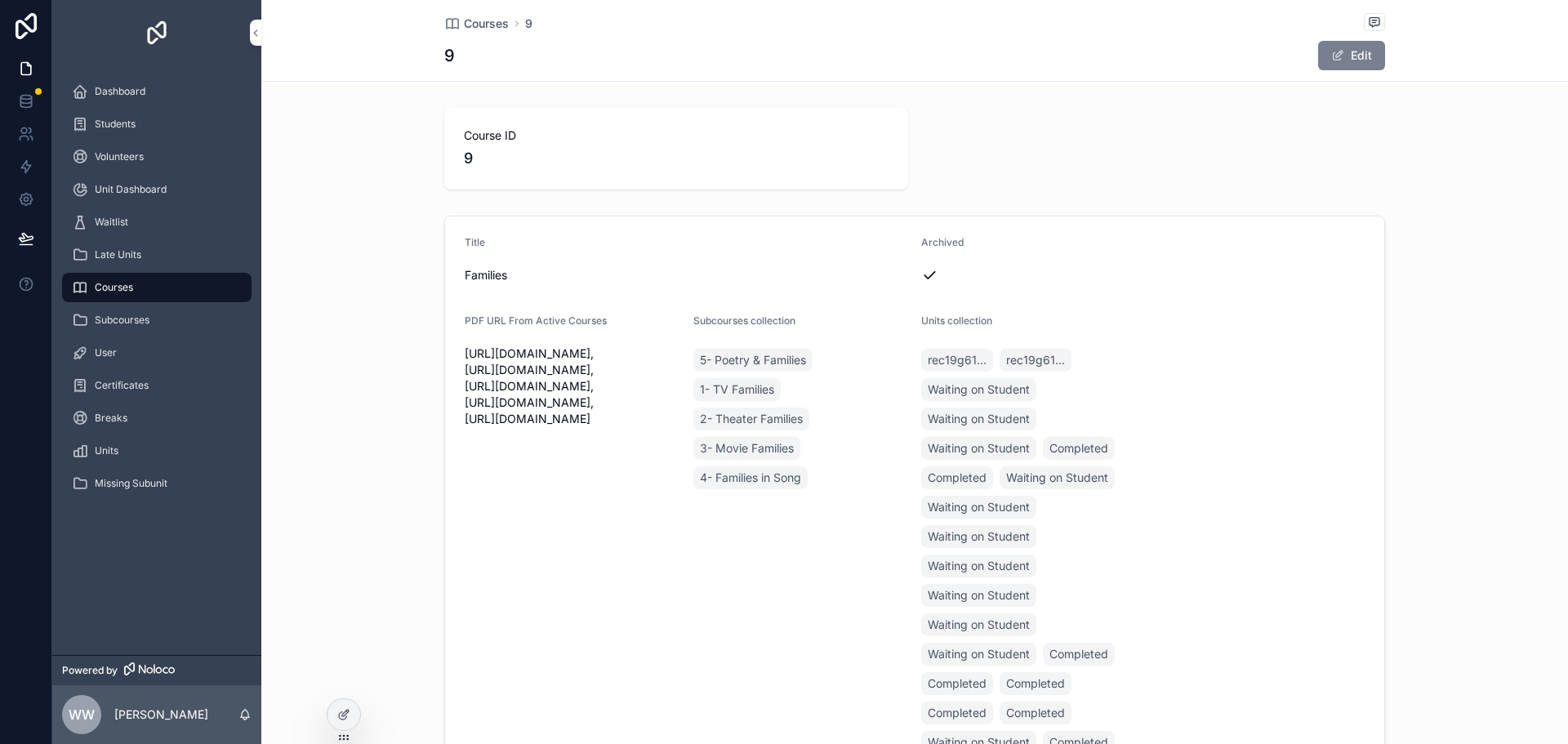
click at [1333, 56] on span "scrollable content" at bounding box center [1337, 55] width 13 height 13
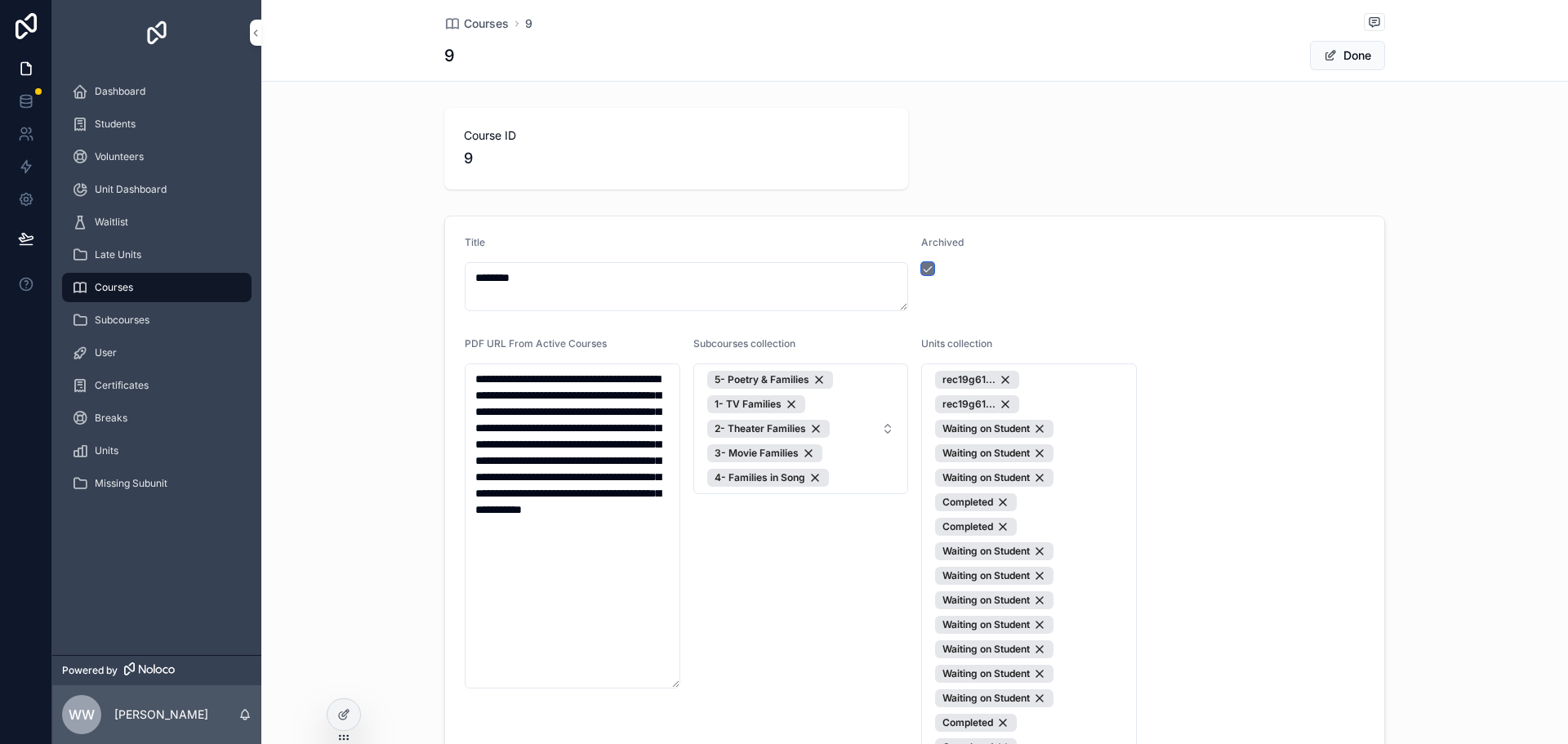
click at [923, 265] on button "scrollable content" at bounding box center [927, 268] width 13 height 13
click at [1357, 58] on button "Done" at bounding box center [1347, 55] width 75 height 30
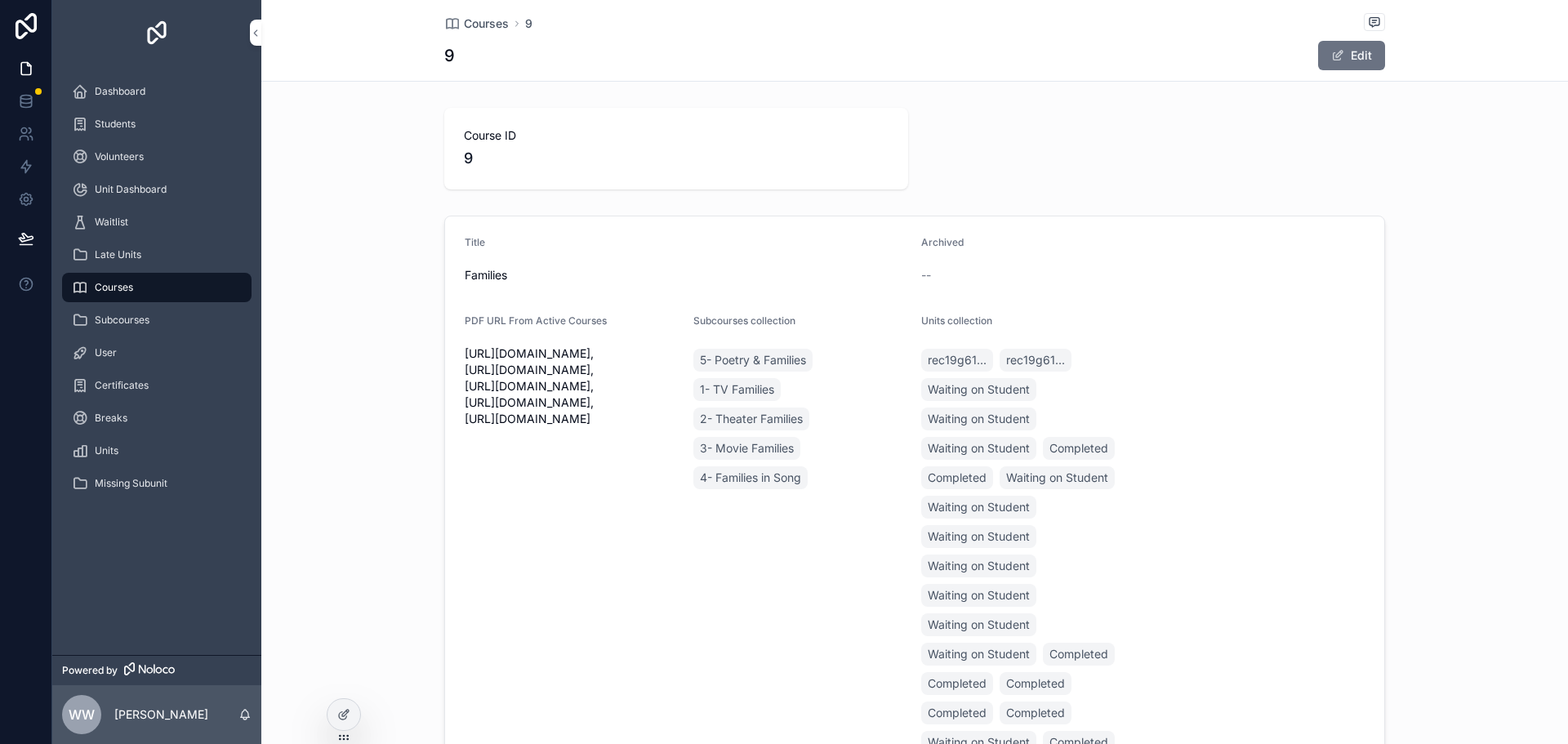
click at [96, 292] on span "Courses" at bounding box center [114, 287] width 39 height 13
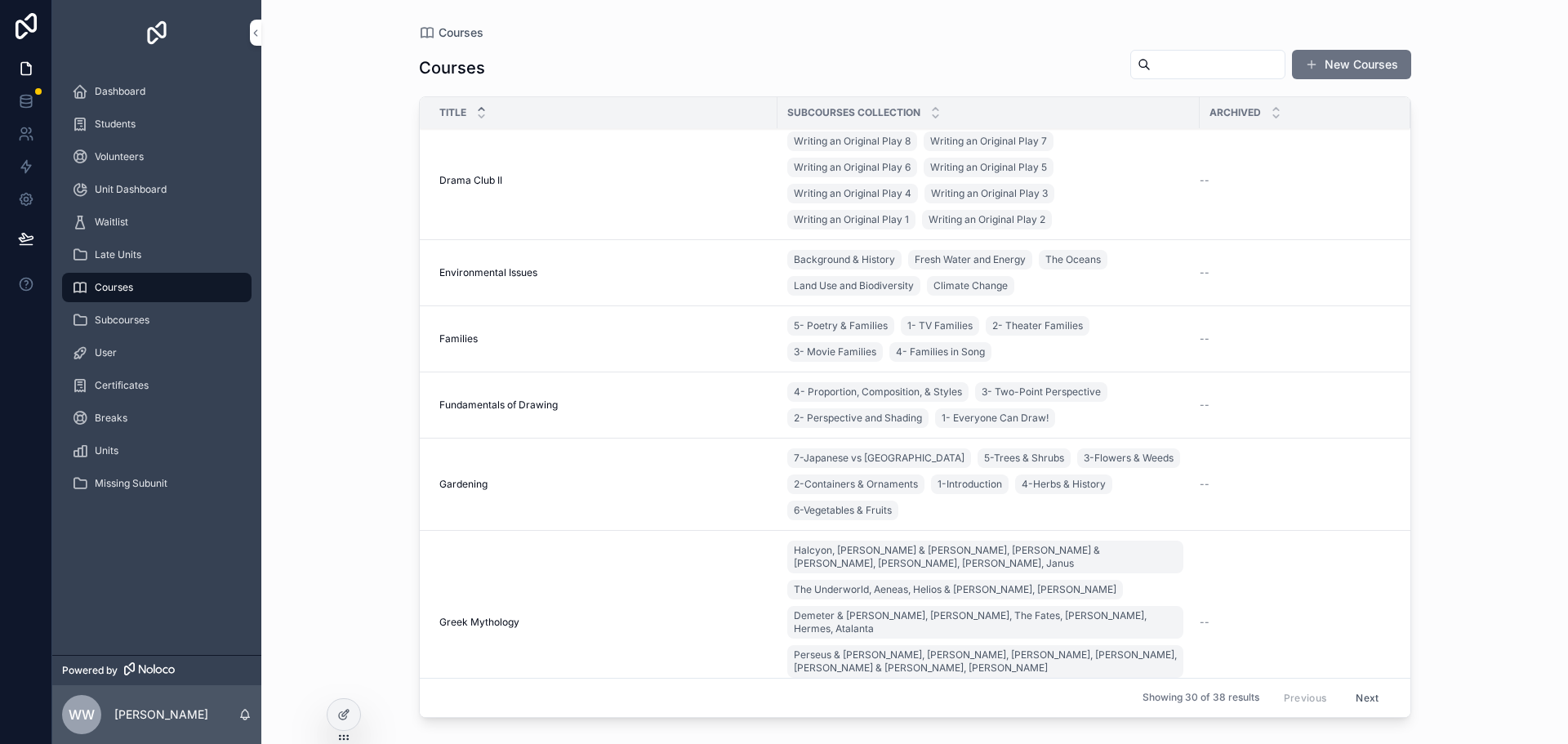
scroll to position [1061, 0]
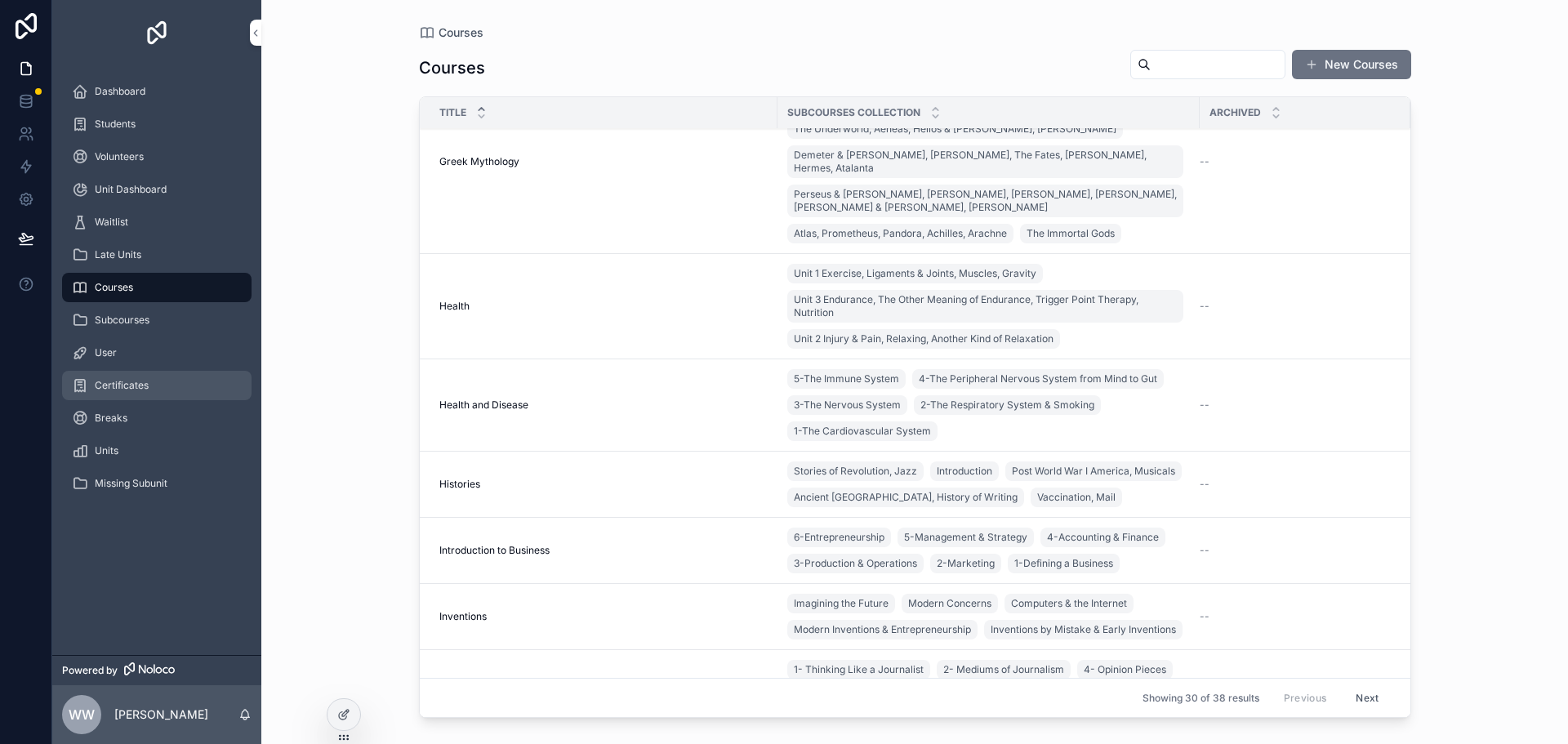
click at [216, 378] on div "Certificates" at bounding box center [157, 385] width 170 height 26
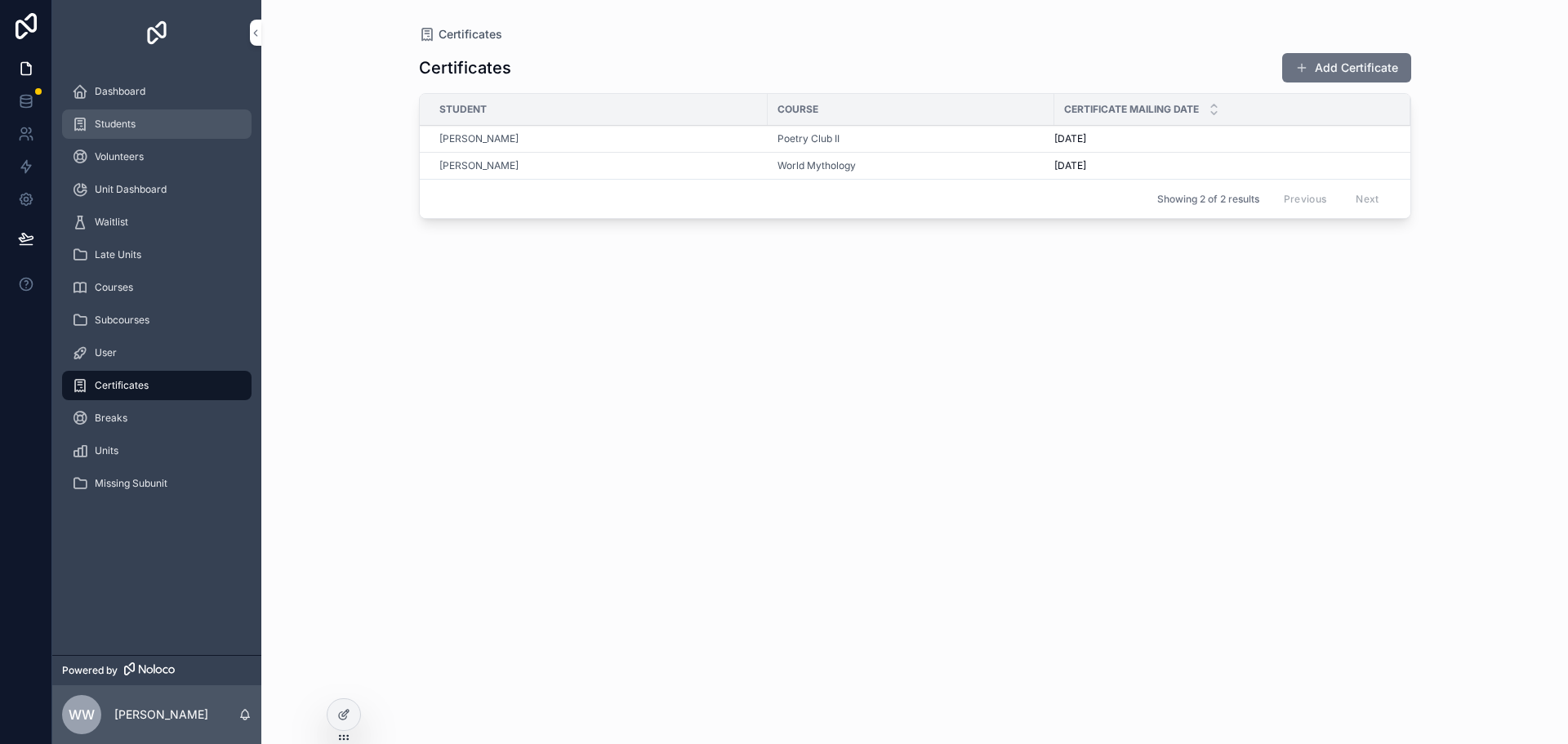
click at [127, 123] on span "Students" at bounding box center [115, 124] width 41 height 13
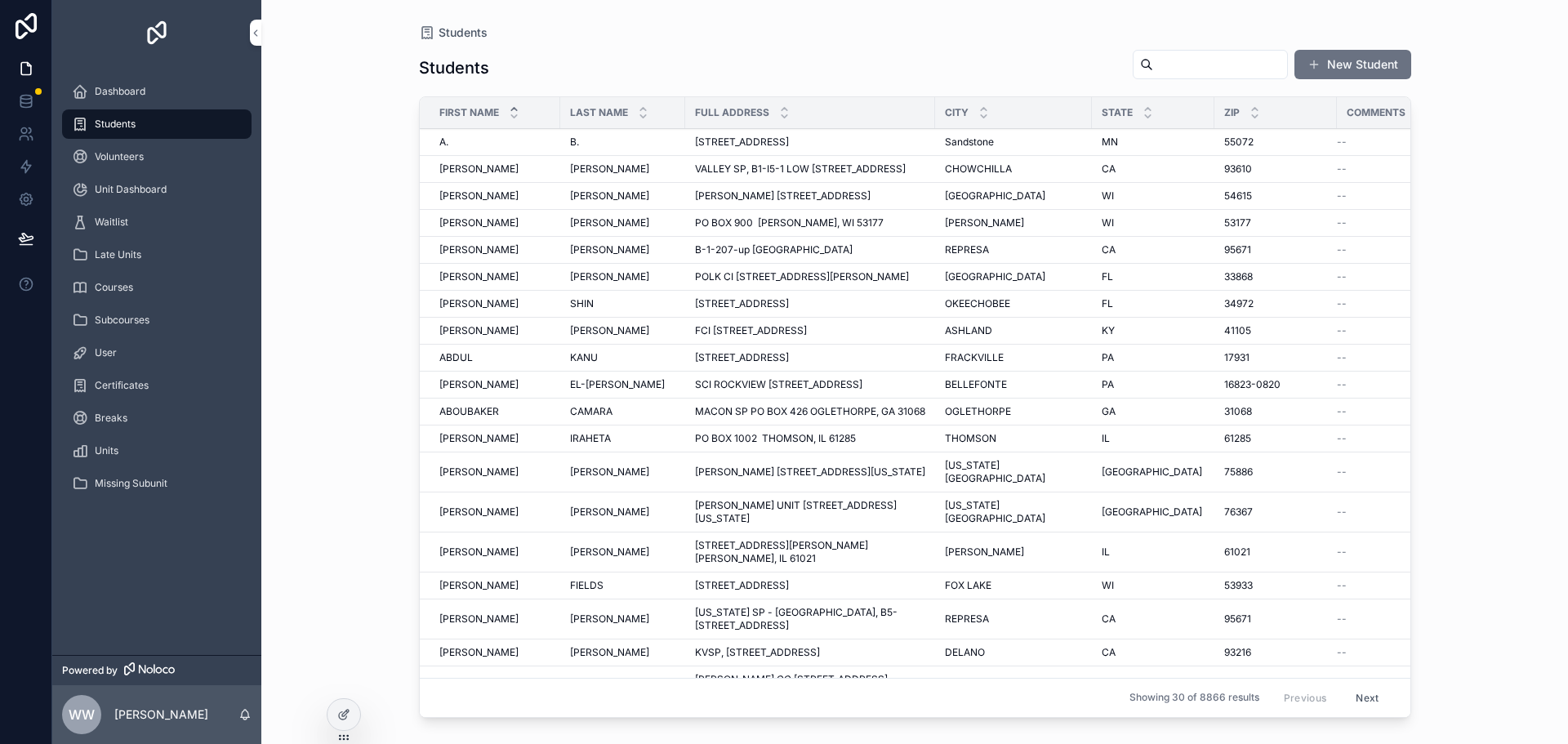
click at [750, 176] on span "VALLEY SP, B1-I5-1 LOW PO BOX 92 CHOWCHILLA, CA 93610" at bounding box center [799, 168] width 210 height 13
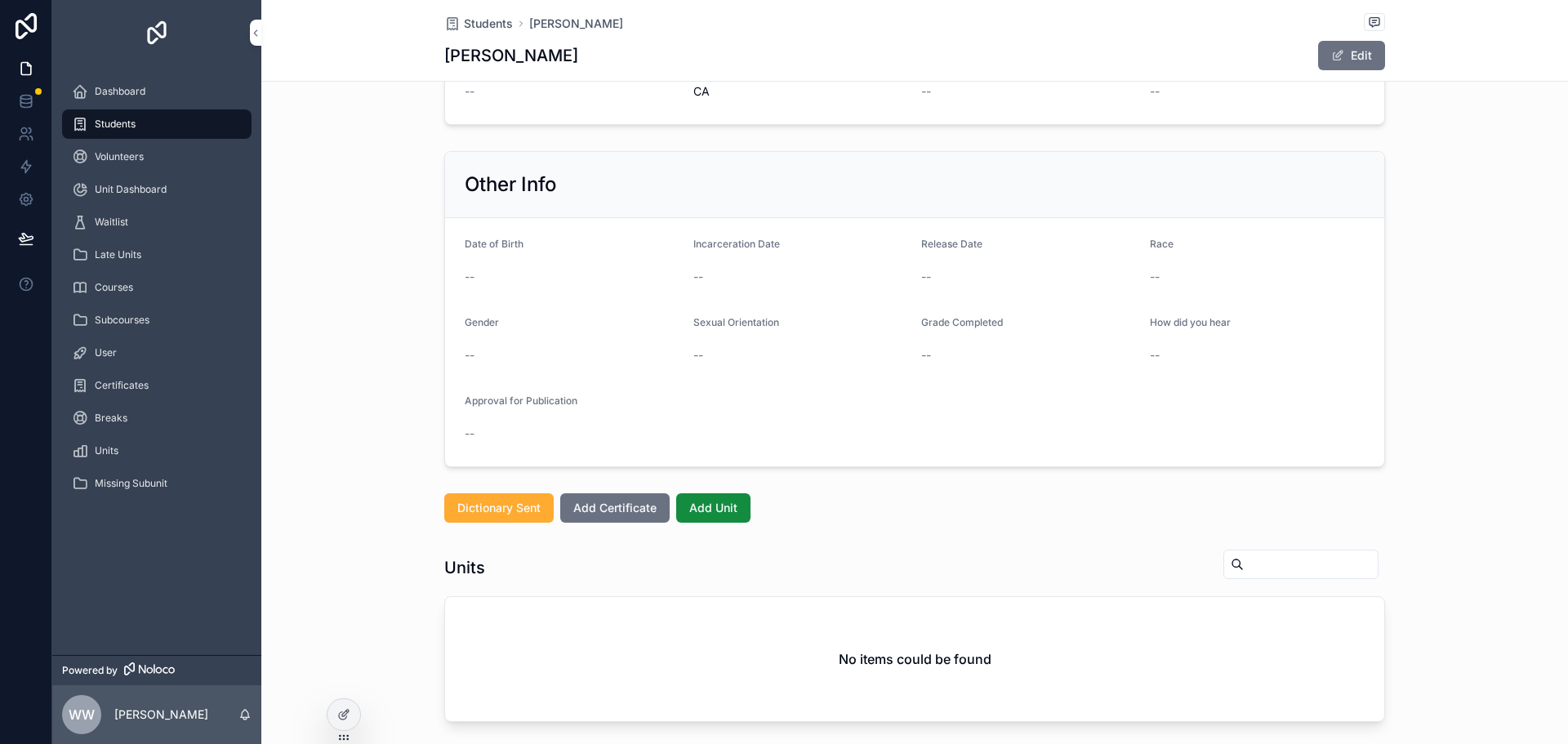
scroll to position [653, 0]
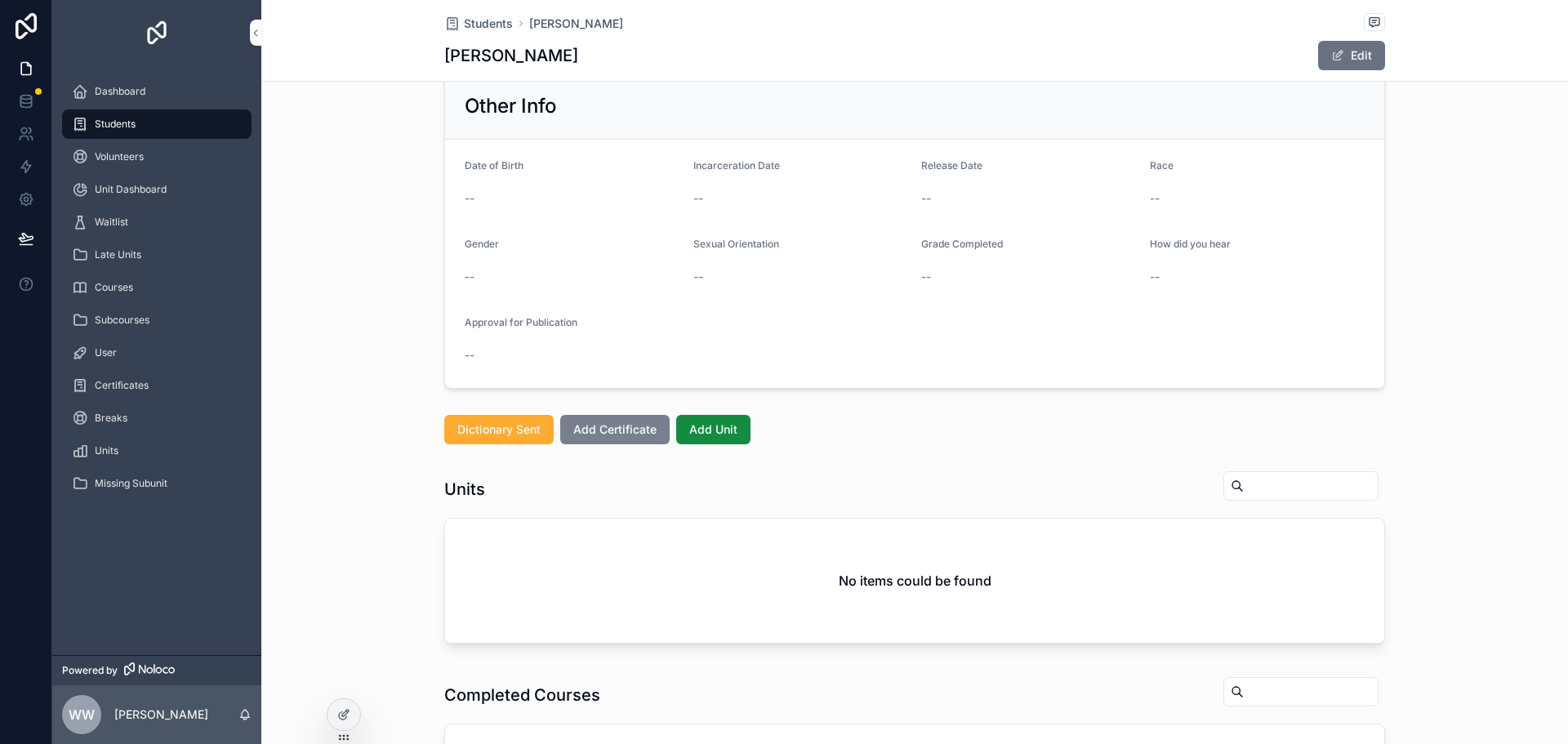
click at [607, 428] on span "Add Certificate" at bounding box center [615, 429] width 83 height 17
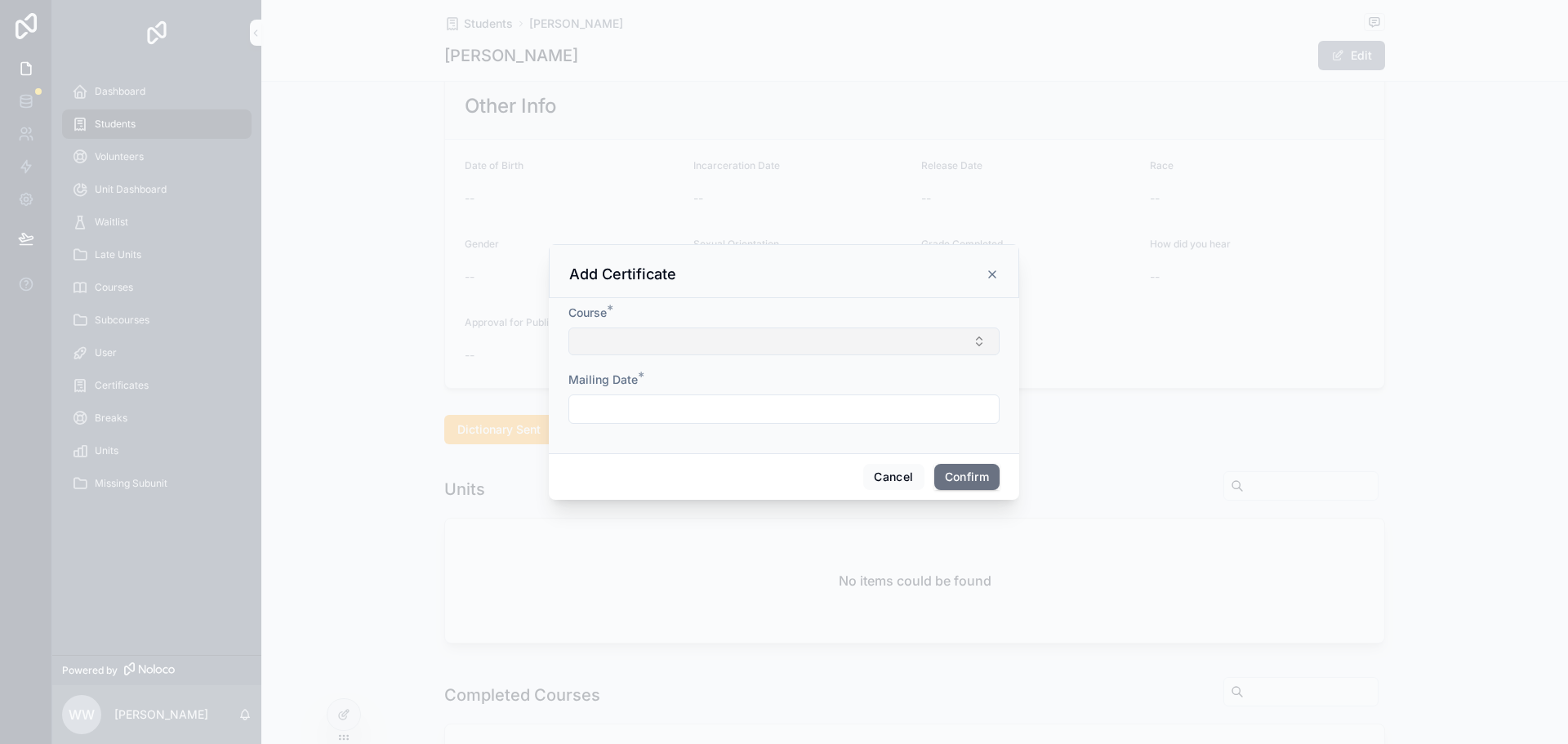
click at [676, 339] on button "Select Button" at bounding box center [784, 341] width 431 height 28
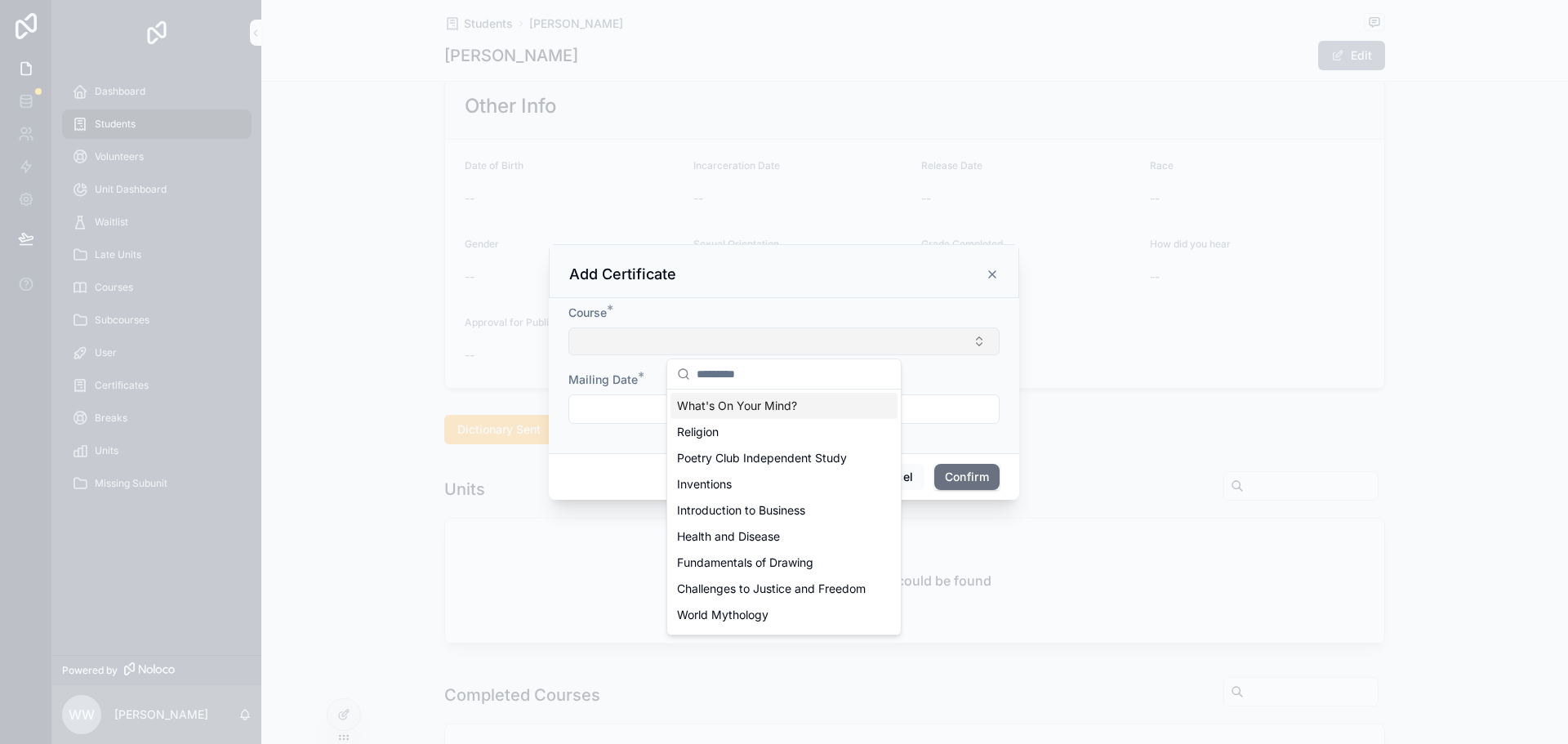
click at [676, 339] on button "Select Button" at bounding box center [784, 341] width 431 height 28
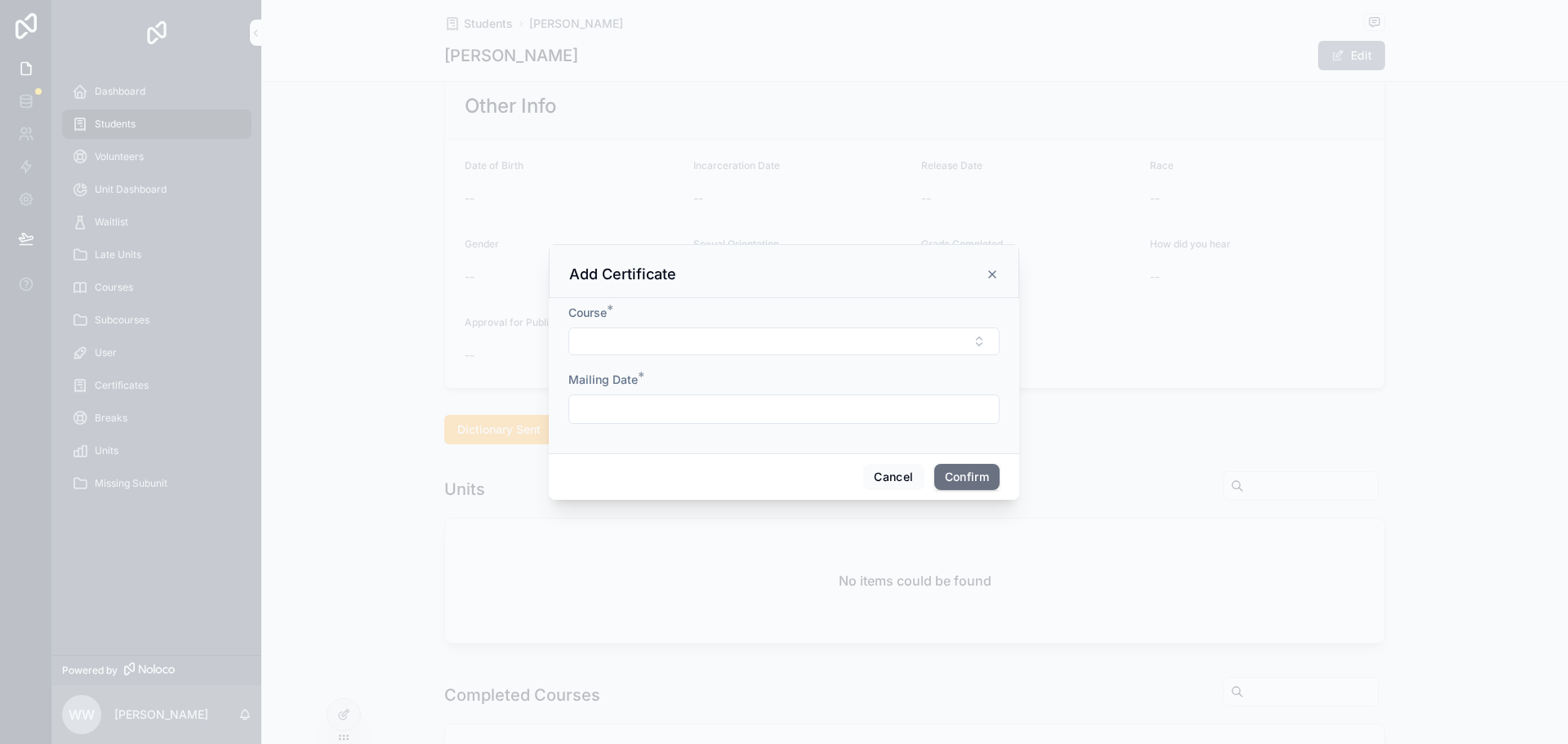
click at [995, 271] on icon at bounding box center [991, 274] width 13 height 13
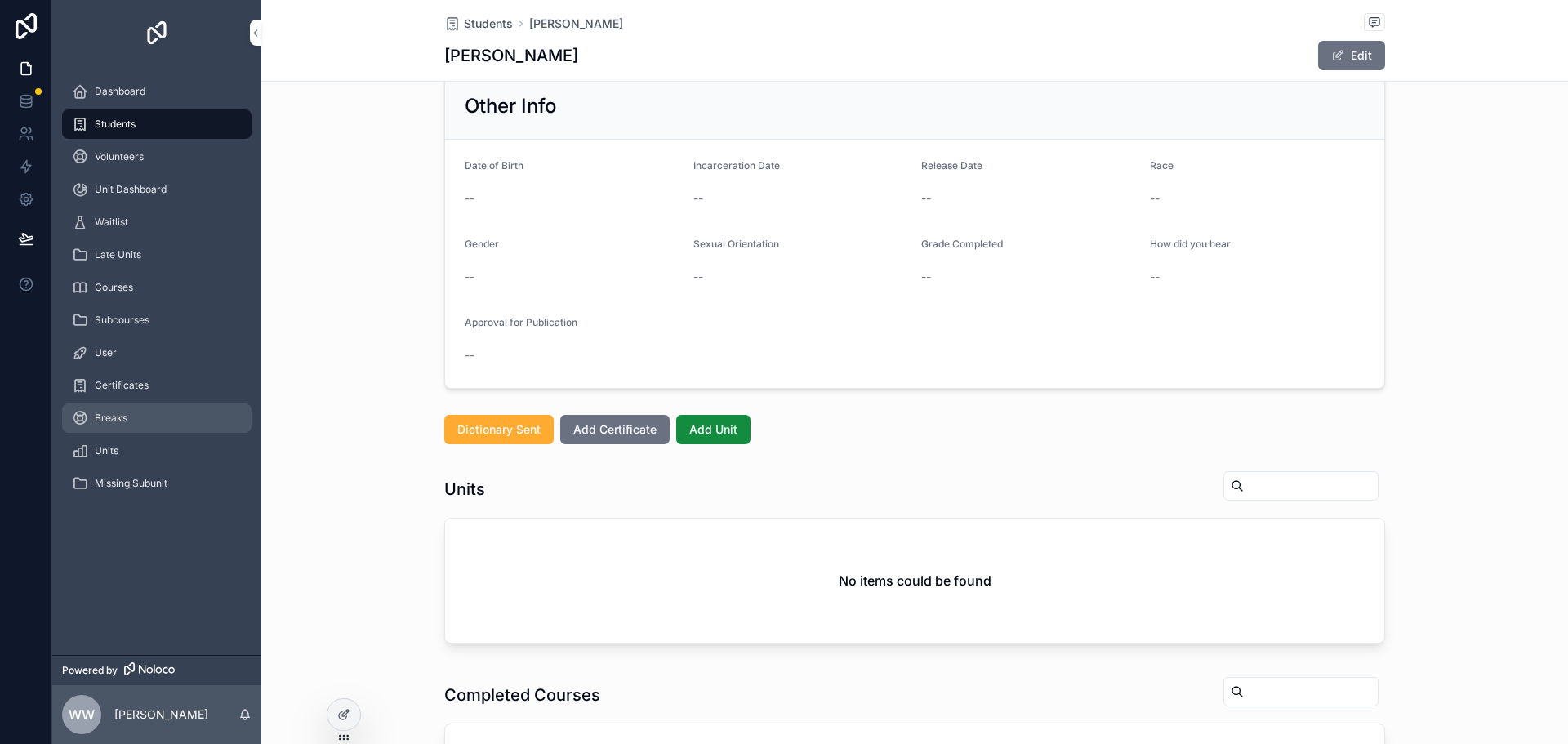
click at [118, 421] on span "Breaks" at bounding box center [111, 417] width 33 height 13
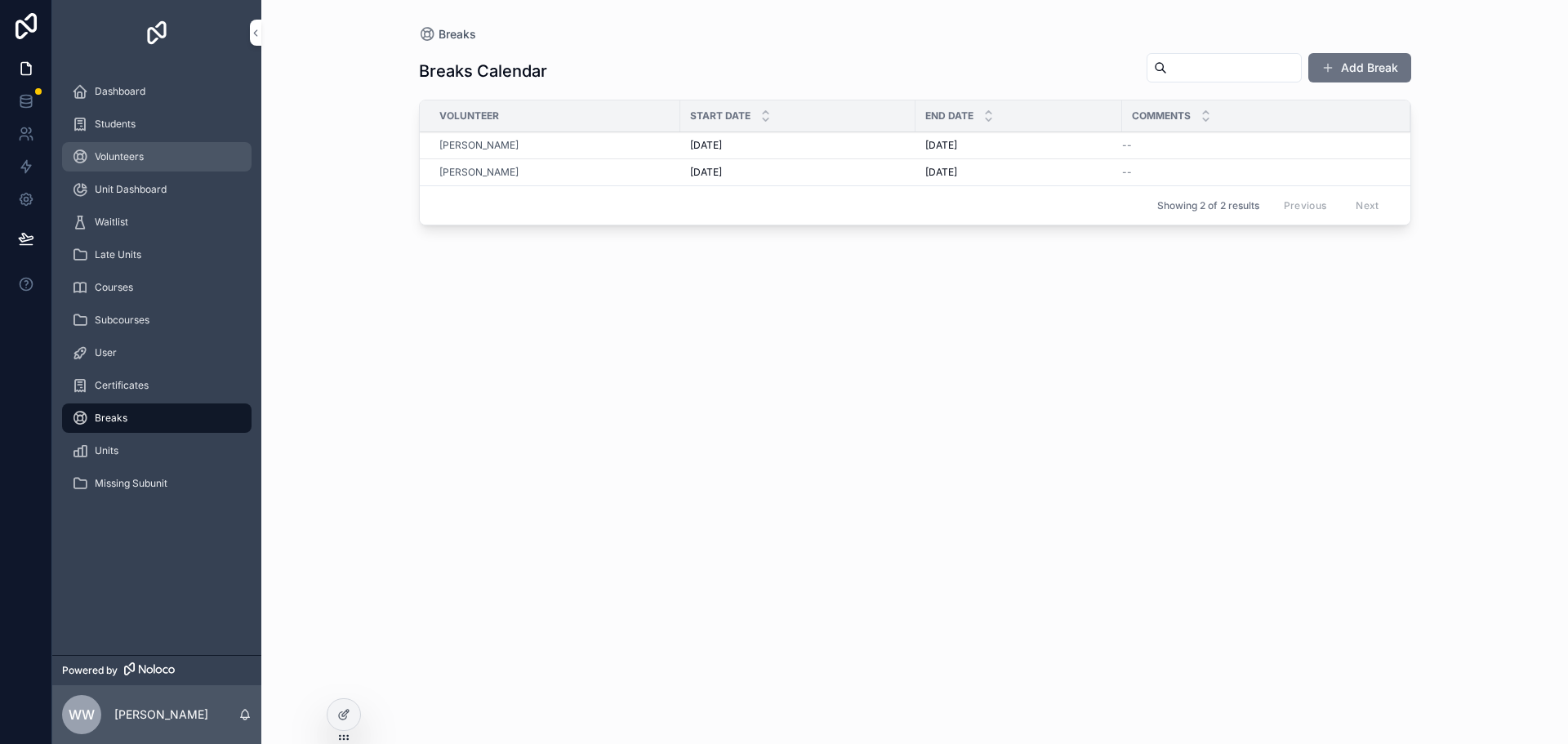
click at [135, 157] on span "Volunteers" at bounding box center [120, 156] width 49 height 13
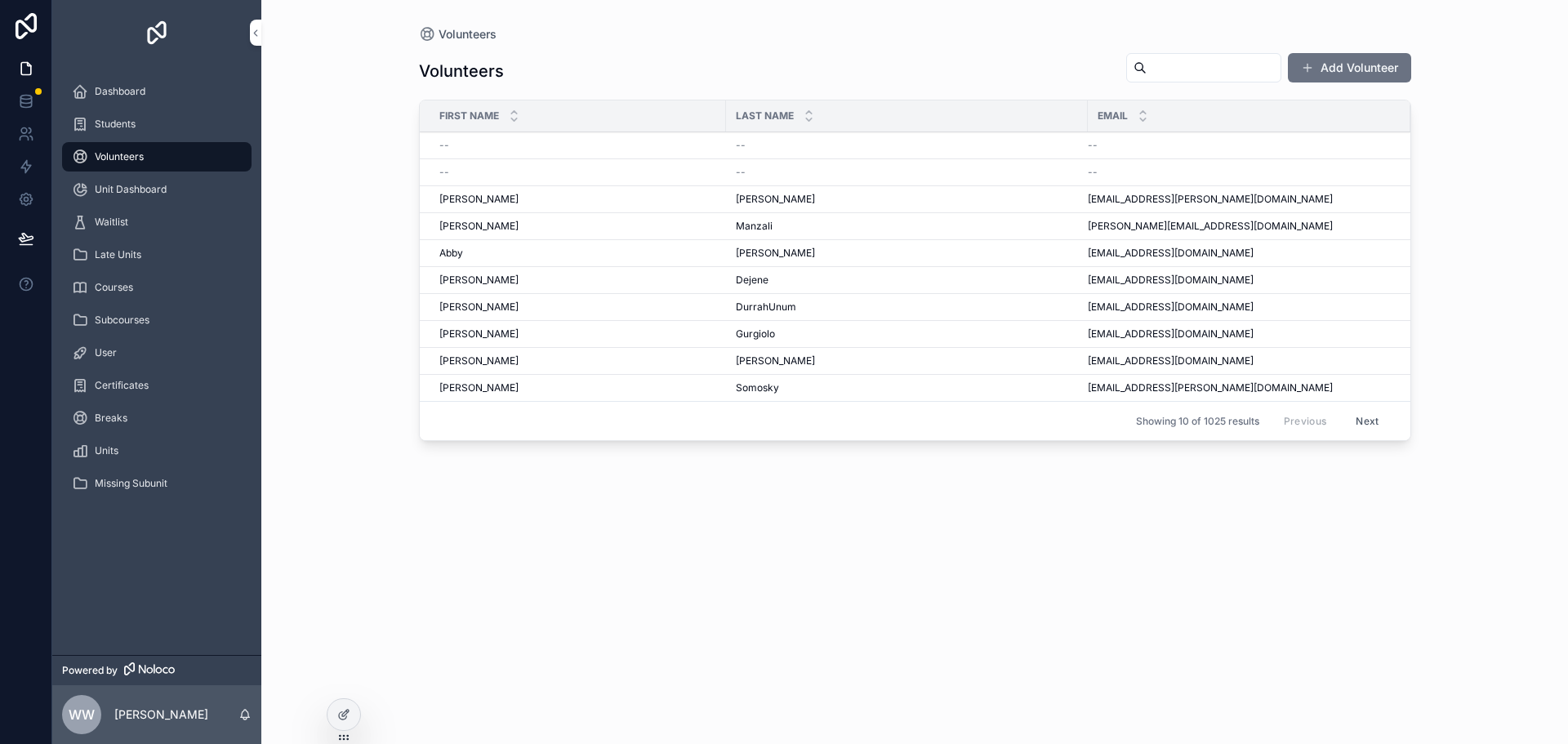
click at [1029, 300] on div "DurrahUnum DurrahUnum" at bounding box center [907, 306] width 342 height 13
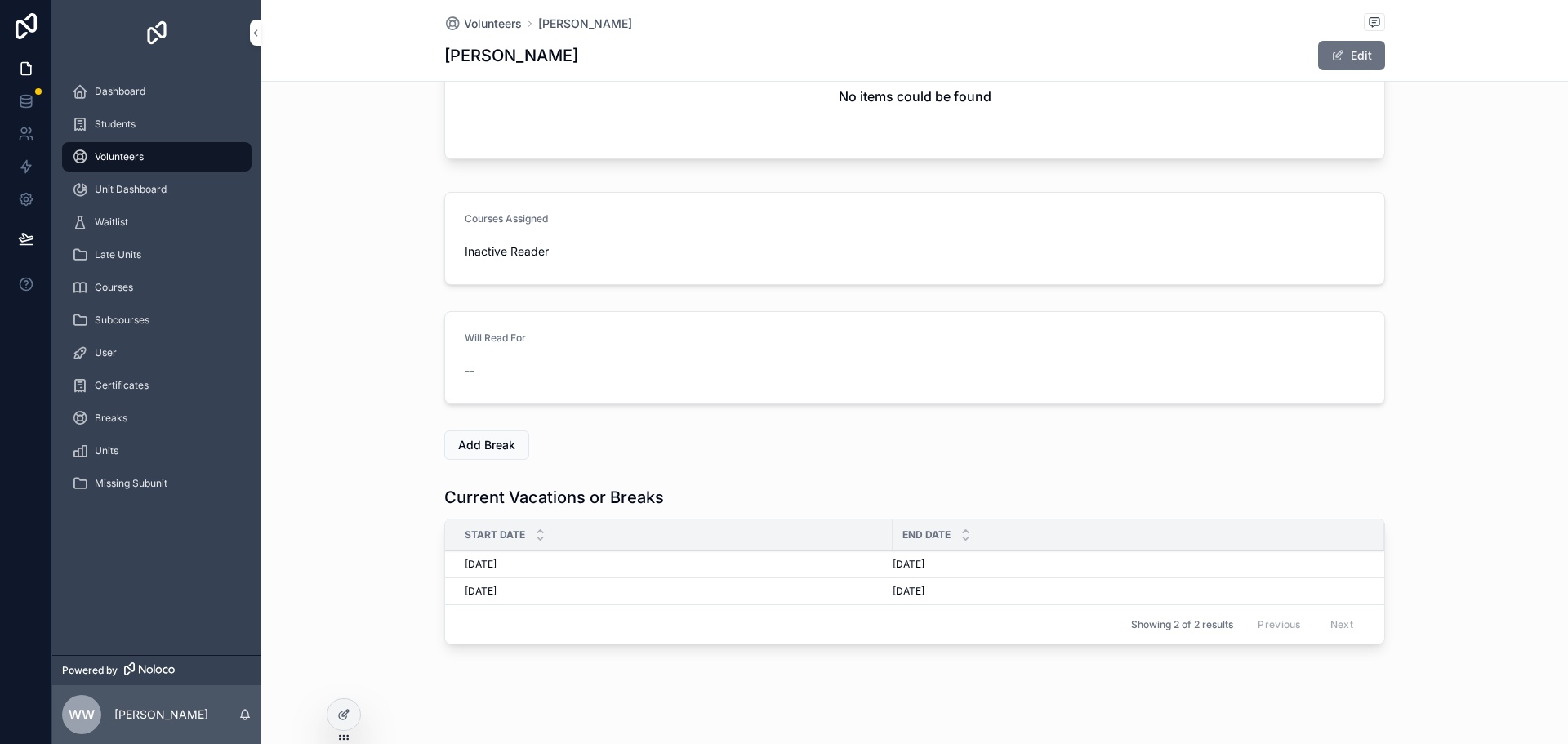
scroll to position [331, 0]
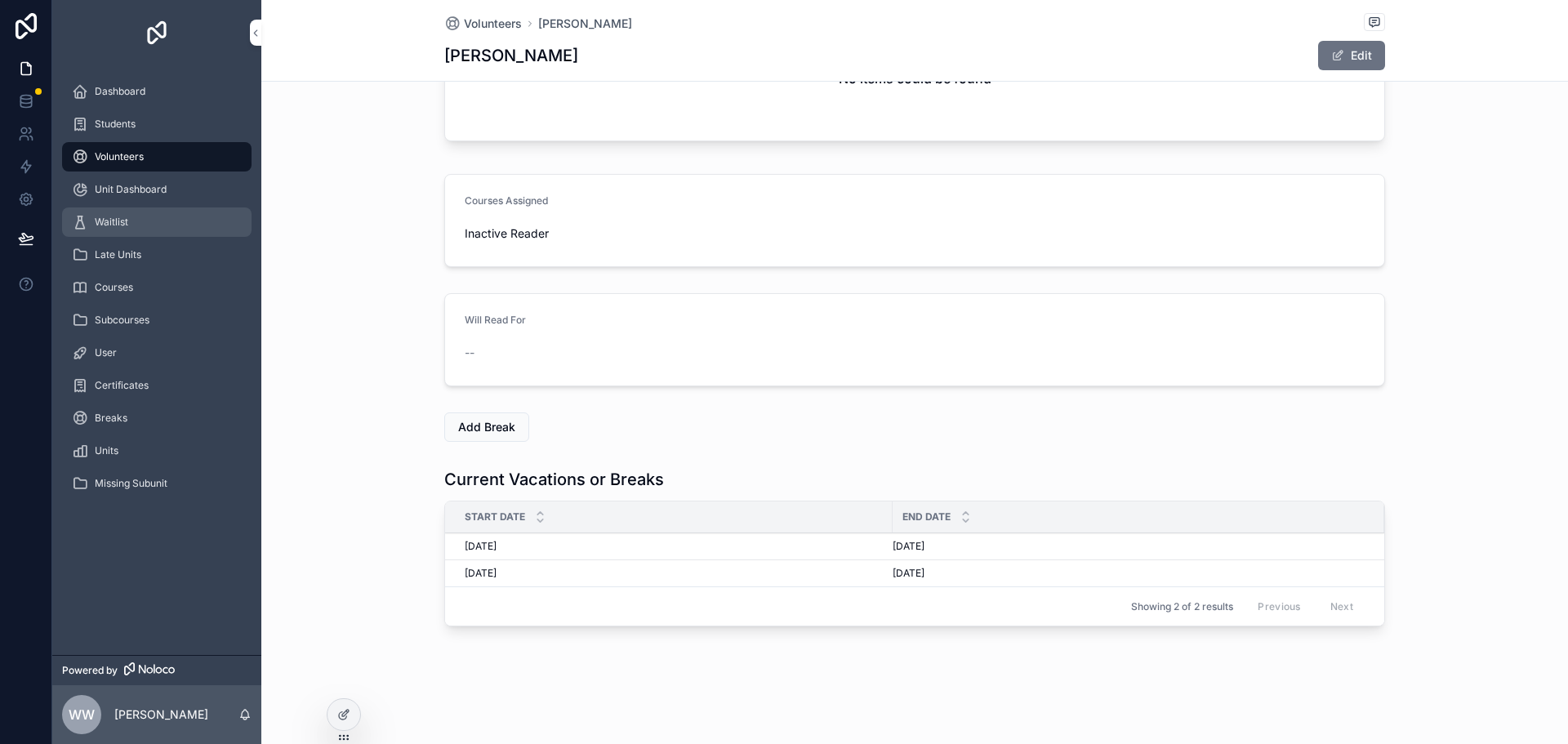
click at [121, 222] on span "Waitlist" at bounding box center [112, 221] width 34 height 13
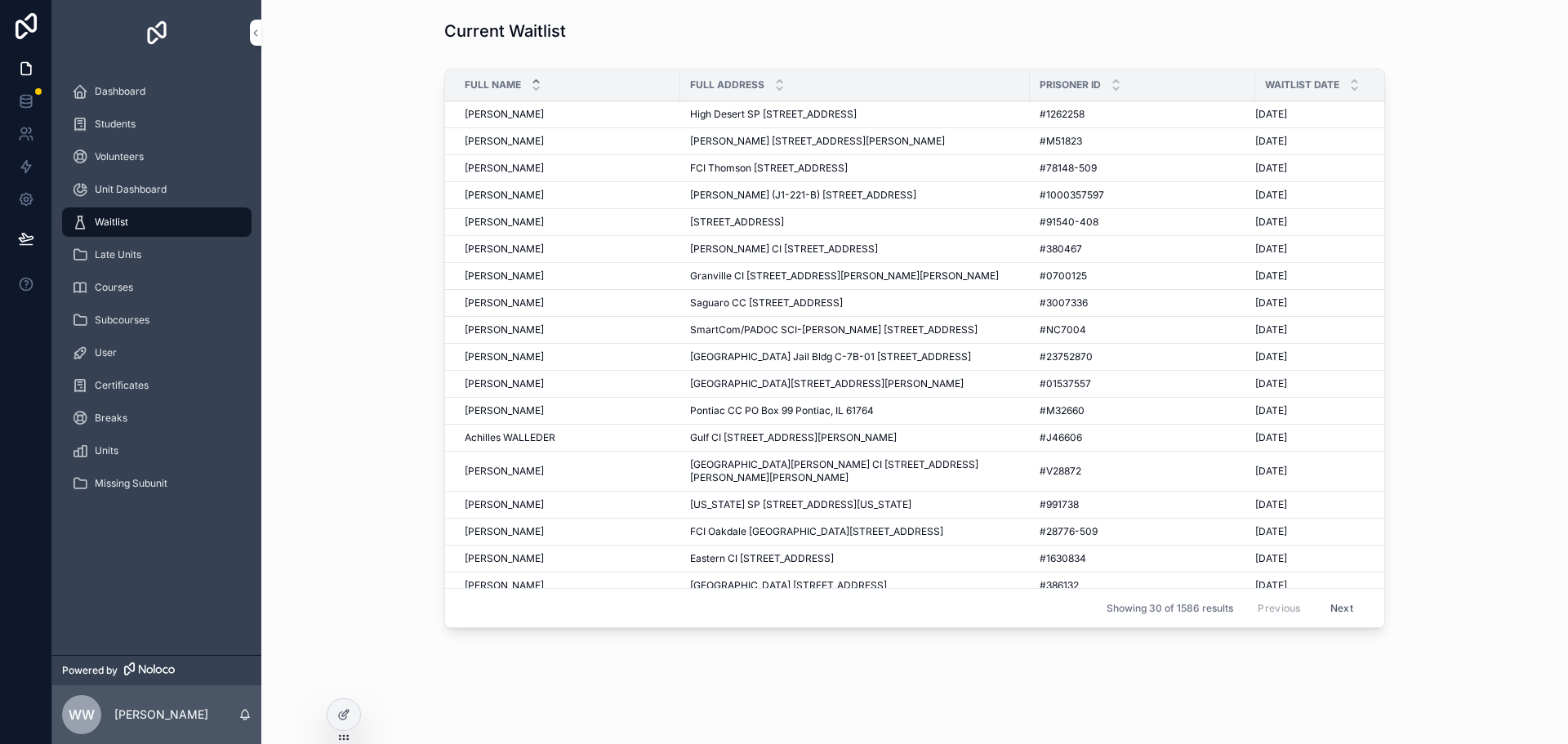
click at [766, 198] on span "Wilcox SP (J1-221-B) PO Box 379 Abbeville, GA 31001" at bounding box center [802, 195] width 226 height 13
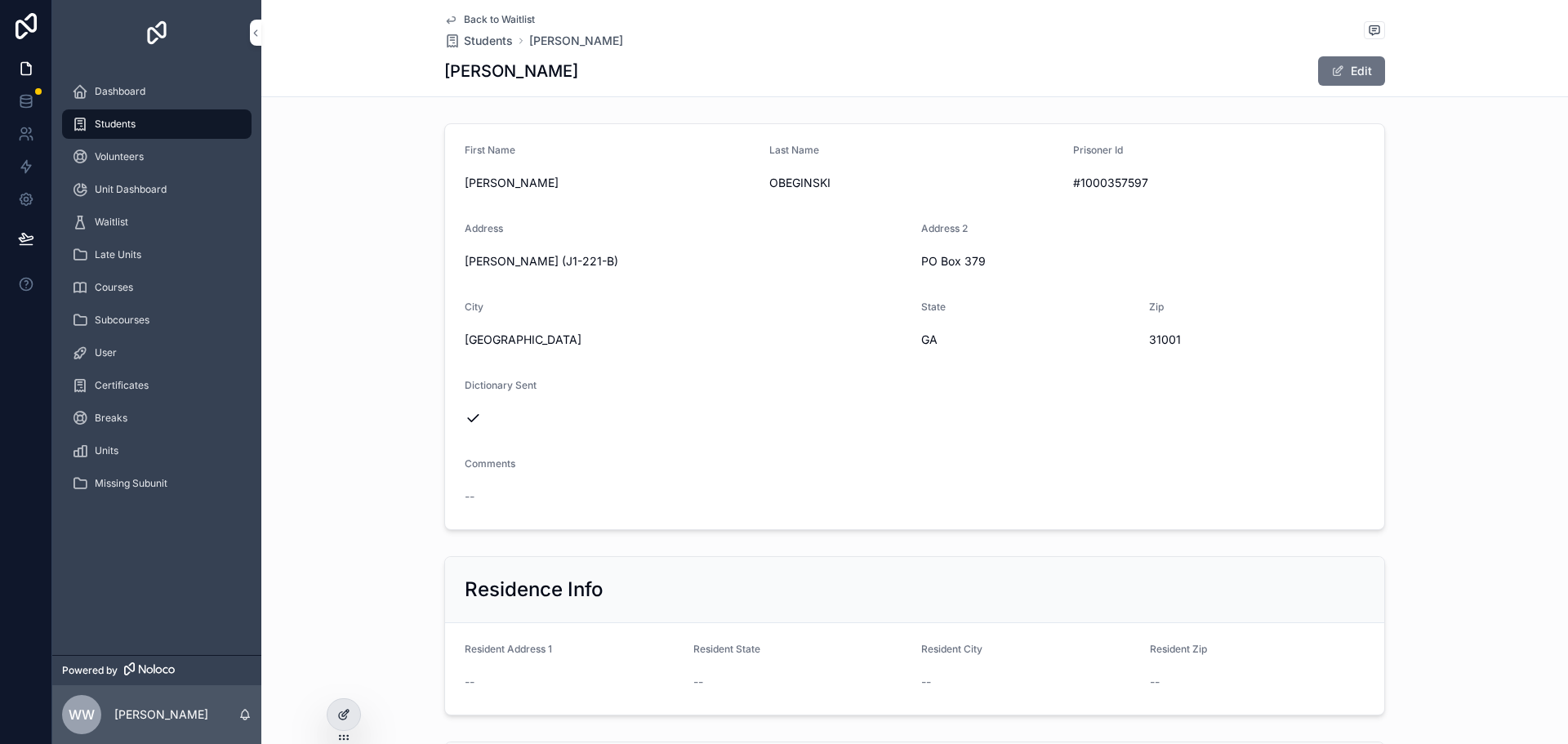
click at [340, 718] on icon at bounding box center [342, 715] width 7 height 7
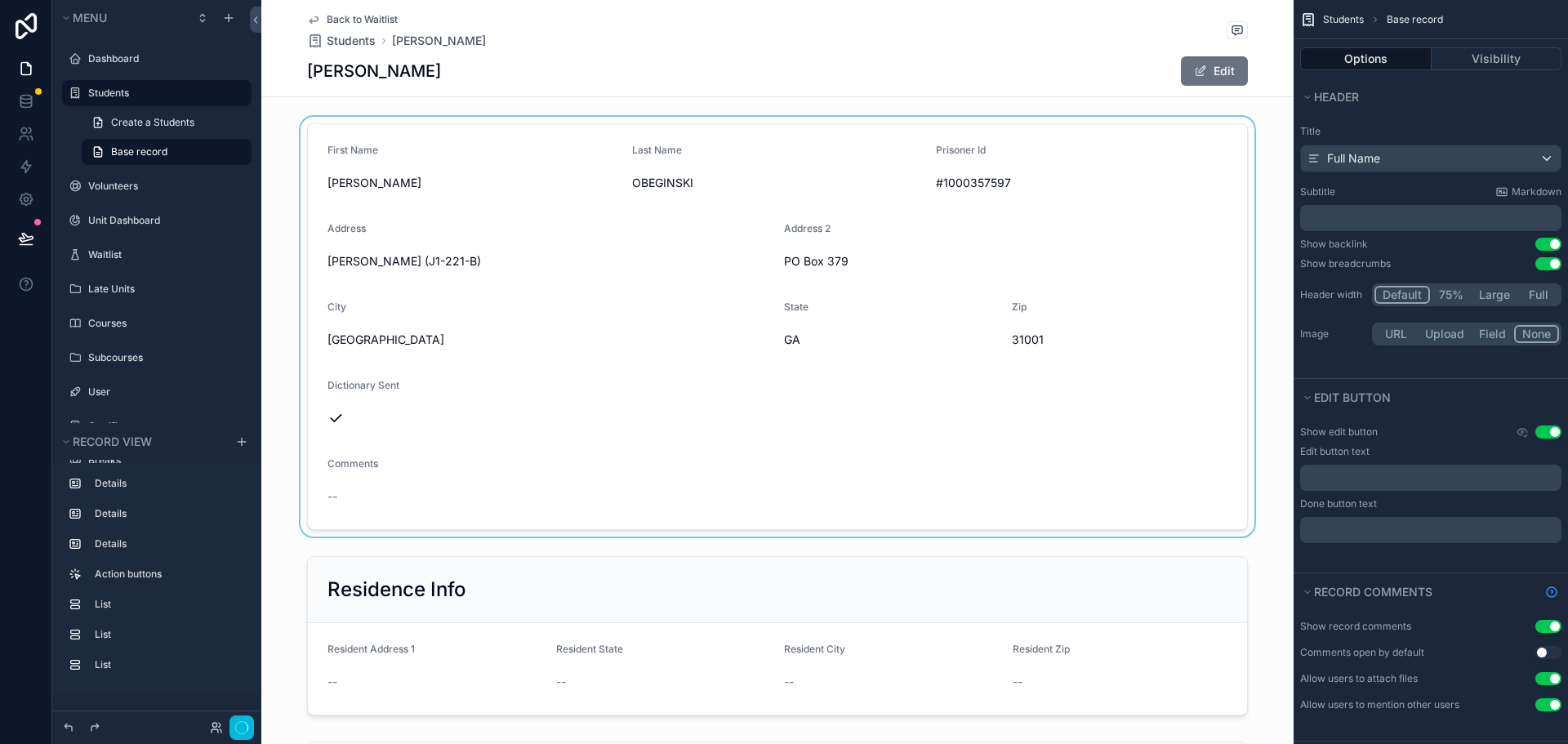
click at [643, 283] on div "scrollable content" at bounding box center [777, 326] width 1032 height 420
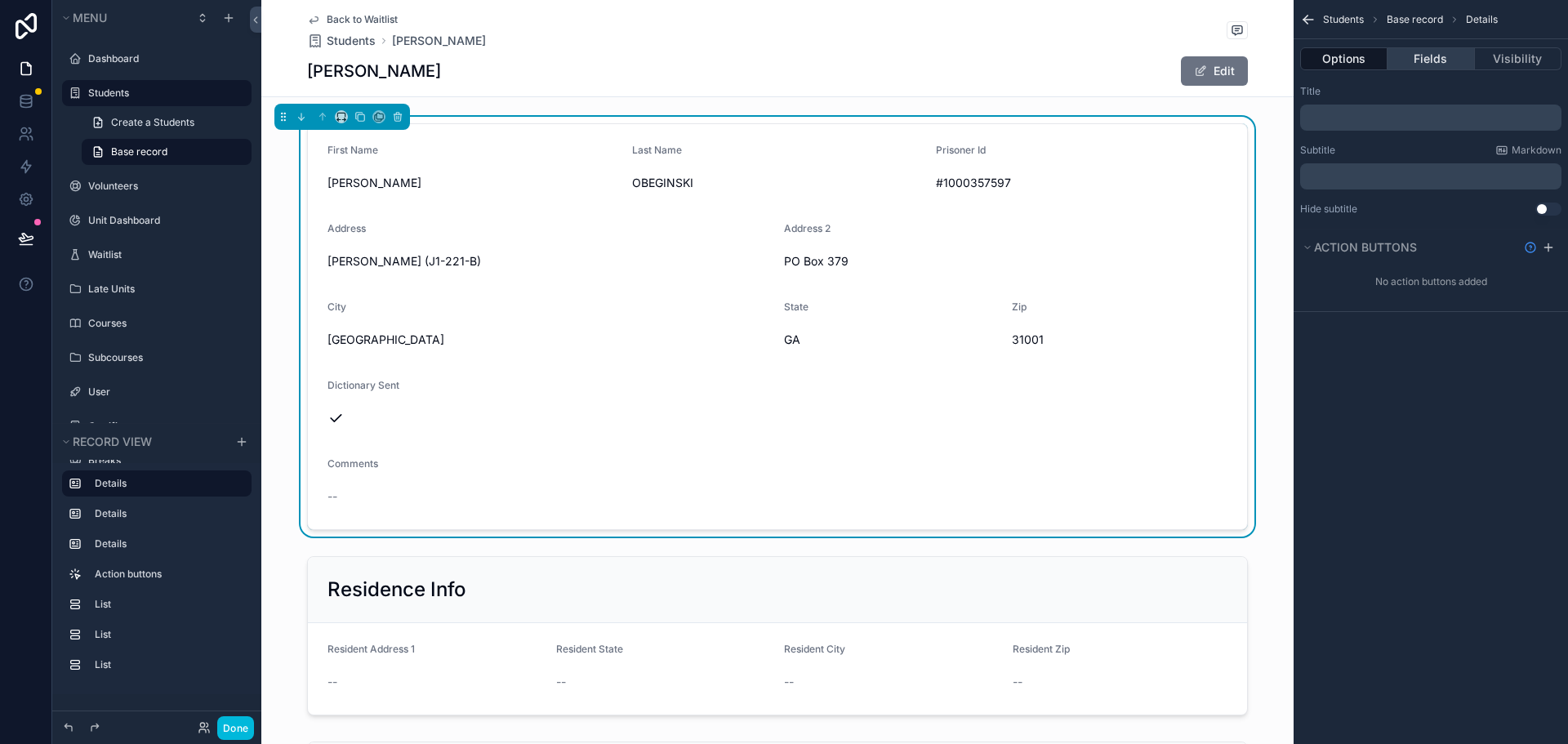
click at [1439, 57] on button "Fields" at bounding box center [1431, 58] width 87 height 23
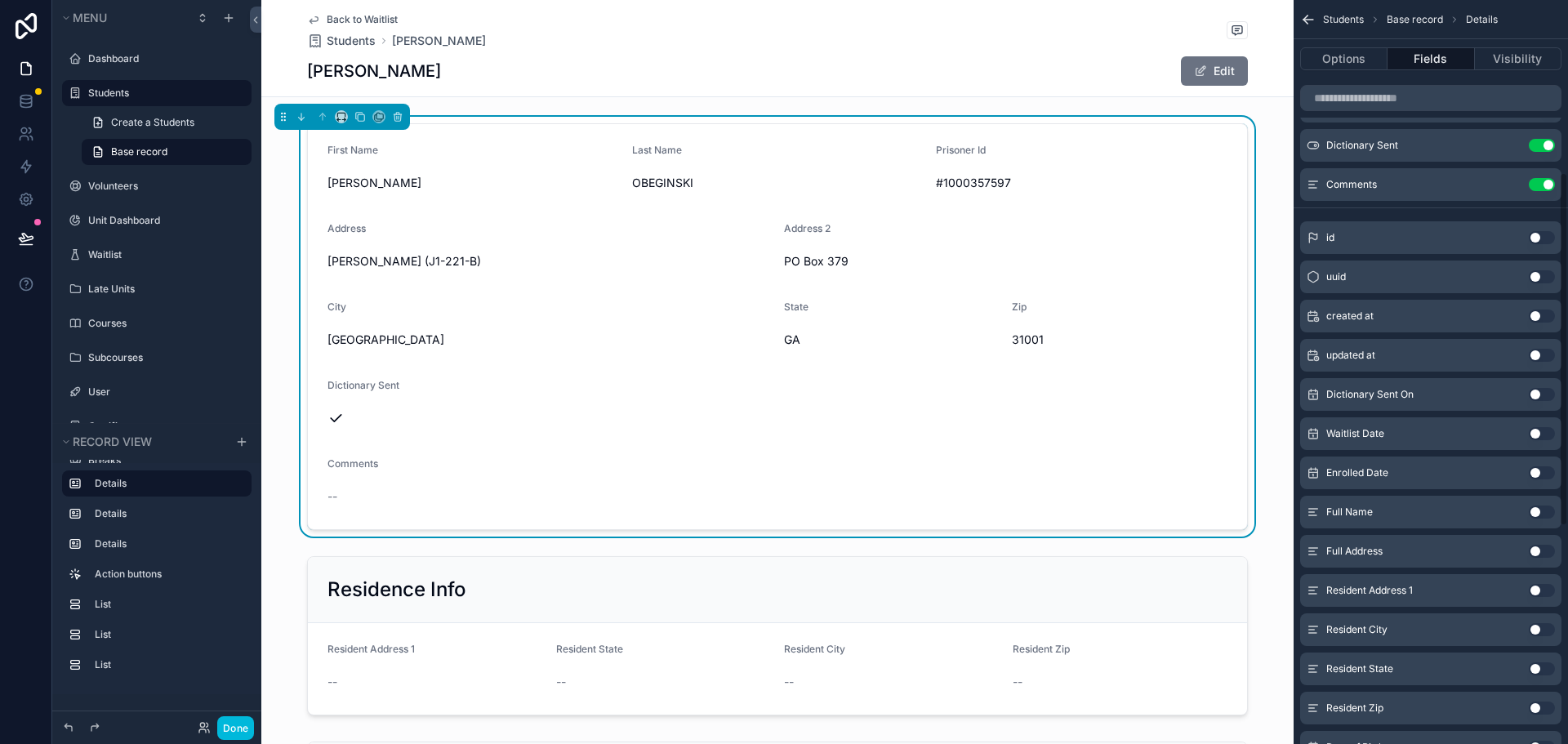
scroll to position [408, 0]
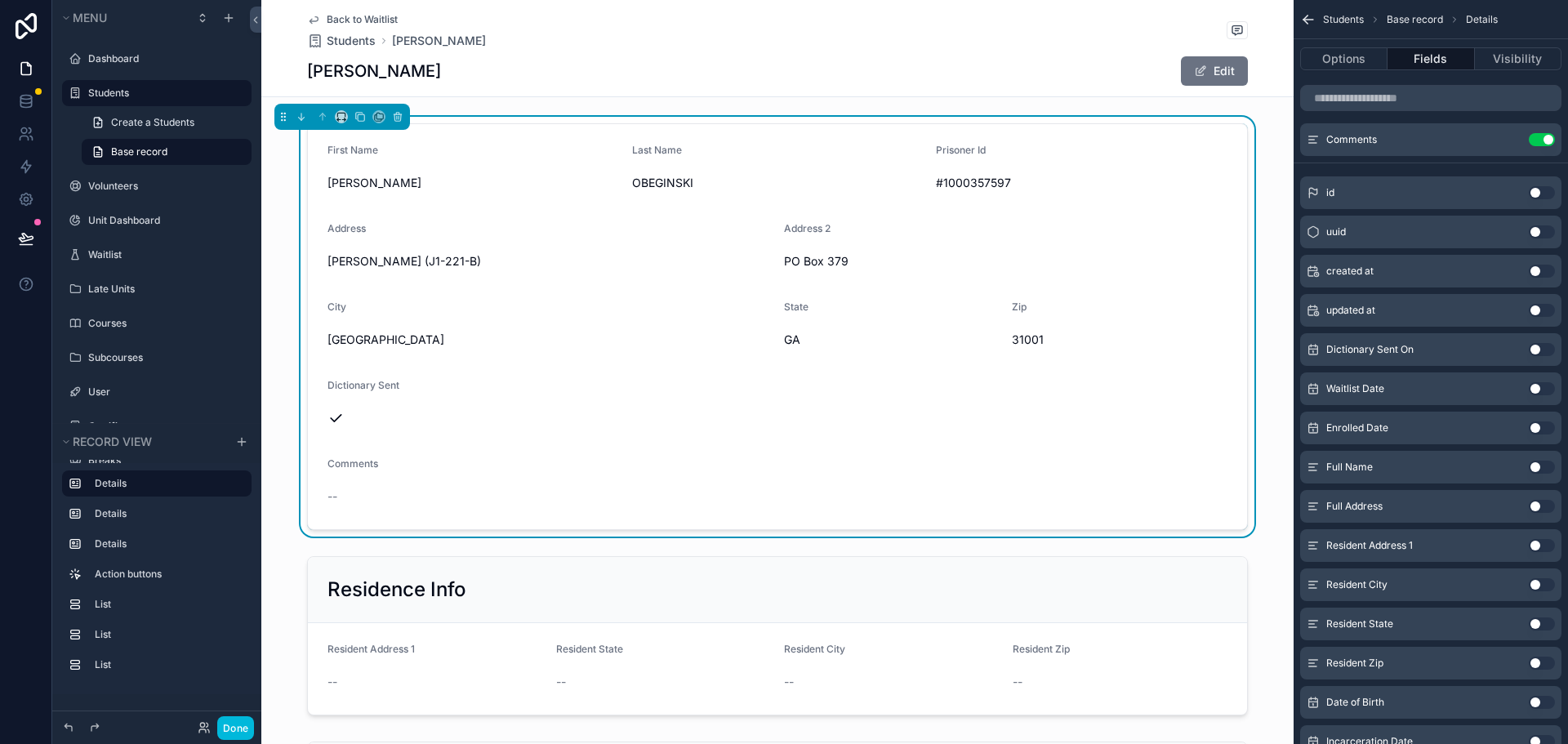
click at [1537, 429] on button "Use setting" at bounding box center [1541, 427] width 26 height 13
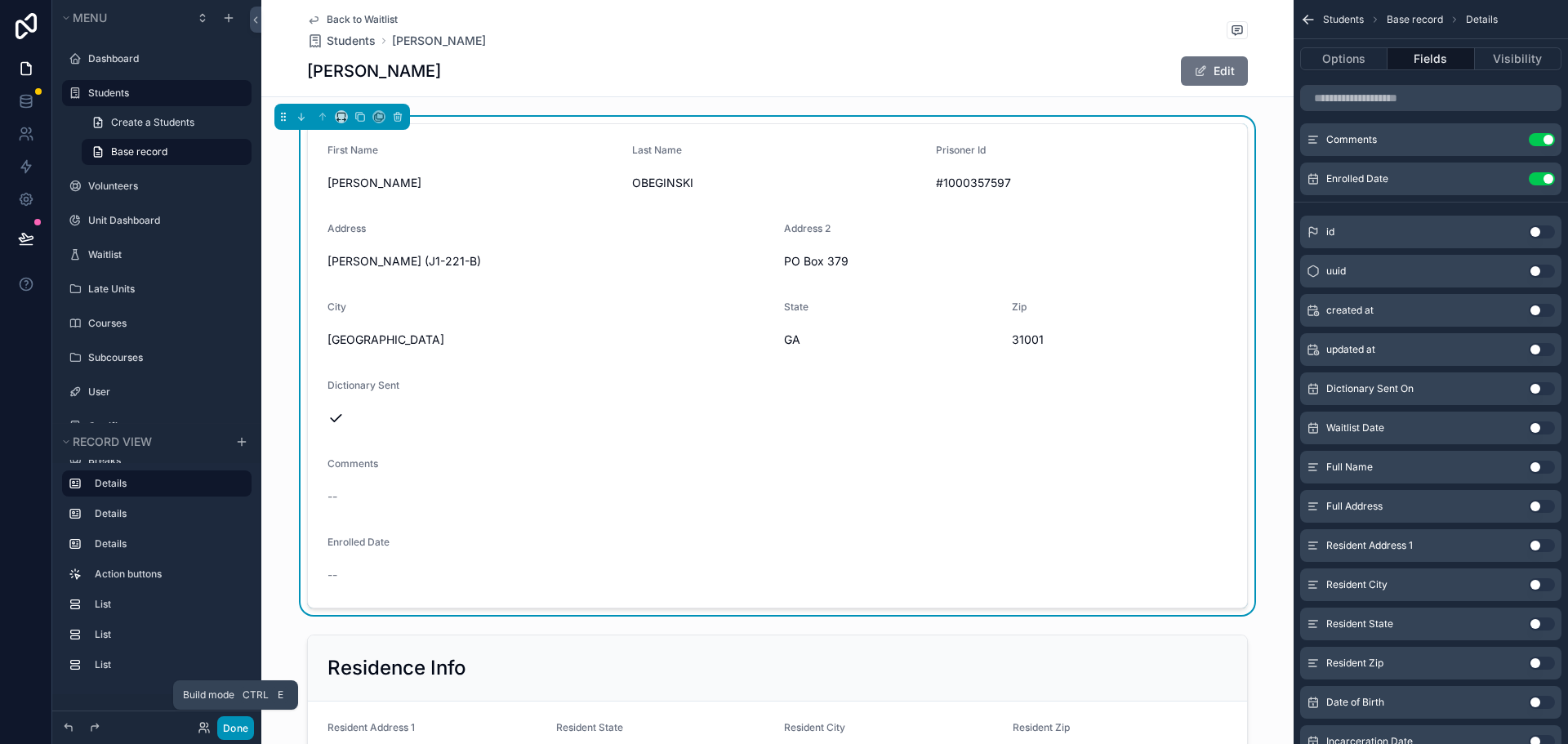
click at [242, 727] on button "Done" at bounding box center [235, 728] width 37 height 24
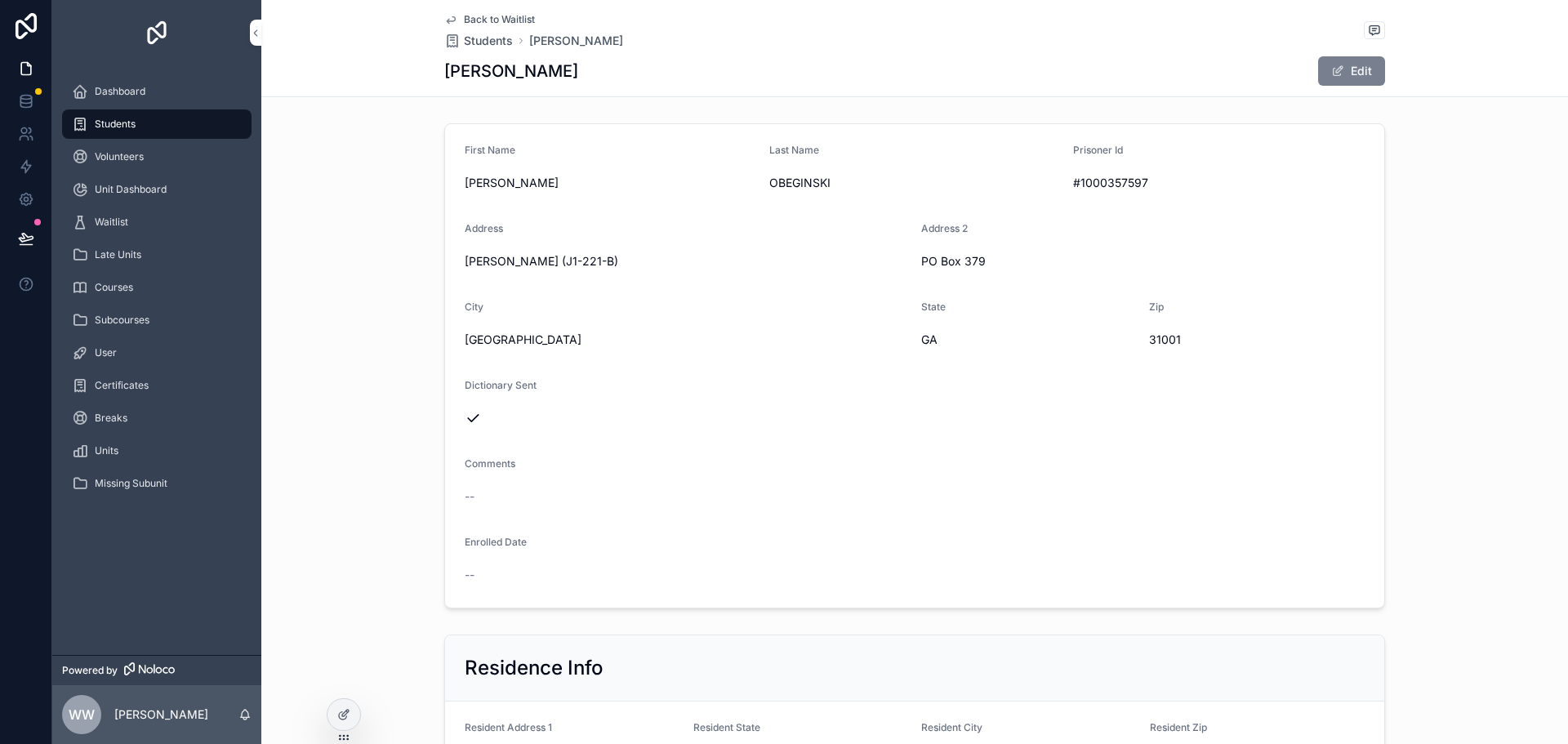
click at [1350, 65] on button "Edit" at bounding box center [1352, 71] width 67 height 30
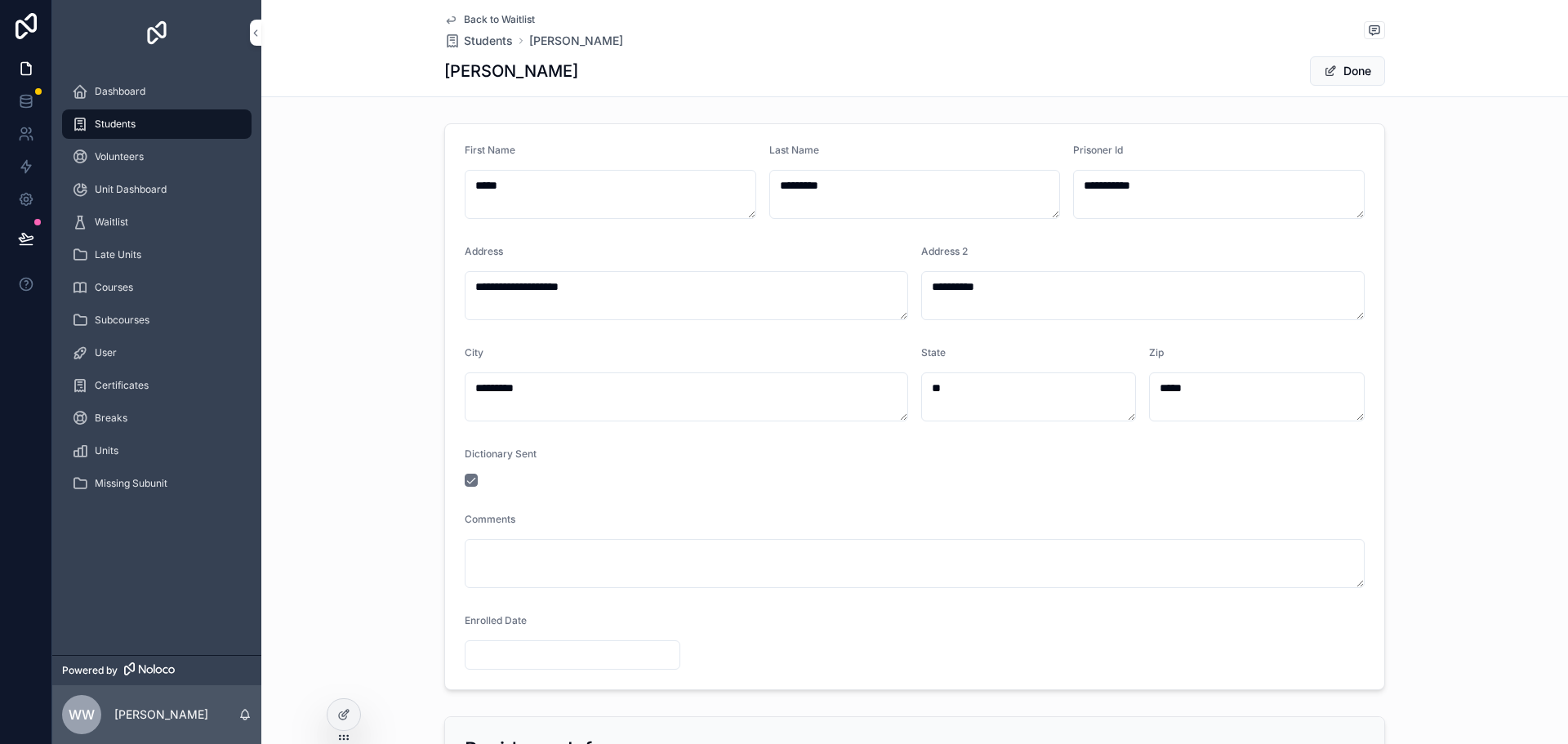
click at [502, 648] on input "scrollable content" at bounding box center [572, 654] width 214 height 23
click at [1447, 548] on div "**********" at bounding box center [914, 406] width 1306 height 580
click at [31, 233] on icon at bounding box center [26, 238] width 17 height 17
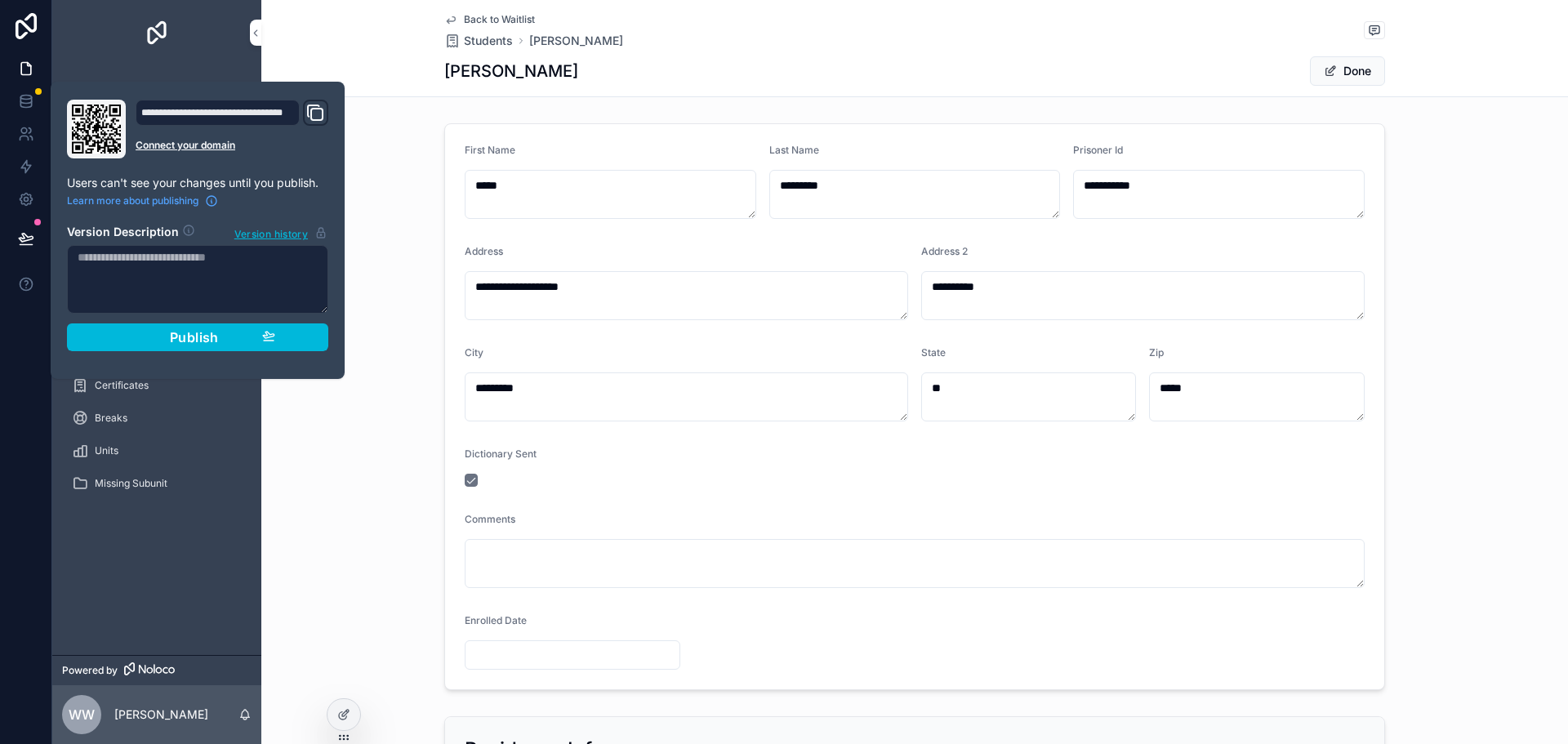
click at [168, 284] on textarea at bounding box center [198, 279] width 261 height 68
click at [273, 327] on button "Publish" at bounding box center [198, 337] width 261 height 28
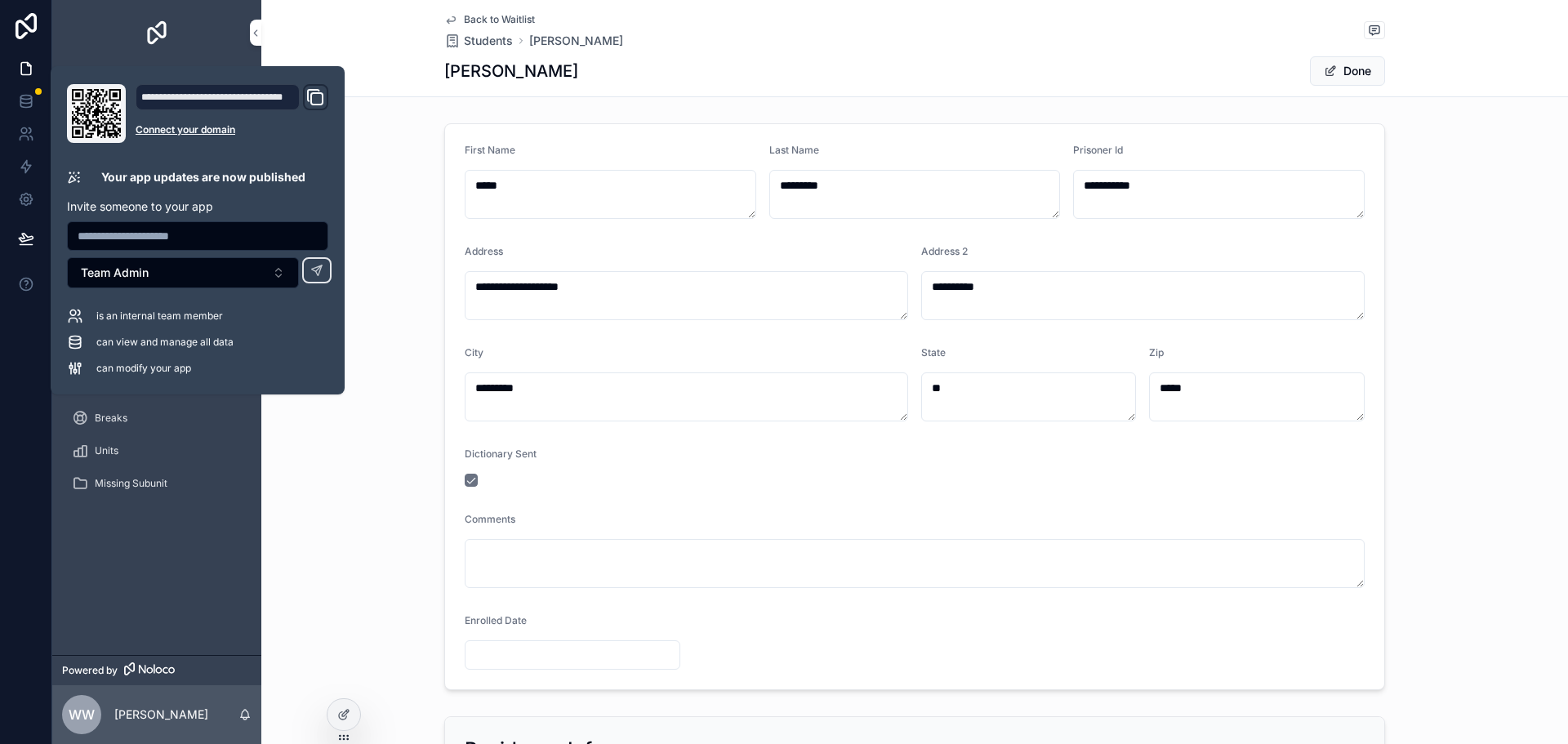
click at [392, 205] on div "**********" at bounding box center [914, 406] width 1306 height 580
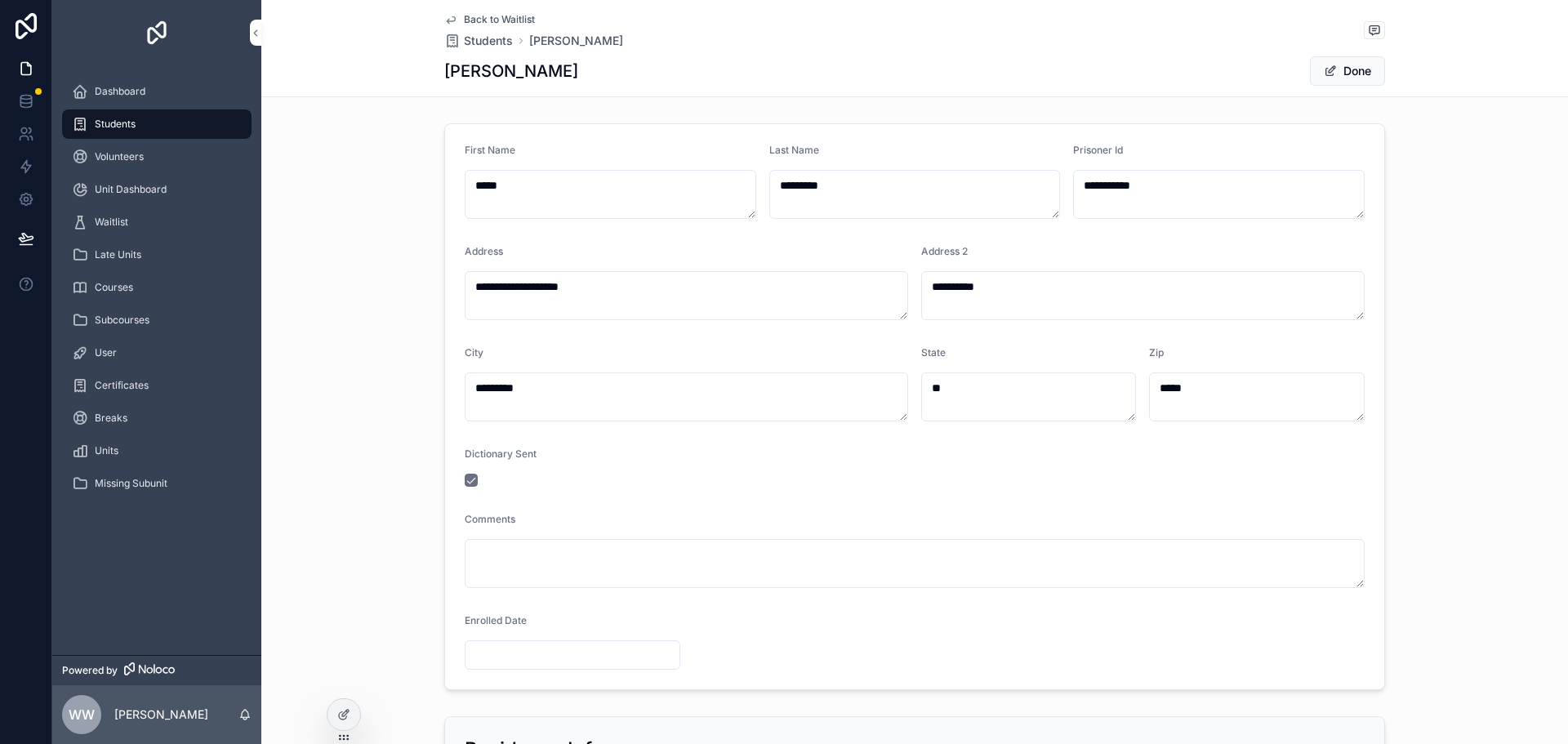
click at [307, 193] on div "**********" at bounding box center [914, 406] width 1306 height 580
click at [358, 606] on div "**********" at bounding box center [914, 406] width 1306 height 580
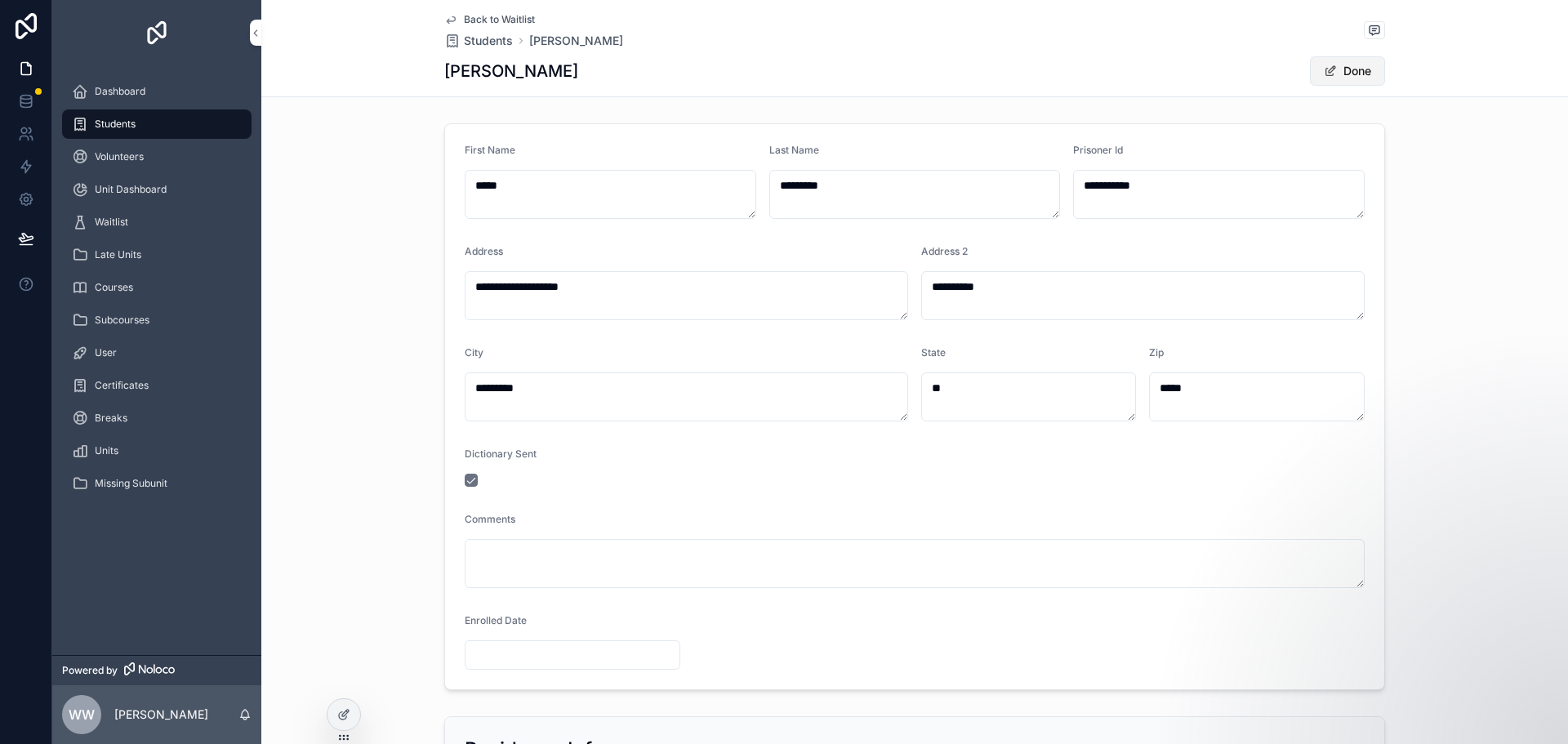
click at [1358, 78] on button "Done" at bounding box center [1347, 71] width 75 height 30
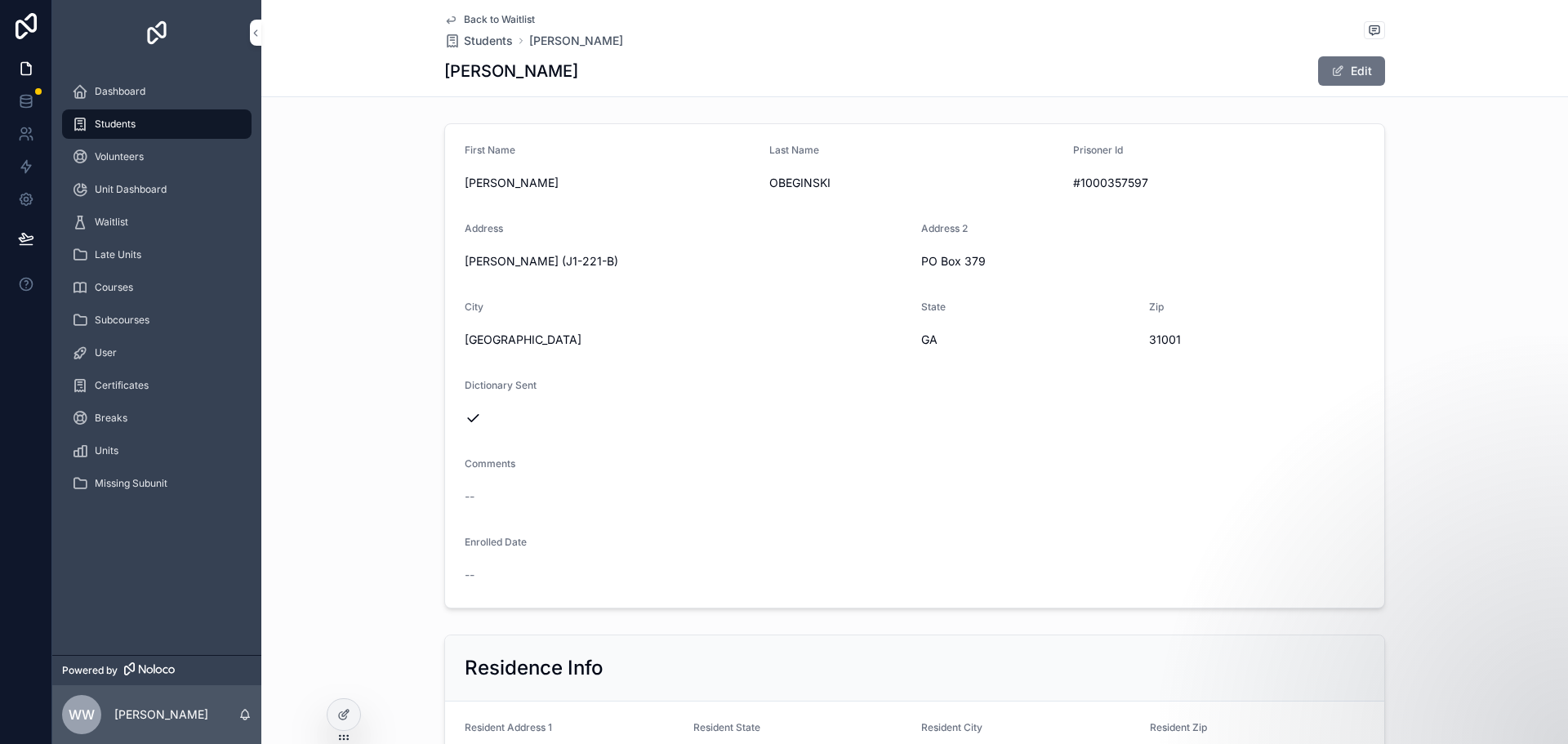
drag, startPoint x: 112, startPoint y: 120, endPoint x: 388, endPoint y: 175, distance: 281.4
click at [112, 120] on span "Students" at bounding box center [115, 124] width 41 height 13
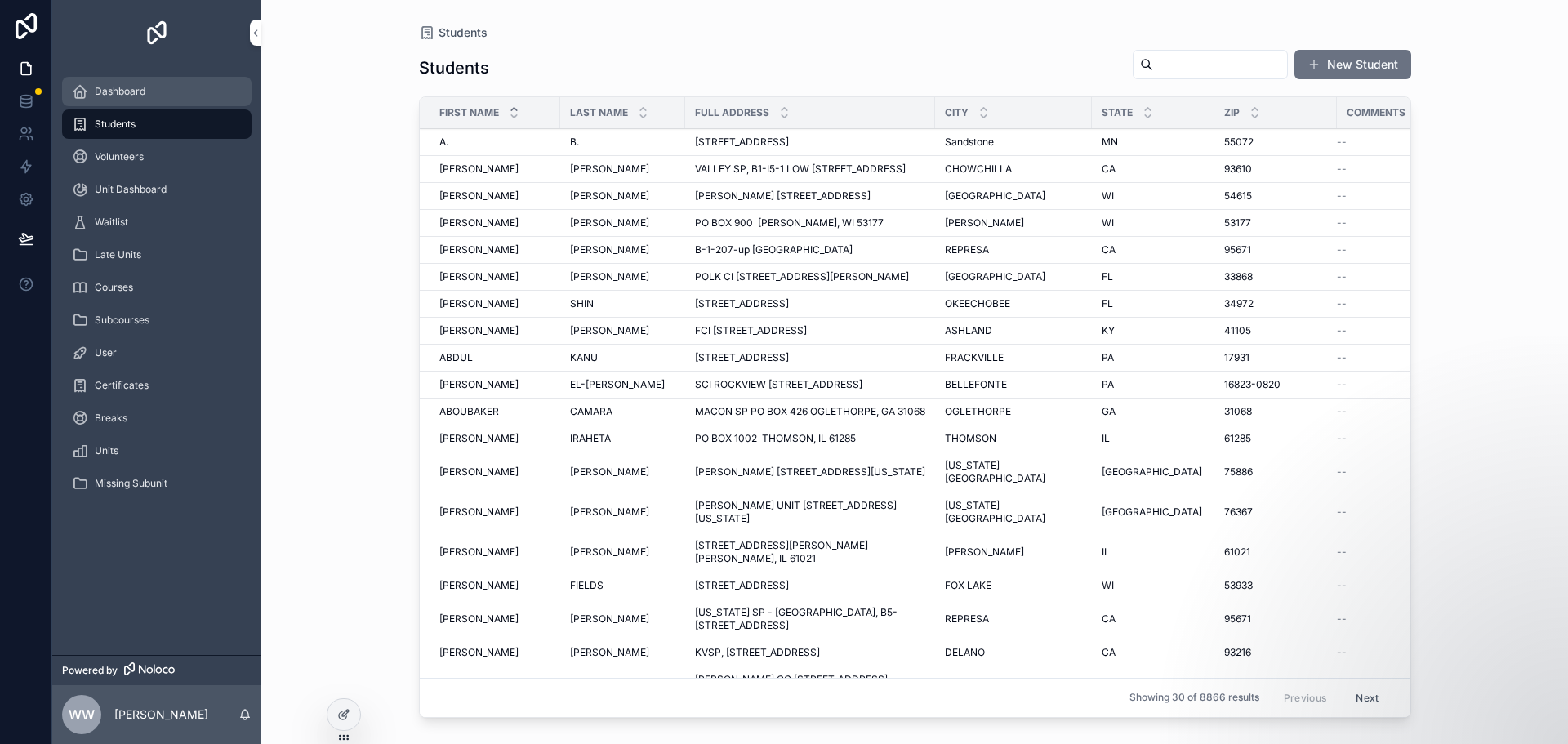
drag, startPoint x: 104, startPoint y: 90, endPoint x: 160, endPoint y: 91, distance: 56.0
click at [104, 90] on span "Dashboard" at bounding box center [120, 91] width 50 height 13
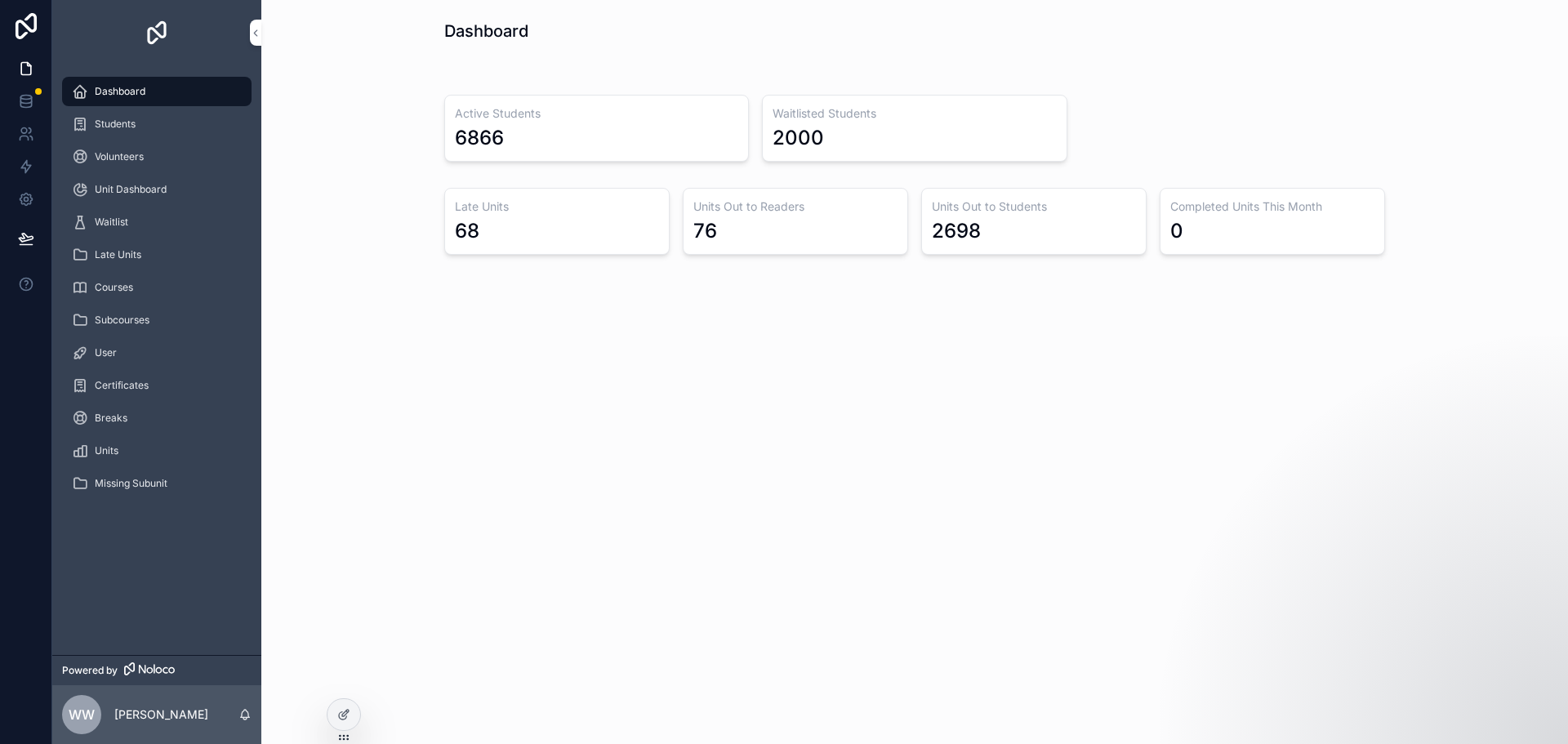
drag, startPoint x: 503, startPoint y: 138, endPoint x: 453, endPoint y: 137, distance: 50.0
click at [453, 137] on div "Active Students 6866" at bounding box center [597, 128] width 304 height 67
drag, startPoint x: 820, startPoint y: 138, endPoint x: 762, endPoint y: 138, distance: 58.0
click at [762, 138] on div "Waitlisted Students 2000" at bounding box center [914, 128] width 304 height 67
drag, startPoint x: 173, startPoint y: 121, endPoint x: 266, endPoint y: 191, distance: 116.4
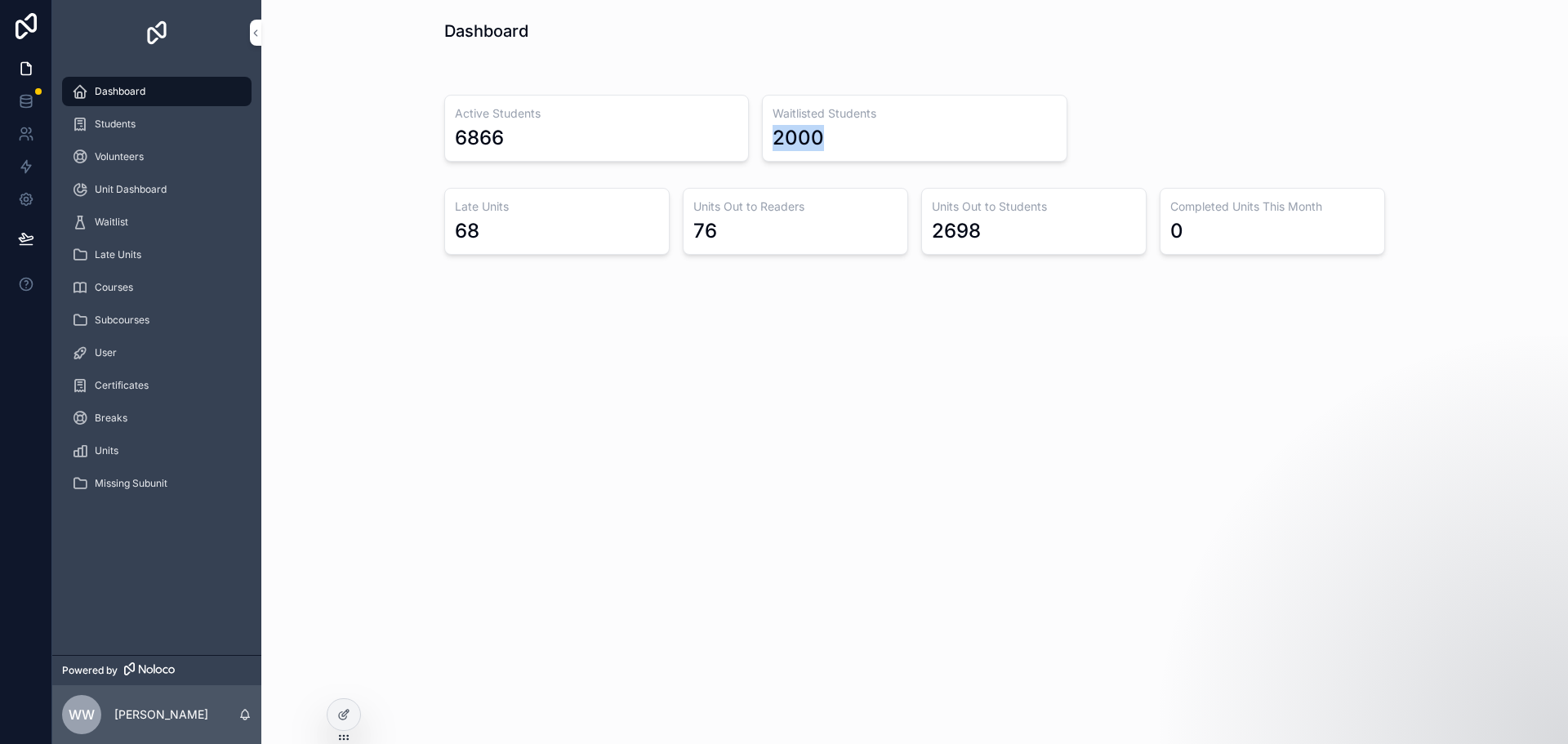
click at [173, 121] on div "Students" at bounding box center [157, 124] width 170 height 26
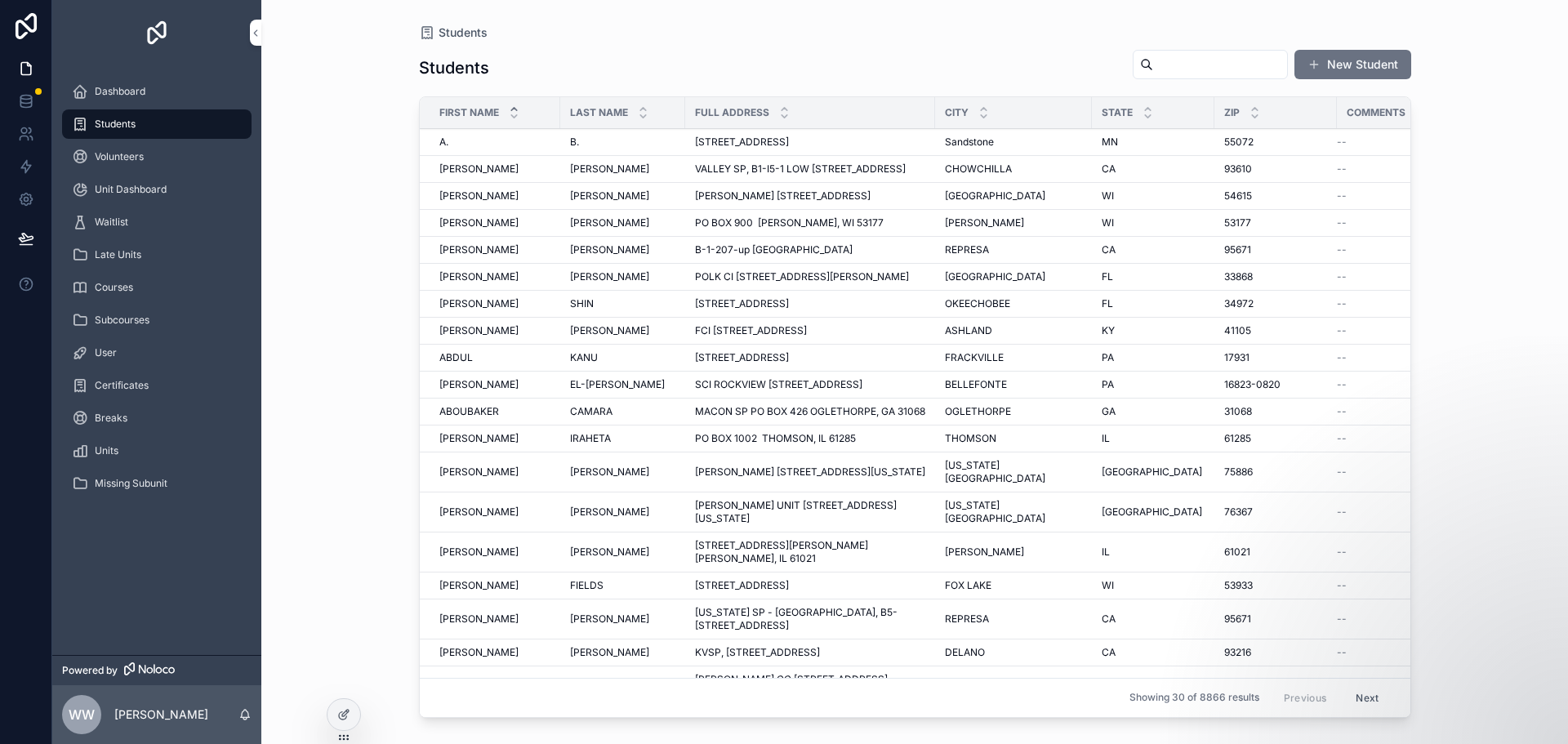
click at [388, 323] on div "Students Students New Student First Name Last Name Full Address City State Zip …" at bounding box center [914, 372] width 1306 height 744
click at [134, 228] on div "Waitlist" at bounding box center [157, 222] width 170 height 26
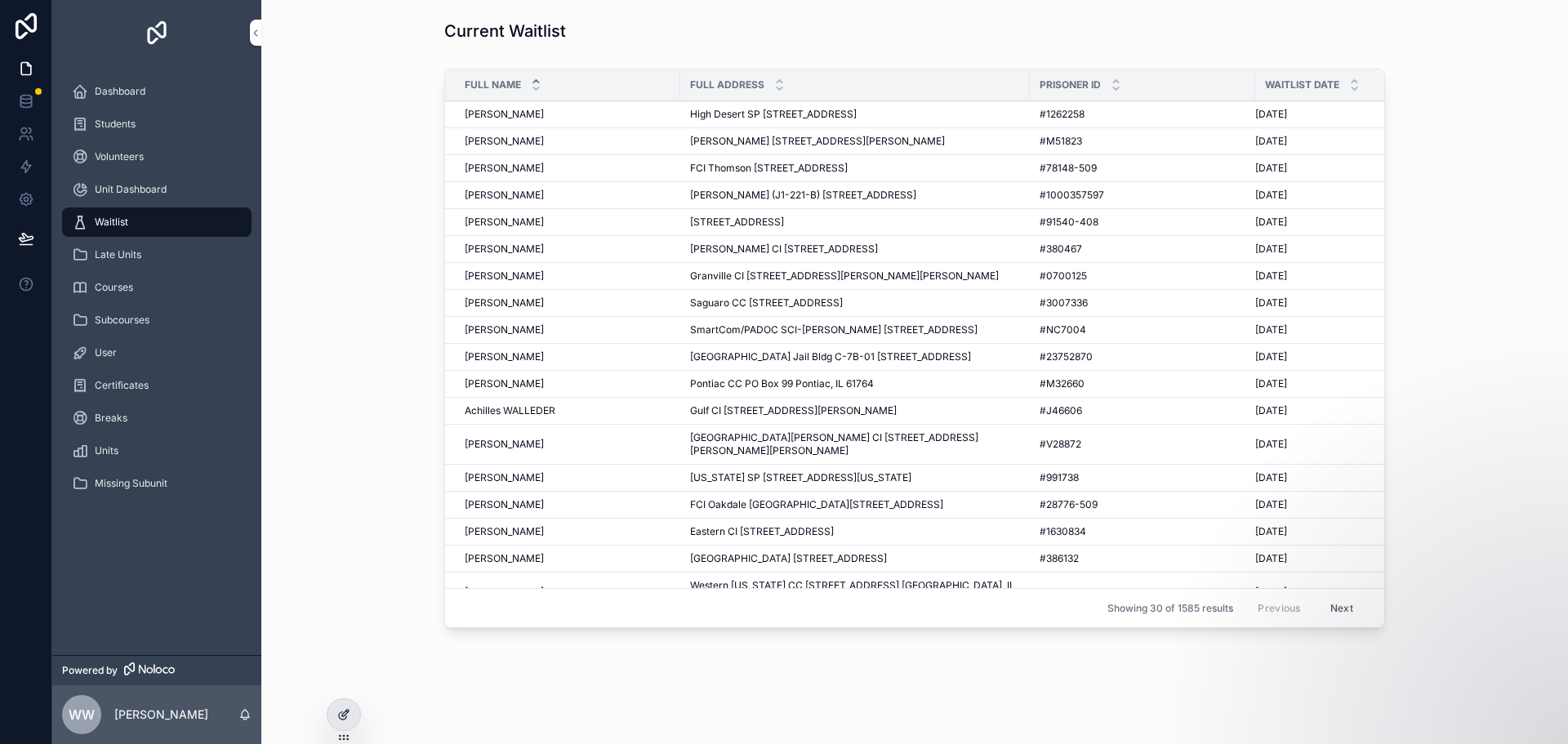
click at [347, 714] on icon at bounding box center [343, 713] width 13 height 13
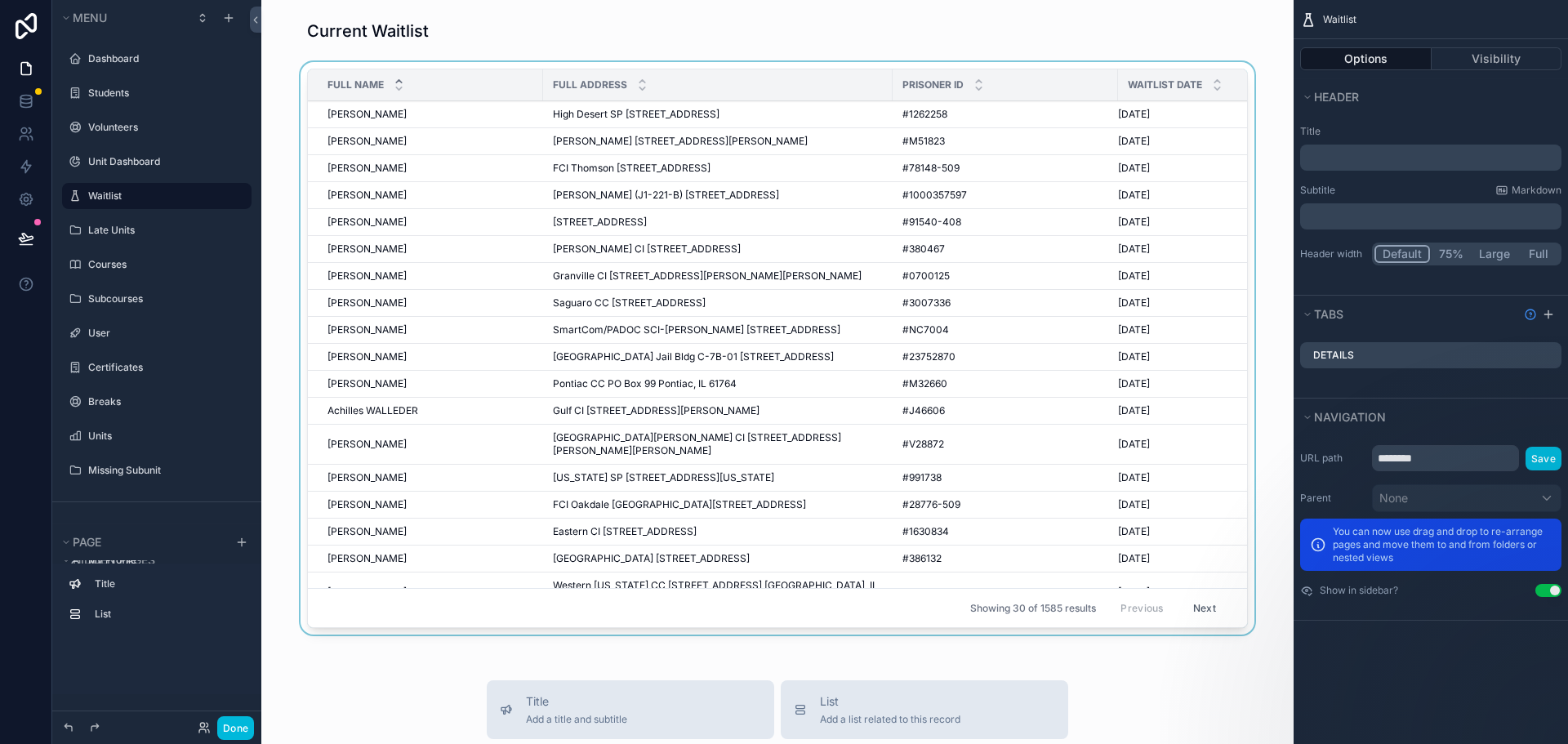
click at [1011, 87] on div "Prisoner Id" at bounding box center [1005, 84] width 225 height 31
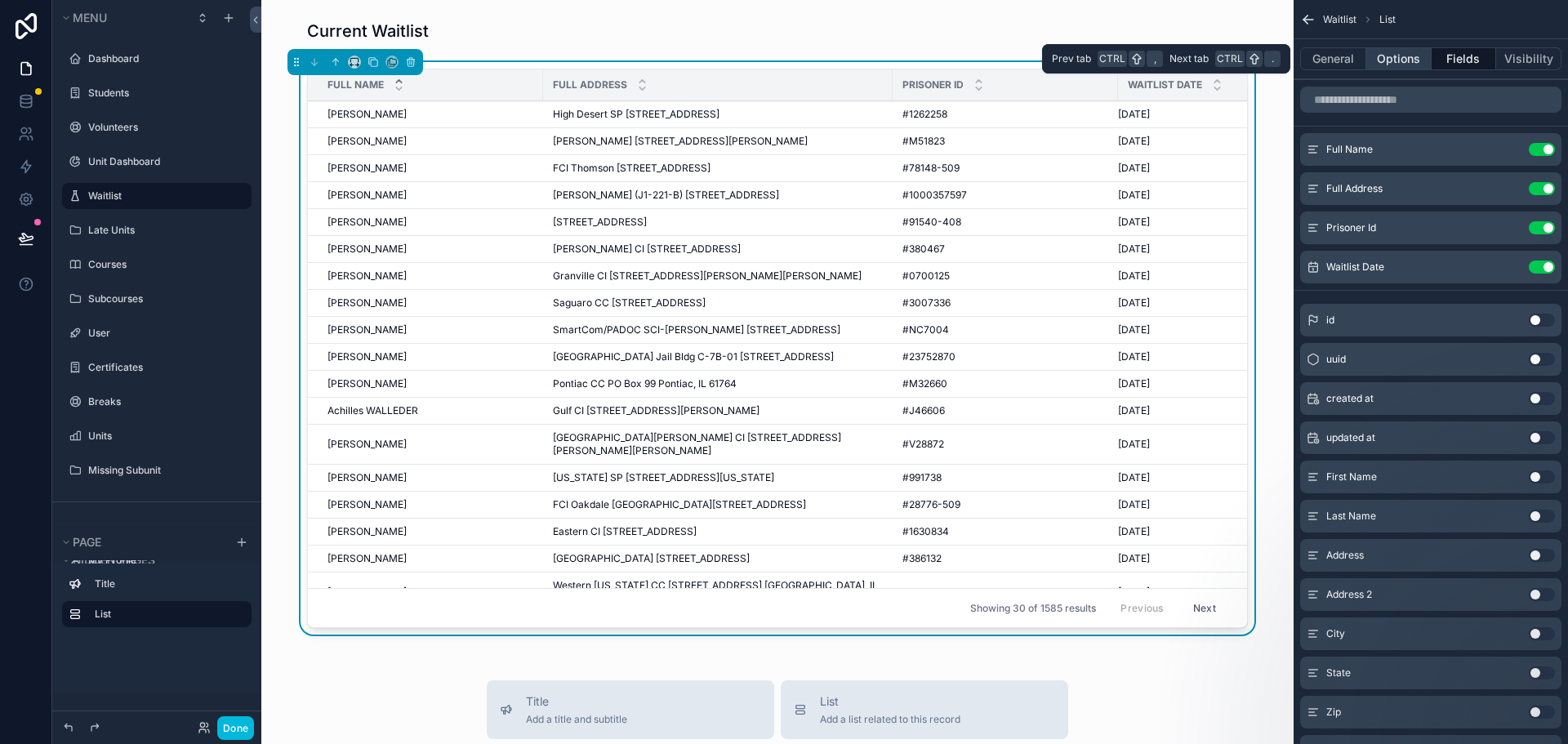
click at [1375, 63] on button "Options" at bounding box center [1399, 58] width 65 height 23
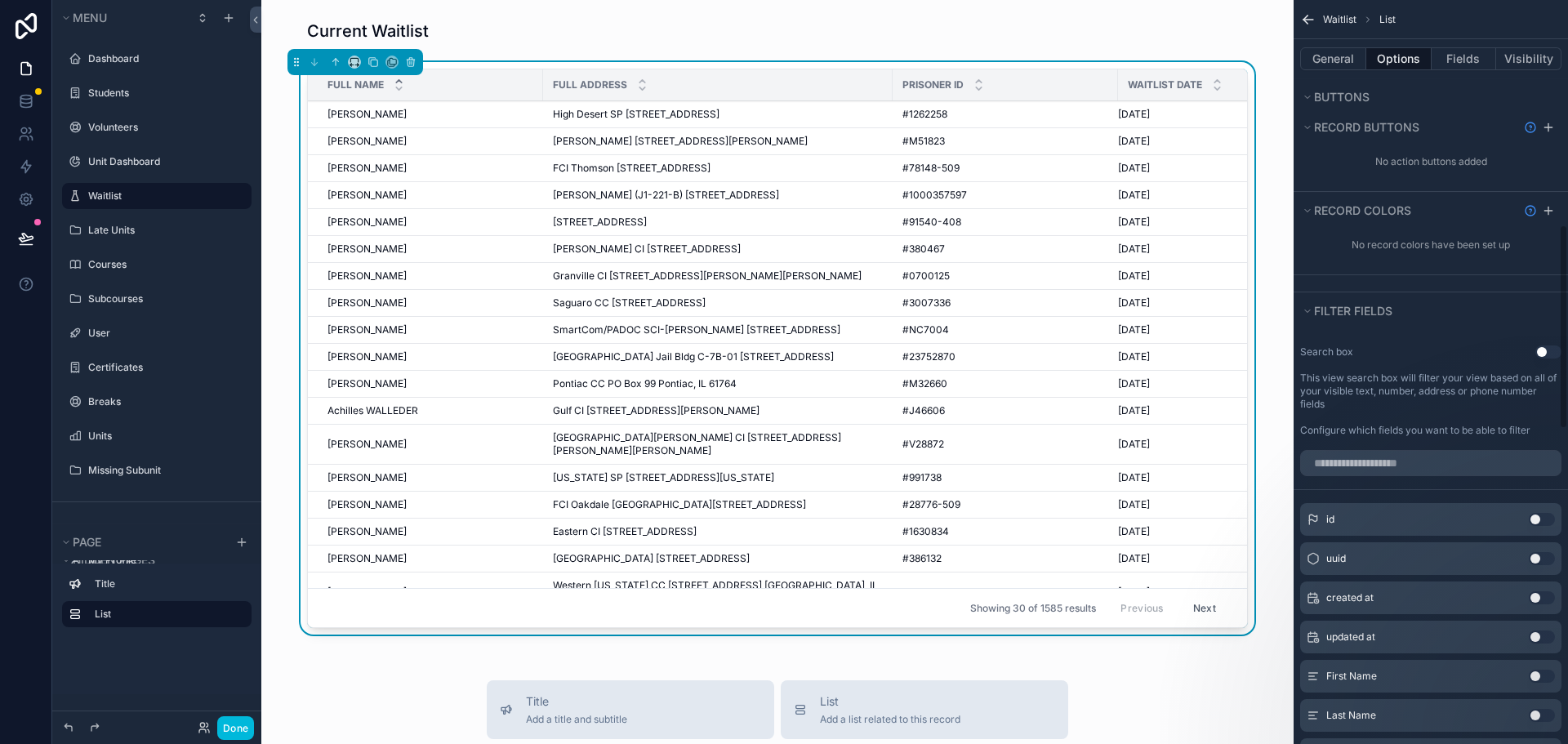
scroll to position [816, 0]
click at [1550, 349] on button "Use setting" at bounding box center [1548, 349] width 26 height 13
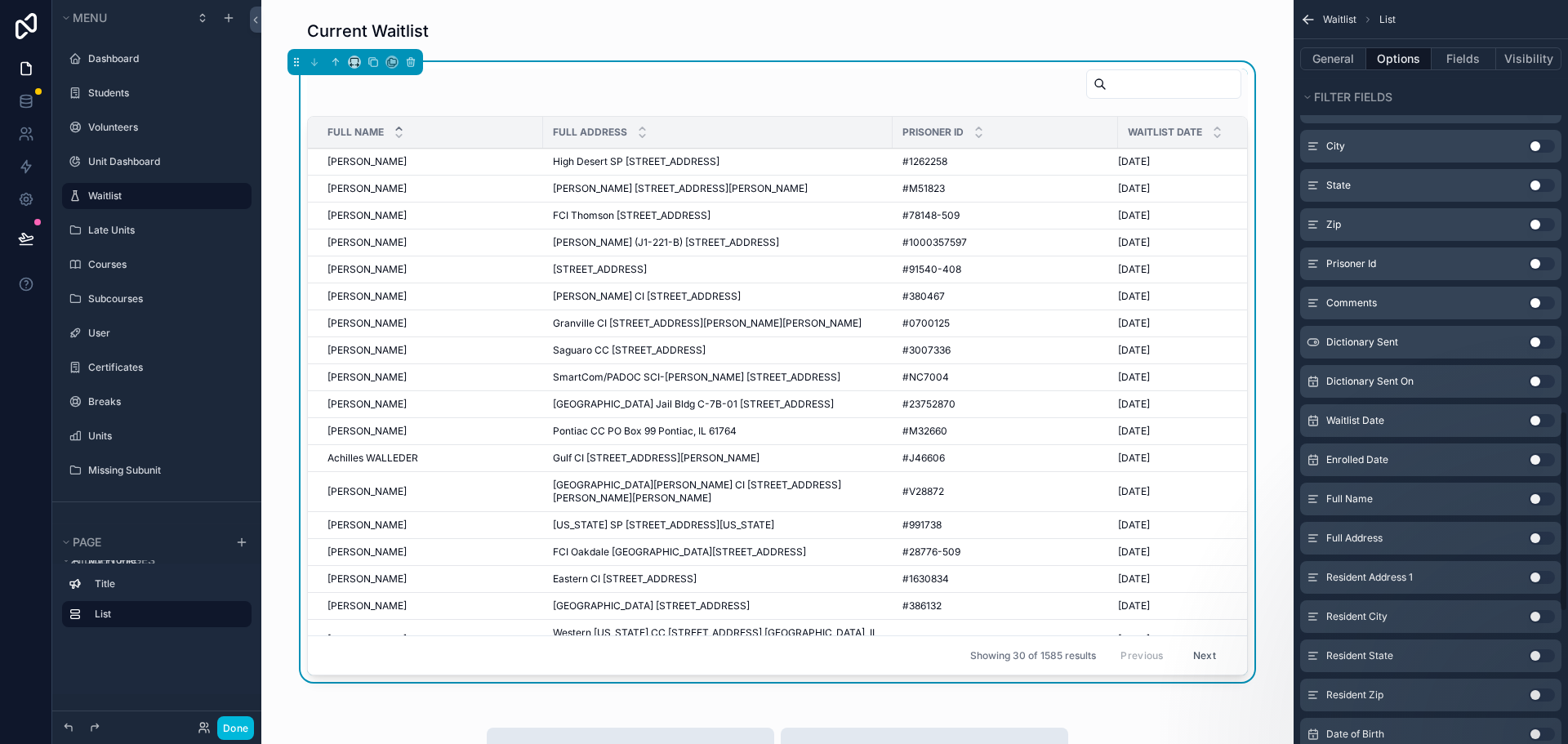
scroll to position [1551, 0]
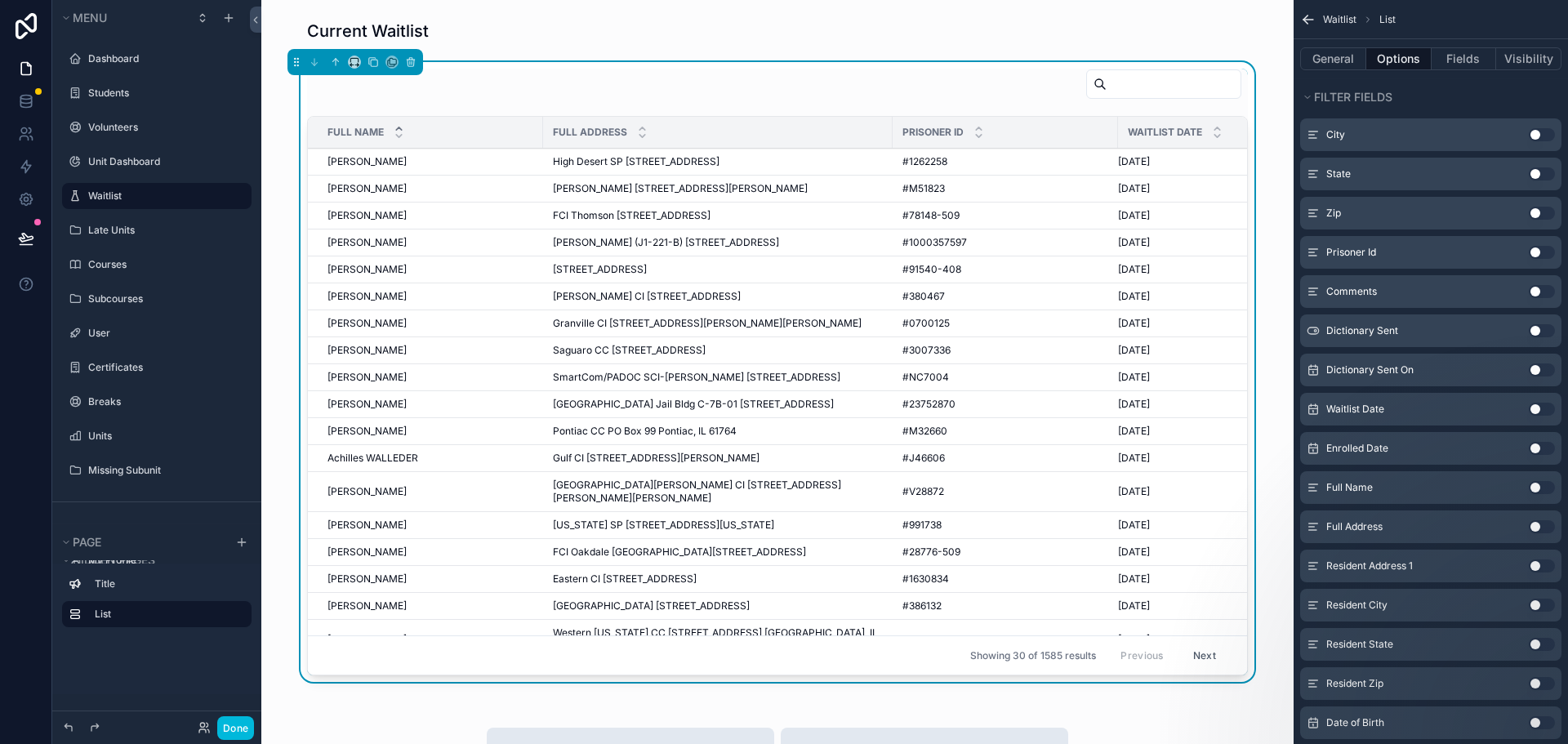
click at [1542, 448] on button "Use setting" at bounding box center [1541, 448] width 26 height 13
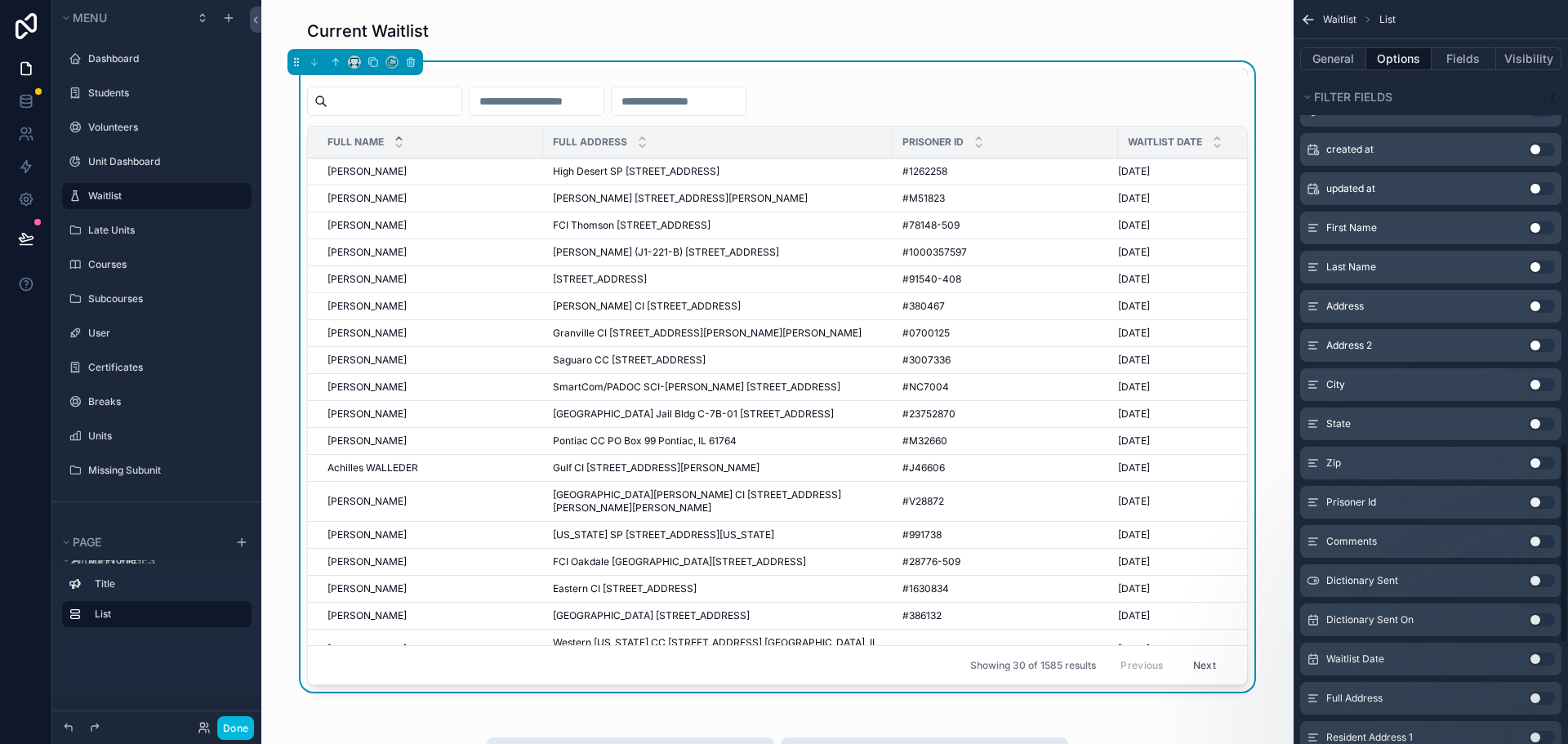
scroll to position [1229, 0]
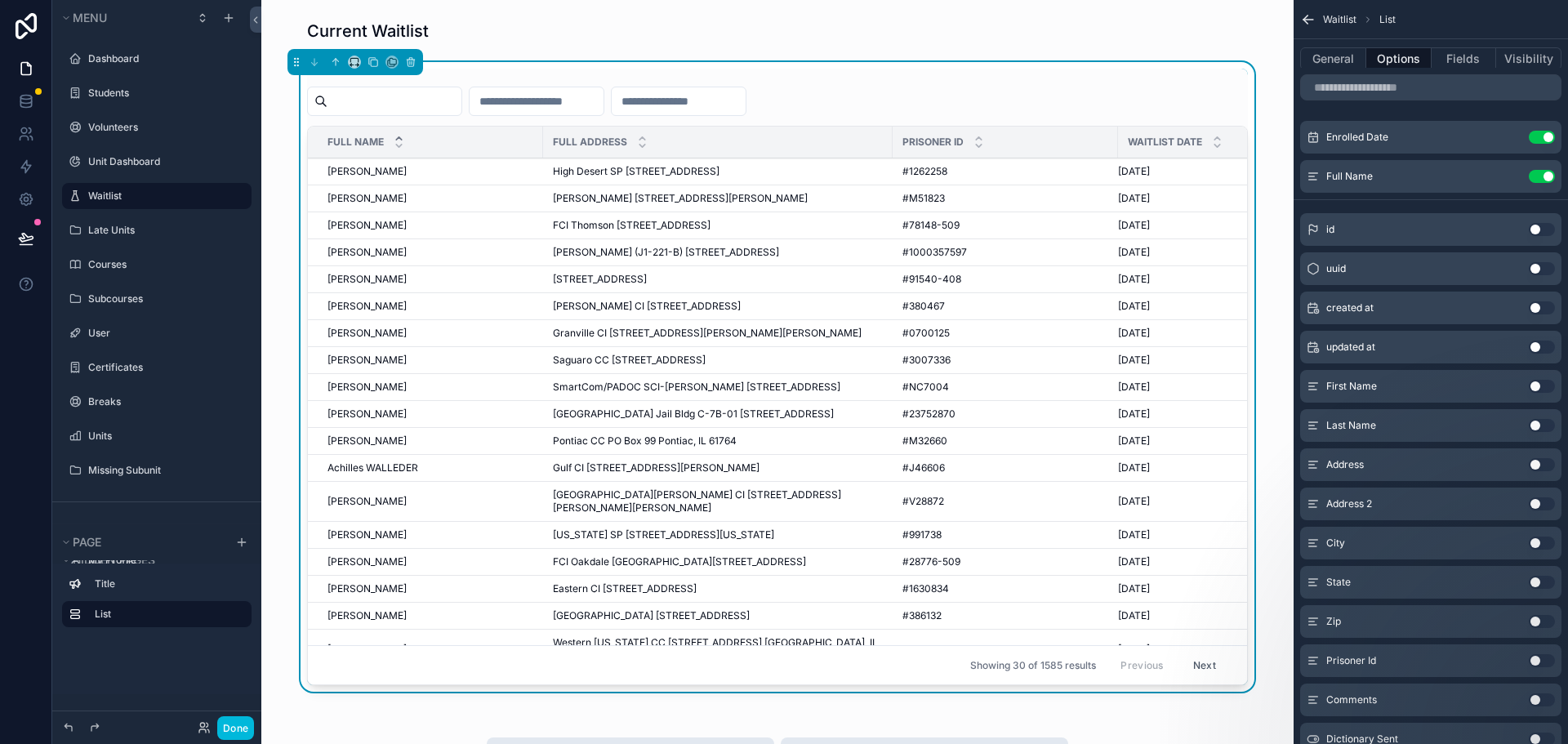
click at [1549, 140] on button "Use setting" at bounding box center [1541, 136] width 26 height 13
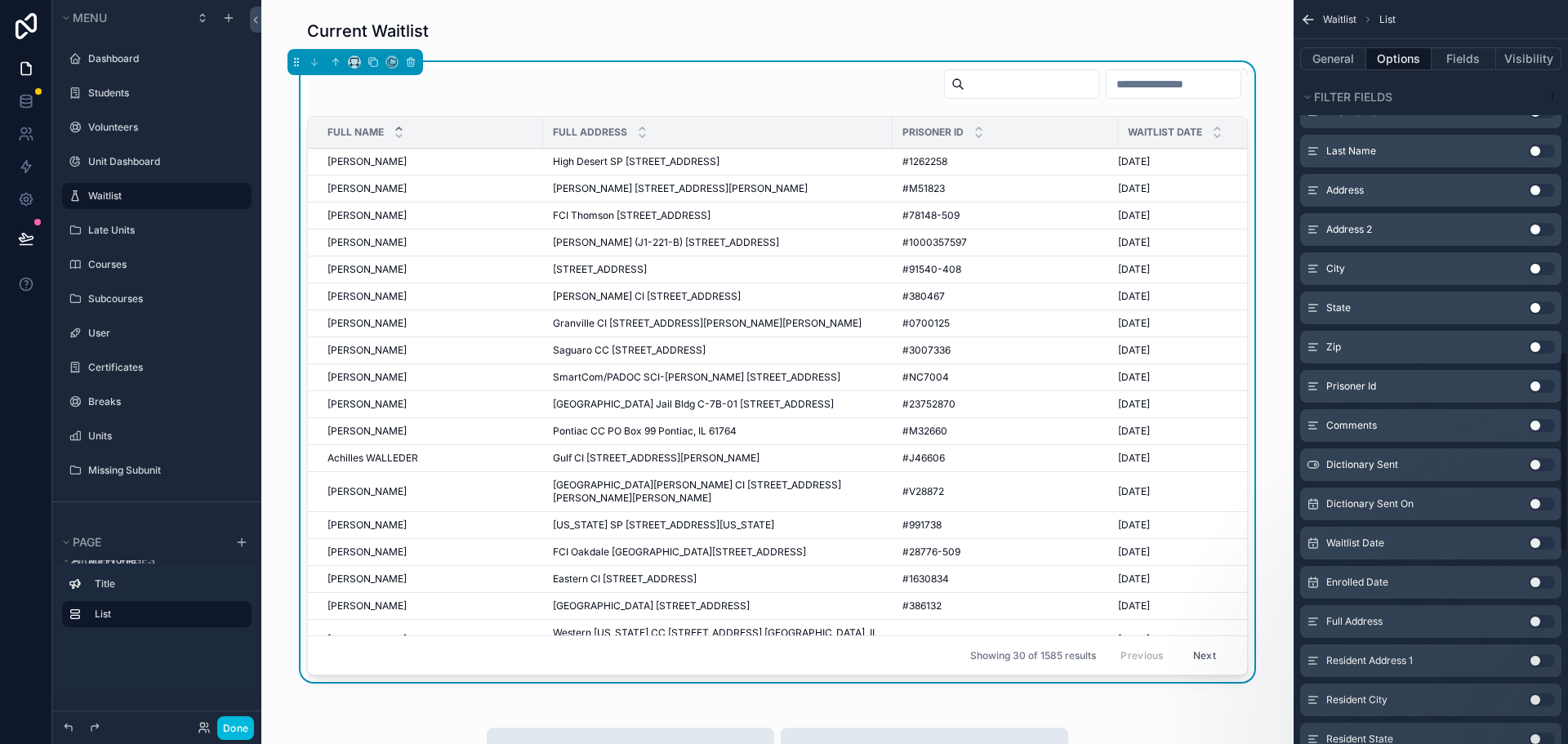
scroll to position [1474, 0]
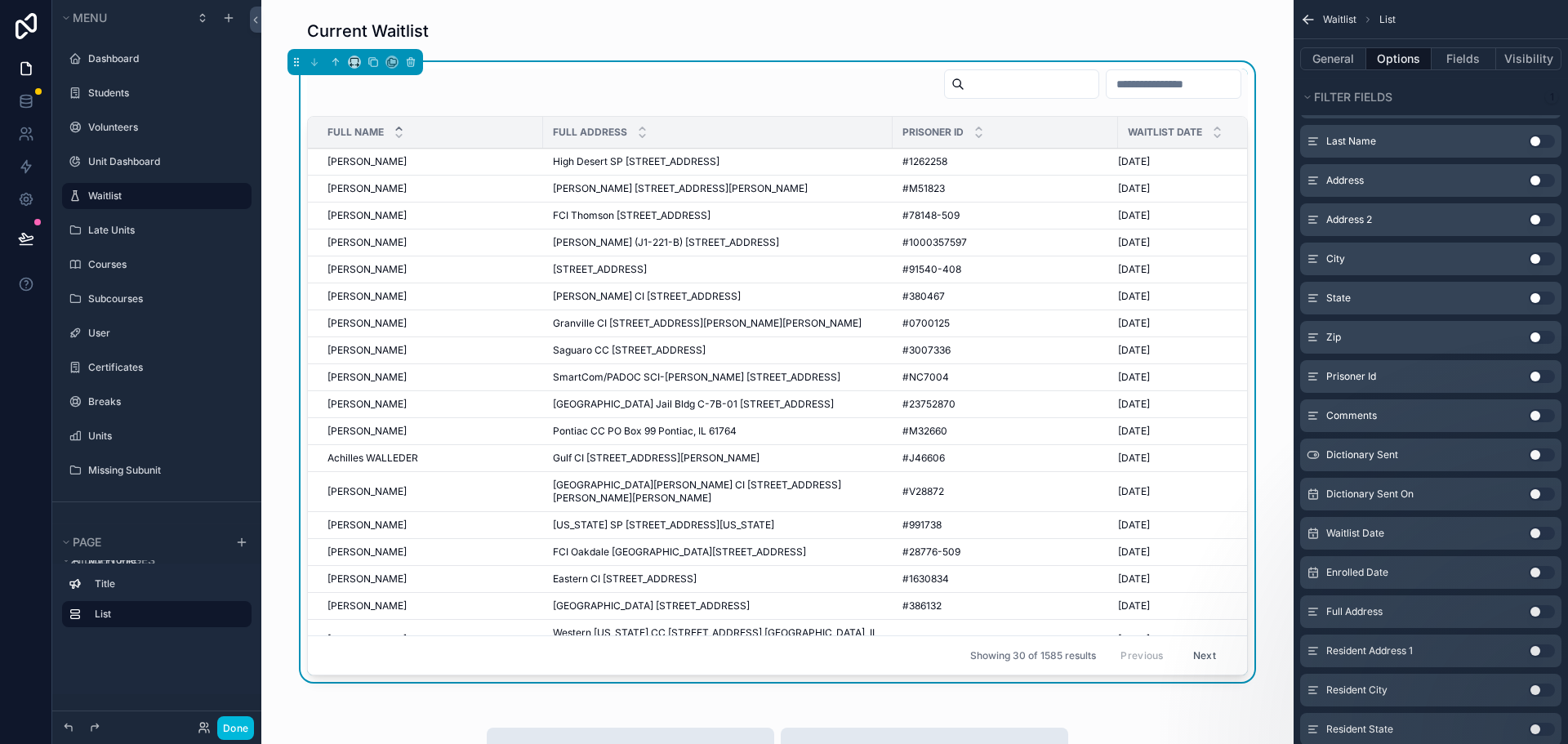
click at [1545, 535] on button "Use setting" at bounding box center [1541, 533] width 26 height 13
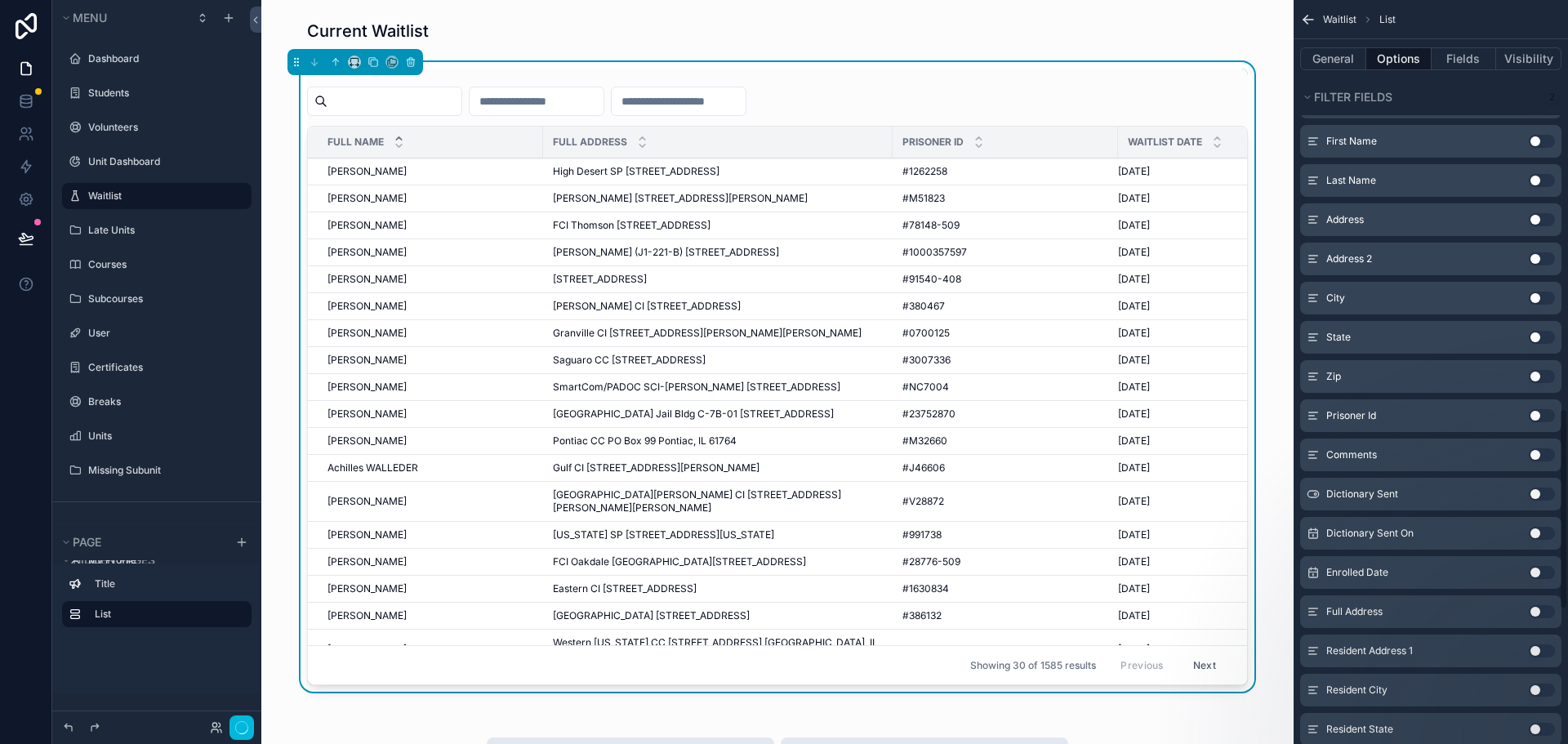
scroll to position [1513, 0]
click at [745, 99] on input "scrollable content" at bounding box center [679, 101] width 134 height 23
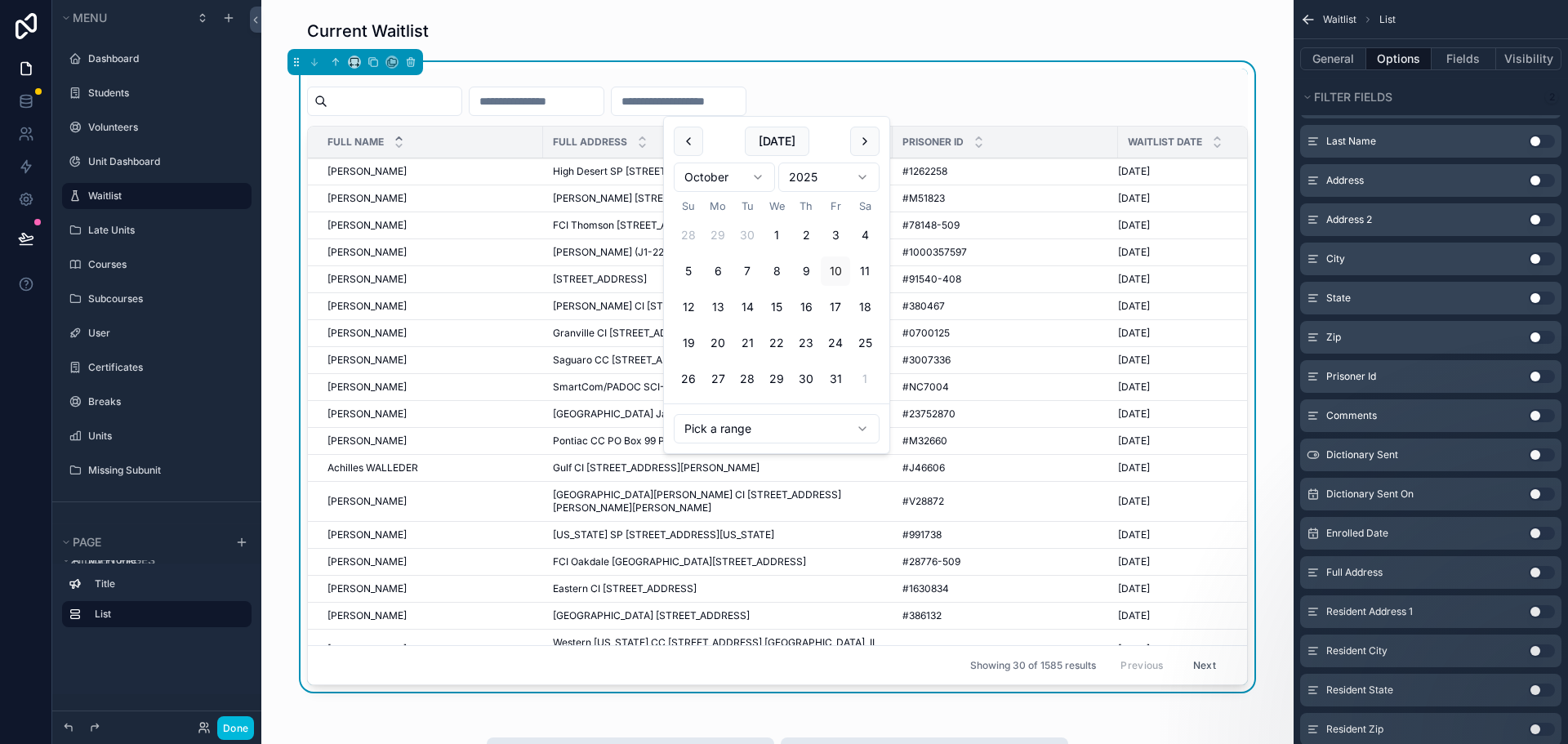
click at [811, 422] on html "Menu Dashboard Students Volunteers Unit Dashboard Waitlist Late Units Courses S…" at bounding box center [784, 372] width 1568 height 744
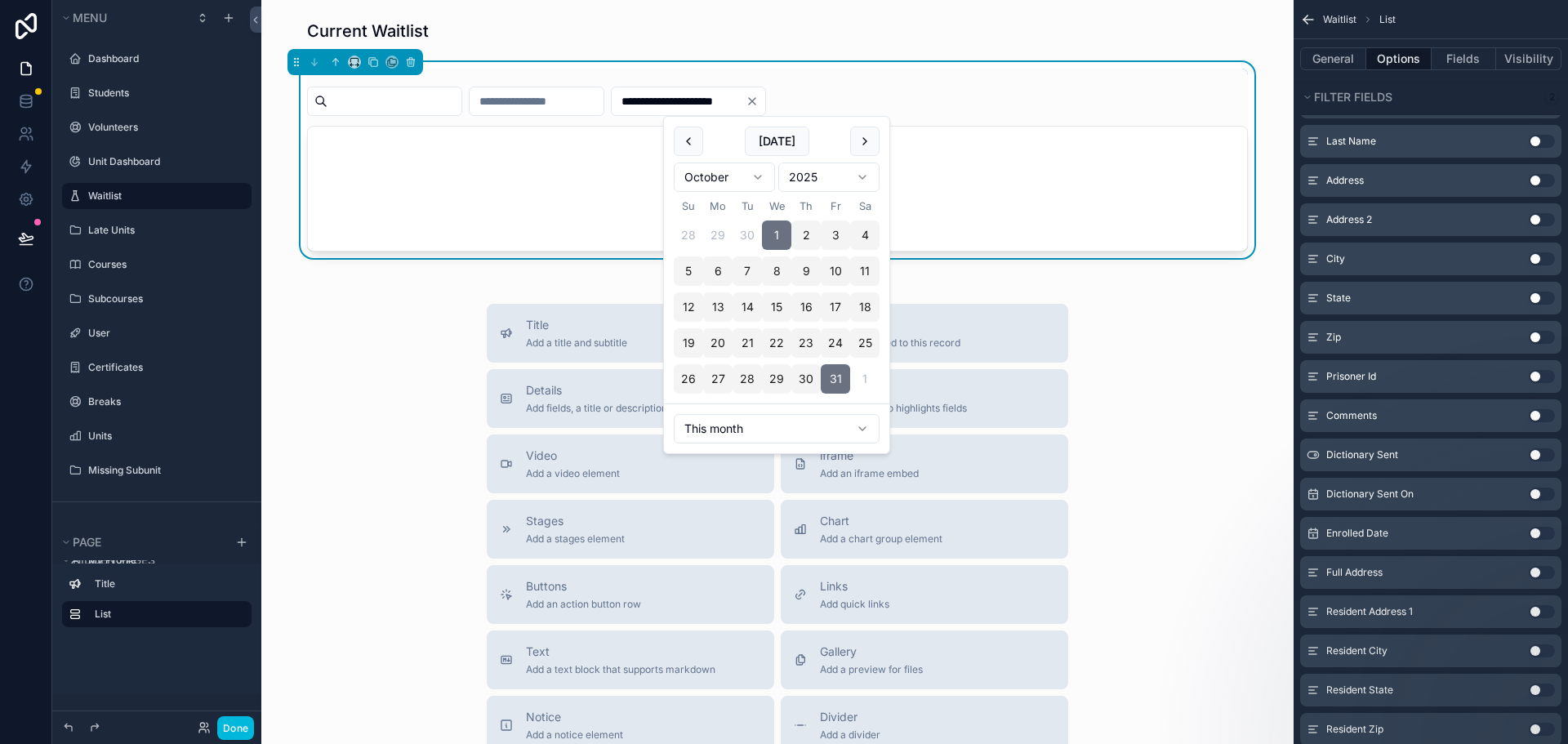
click at [1201, 317] on div "Title Add a title and subtitle List Add a list related to this record Details A…" at bounding box center [778, 594] width 1006 height 581
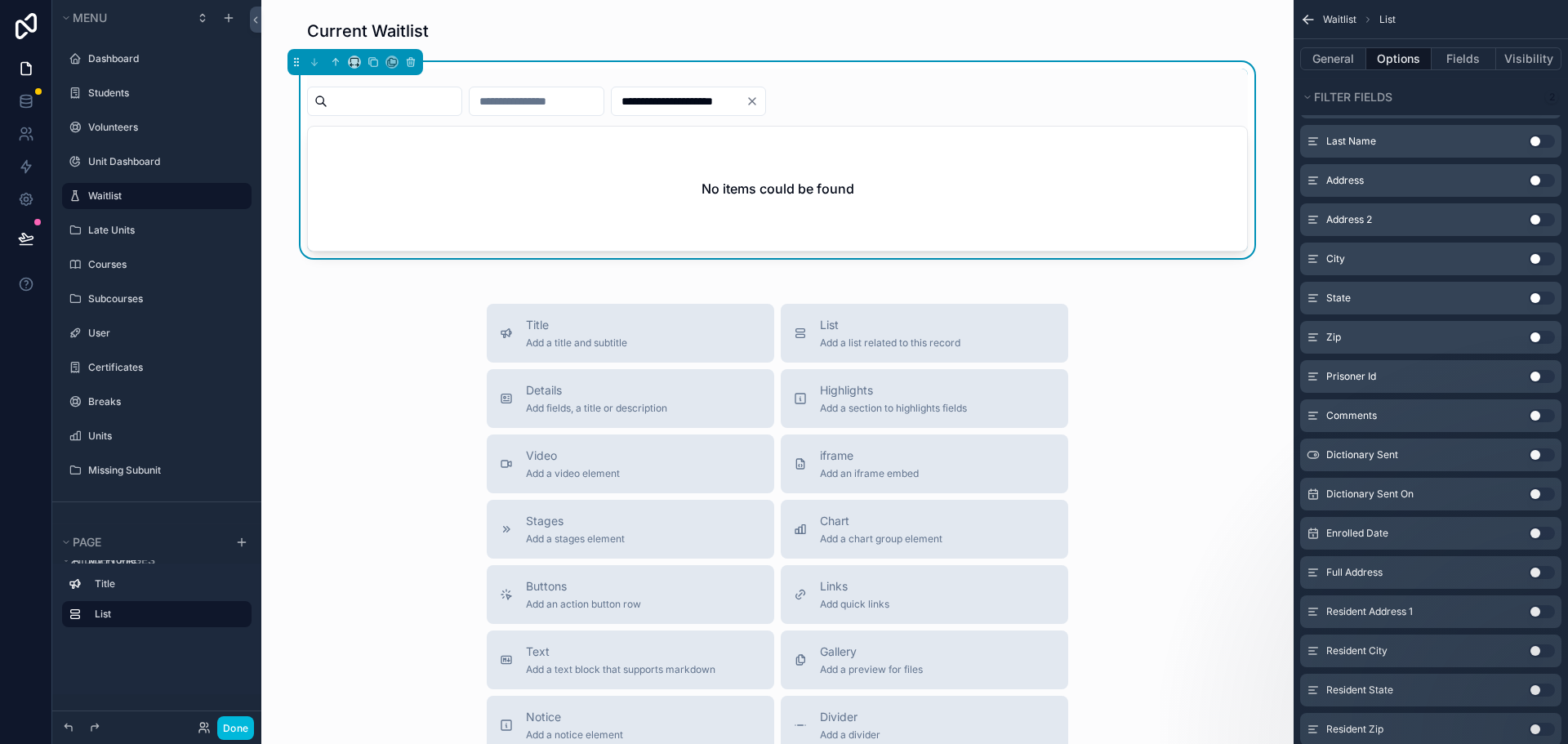
click at [745, 103] on input "**********" at bounding box center [679, 101] width 134 height 23
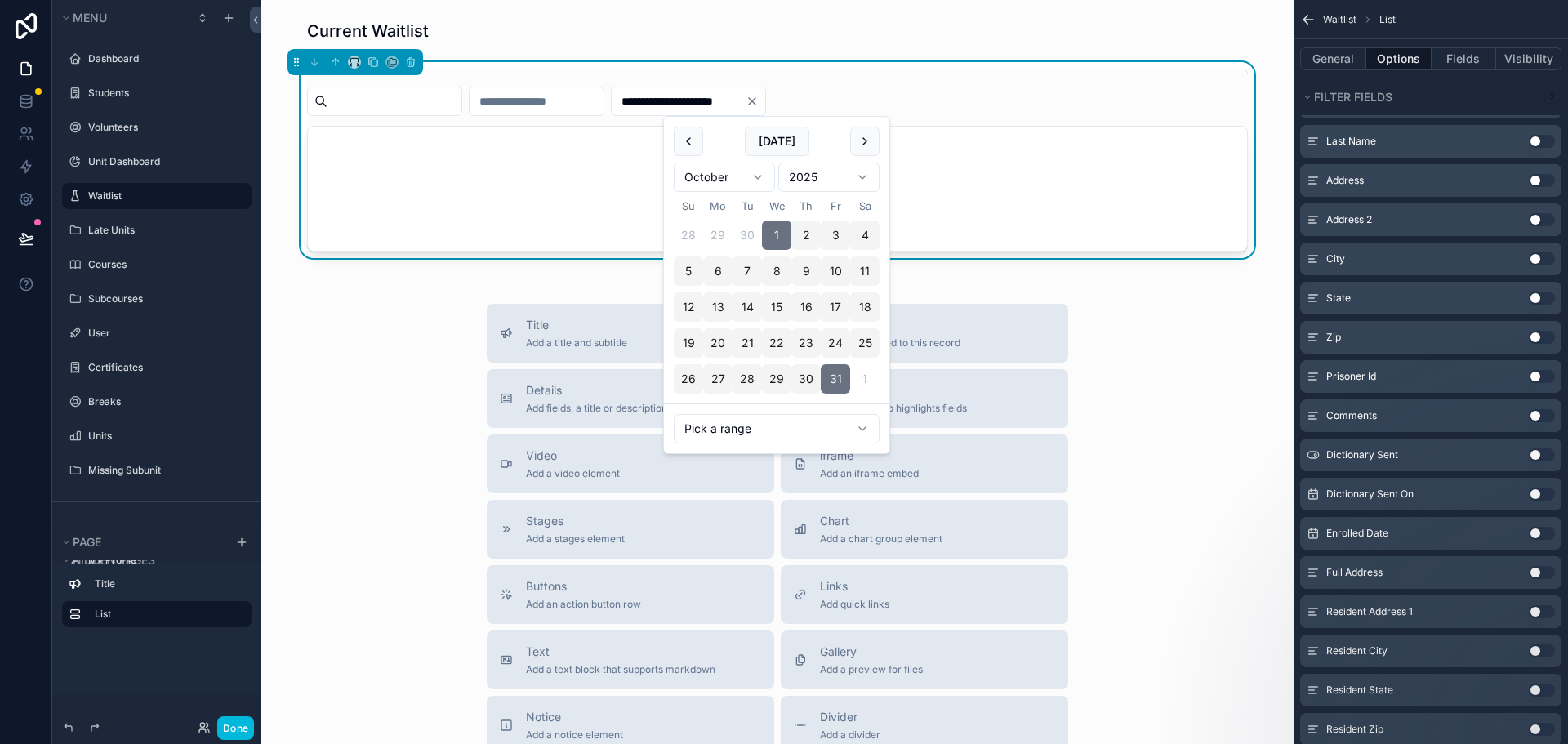
click at [719, 174] on html "**********" at bounding box center [784, 372] width 1568 height 744
click at [767, 431] on html "**********" at bounding box center [784, 372] width 1568 height 744
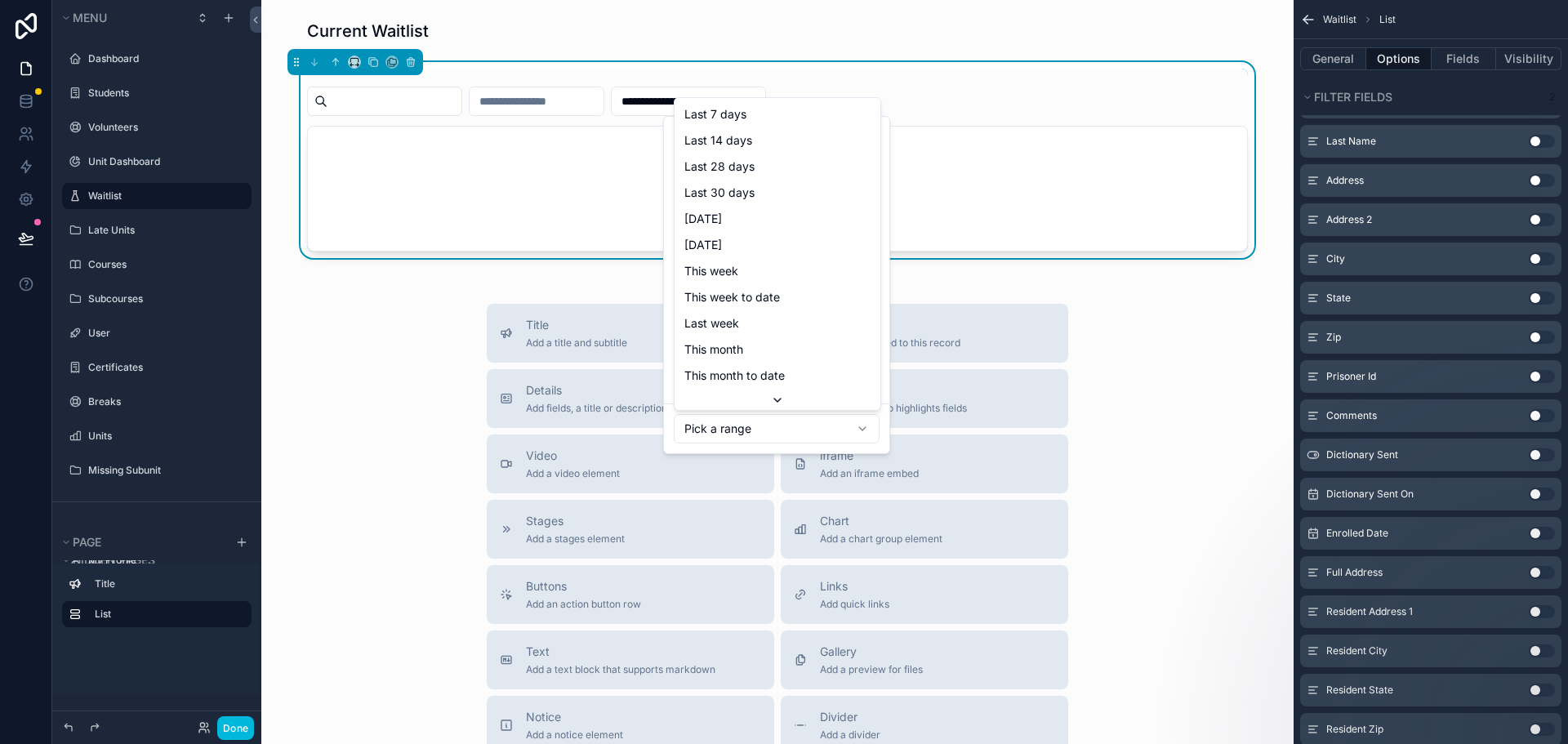
scroll to position [78, 0]
click at [816, 449] on html "**********" at bounding box center [784, 372] width 1568 height 744
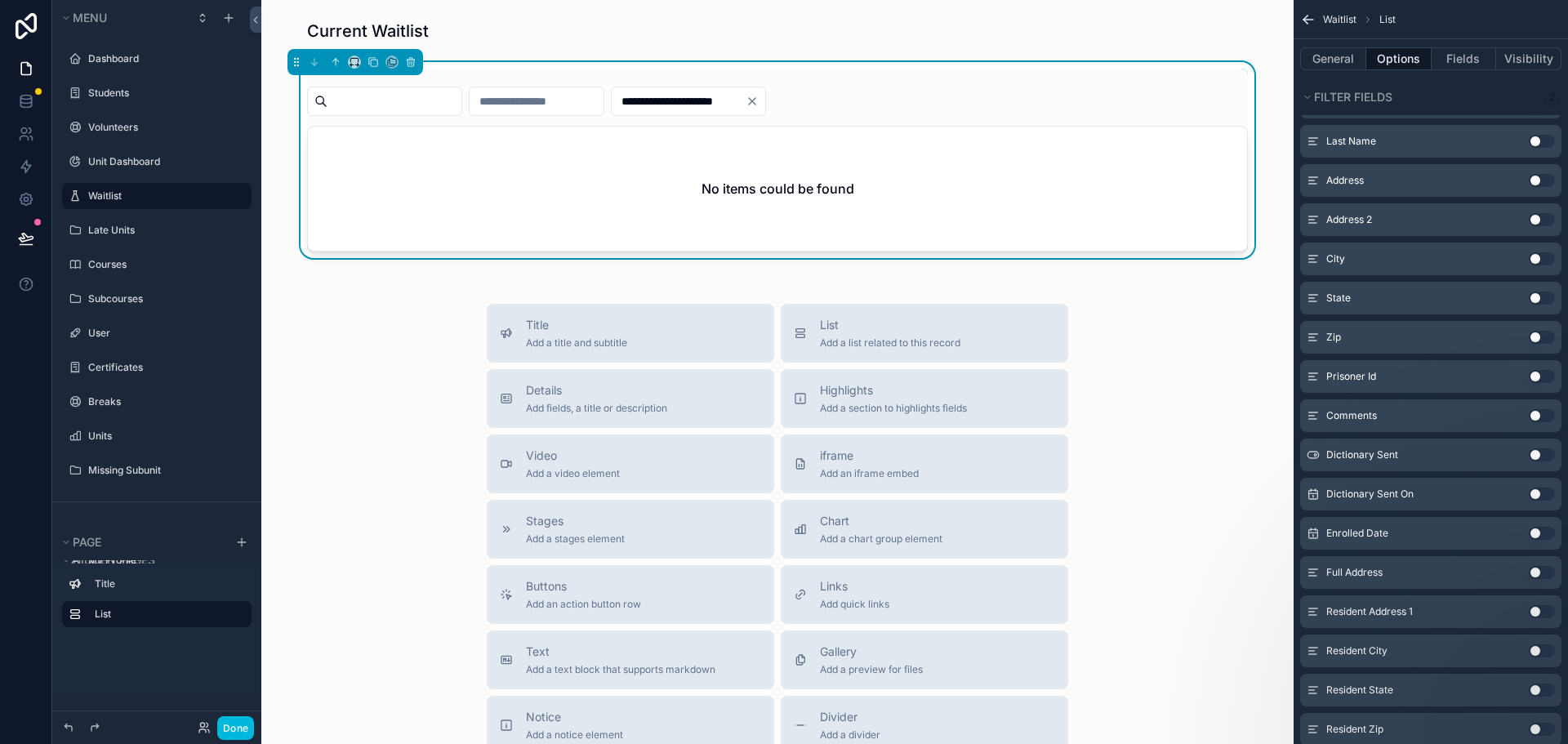
click at [776, 118] on div "**********" at bounding box center [778, 159] width 941 height 183
click at [745, 105] on input "**********" at bounding box center [679, 101] width 134 height 23
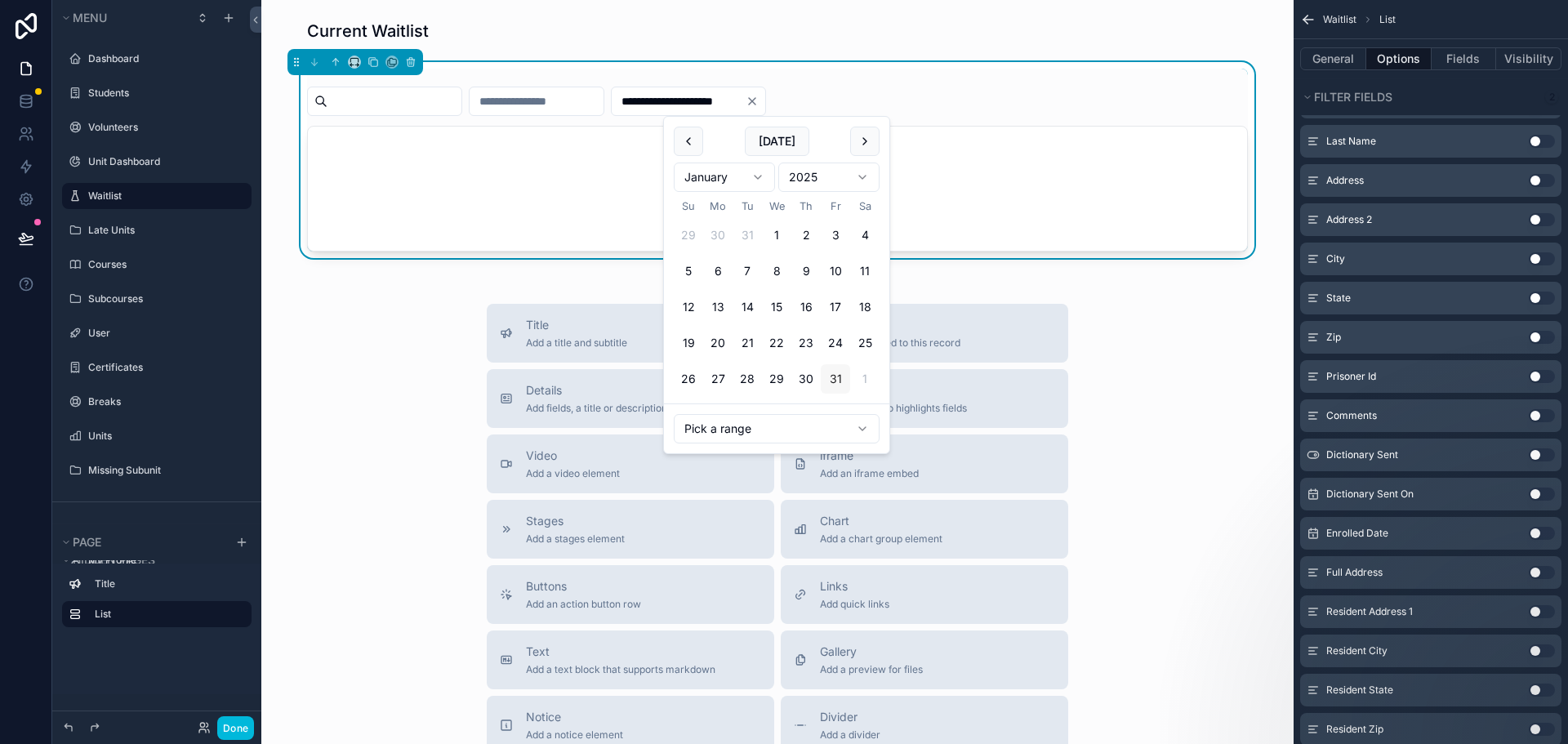
drag, startPoint x: 775, startPoint y: 233, endPoint x: 821, endPoint y: 373, distance: 147.4
click at [821, 373] on tbody "29 30 31 1 2 3 4 5 6 7 8 9 10 11 12 13 14 15 16 17 18 19 20 21 22 23 24 25 26 2…" at bounding box center [777, 304] width 206 height 180
click at [783, 230] on button "1" at bounding box center [777, 235] width 30 height 30
click at [833, 378] on button "31" at bounding box center [835, 379] width 30 height 30
type input "**********"
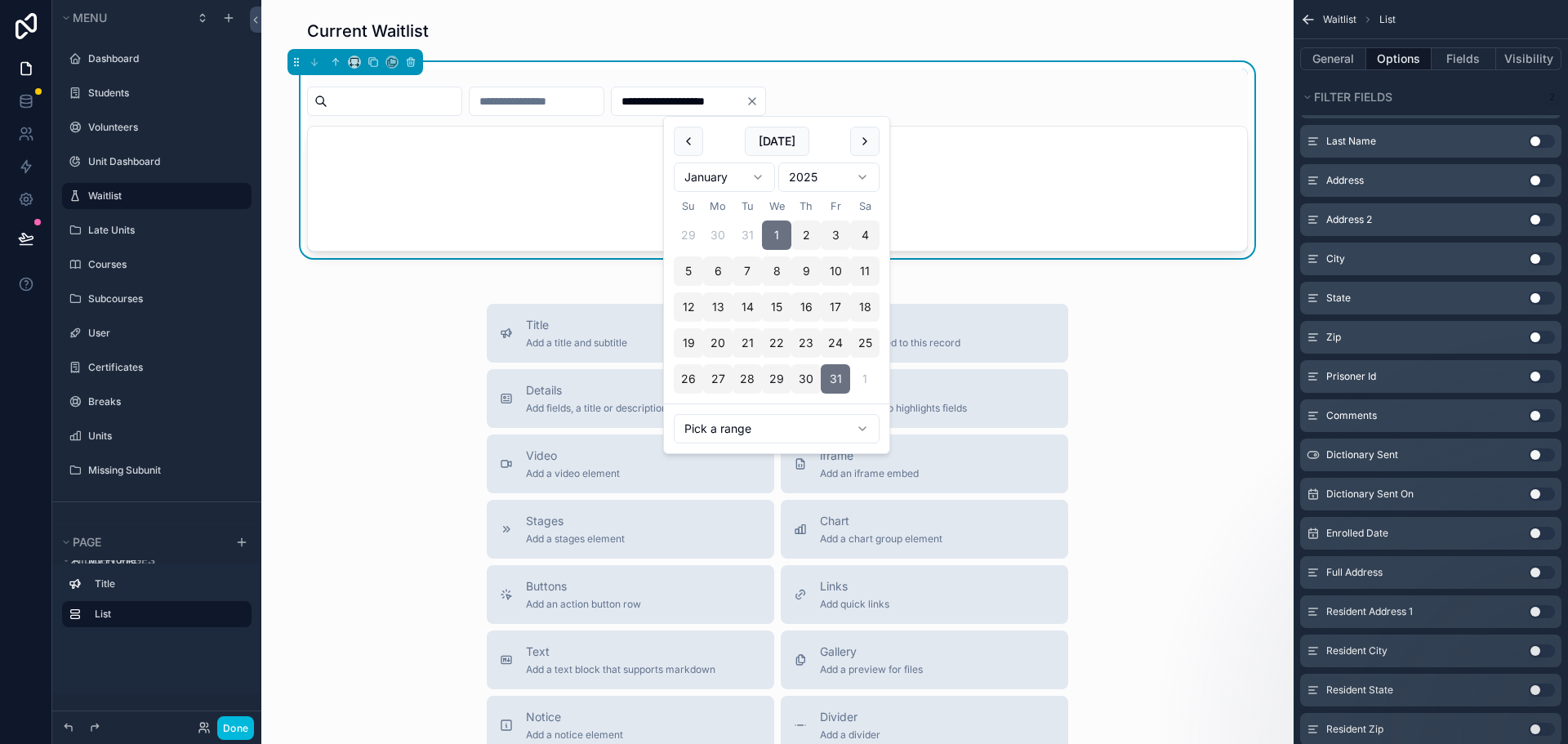
click at [1191, 416] on div "Title Add a title and subtitle List Add a list related to this record Details A…" at bounding box center [778, 594] width 1006 height 581
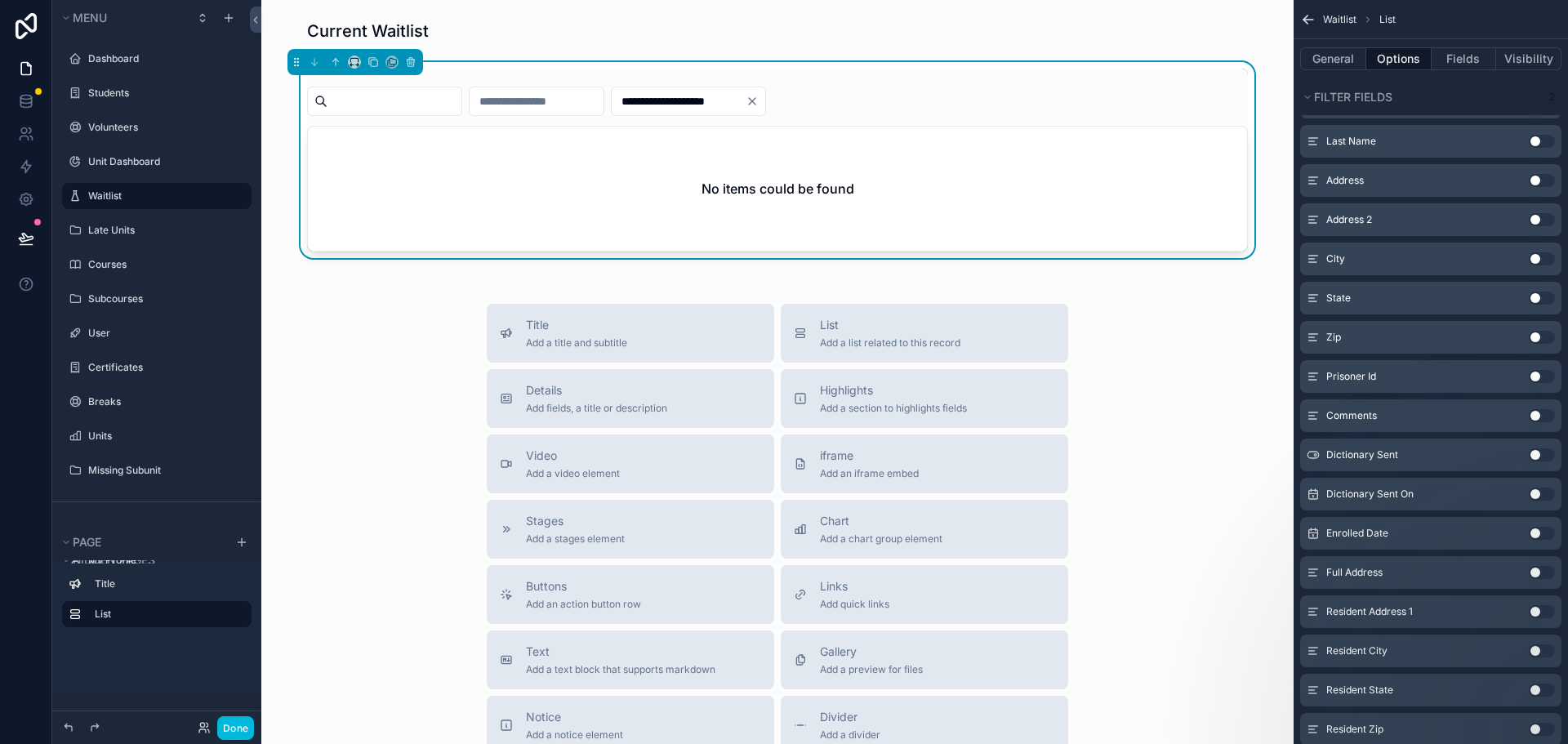
click at [702, 97] on input "**********" at bounding box center [679, 101] width 134 height 23
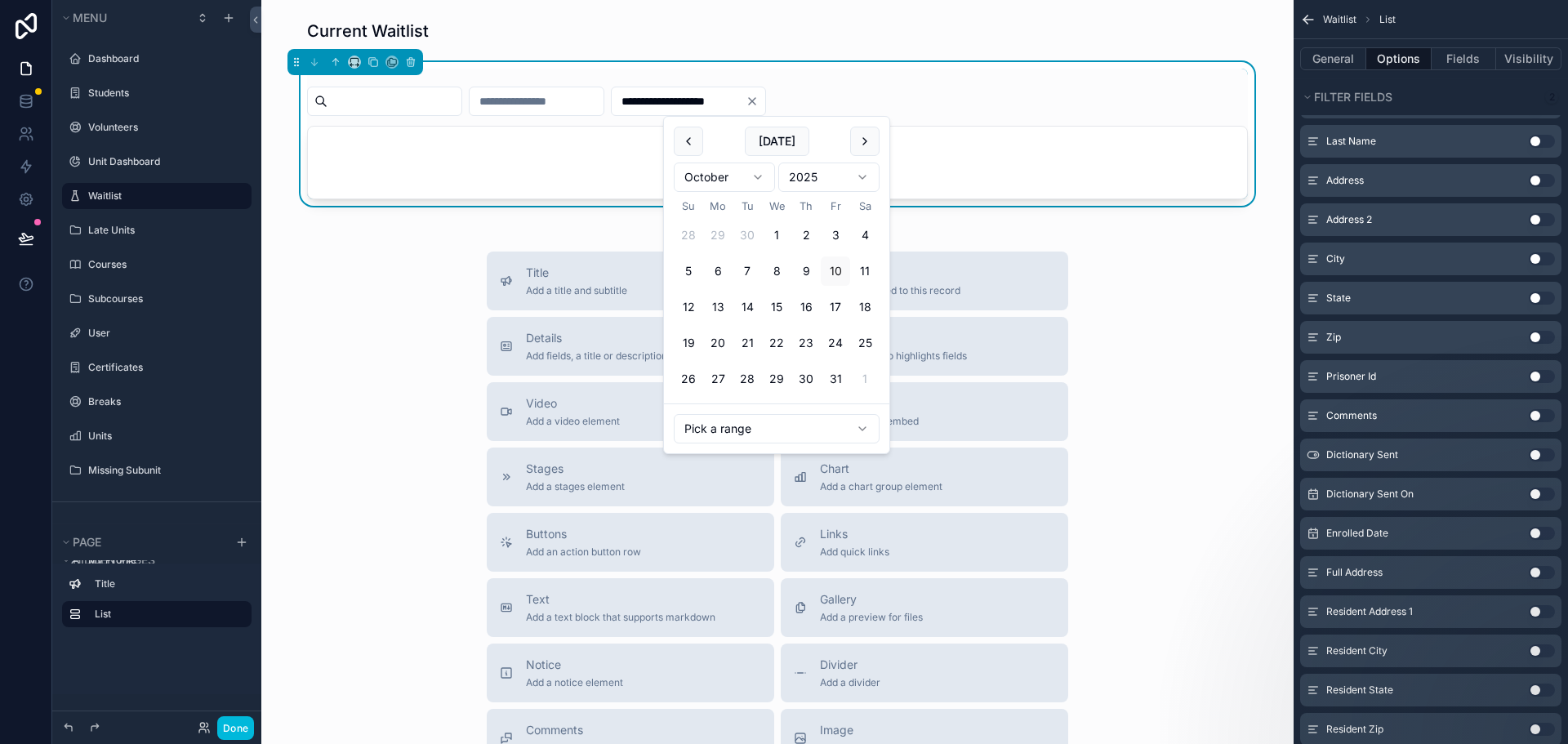
click at [741, 101] on input "**********" at bounding box center [679, 101] width 134 height 23
click at [745, 101] on input "**********" at bounding box center [679, 101] width 134 height 23
click at [745, 99] on input "**********" at bounding box center [679, 101] width 134 height 23
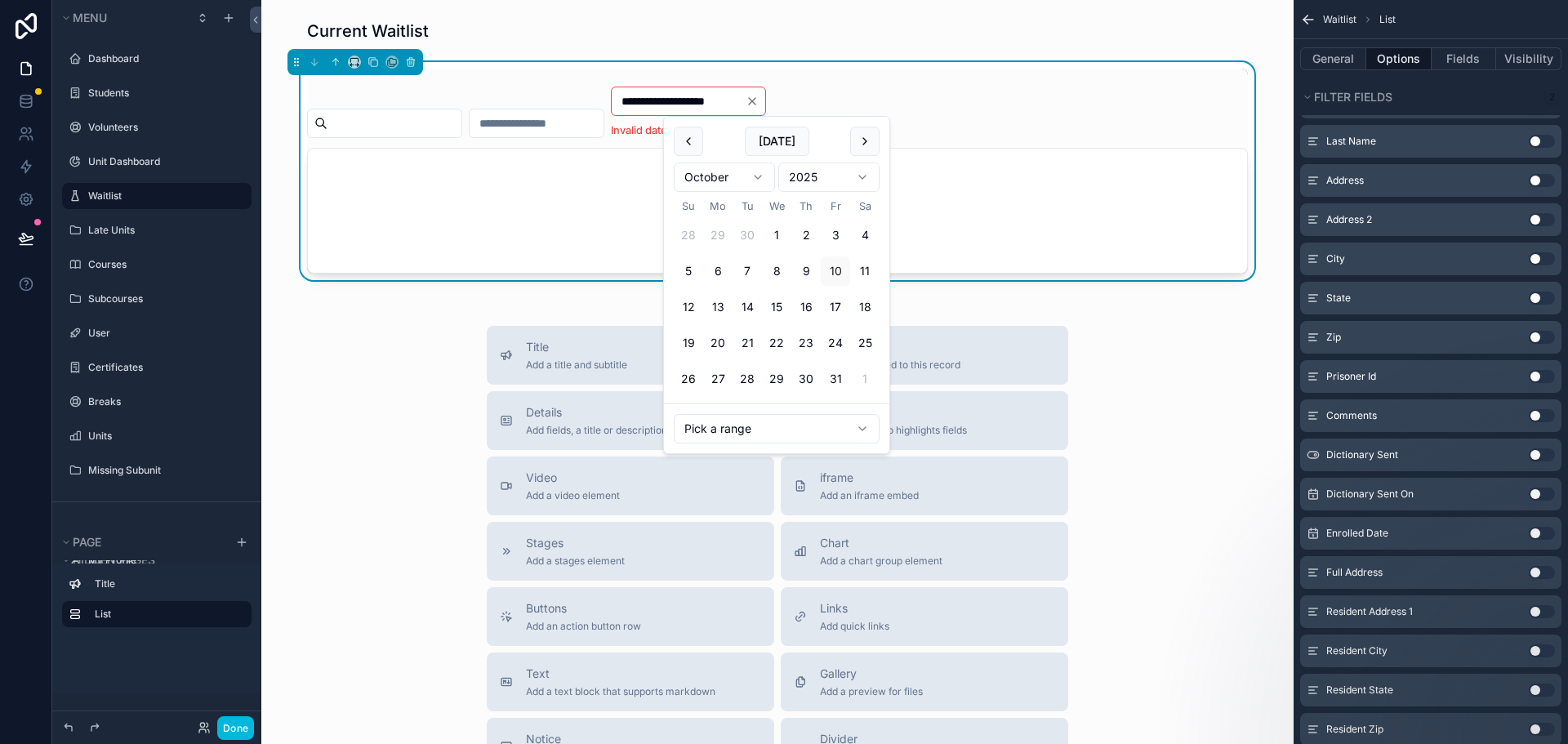
click at [745, 101] on input "**********" at bounding box center [679, 101] width 134 height 23
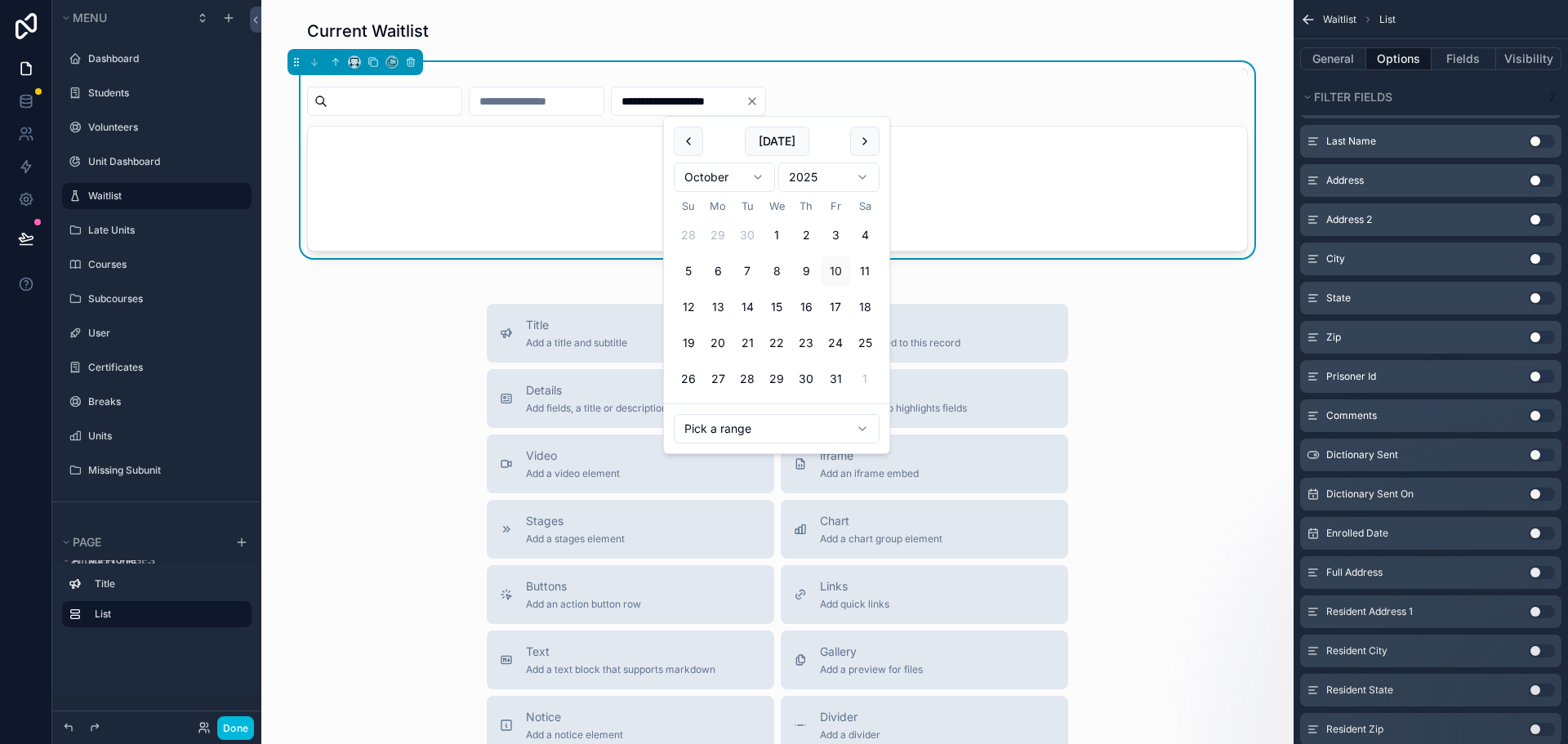
type input "**********"
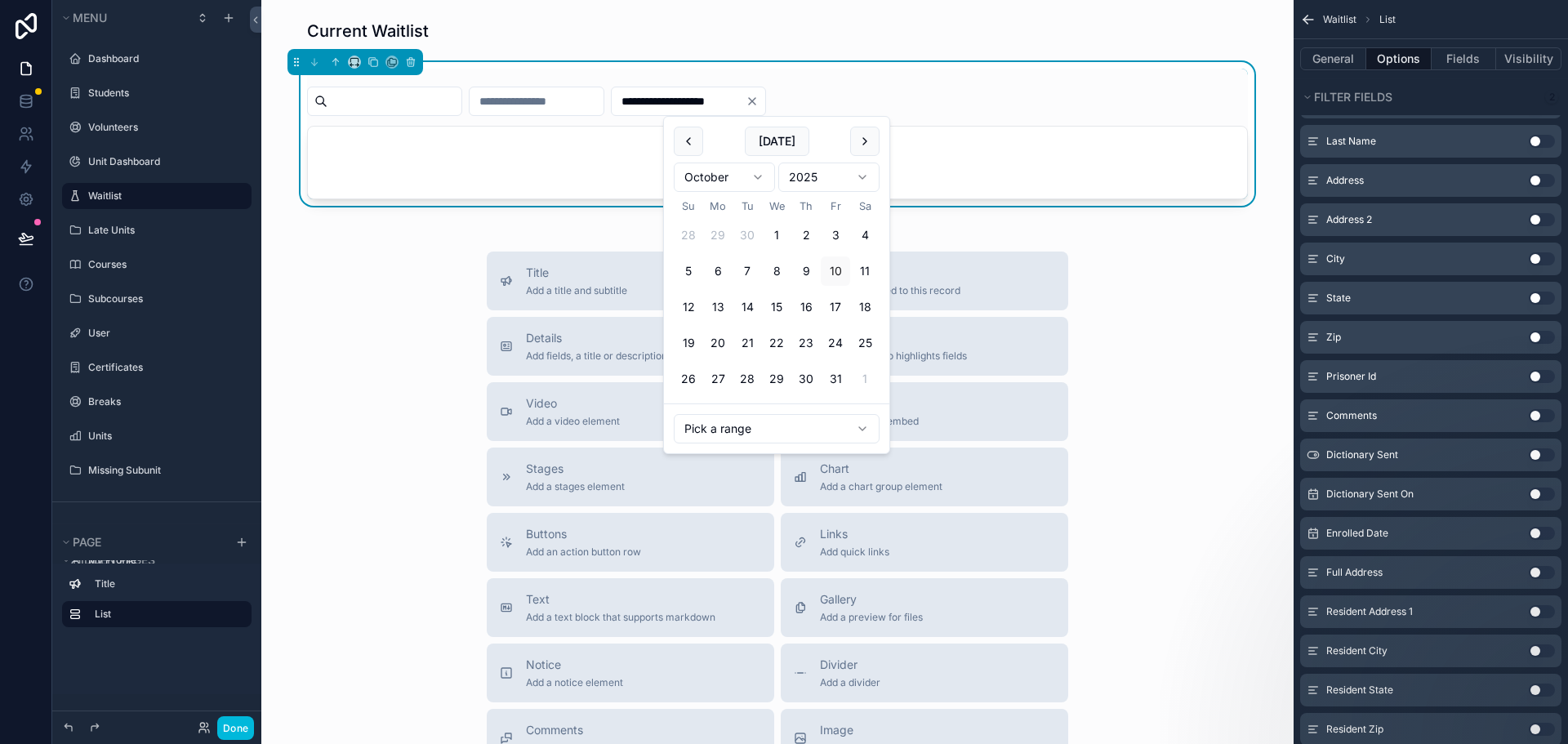
click at [960, 84] on div "**********" at bounding box center [778, 133] width 941 height 130
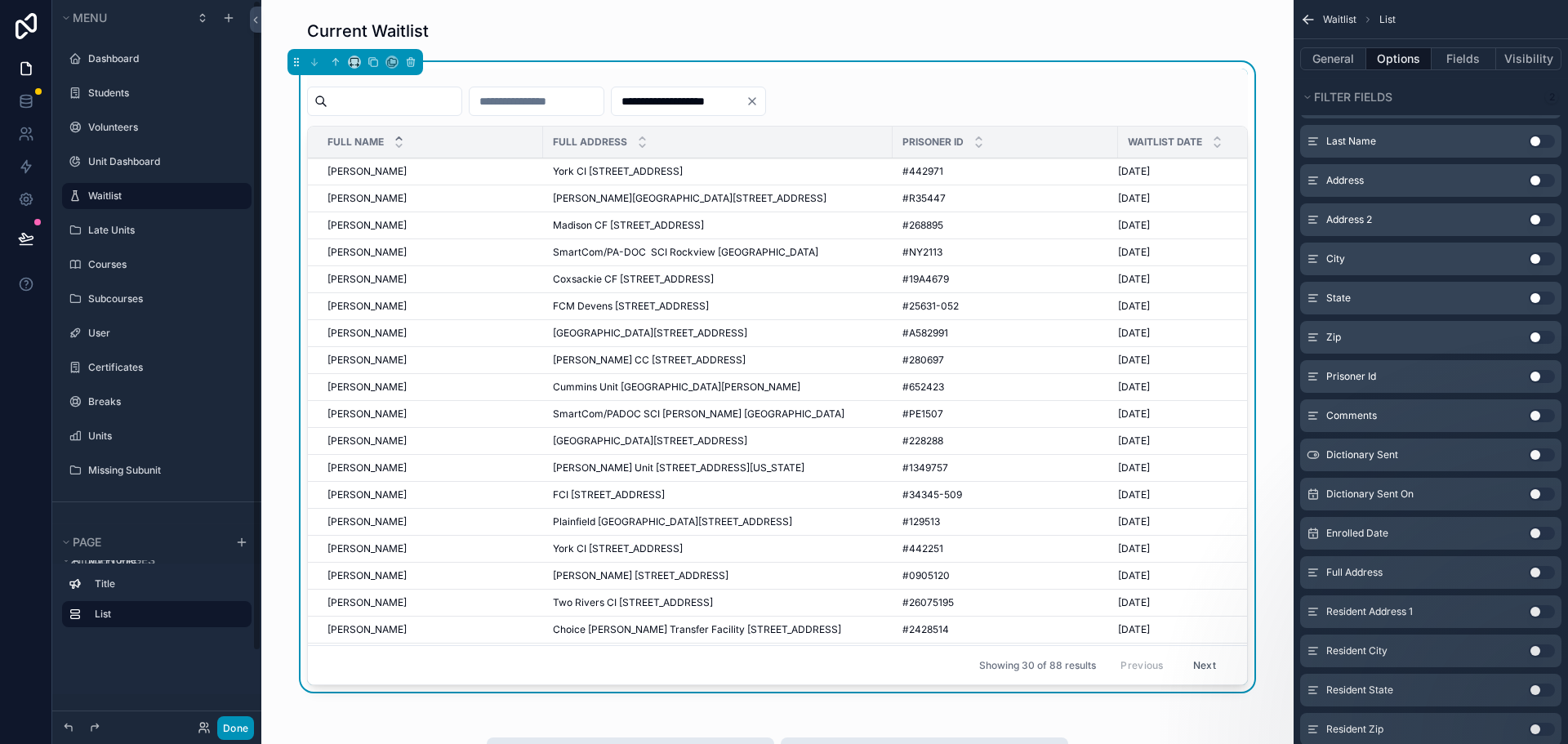
click at [242, 728] on button "Done" at bounding box center [235, 728] width 37 height 24
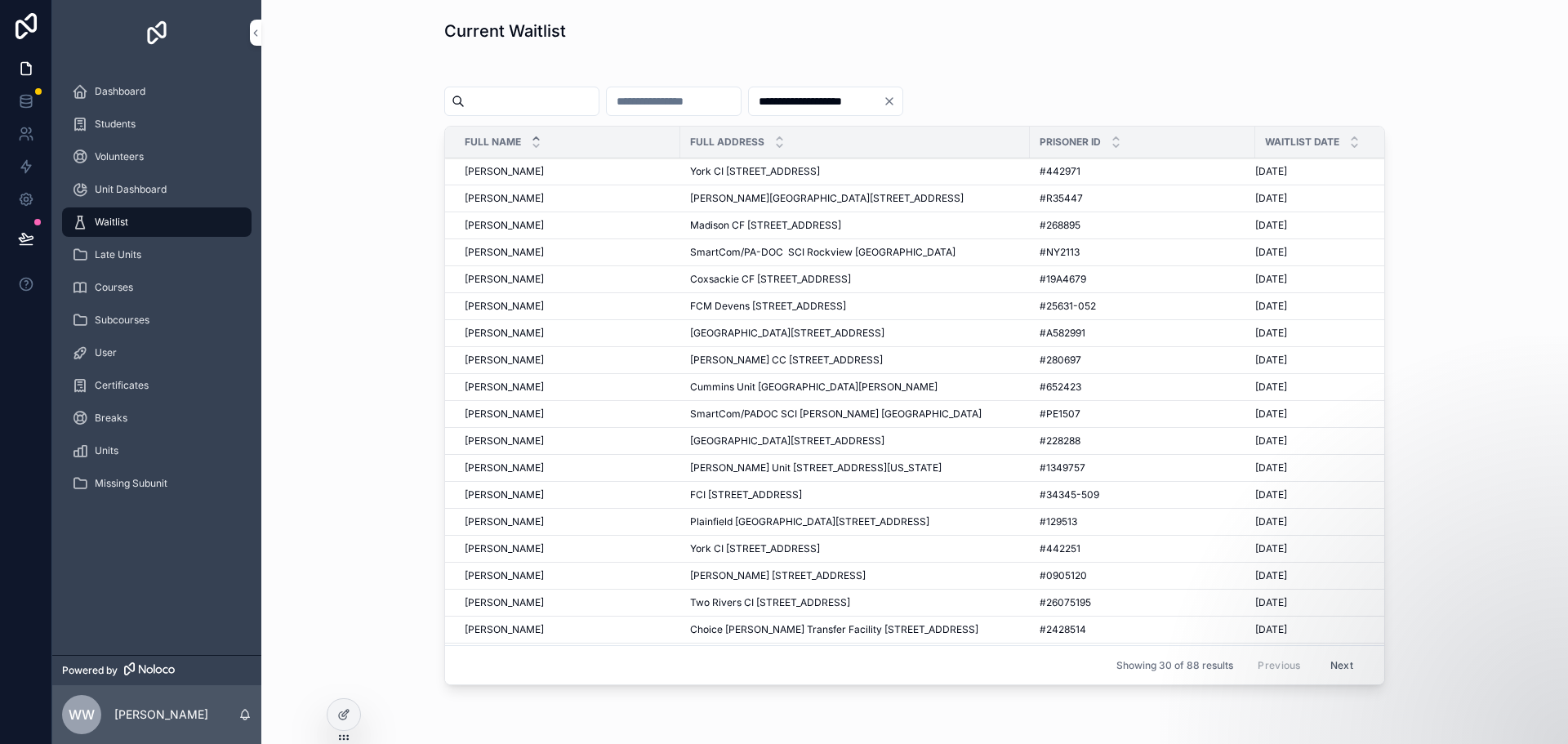
click at [882, 106] on input "**********" at bounding box center [816, 101] width 134 height 23
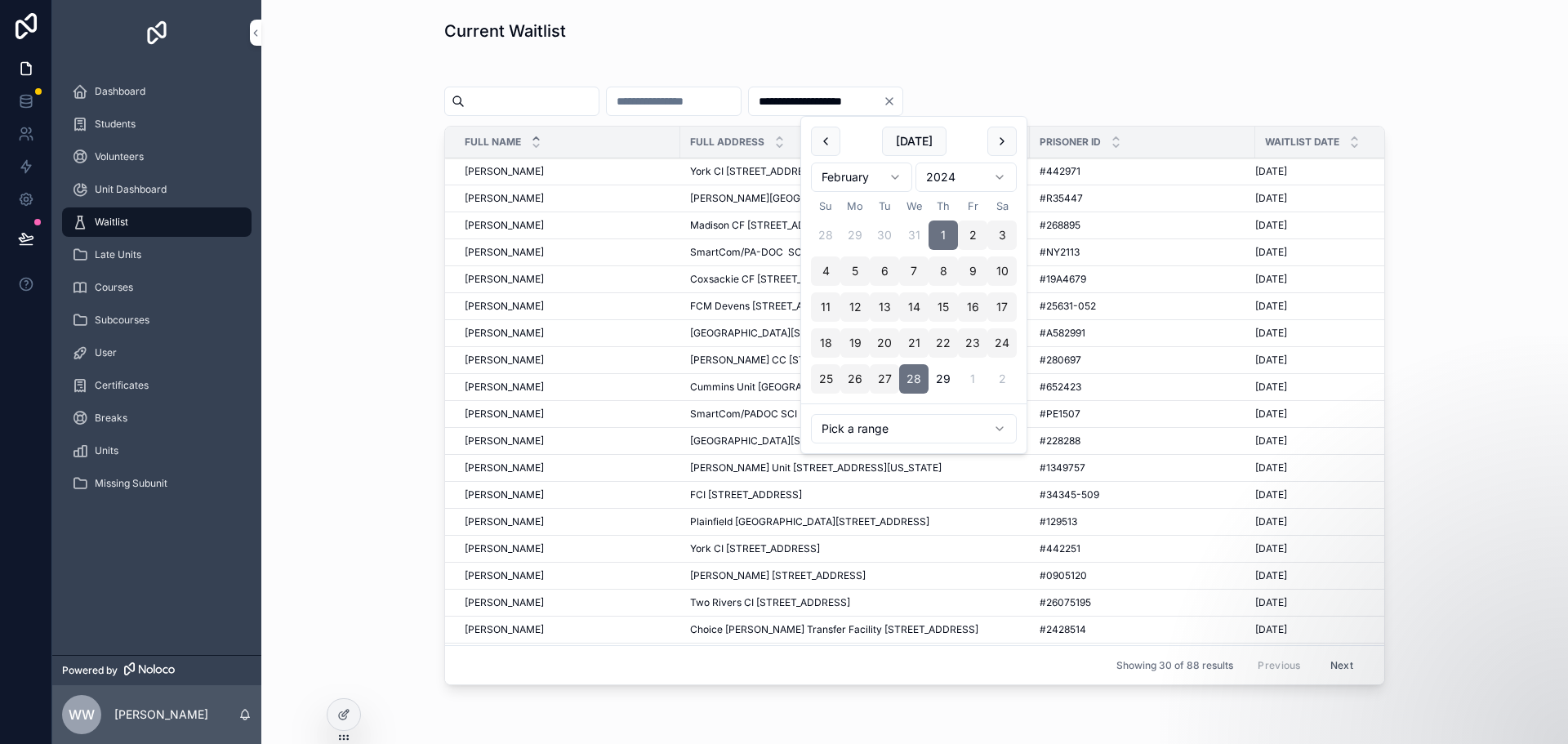
click at [794, 63] on div "**********" at bounding box center [915, 380] width 1280 height 636
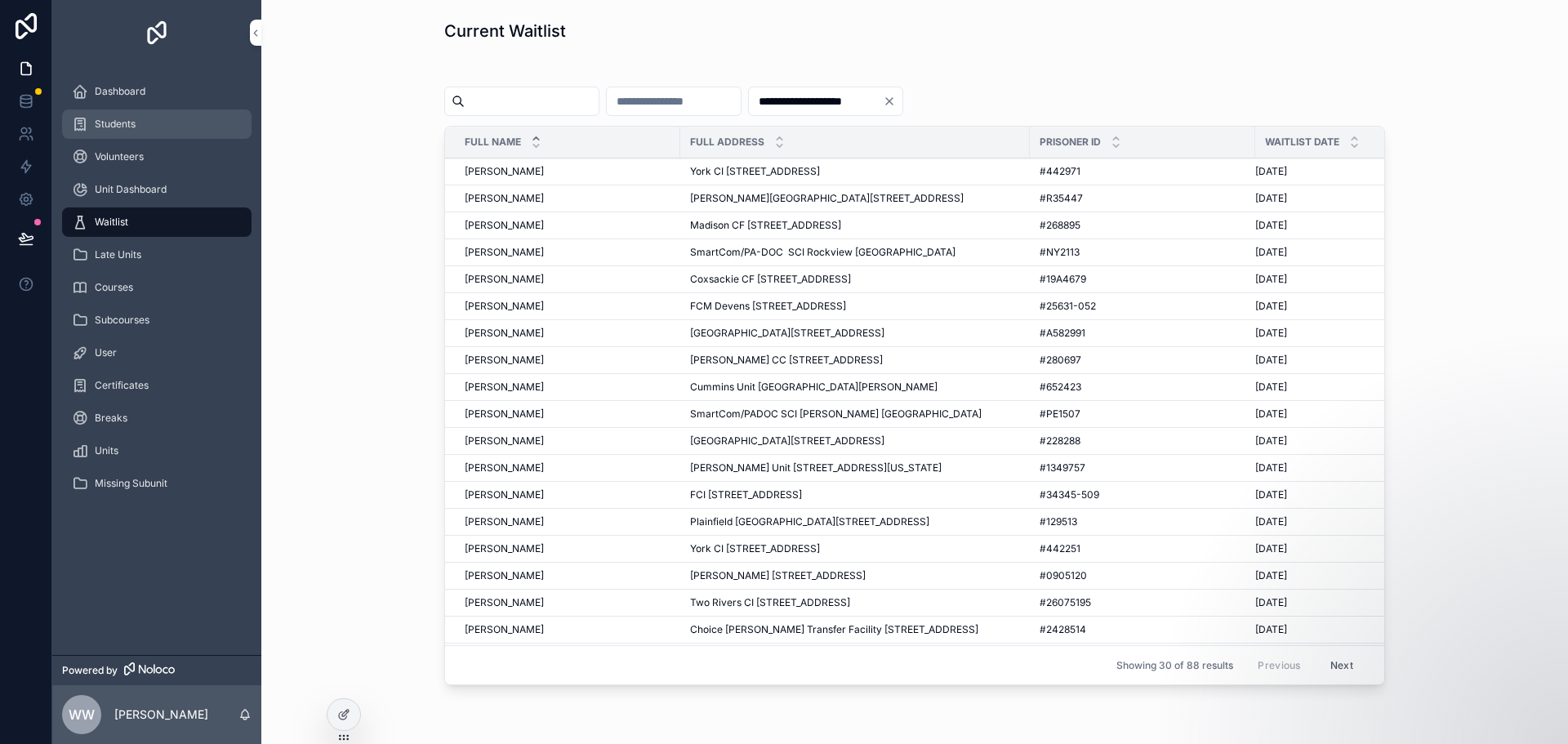
click at [127, 124] on span "Students" at bounding box center [115, 124] width 41 height 13
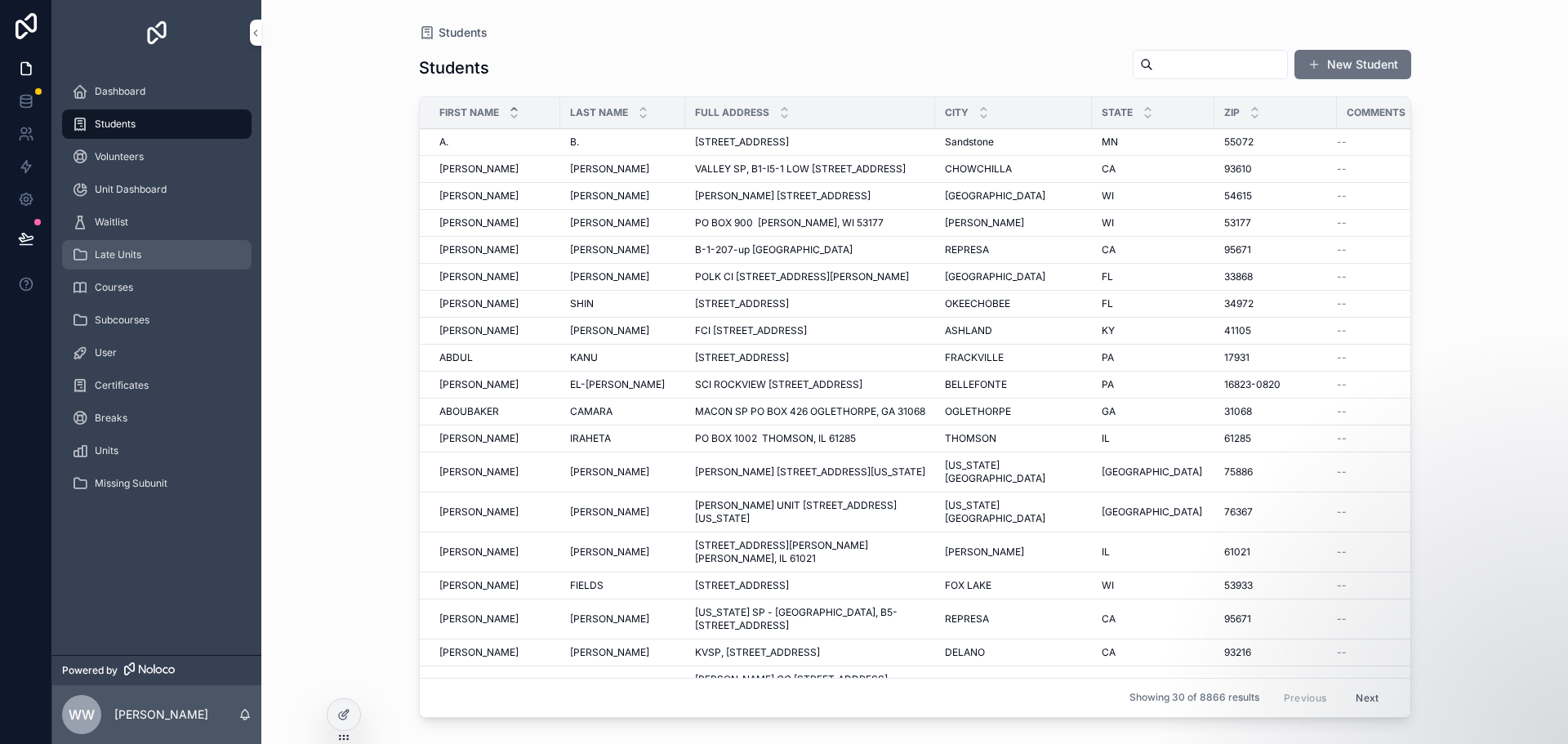
click at [139, 261] on span "Late Units" at bounding box center [118, 254] width 46 height 13
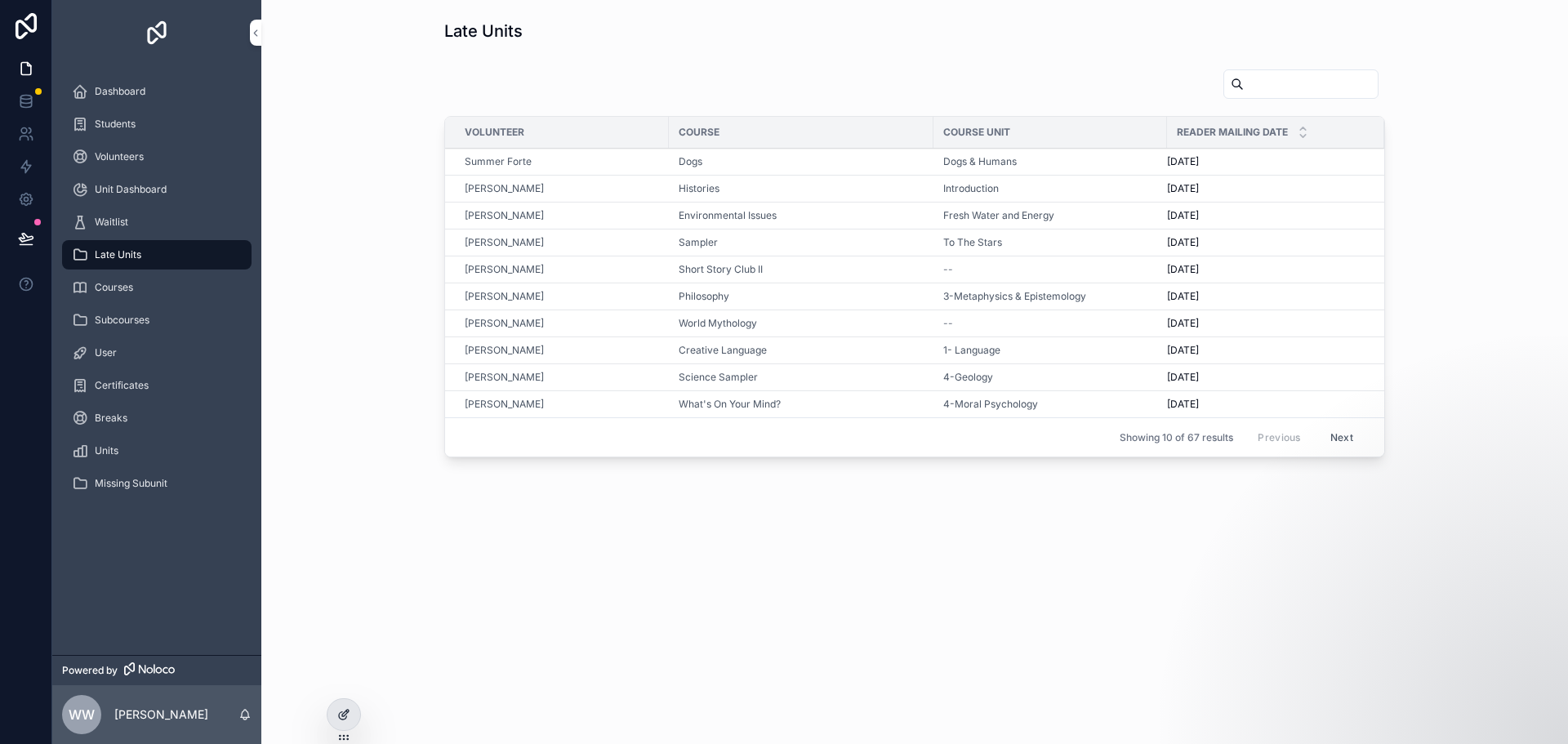
click at [349, 712] on icon at bounding box center [343, 713] width 13 height 13
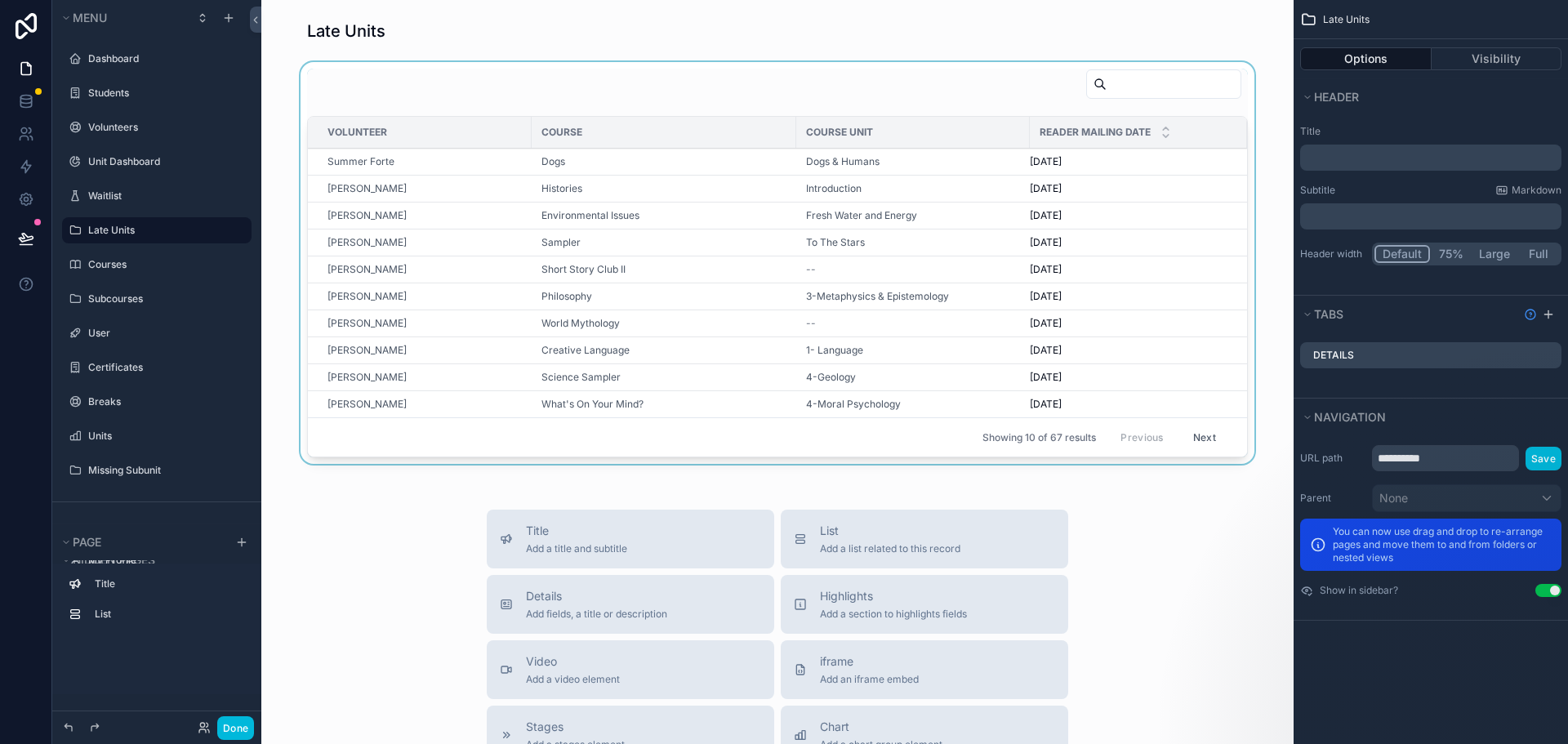
click at [1006, 227] on div "scrollable content" at bounding box center [778, 266] width 1006 height 408
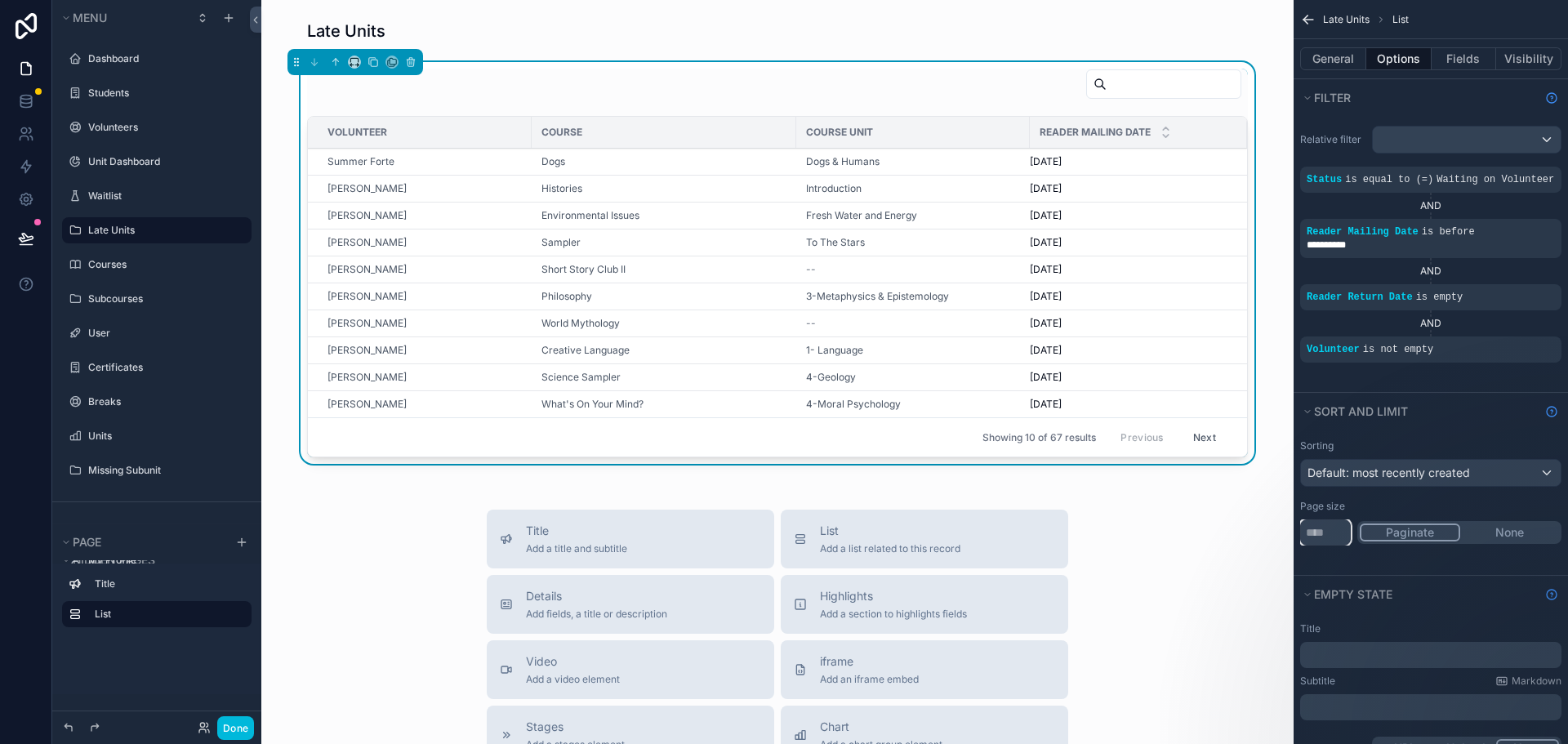
click at [1323, 525] on input "**" at bounding box center [1325, 533] width 50 height 26
click at [1330, 530] on input "**" at bounding box center [1325, 533] width 50 height 26
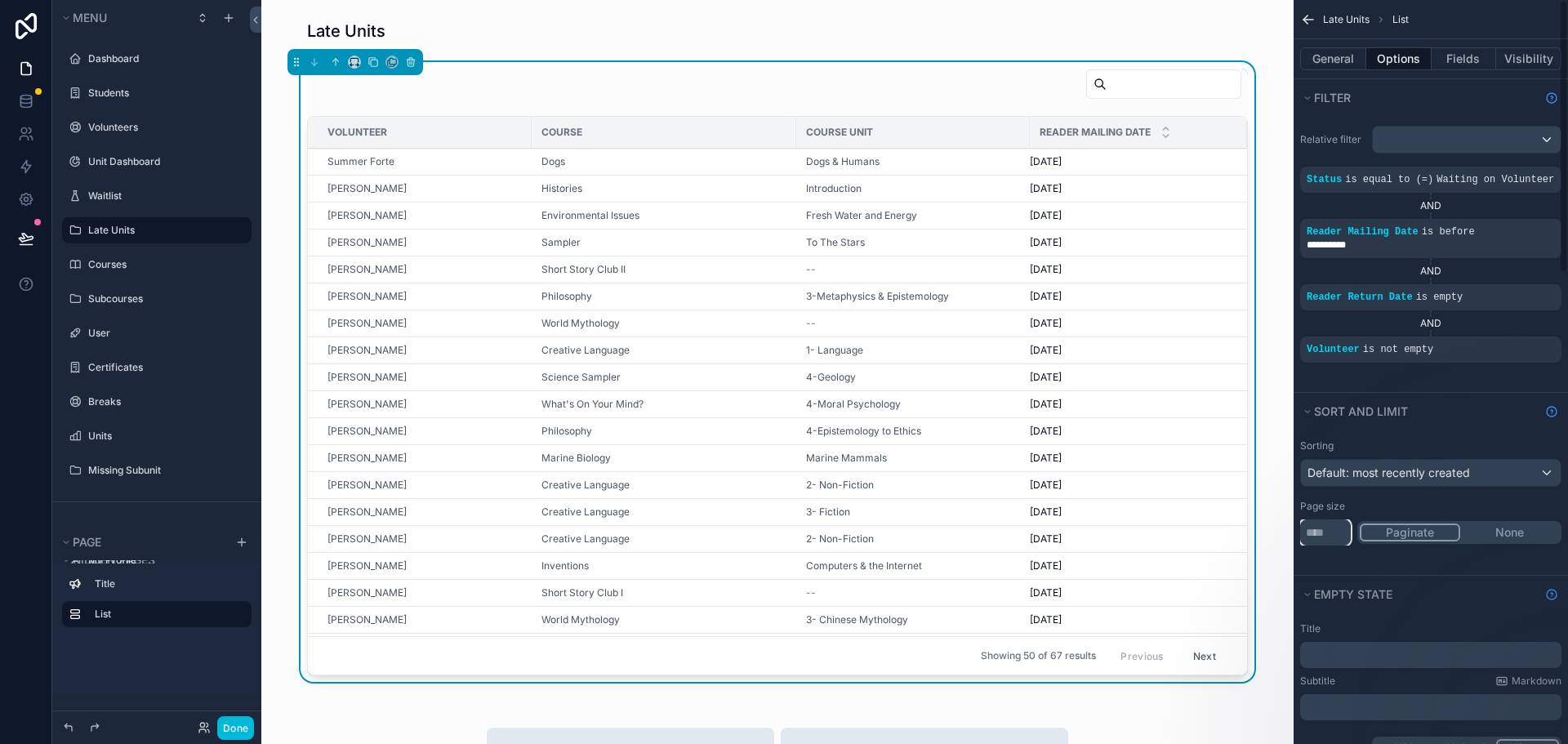
click at [1325, 537] on input "**" at bounding box center [1325, 533] width 50 height 26
type input "**"
click at [238, 727] on button "Done" at bounding box center [235, 728] width 37 height 24
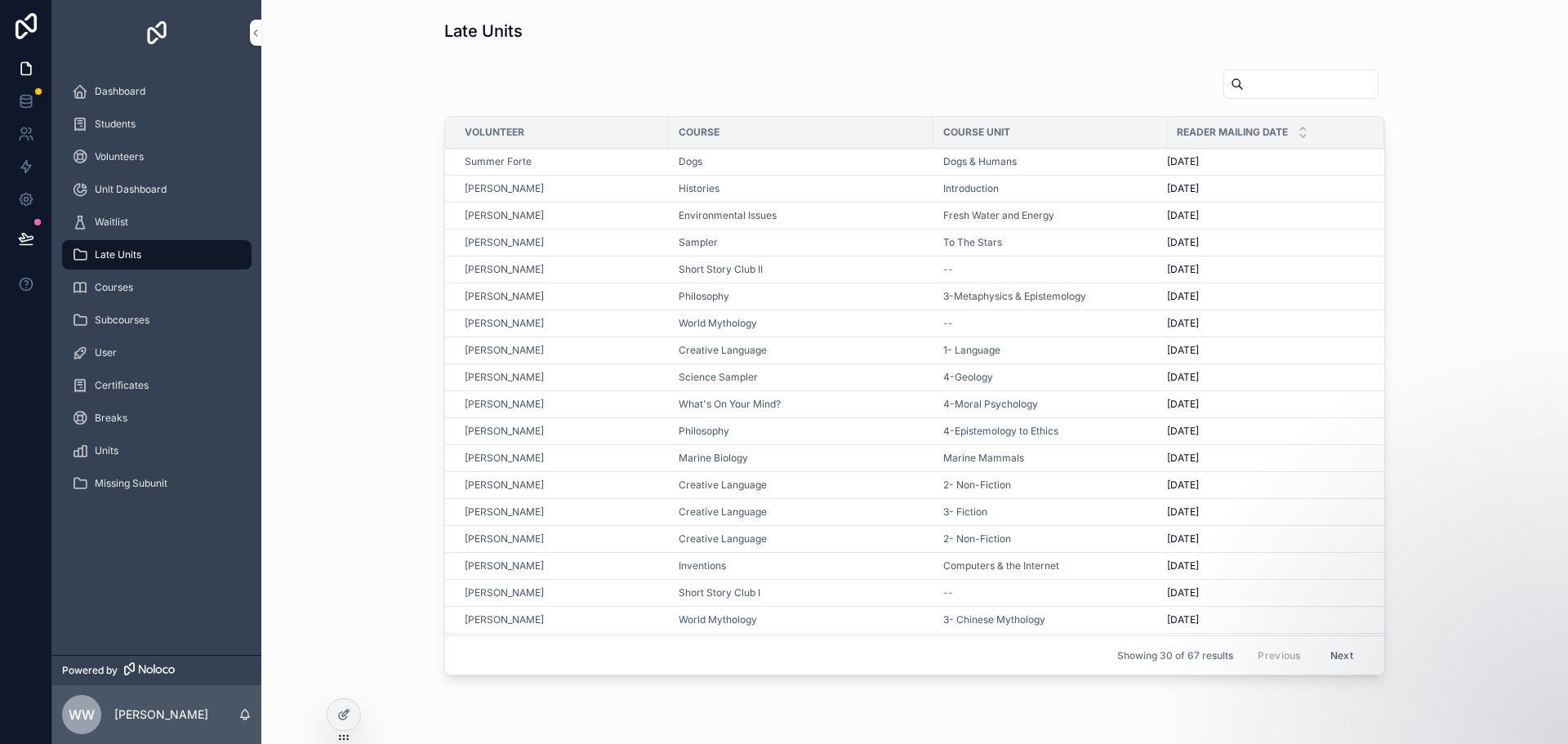
click at [1488, 600] on div "Volunteer Course Course Unit Reader Mailing Date Summer Forte Dogs Dogs & Human…" at bounding box center [915, 375] width 1280 height 626
click at [1102, 107] on div "Volunteer Course Course Unit Reader Mailing Date Summer Forte Dogs Dogs & Human…" at bounding box center [915, 372] width 941 height 607
click at [346, 712] on icon at bounding box center [343, 713] width 13 height 13
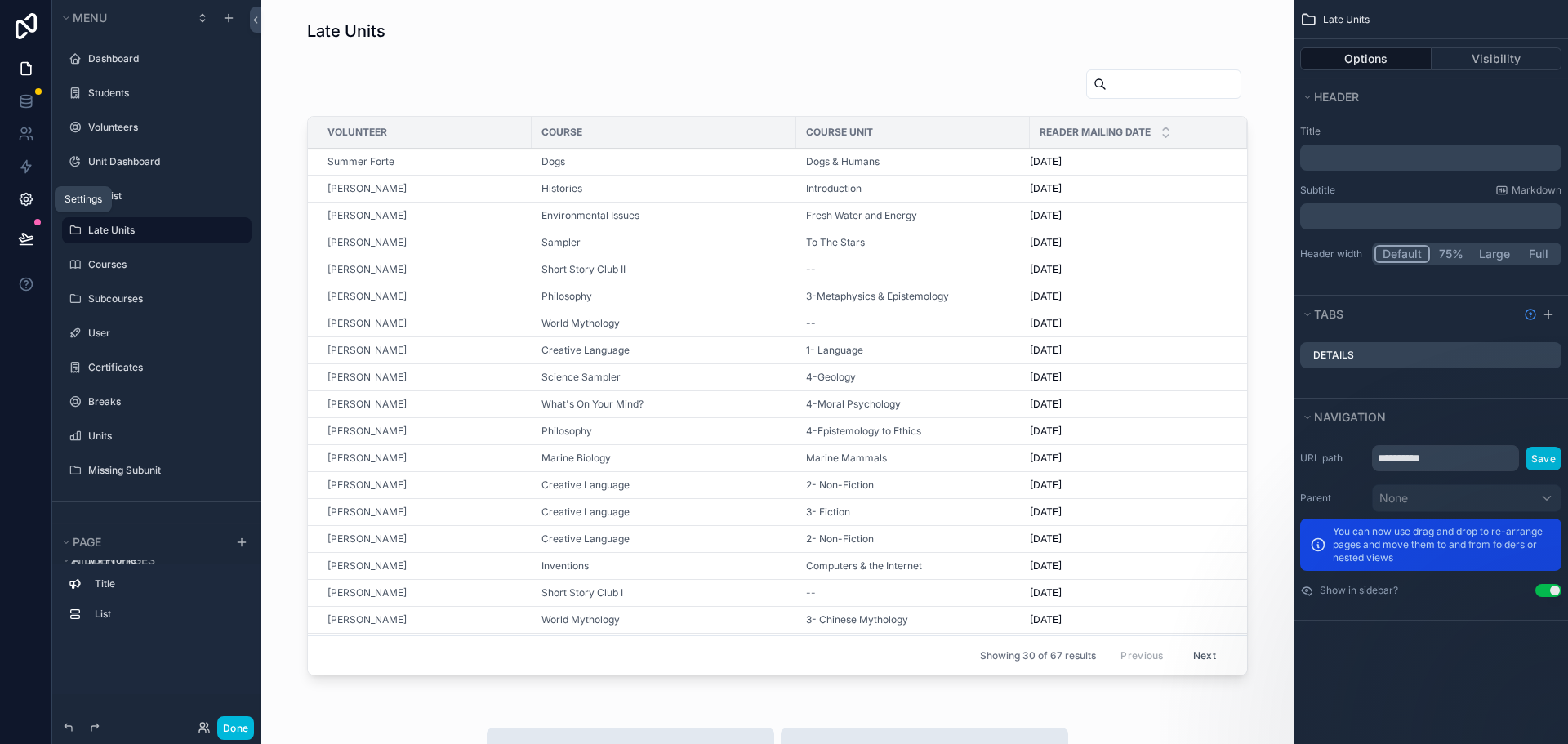
click at [22, 205] on icon at bounding box center [26, 200] width 12 height 12
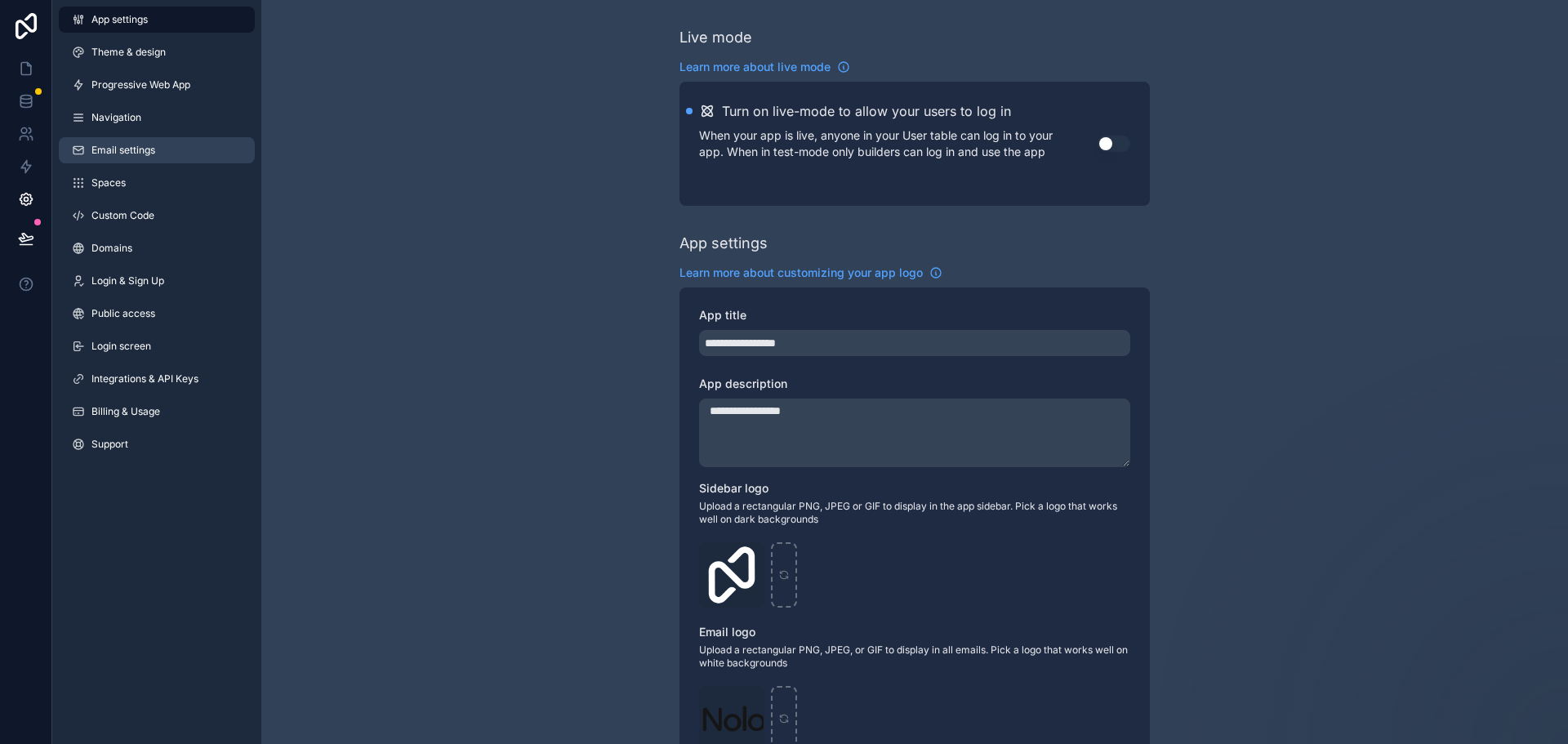
click at [134, 147] on span "Email settings" at bounding box center [124, 149] width 63 height 13
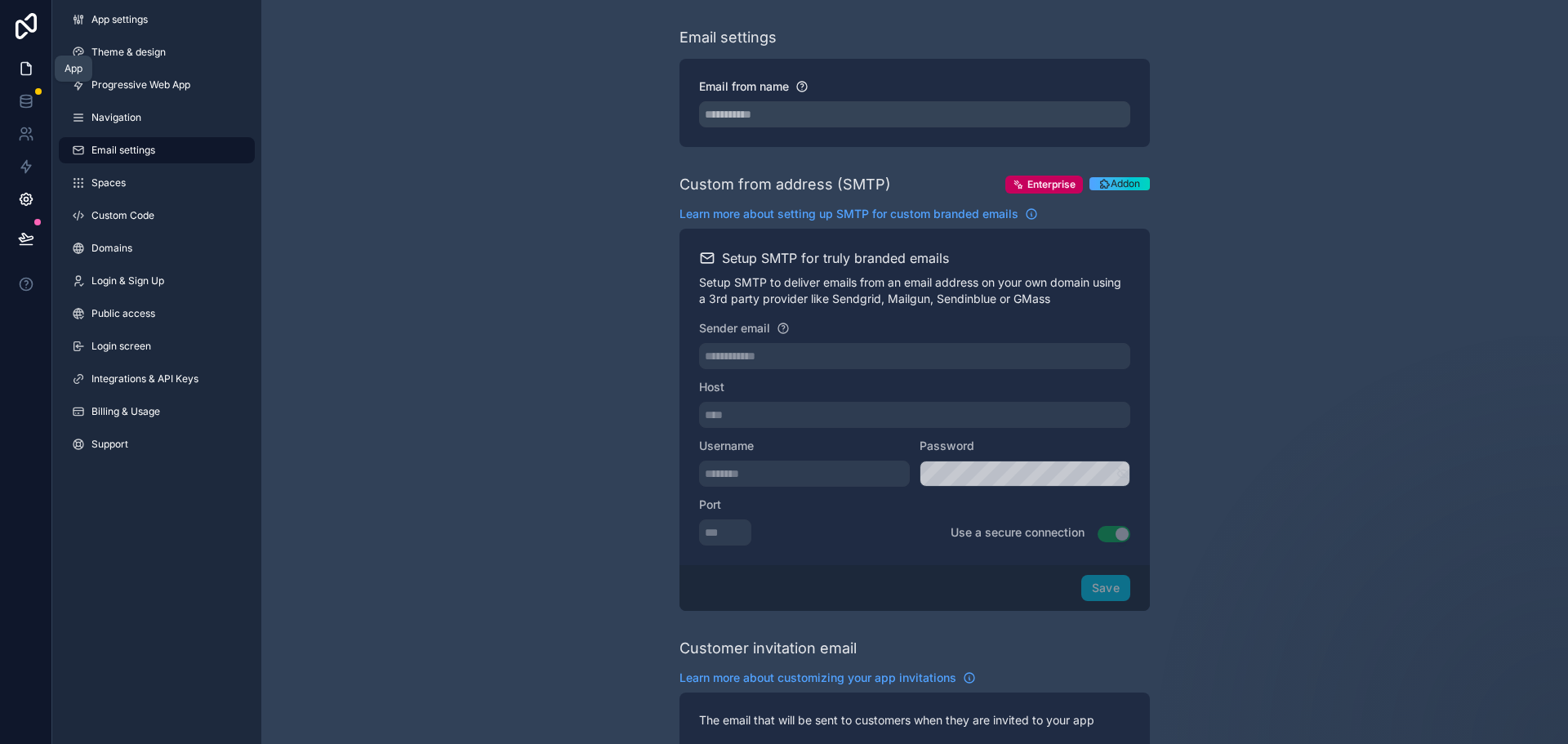
click at [31, 63] on icon at bounding box center [26, 68] width 17 height 17
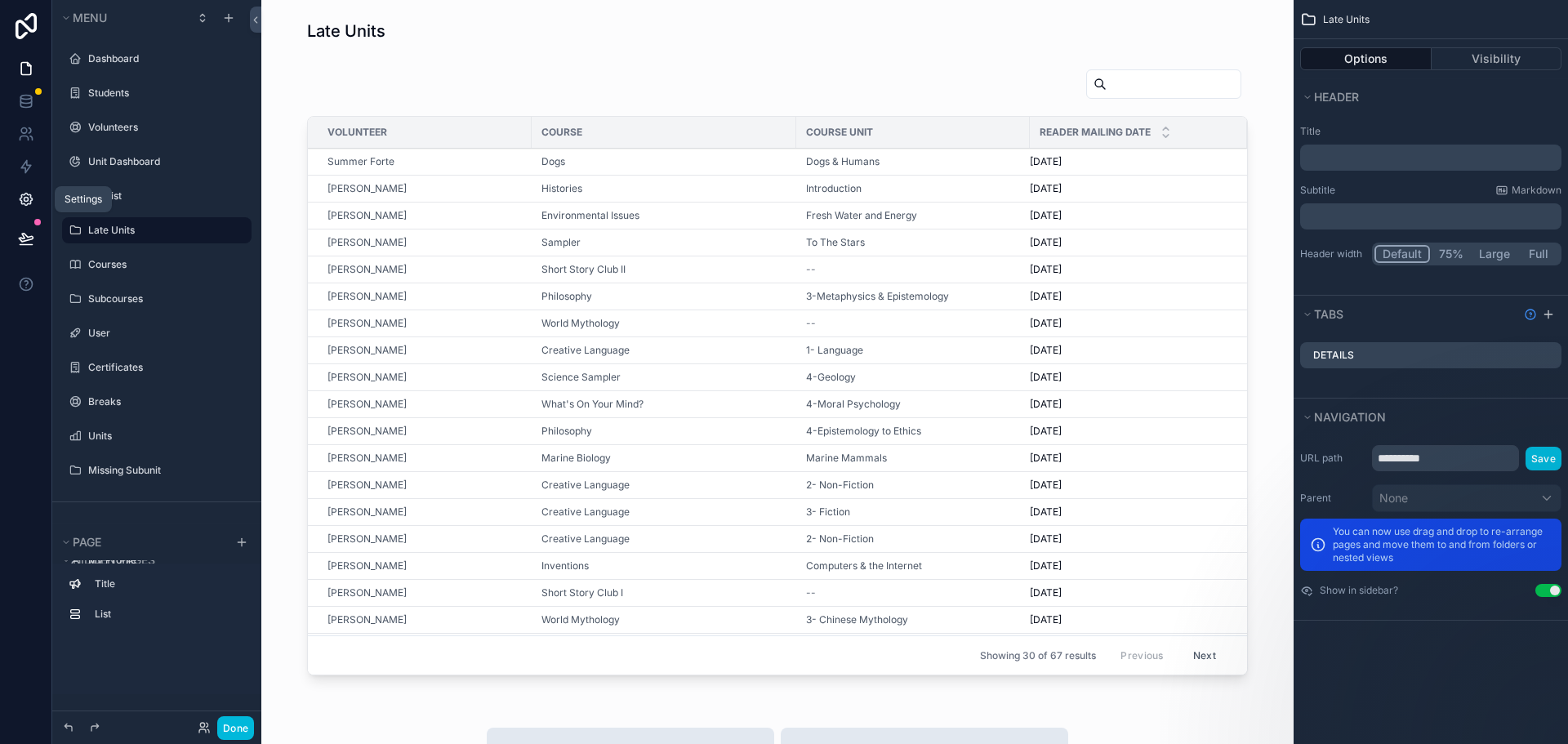
click at [23, 201] on icon at bounding box center [26, 199] width 17 height 17
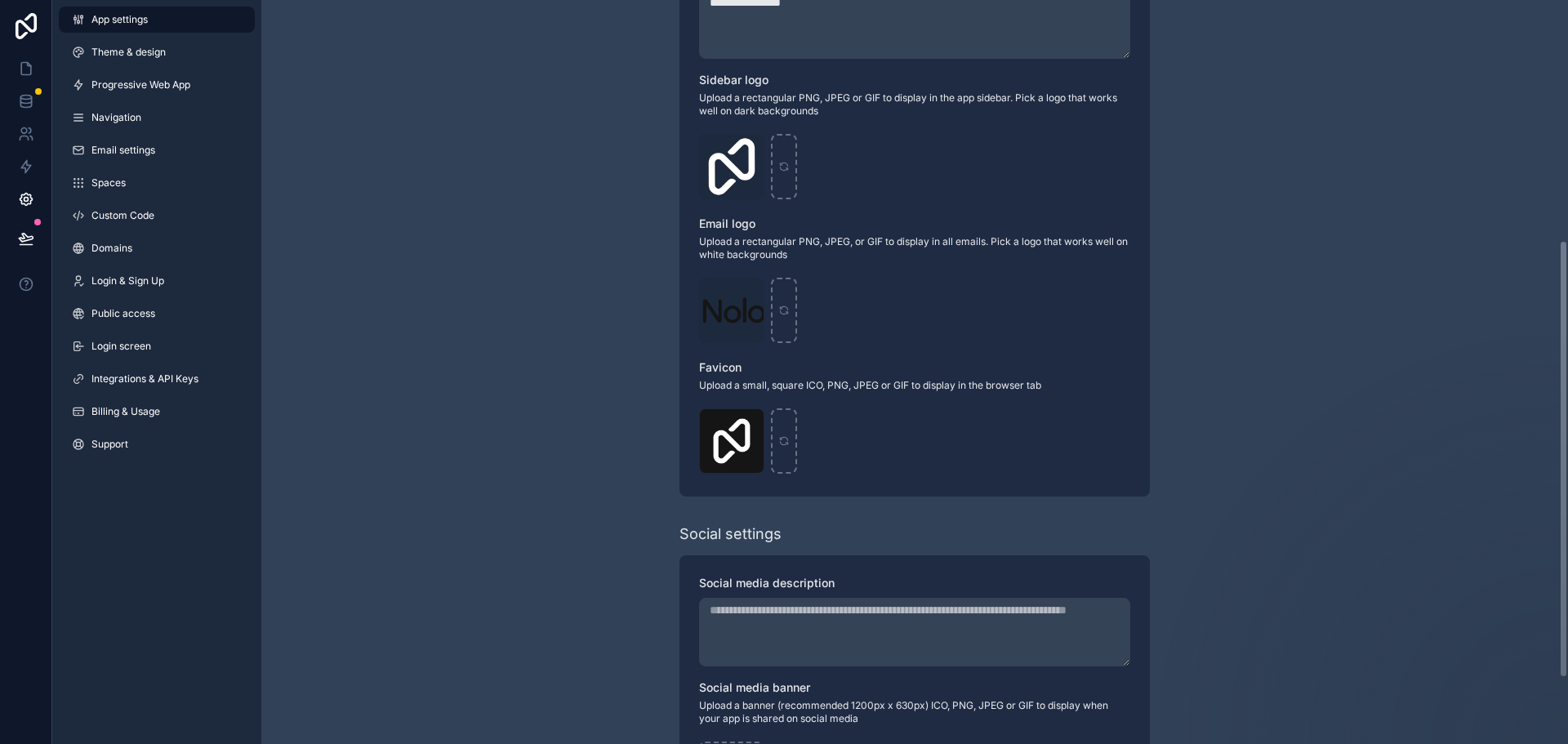
scroll to position [520, 0]
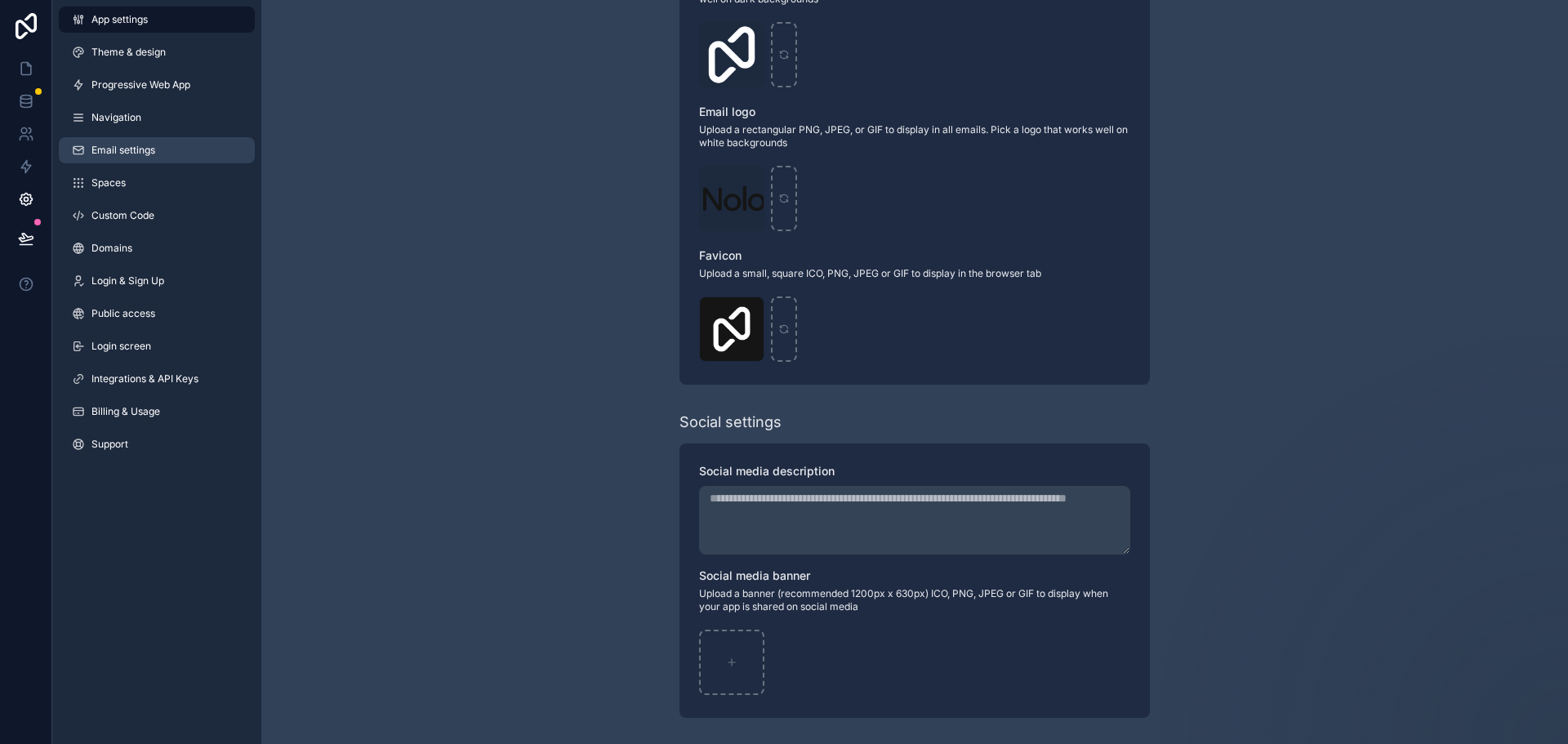
click at [112, 148] on span "Email settings" at bounding box center [124, 149] width 63 height 13
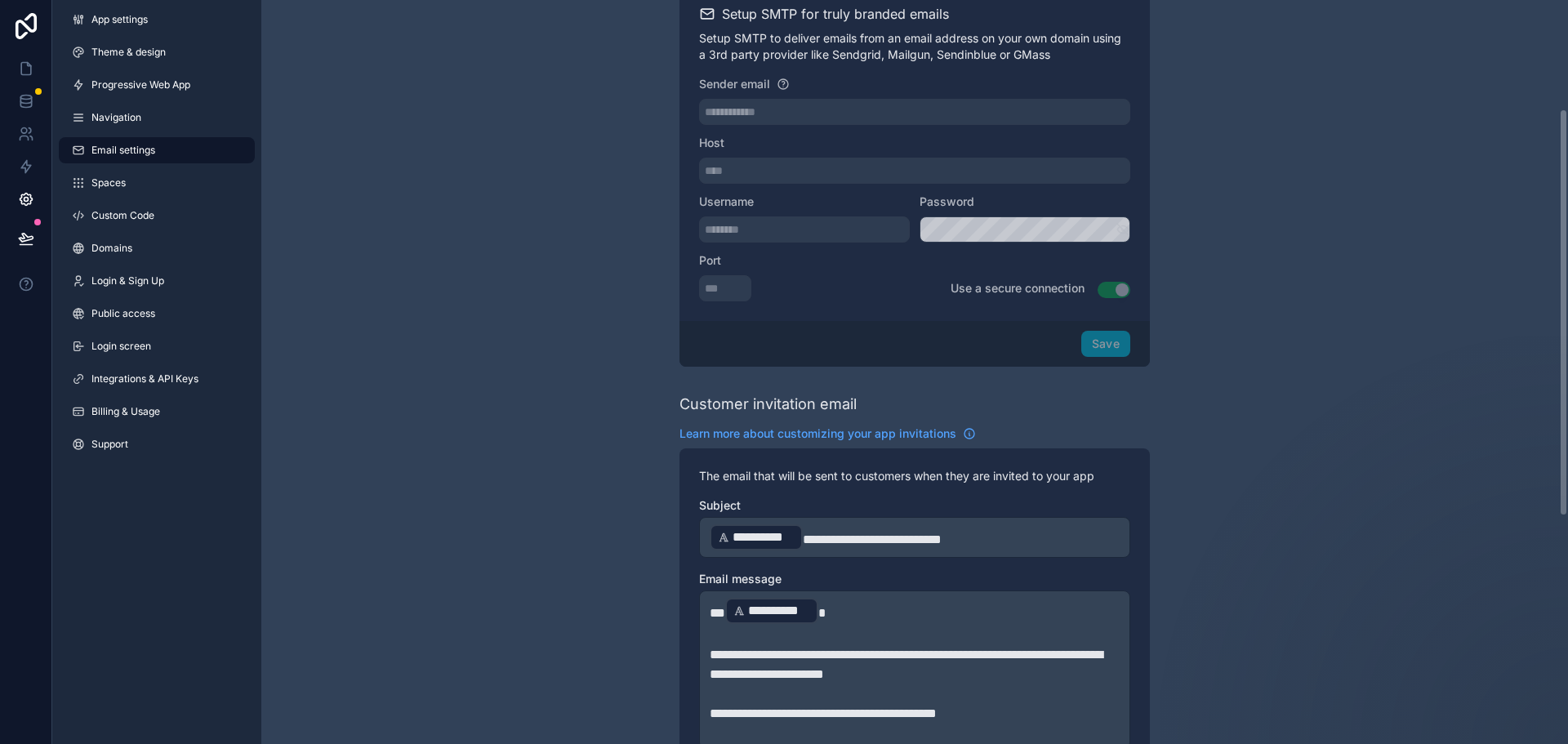
scroll to position [245, 0]
